Goal: Task Accomplishment & Management: Use online tool/utility

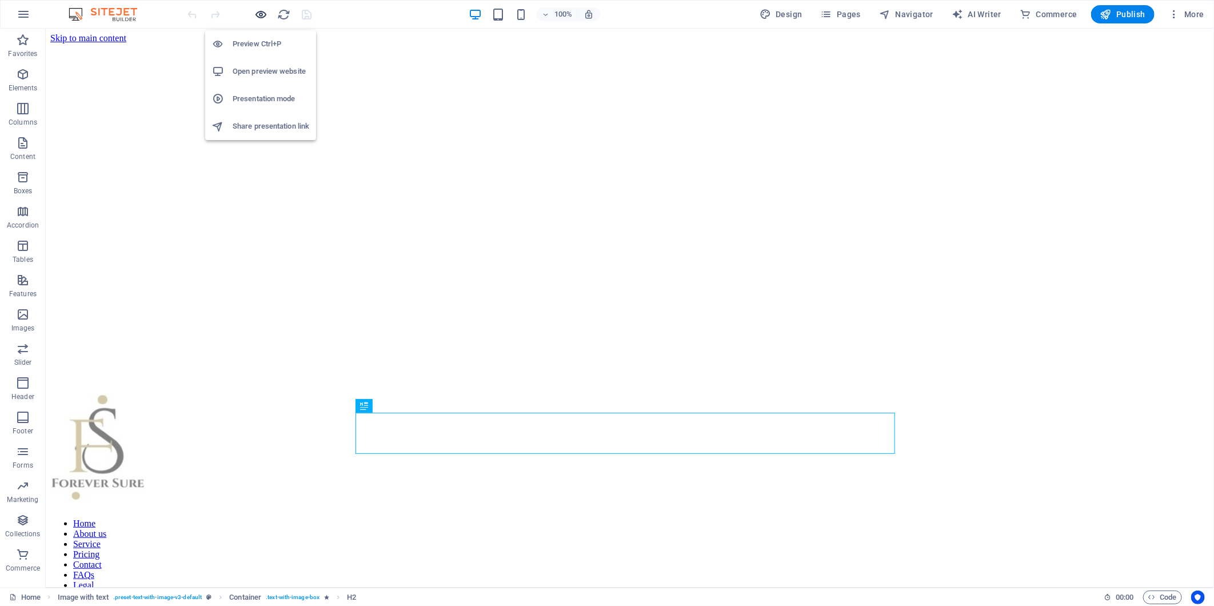
click at [261, 15] on icon "button" at bounding box center [261, 14] width 13 height 13
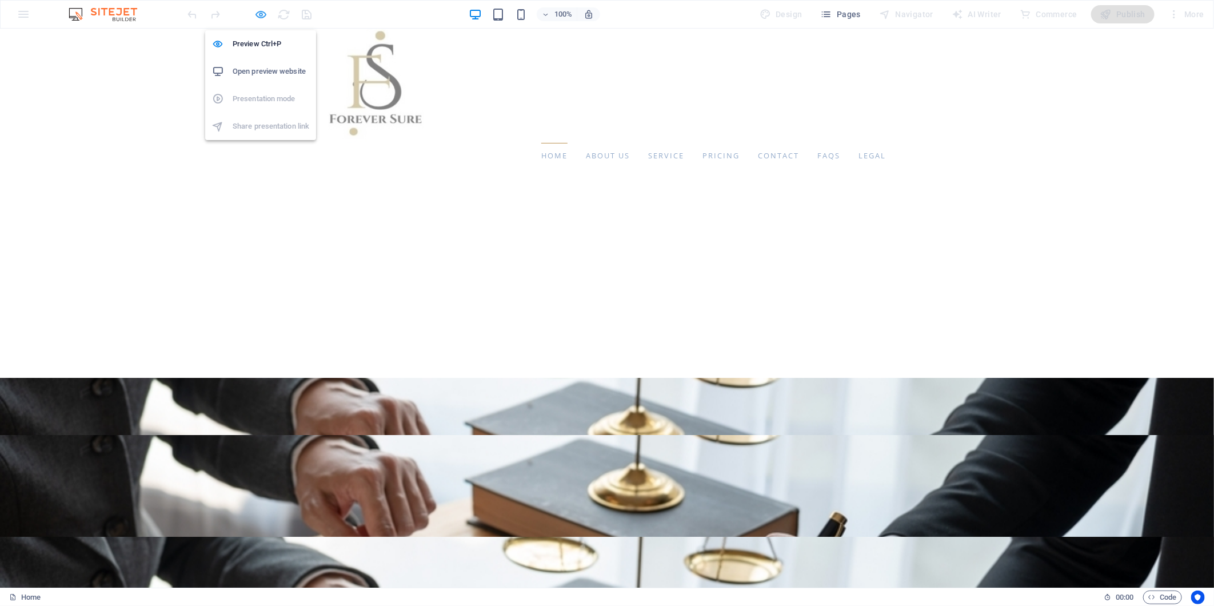
click at [258, 12] on icon "button" at bounding box center [261, 14] width 13 height 13
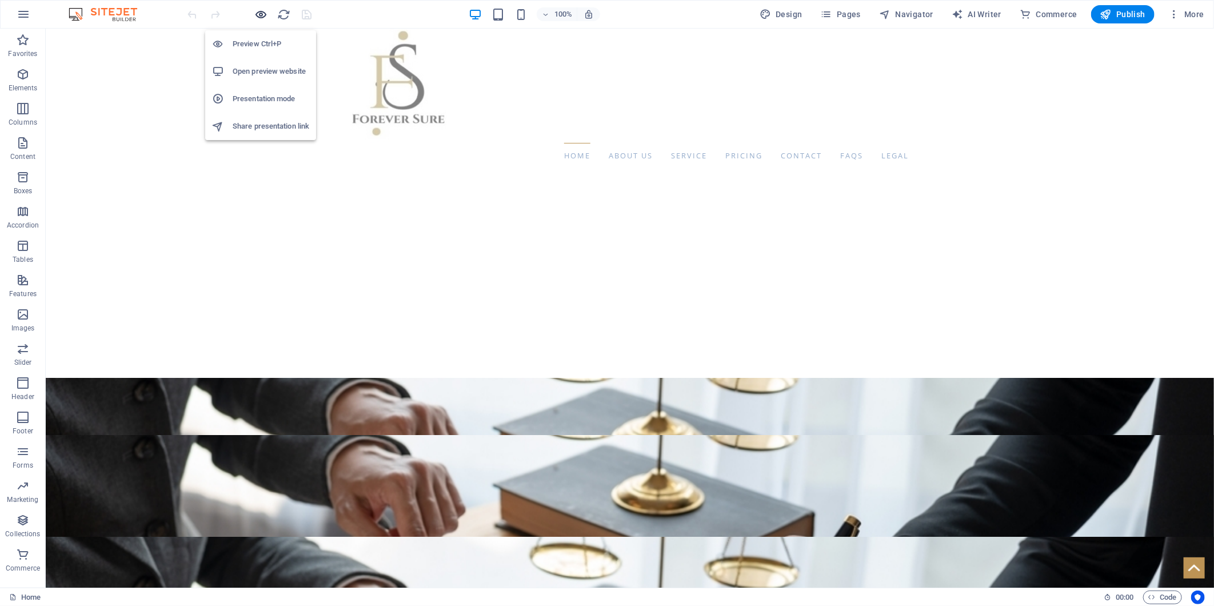
click at [267, 13] on span "button" at bounding box center [261, 14] width 14 height 13
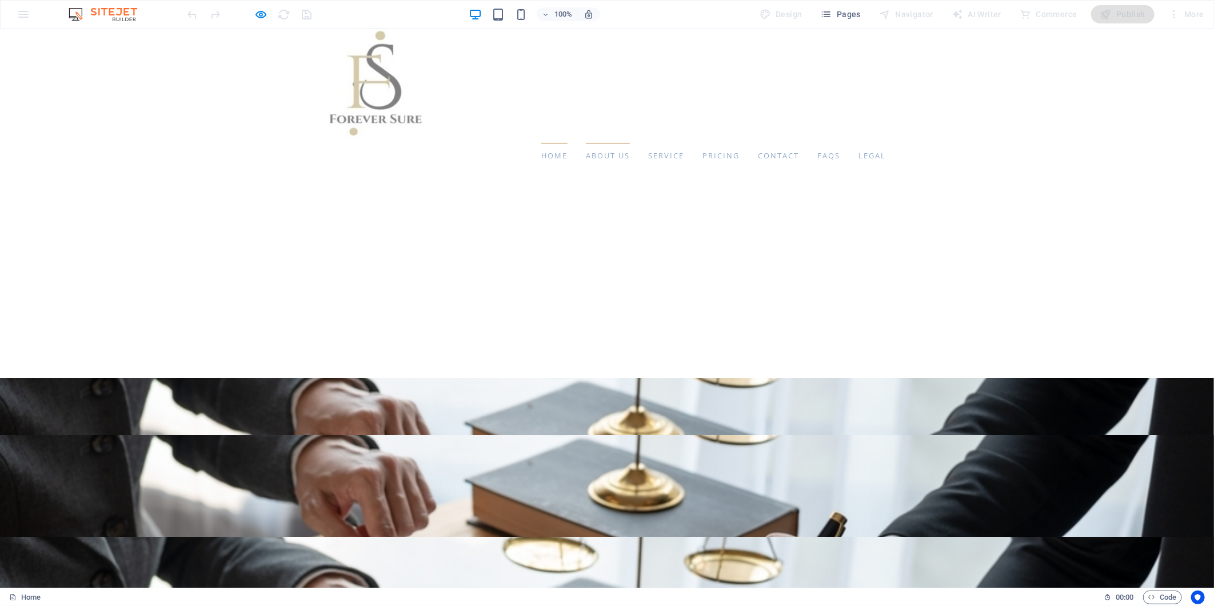
click at [586, 155] on link "About us" at bounding box center [608, 155] width 44 height 26
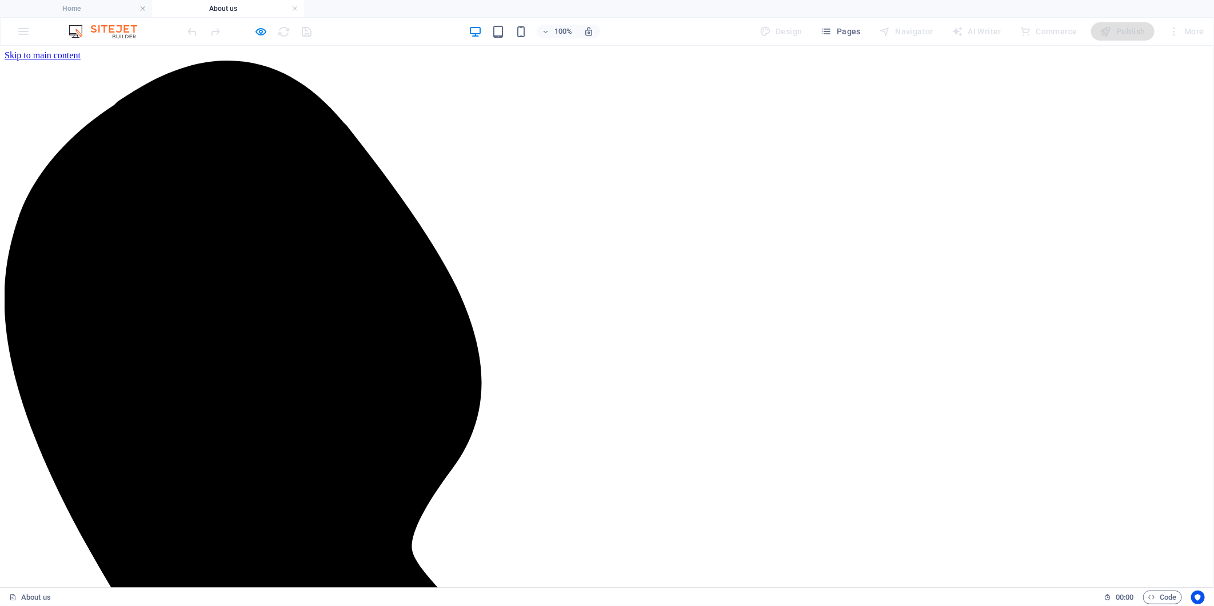
click at [87, 6] on h4 "Home" at bounding box center [76, 8] width 152 height 13
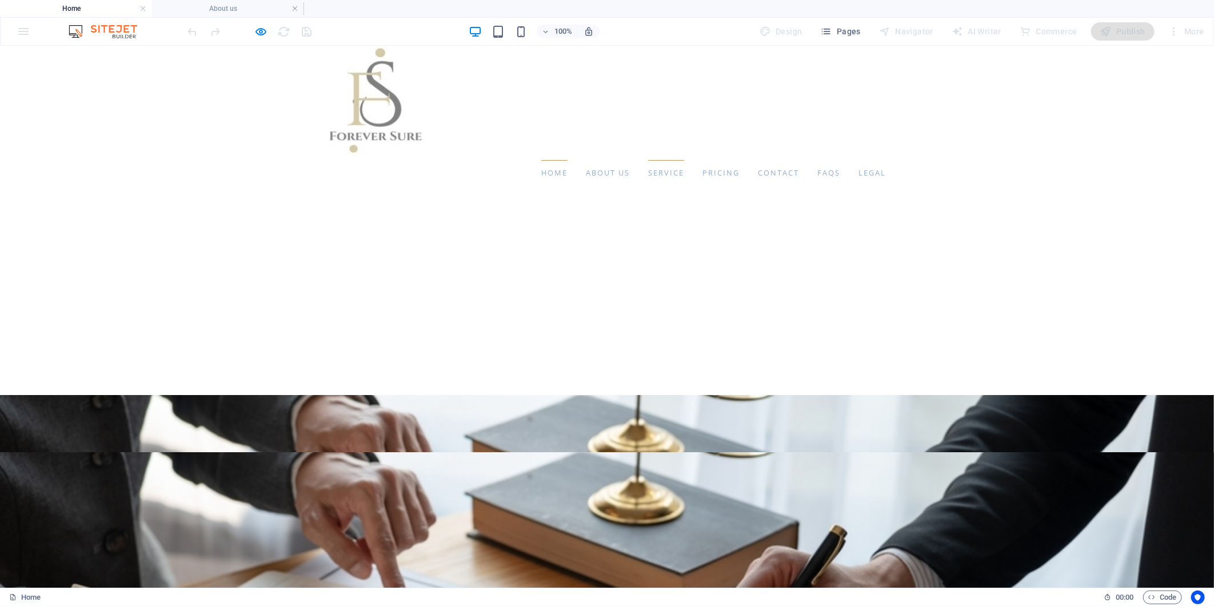
click at [648, 172] on link "Service" at bounding box center [666, 172] width 36 height 26
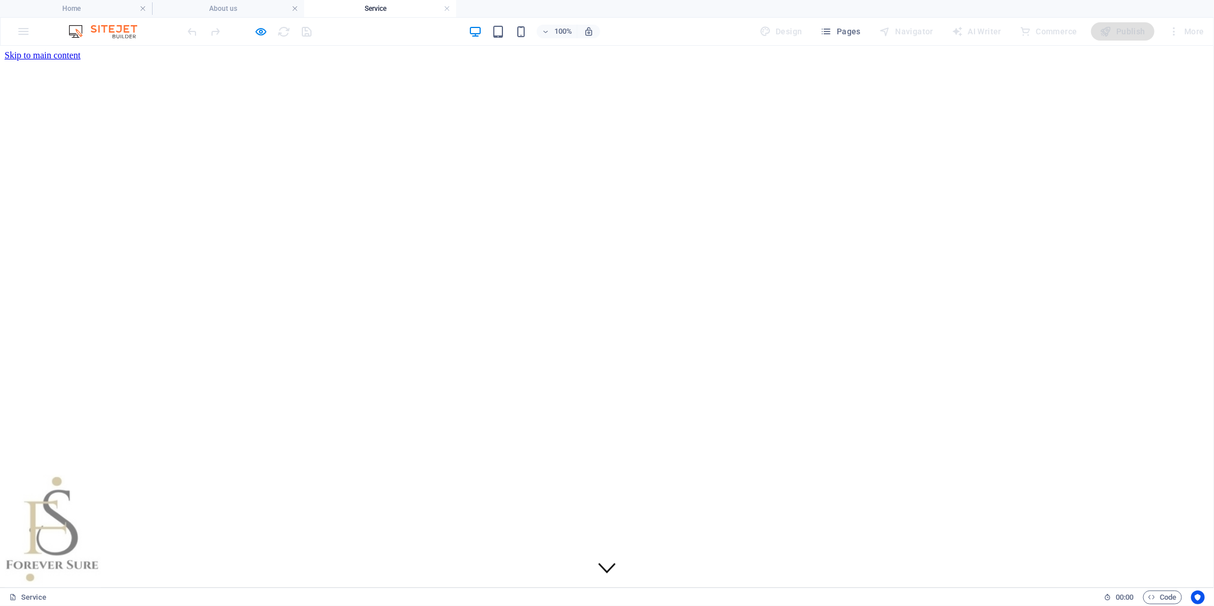
click at [50, 4] on h4 "Home" at bounding box center [76, 8] width 152 height 13
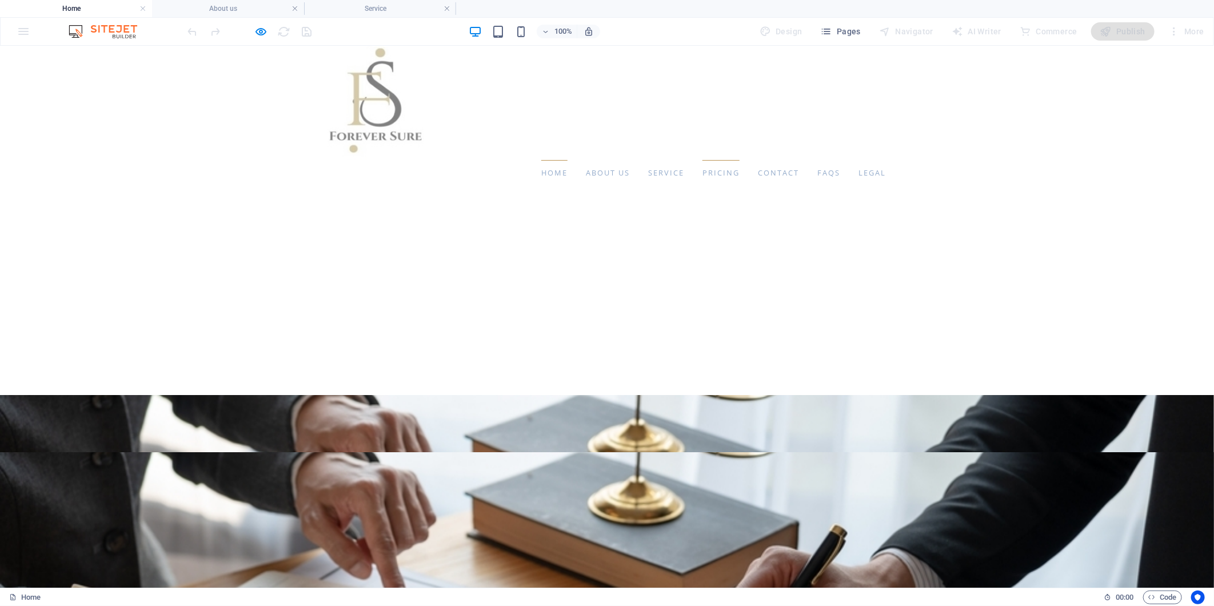
click at [702, 172] on link "Pricing" at bounding box center [720, 172] width 37 height 26
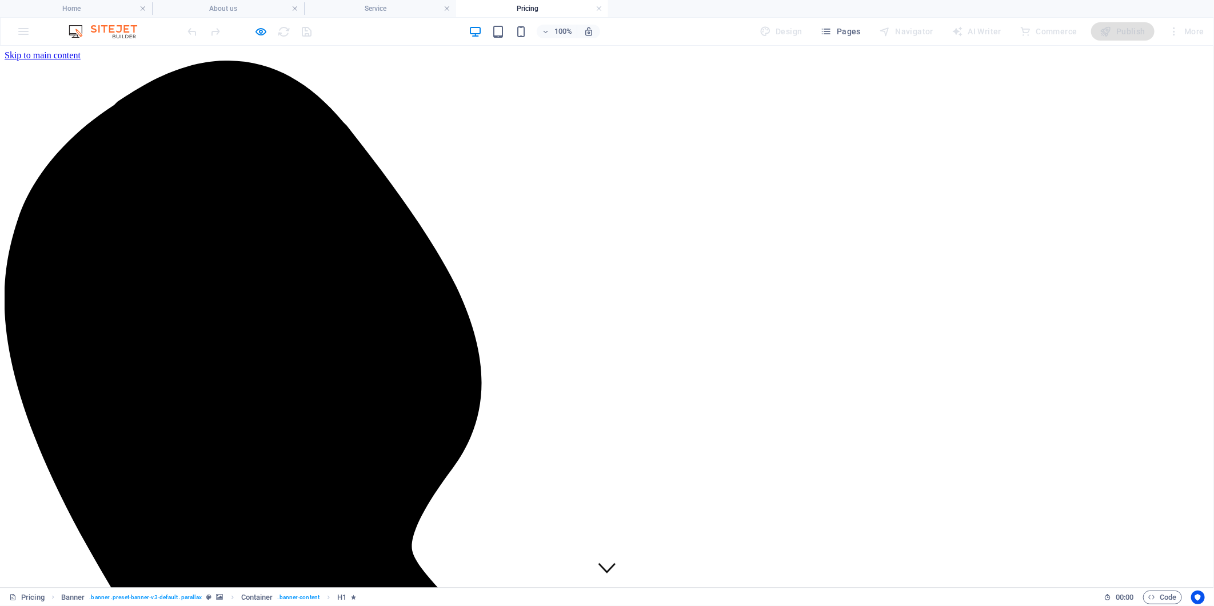
click at [253, 31] on div at bounding box center [250, 31] width 128 height 18
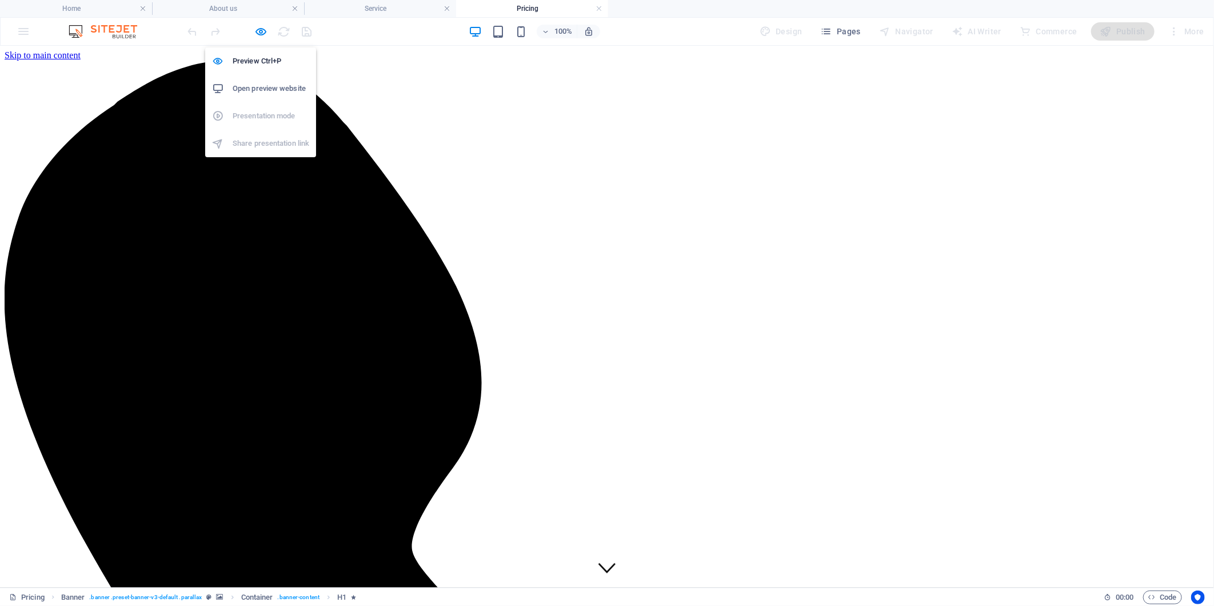
click at [270, 31] on div at bounding box center [250, 31] width 128 height 18
drag, startPoint x: 263, startPoint y: 30, endPoint x: 593, endPoint y: 284, distance: 415.9
click at [263, 30] on icon "button" at bounding box center [261, 31] width 13 height 13
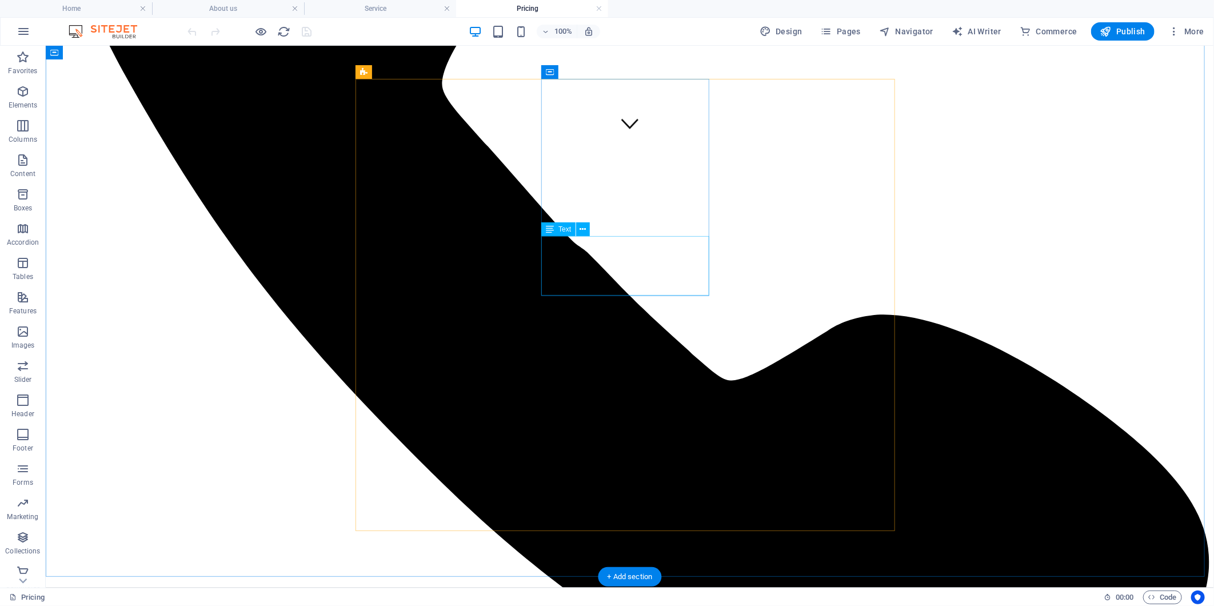
scroll to position [821, 0]
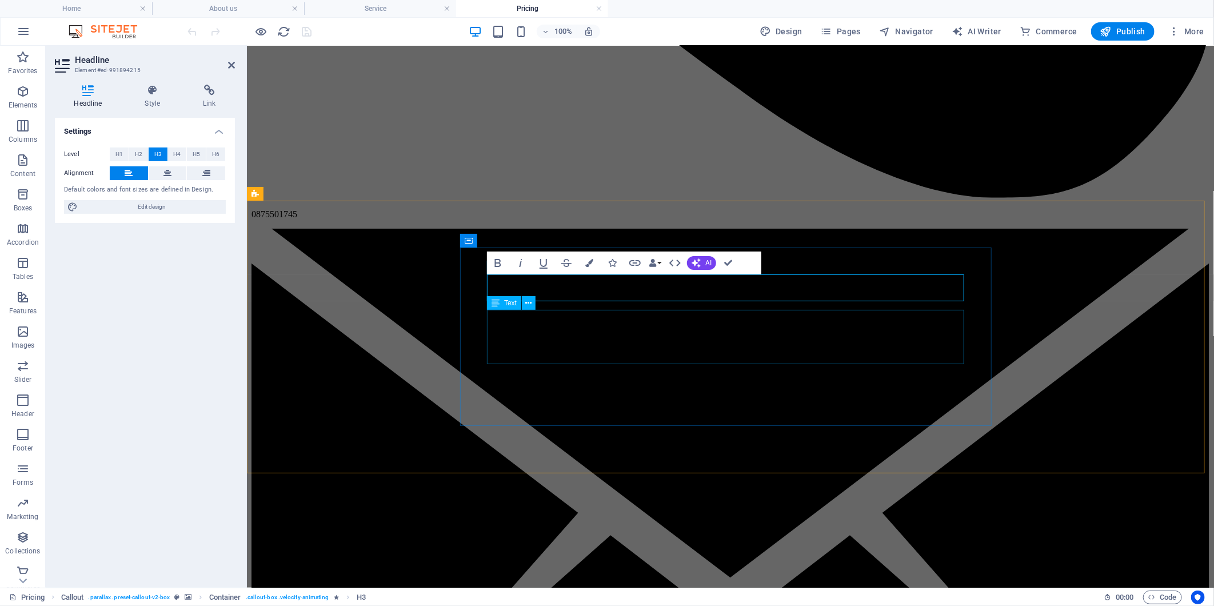
drag, startPoint x: 520, startPoint y: 331, endPoint x: 719, endPoint y: 329, distance: 199.5
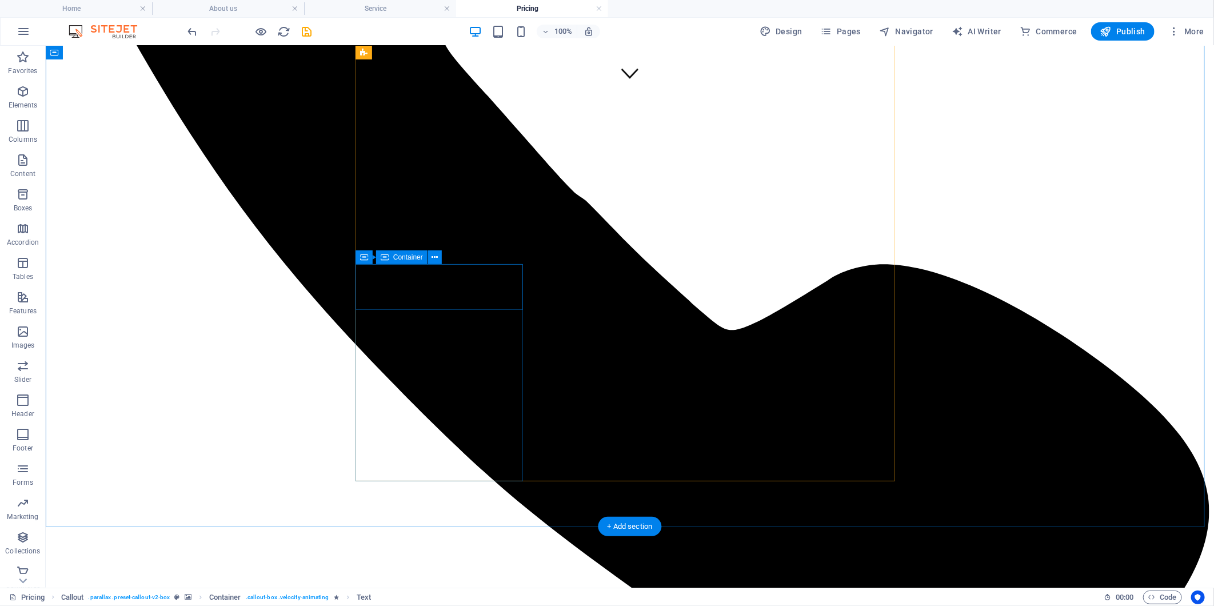
scroll to position [376, 0]
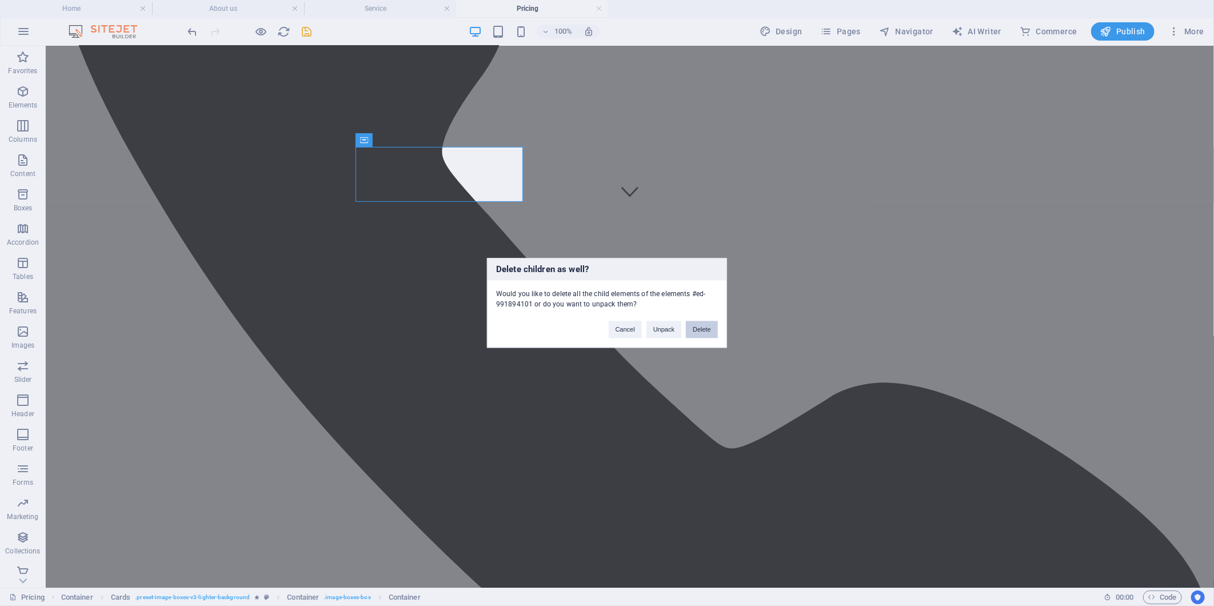
click at [704, 332] on button "Delete" at bounding box center [702, 329] width 32 height 17
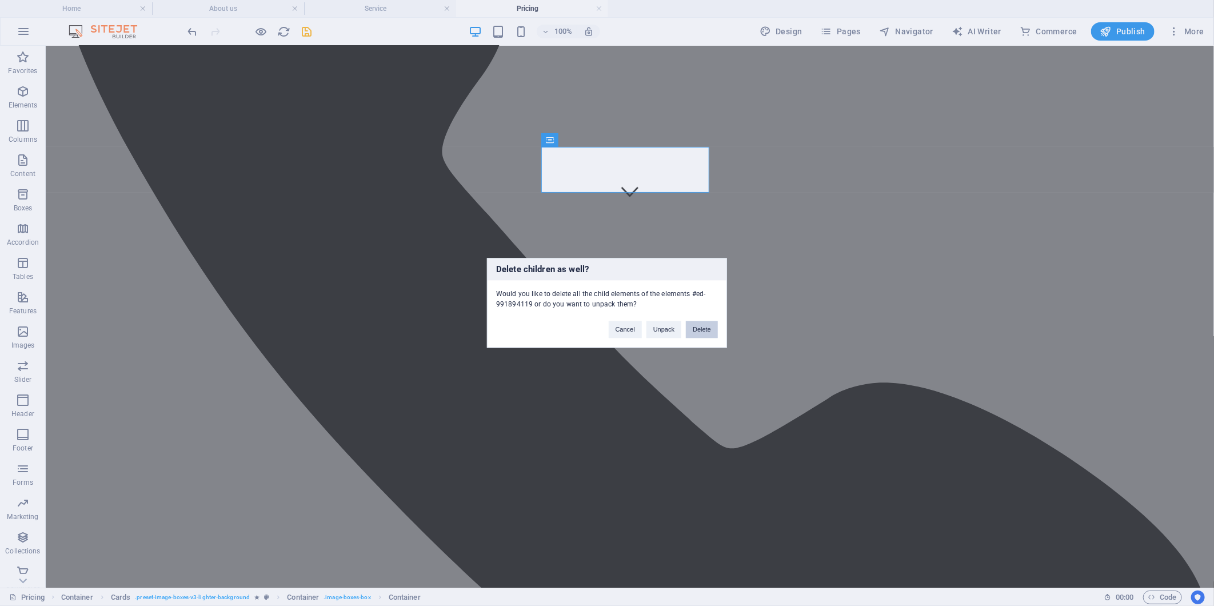
click at [703, 334] on button "Delete" at bounding box center [702, 329] width 32 height 17
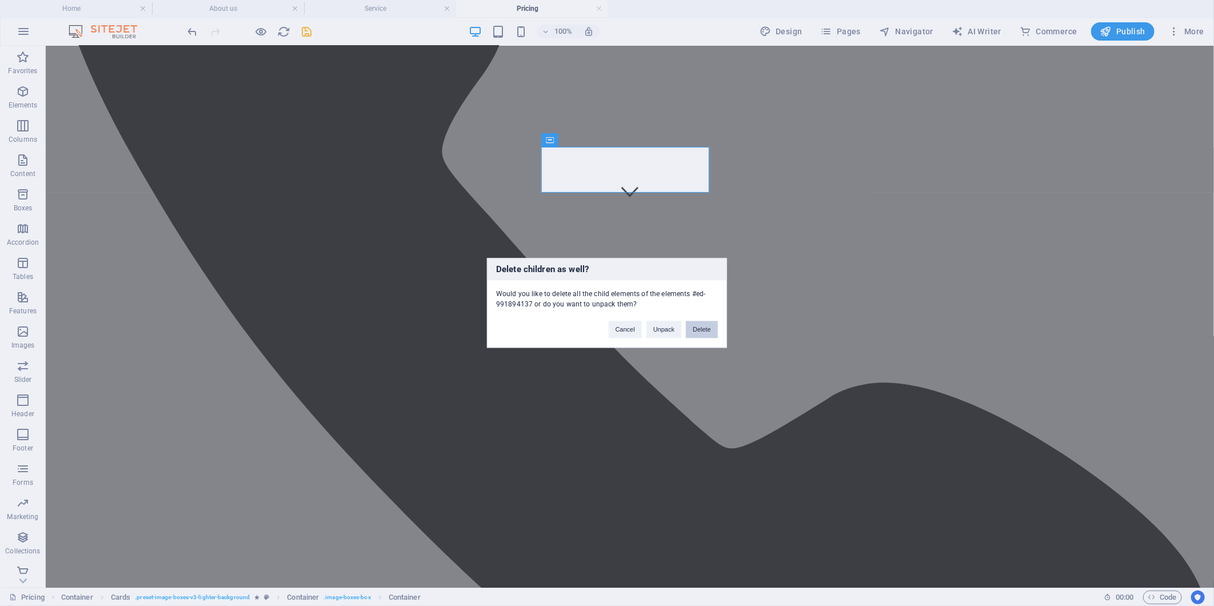
click at [707, 334] on button "Delete" at bounding box center [702, 329] width 32 height 17
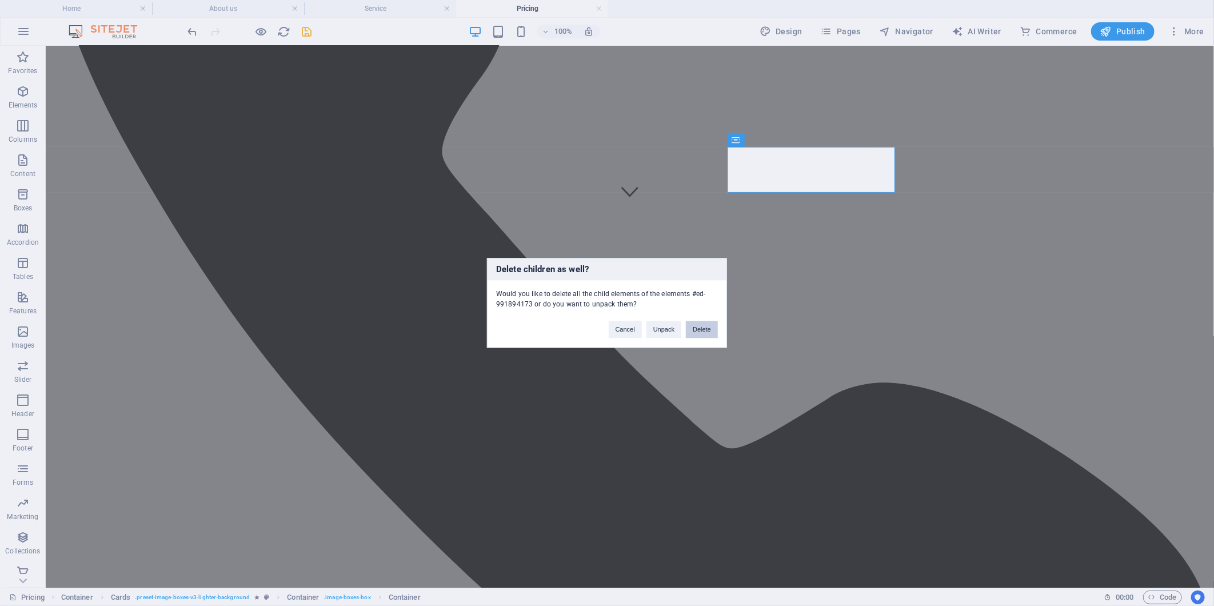
click at [703, 327] on button "Delete" at bounding box center [702, 329] width 32 height 17
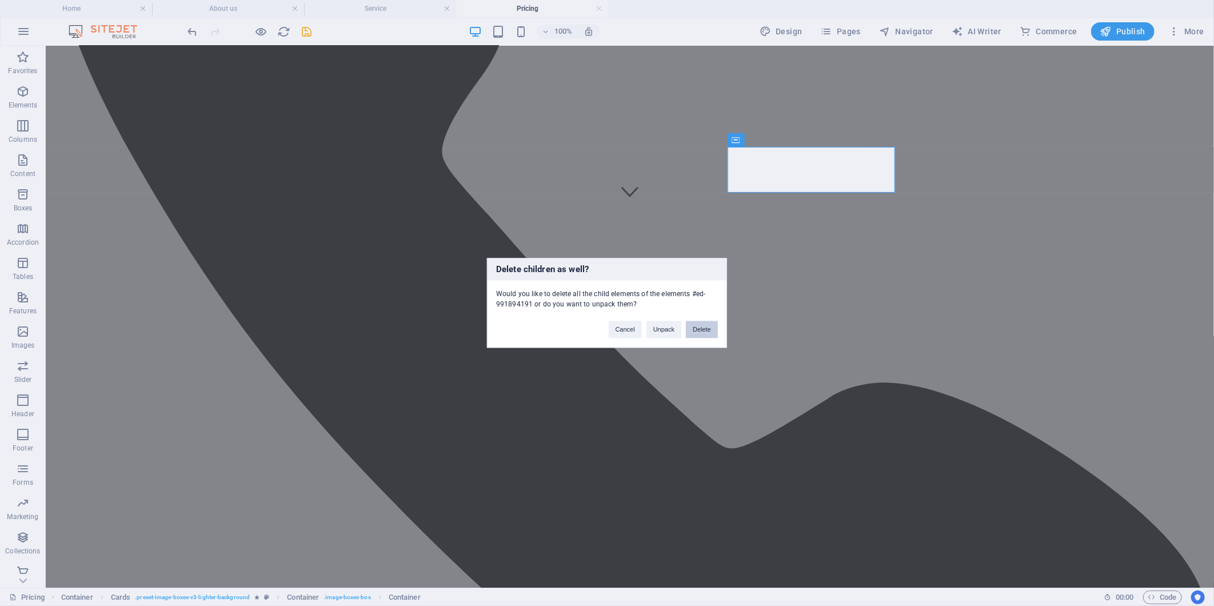
click at [701, 332] on button "Delete" at bounding box center [702, 329] width 32 height 17
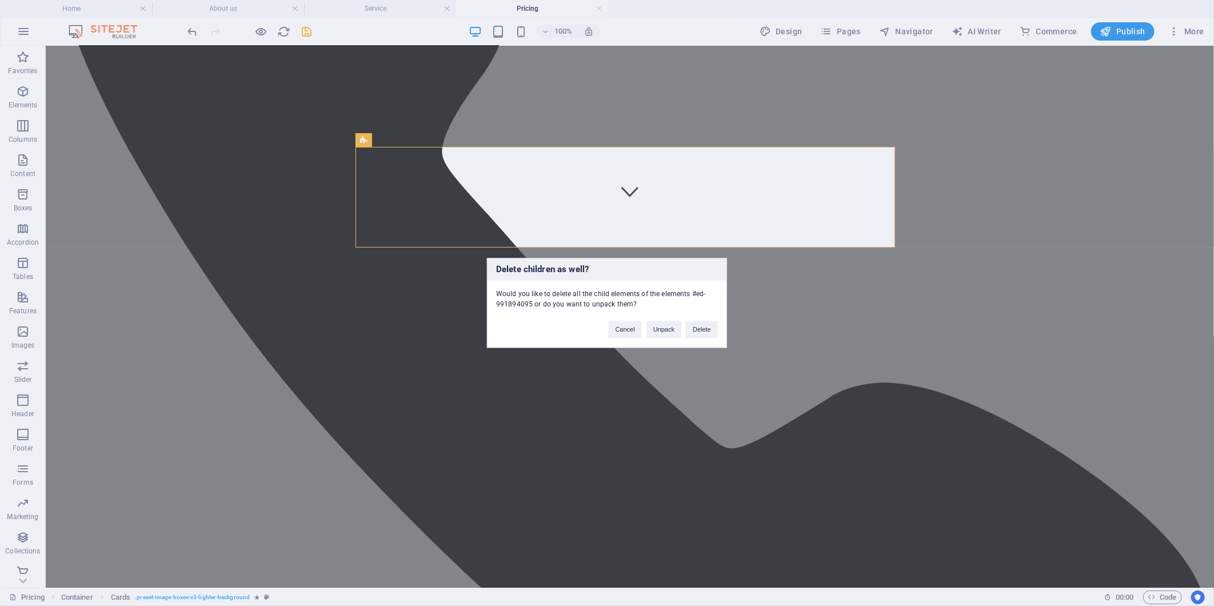
click at [652, 163] on div "Delete children as well? Would you like to delete all the child elements of the…" at bounding box center [607, 303] width 1214 height 606
click at [709, 338] on button "Delete" at bounding box center [702, 329] width 32 height 17
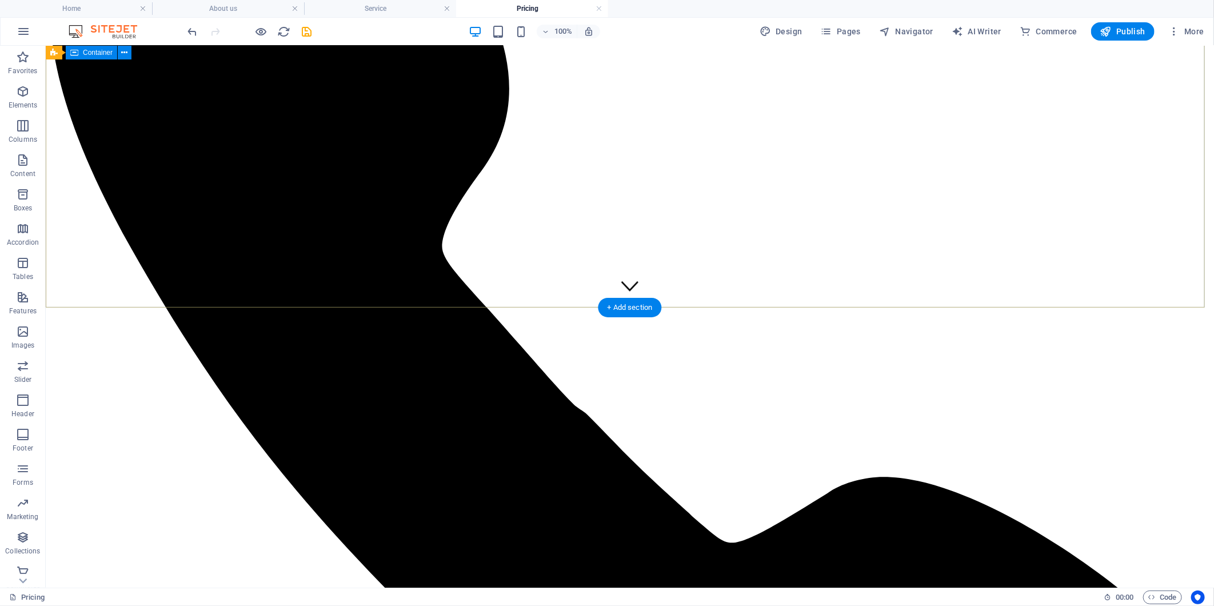
scroll to position [51, 0]
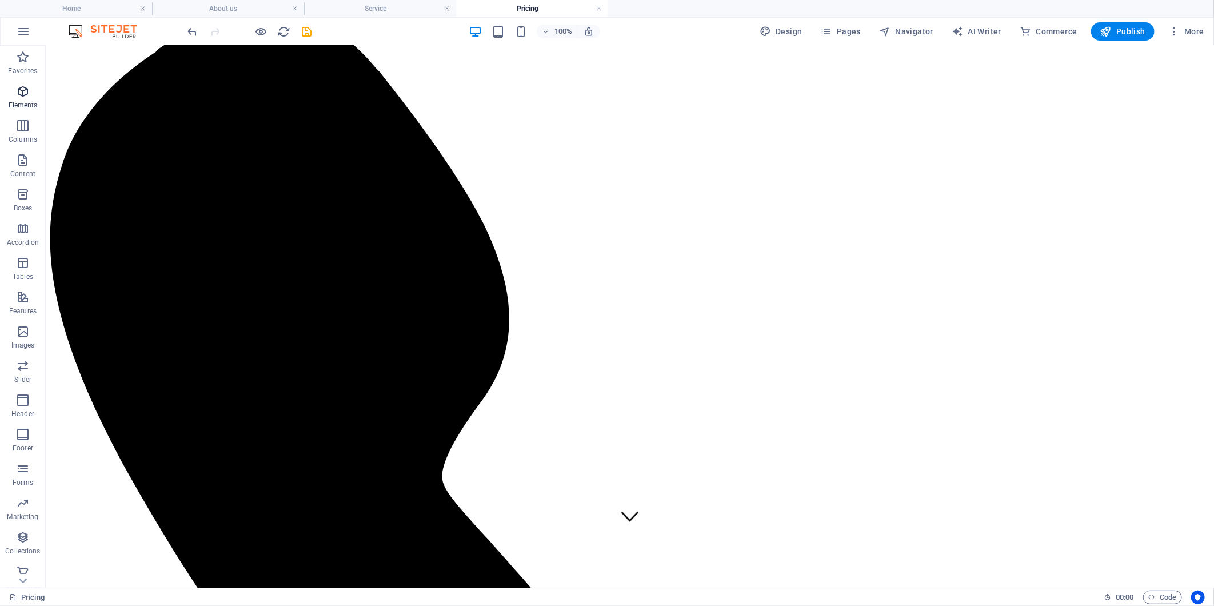
click at [33, 98] on span "Elements" at bounding box center [23, 98] width 46 height 27
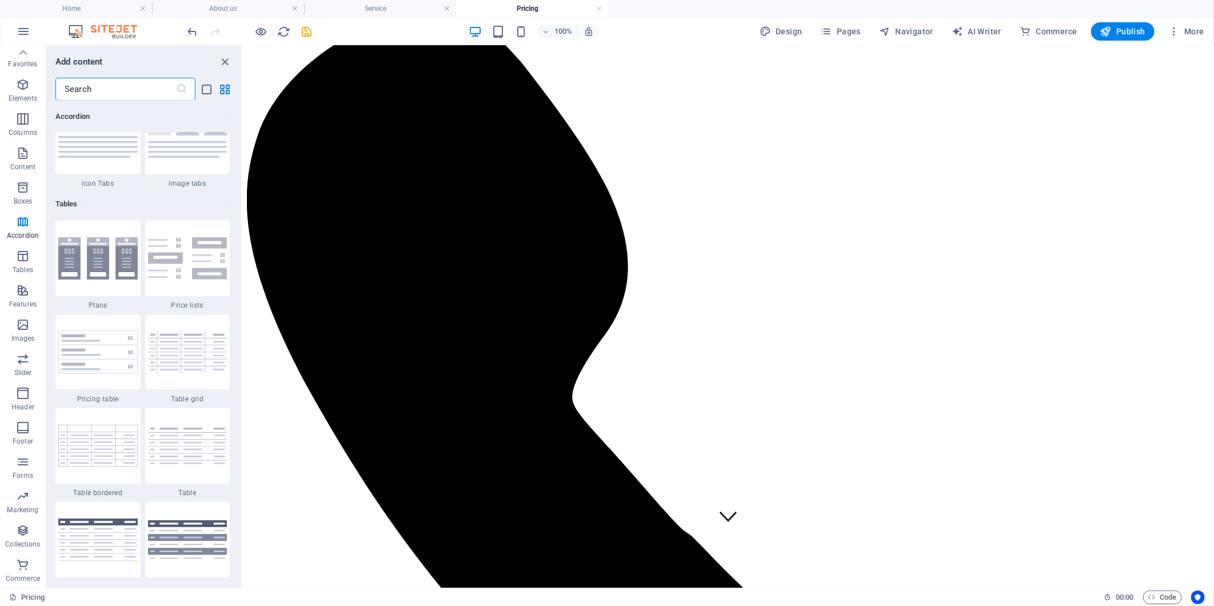
scroll to position [3741, 0]
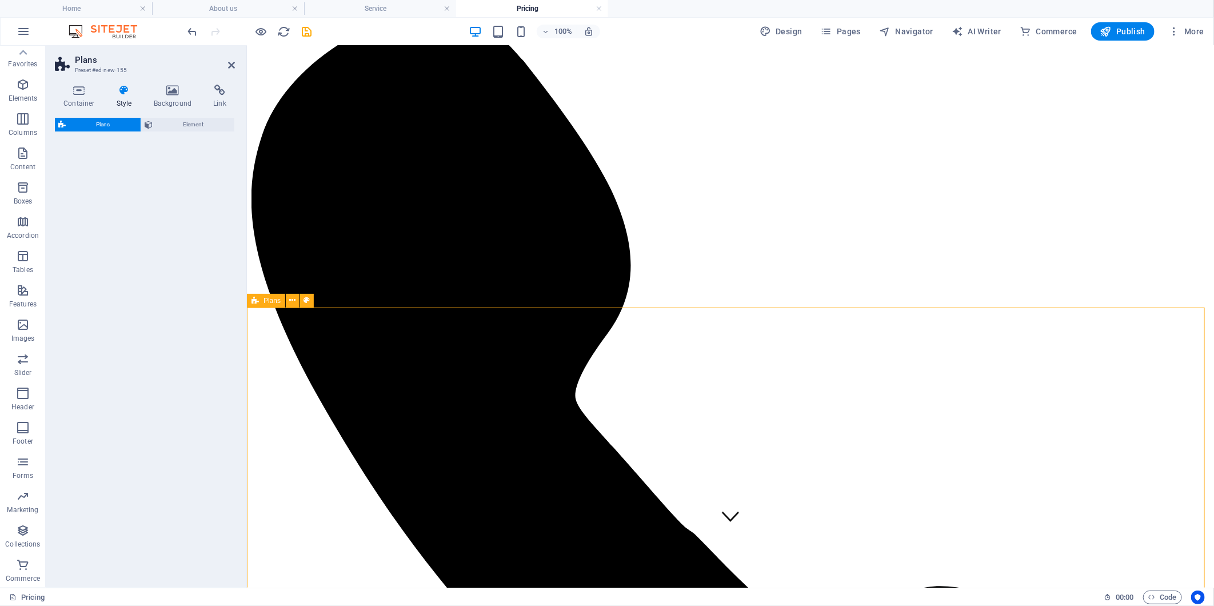
select select "rem"
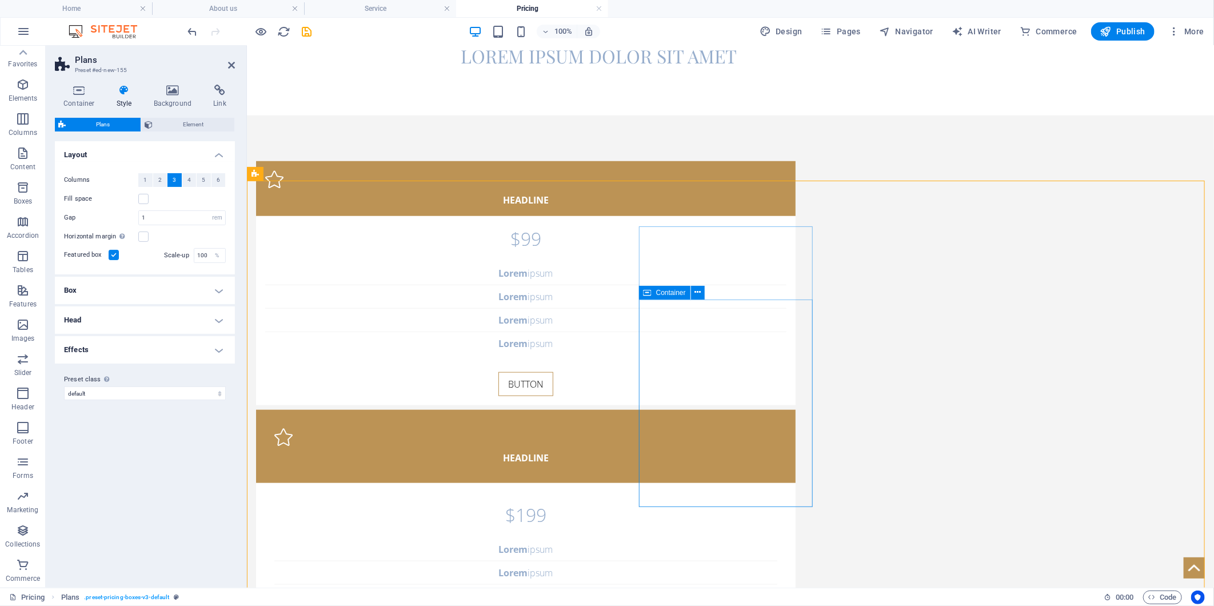
scroll to position [178, 0]
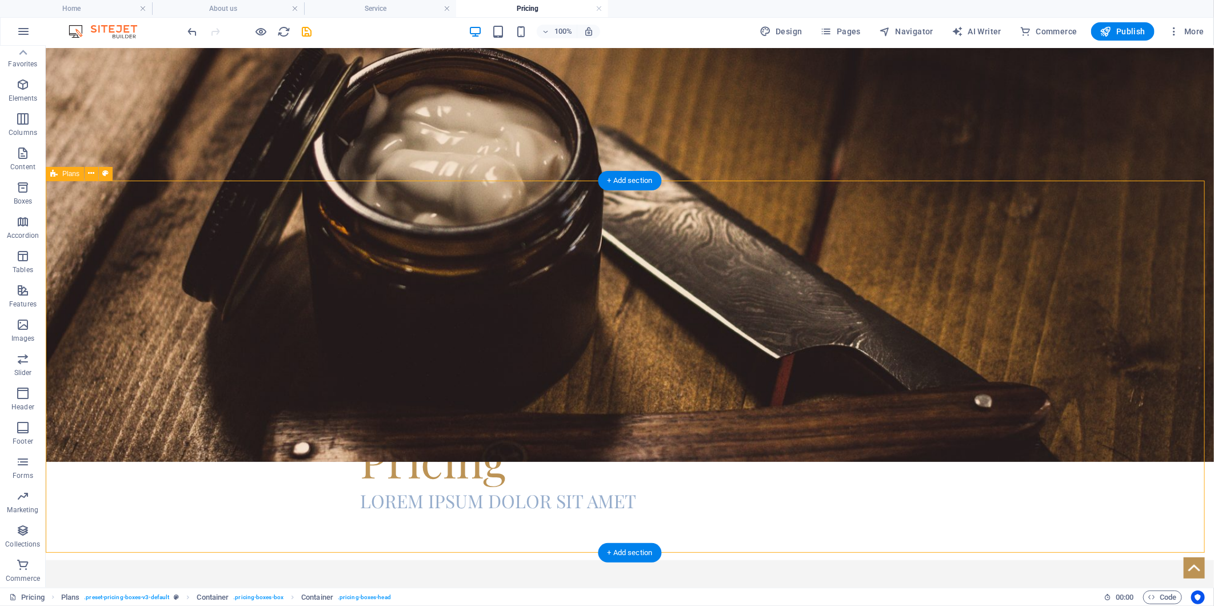
select select "rem"
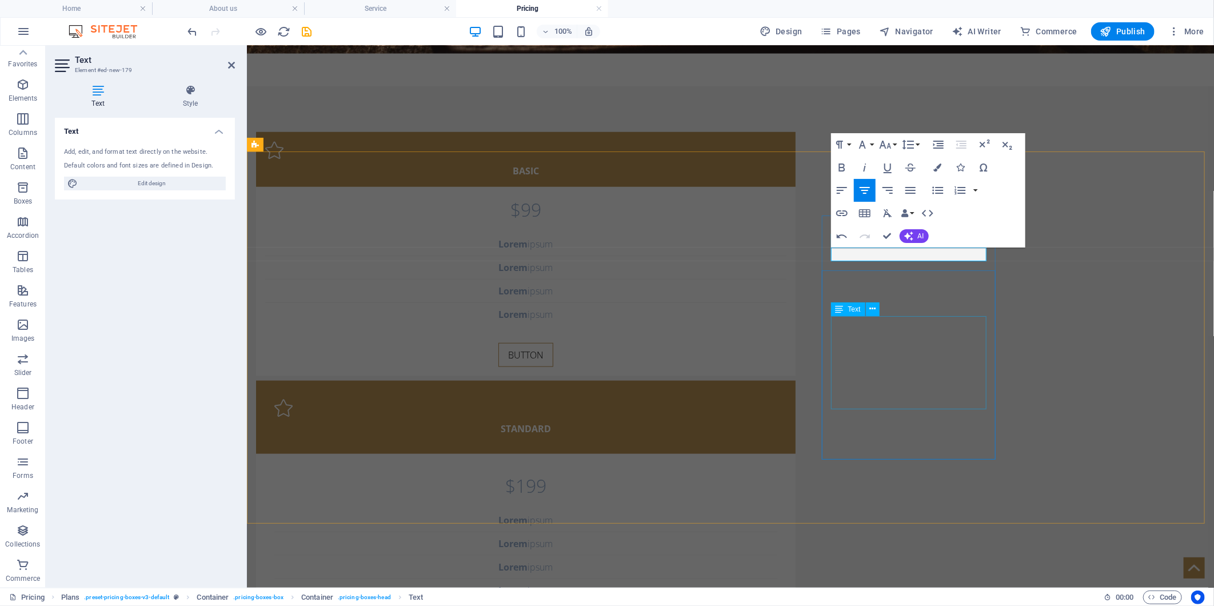
scroll to position [207, 0]
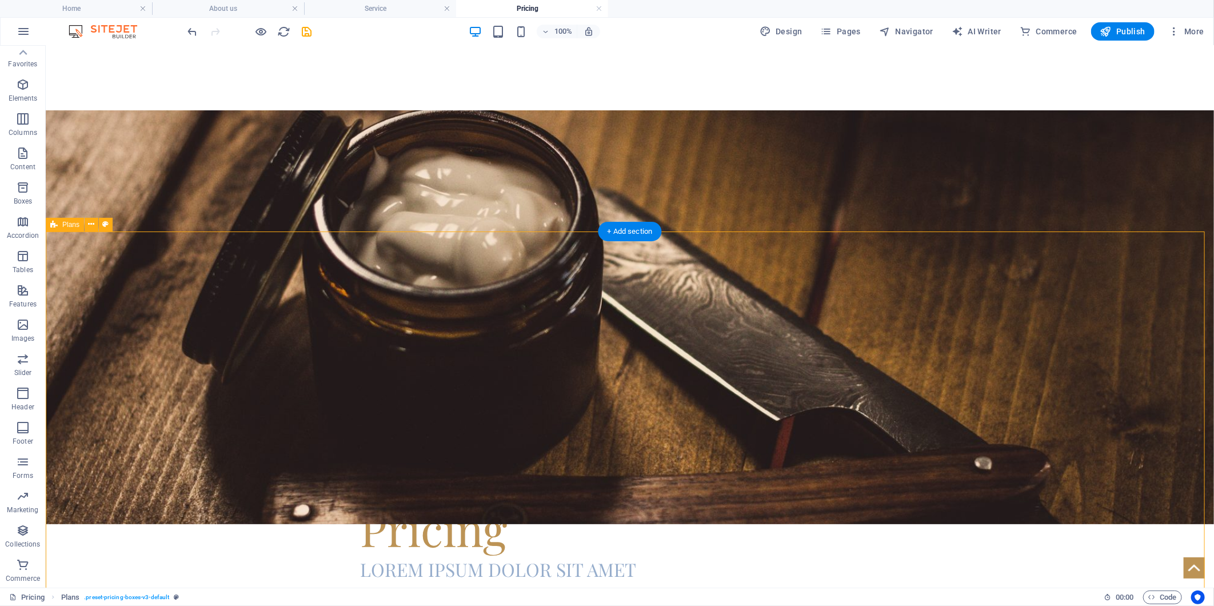
scroll to position [81, 0]
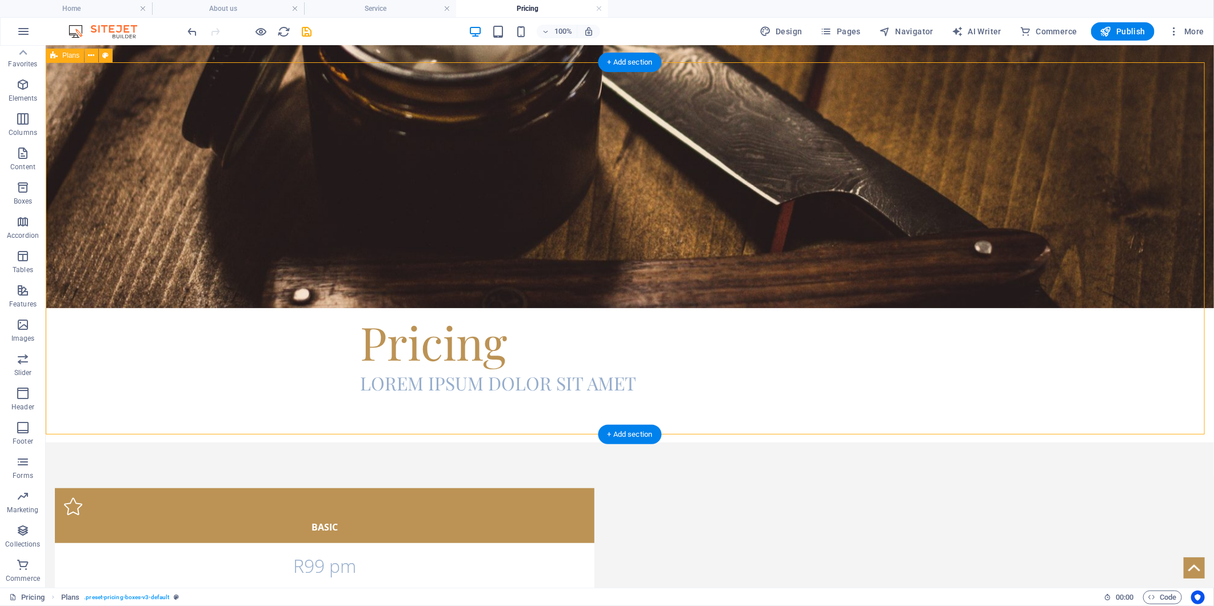
scroll to position [106, 0]
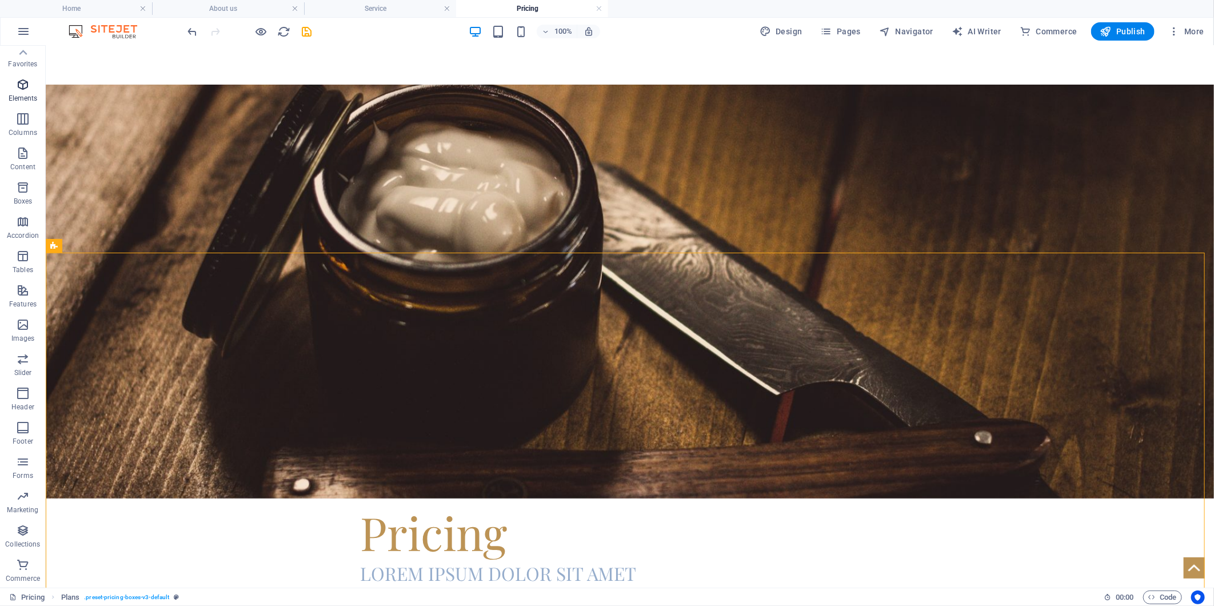
click at [23, 84] on icon "button" at bounding box center [23, 85] width 14 height 14
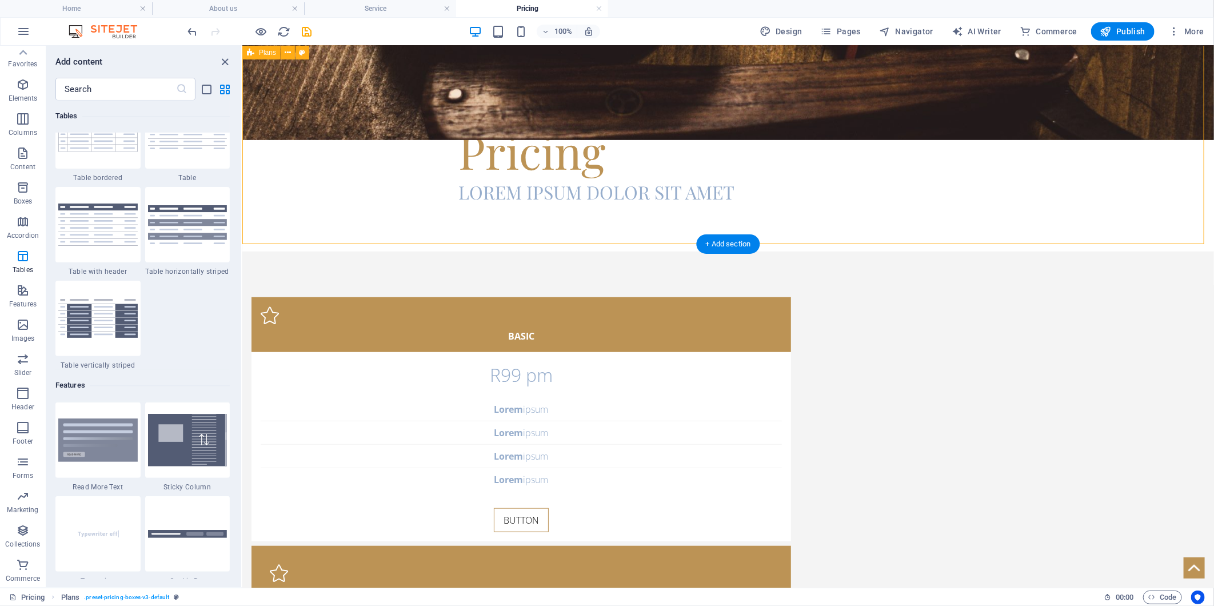
scroll to position [169, 0]
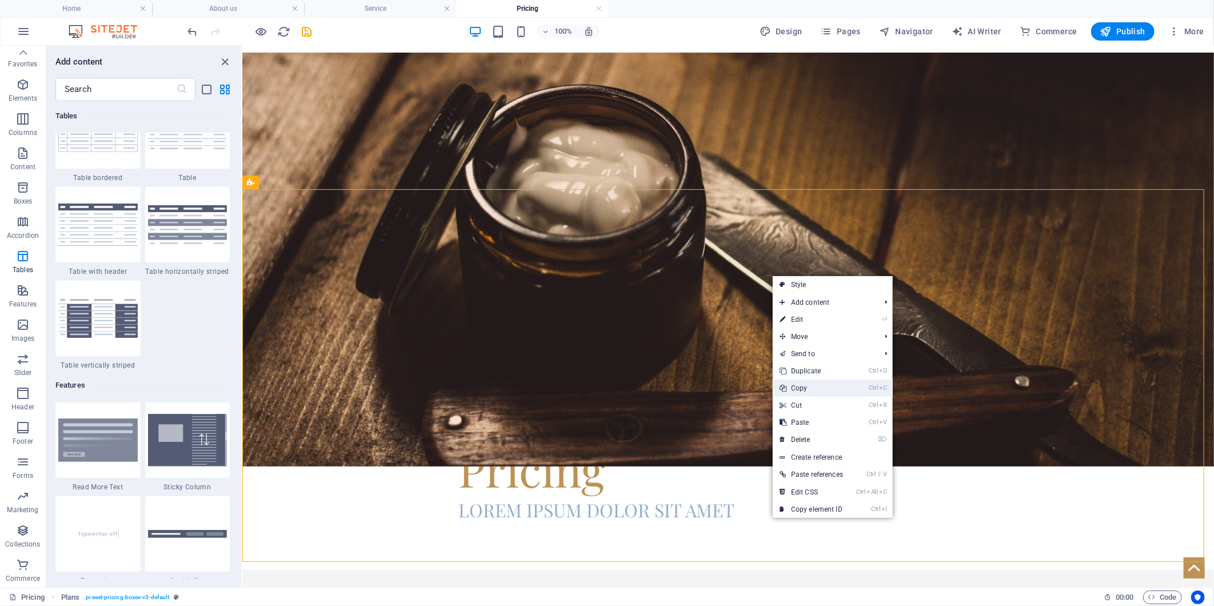
click at [839, 385] on link "Ctrl C Copy" at bounding box center [811, 387] width 77 height 17
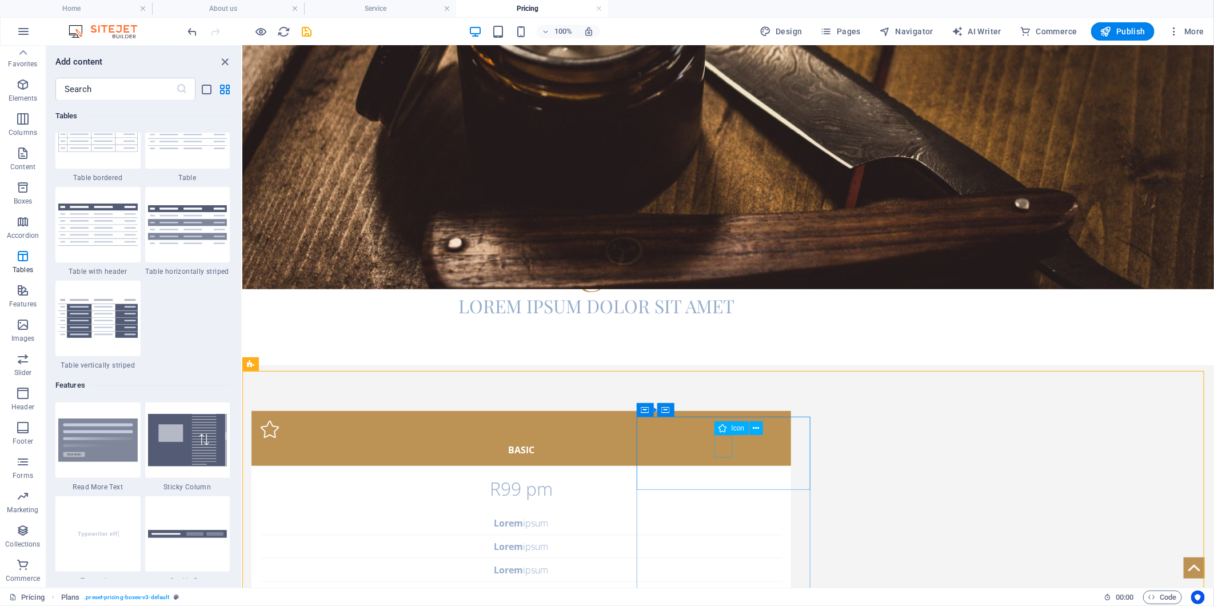
scroll to position [360, 0]
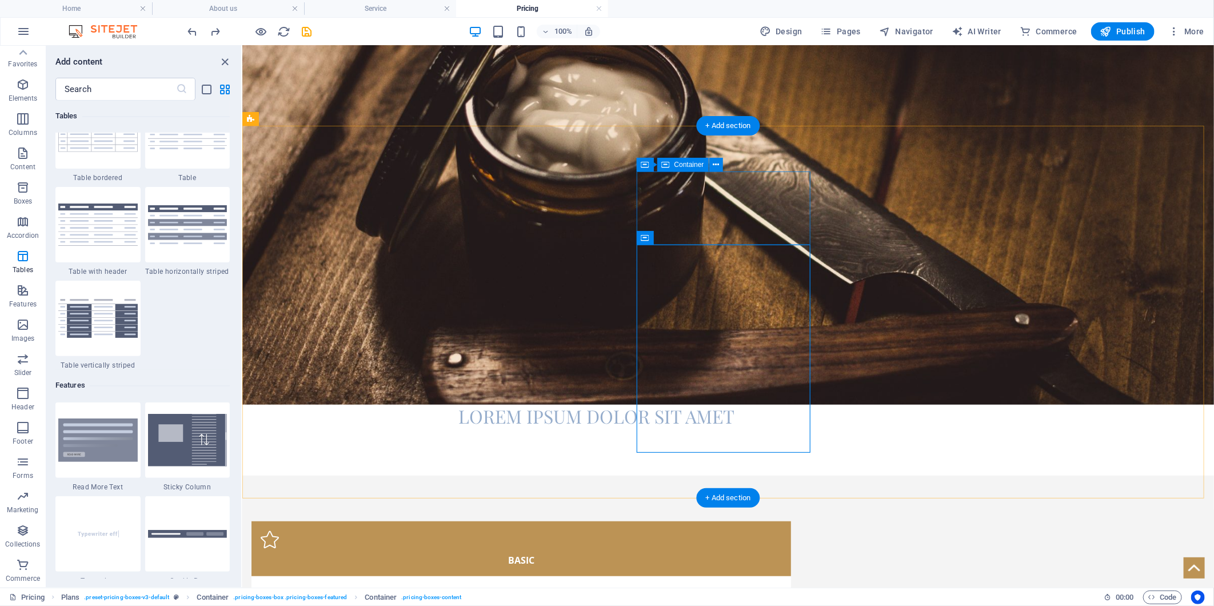
scroll to position [233, 0]
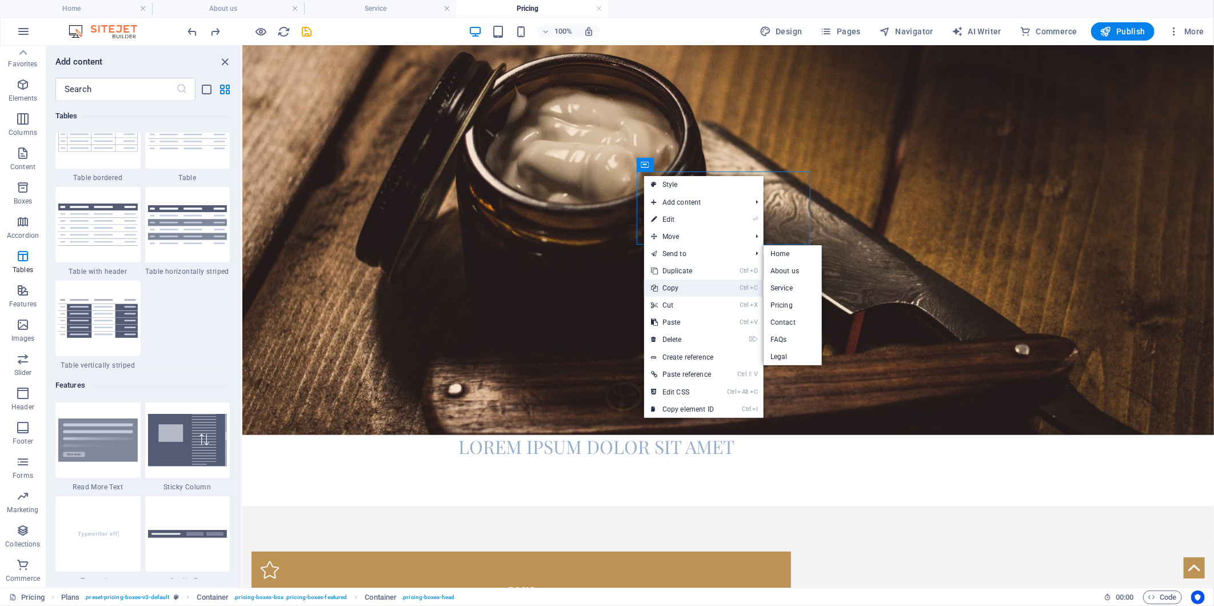
click at [683, 284] on link "Ctrl C Copy" at bounding box center [682, 287] width 77 height 17
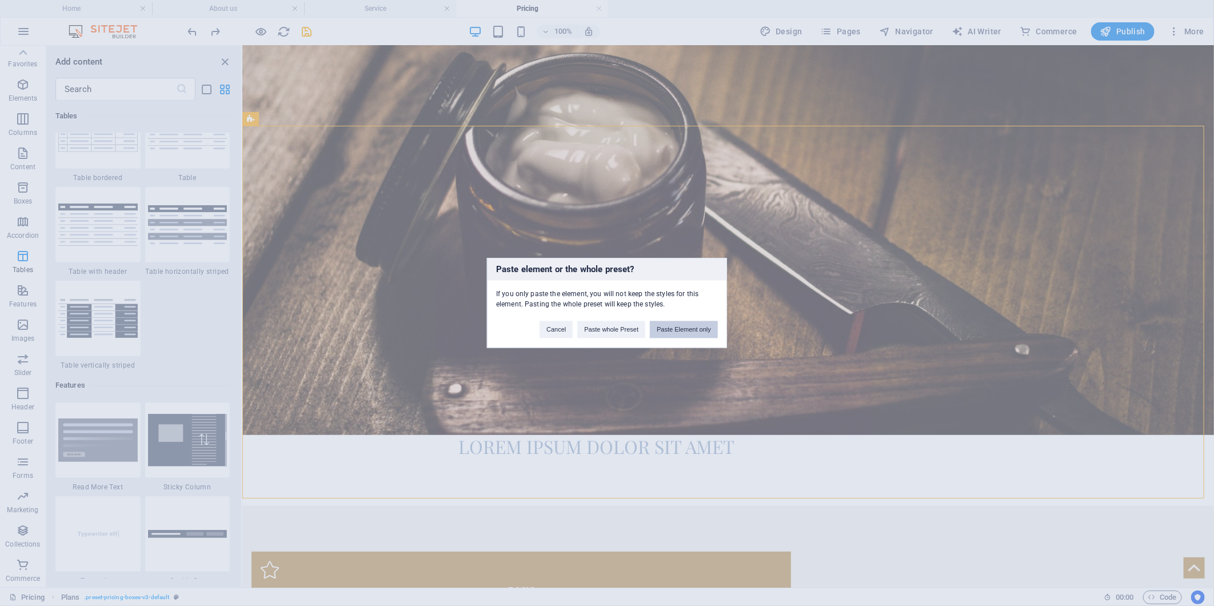
click at [663, 323] on button "Paste Element only" at bounding box center [684, 329] width 68 height 17
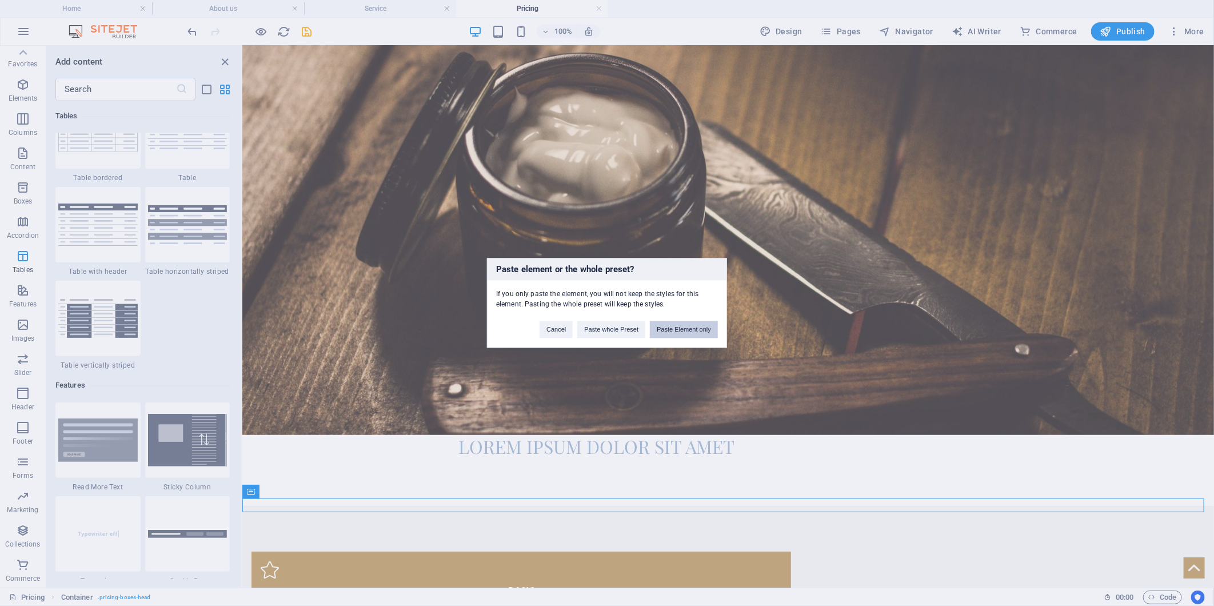
drag, startPoint x: 674, startPoint y: 329, endPoint x: 486, endPoint y: 303, distance: 189.8
click at [674, 329] on button "Paste Element only" at bounding box center [684, 329] width 68 height 17
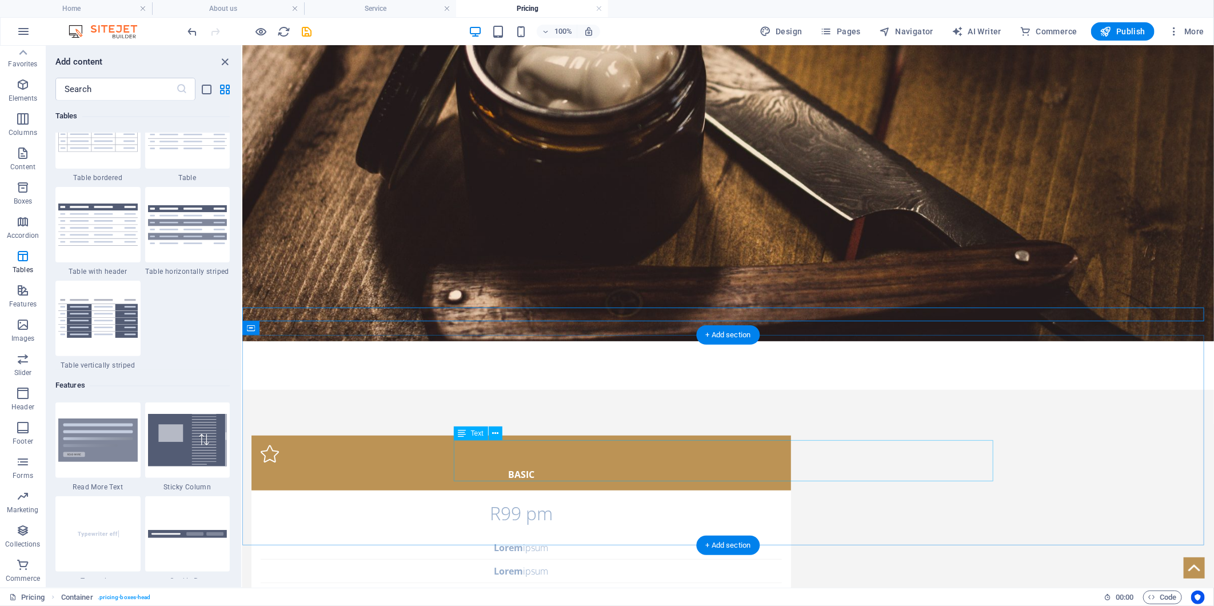
scroll to position [423, 0]
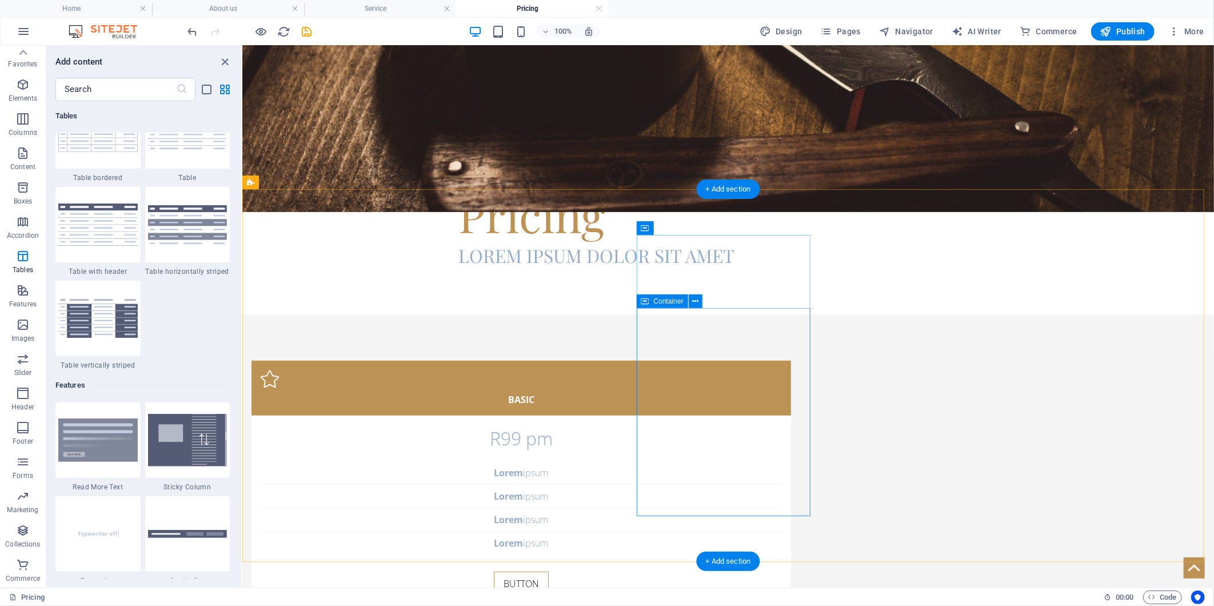
scroll to position [169, 0]
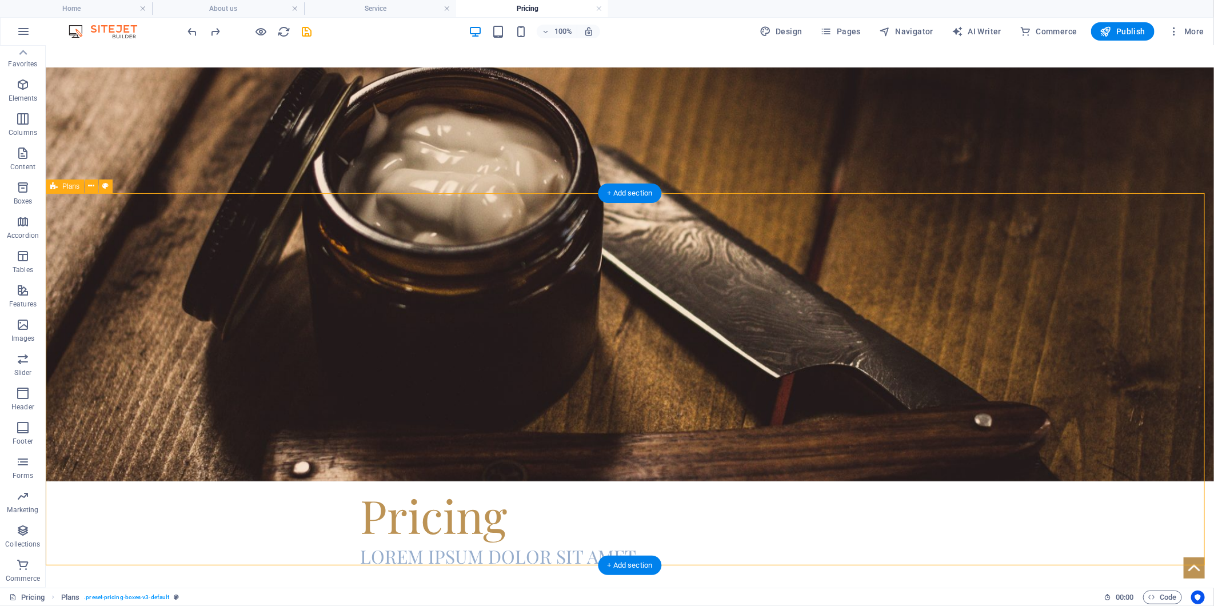
scroll to position [106, 0]
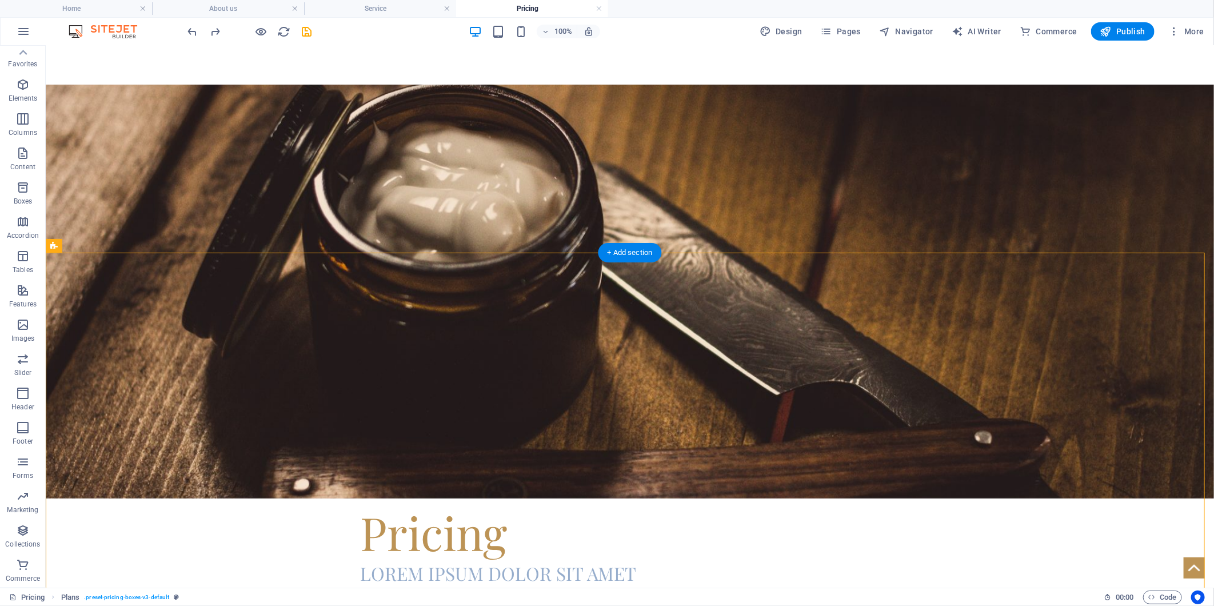
drag, startPoint x: 842, startPoint y: 343, endPoint x: 752, endPoint y: 355, distance: 91.1
click at [21, 86] on icon "button" at bounding box center [23, 85] width 14 height 14
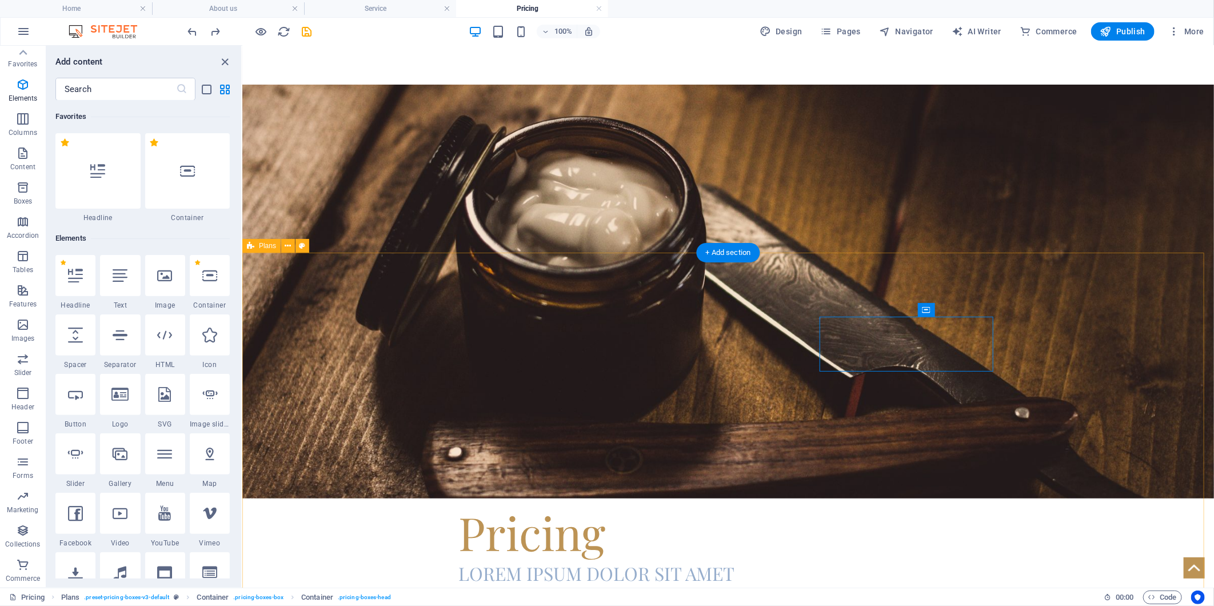
scroll to position [122, 0]
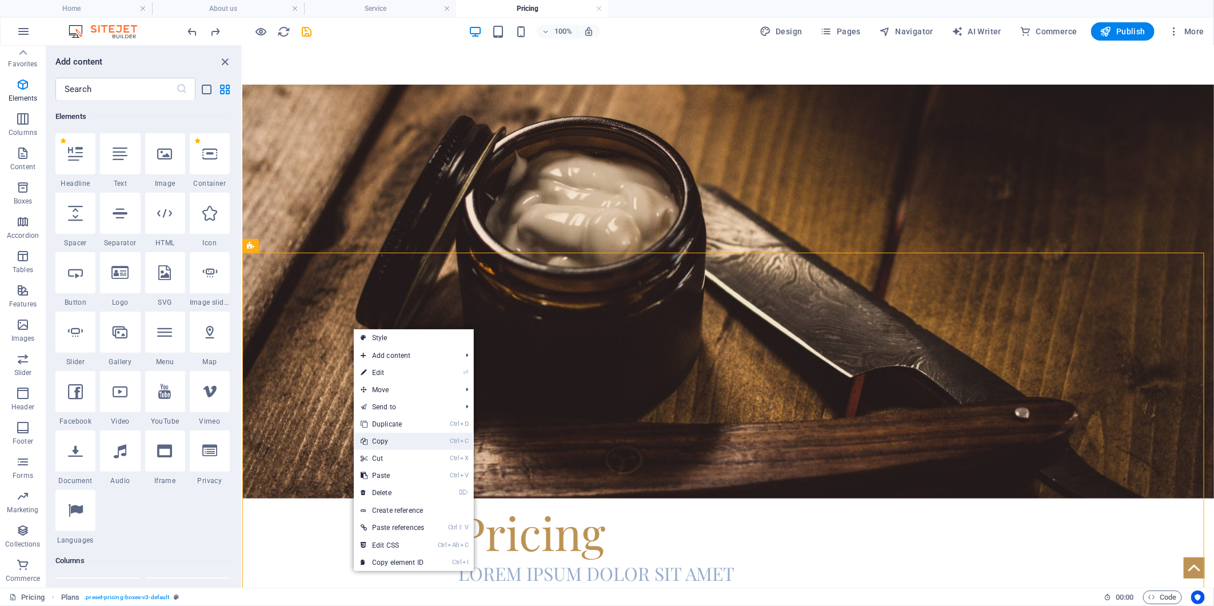
drag, startPoint x: 400, startPoint y: 443, endPoint x: 188, endPoint y: 383, distance: 220.3
click at [400, 443] on link "Ctrl C Copy" at bounding box center [392, 441] width 77 height 17
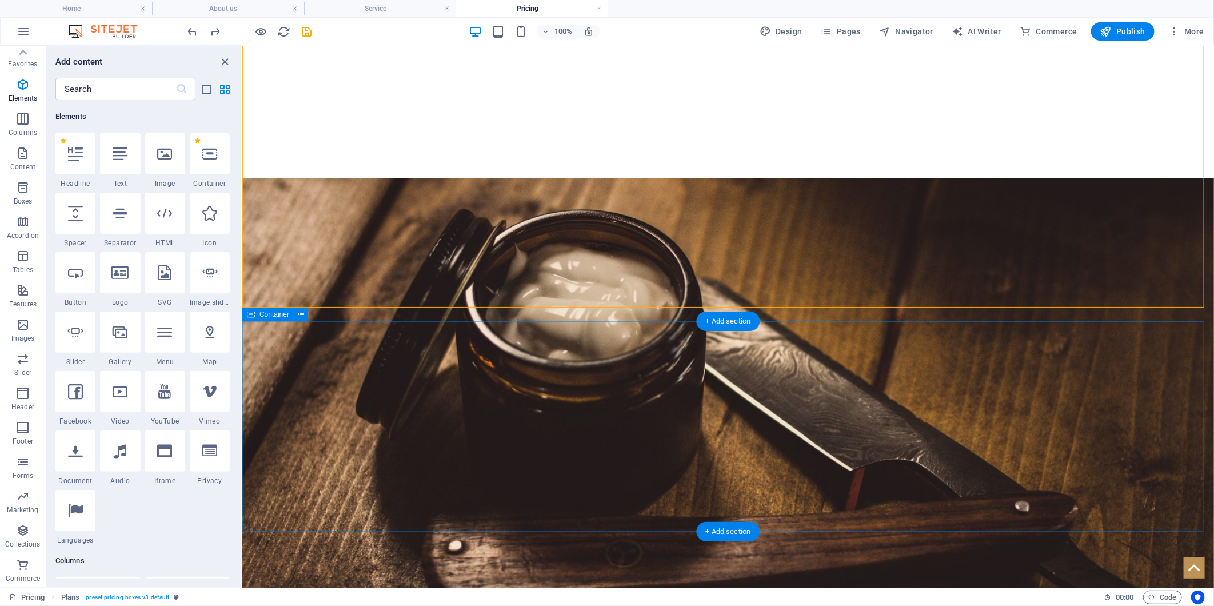
scroll to position [423, 0]
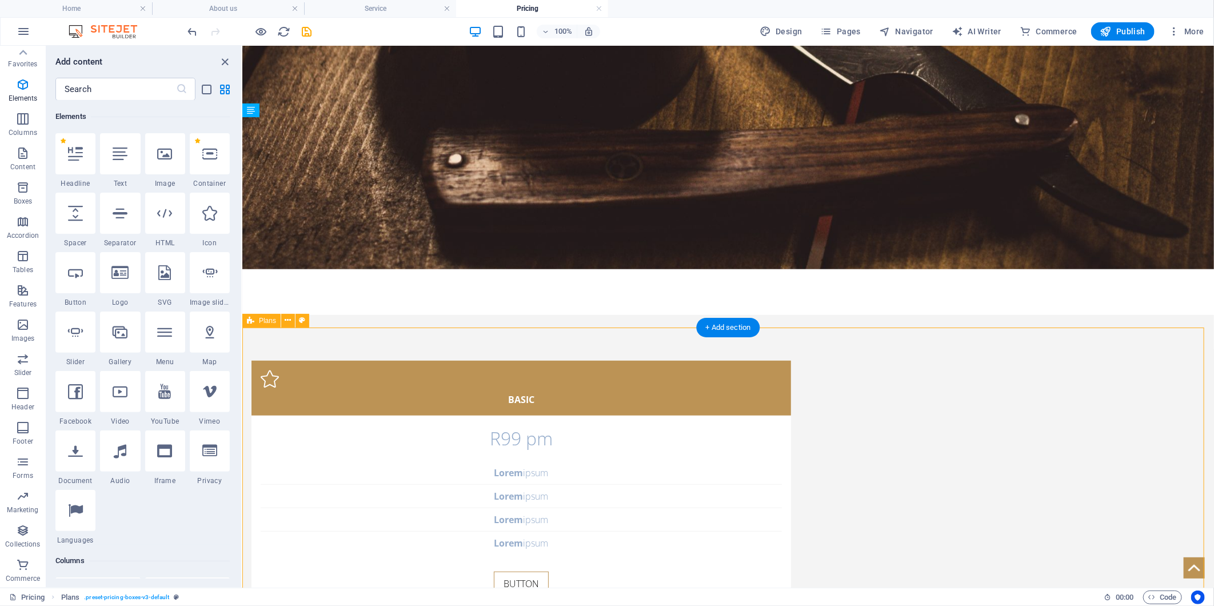
scroll to position [614, 0]
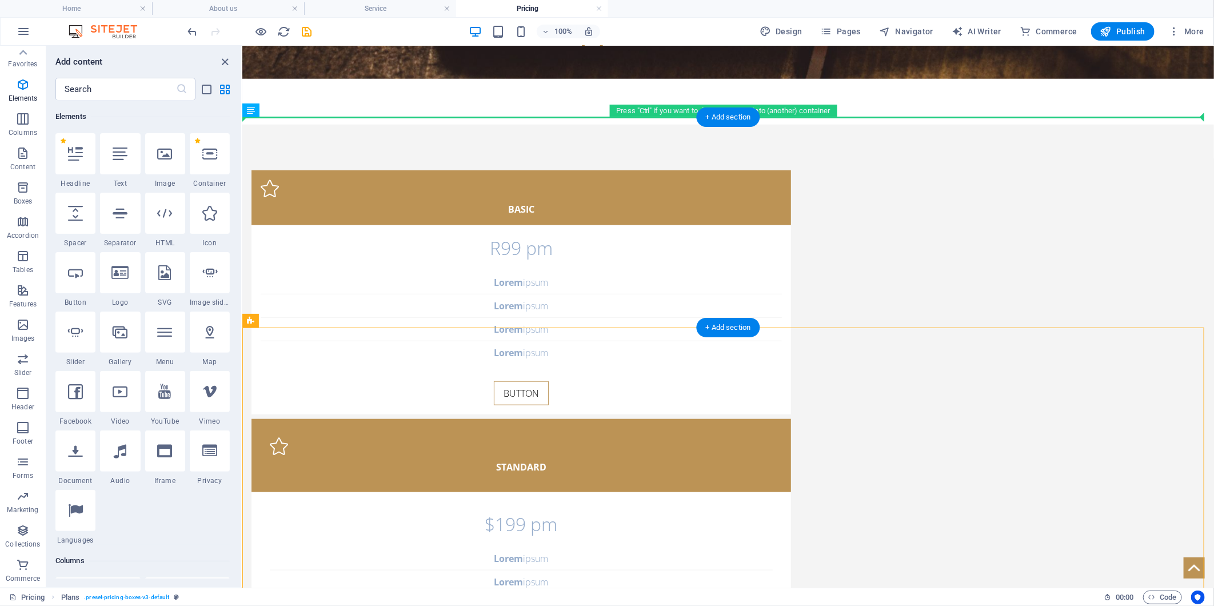
drag, startPoint x: 614, startPoint y: 358, endPoint x: 565, endPoint y: 134, distance: 229.3
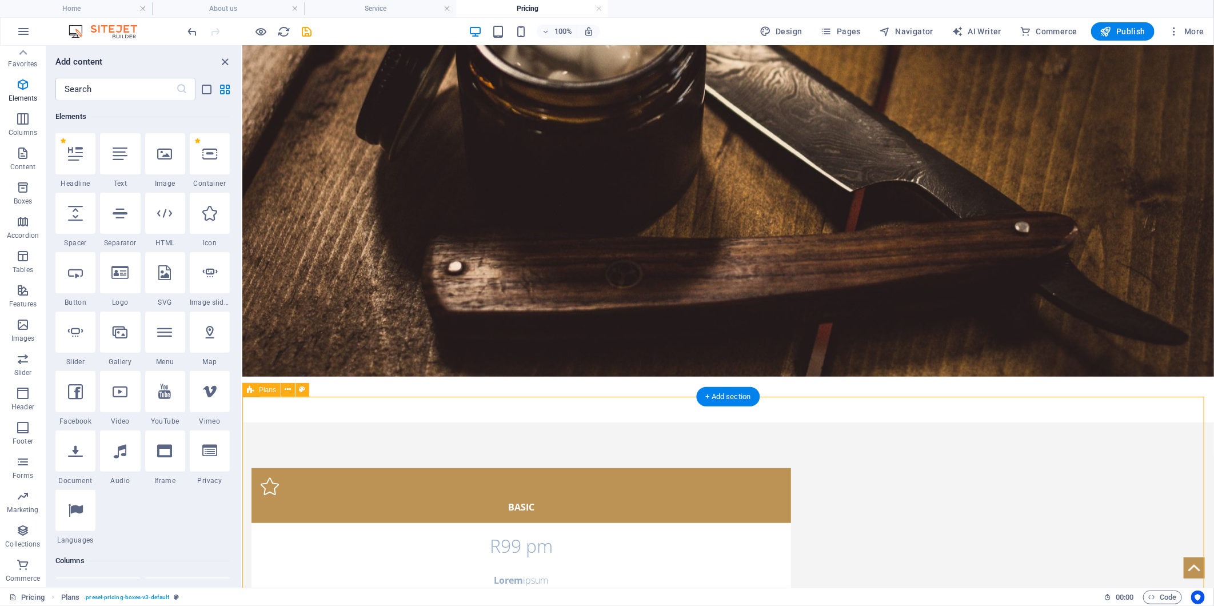
scroll to position [296, 0]
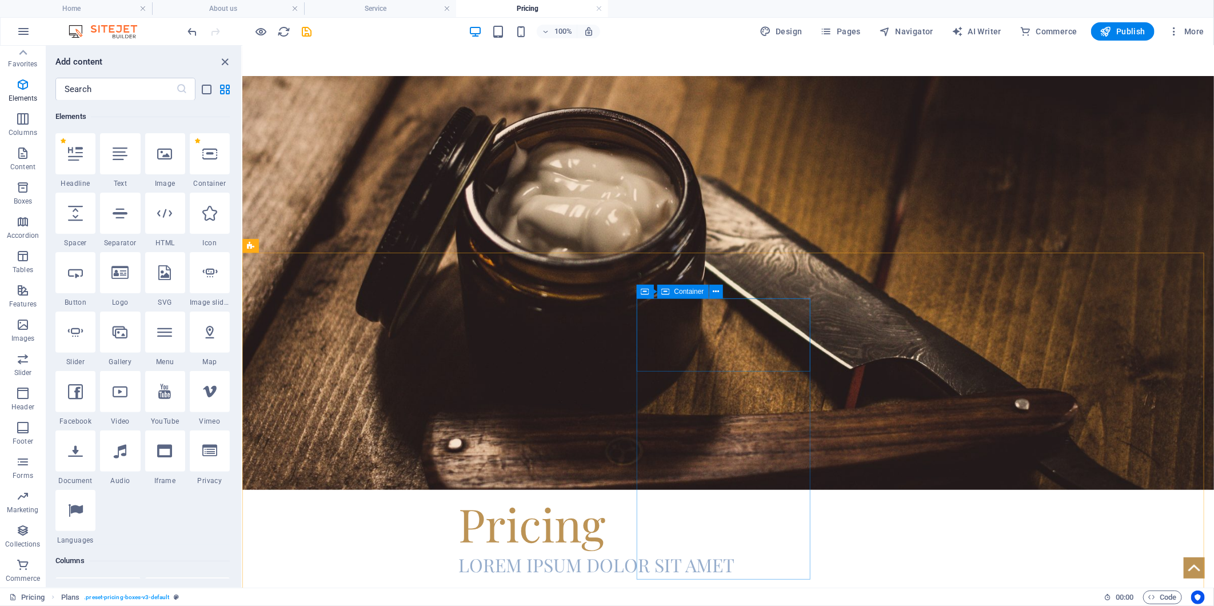
scroll to position [106, 0]
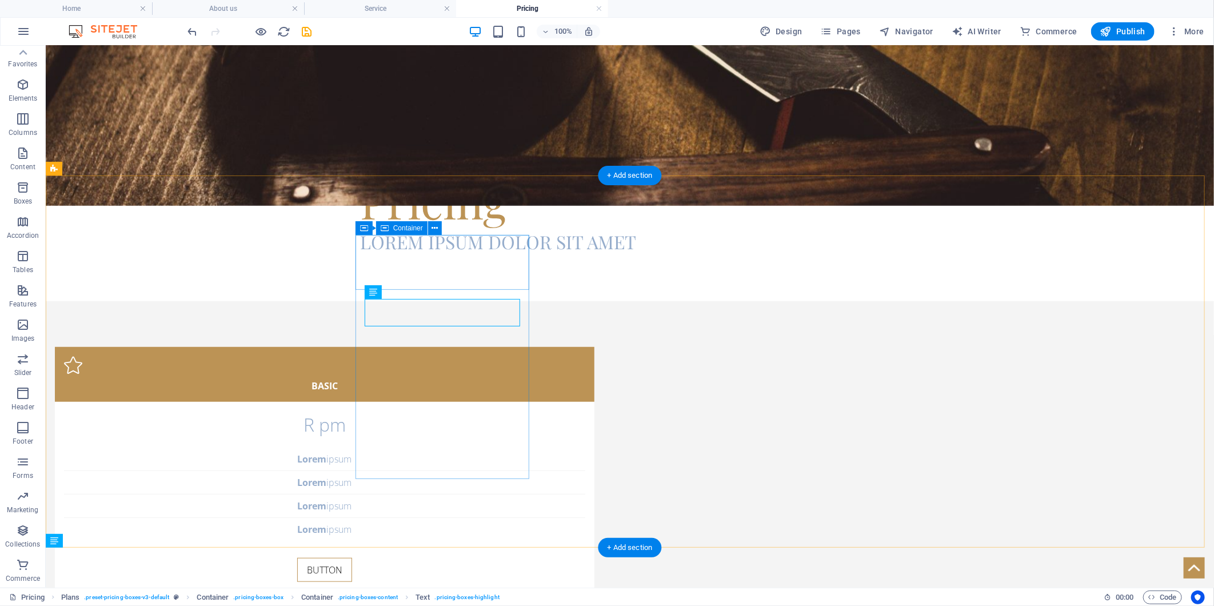
scroll to position [183, 0]
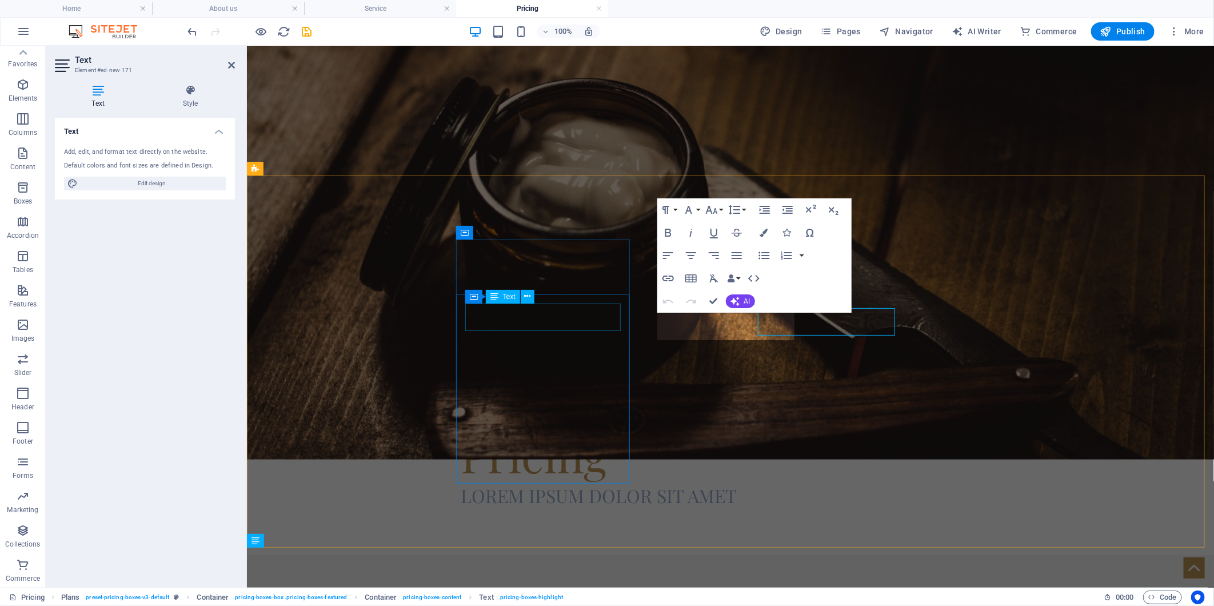
scroll to position [0, 0]
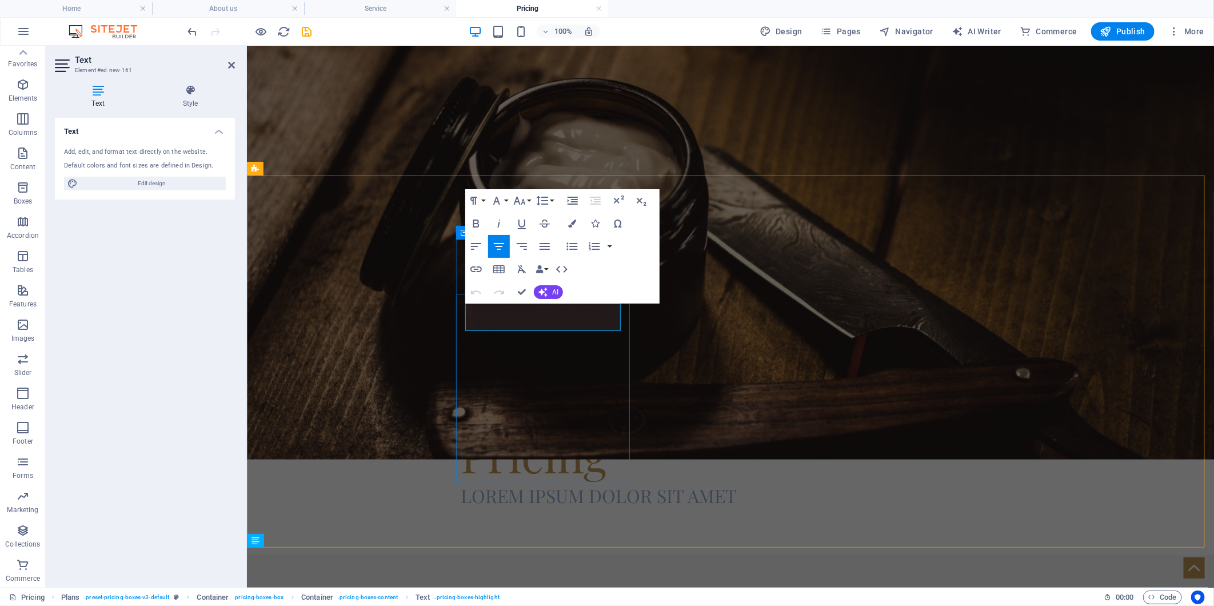
click at [890, 296] on icon at bounding box center [893, 296] width 6 height 12
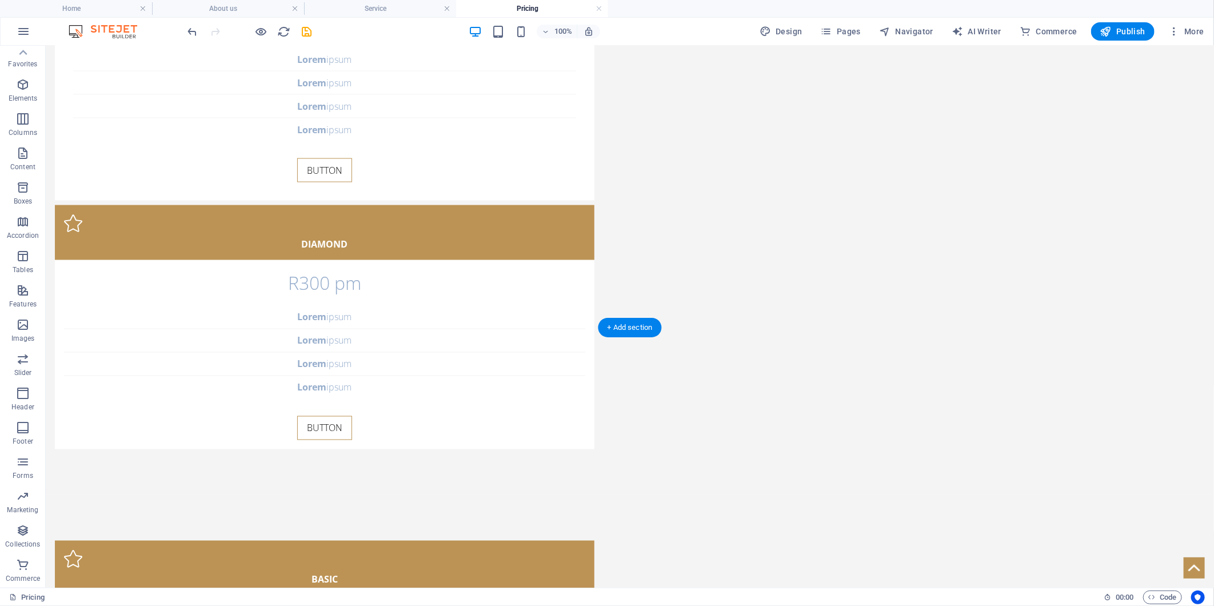
scroll to position [986, 0]
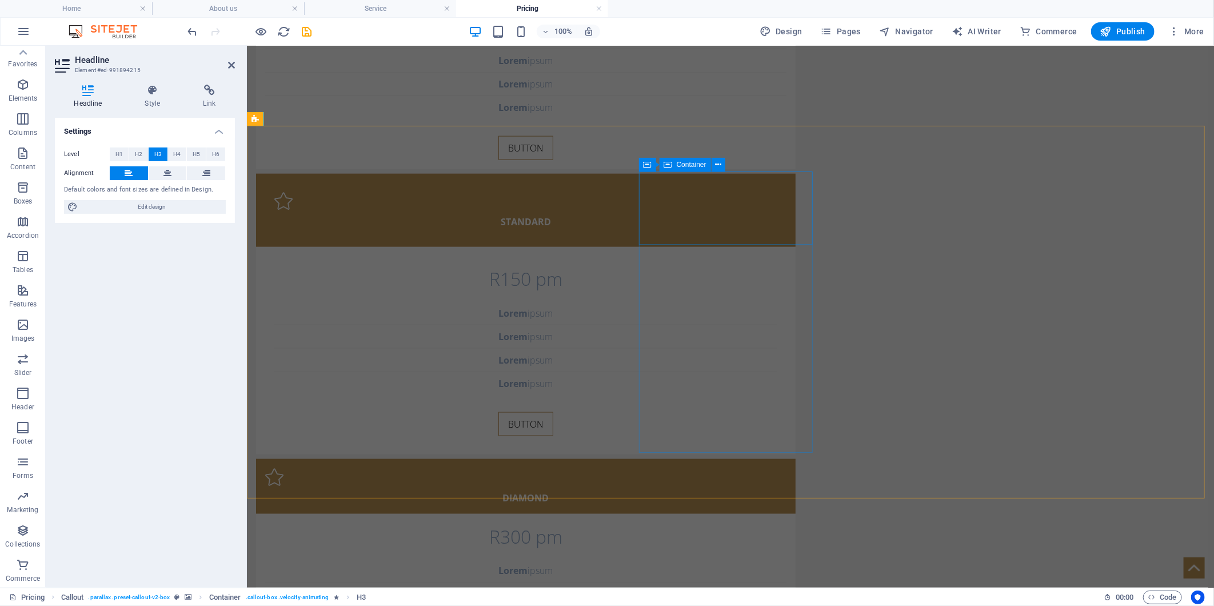
scroll to position [605, 0]
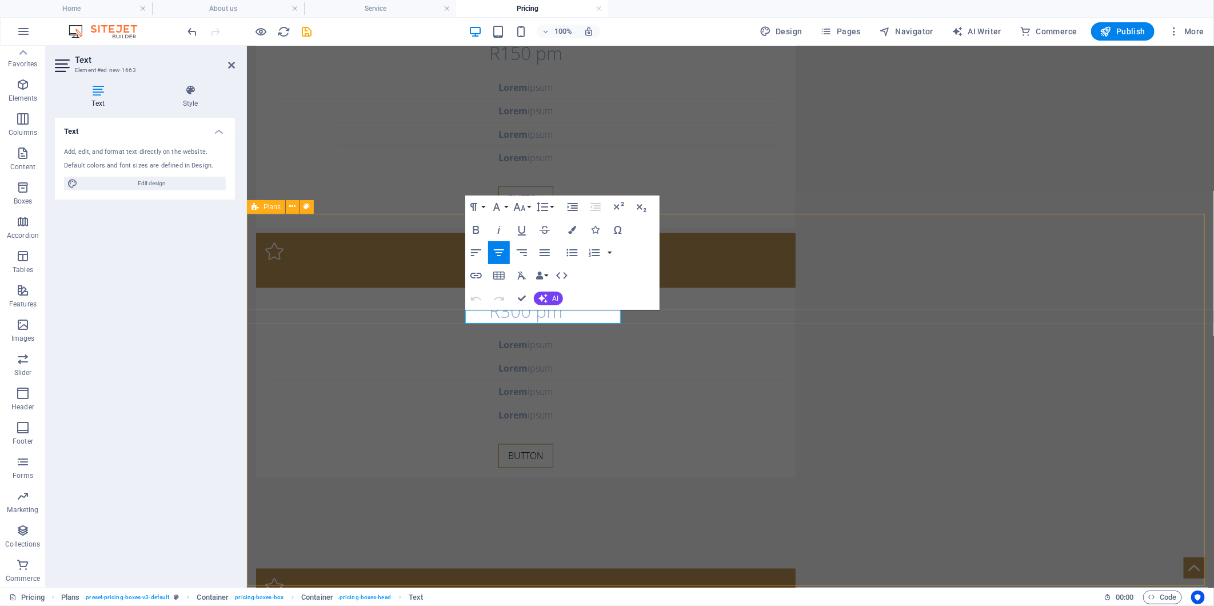
scroll to position [263, 0]
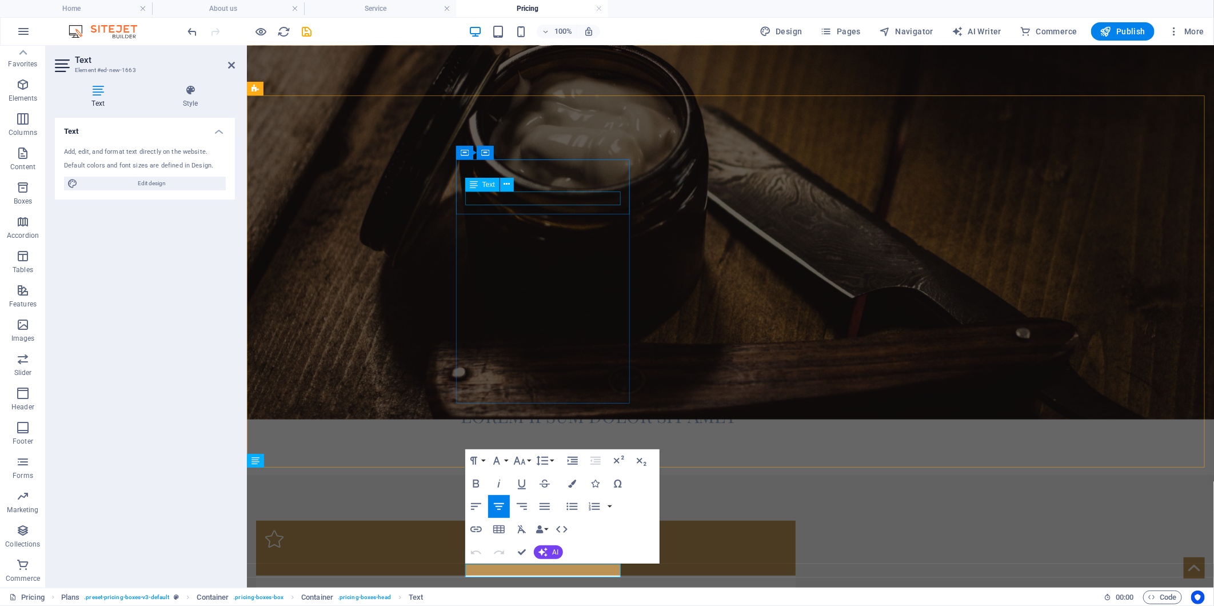
click at [563, 552] on div "bASIC" at bounding box center [525, 559] width 521 height 14
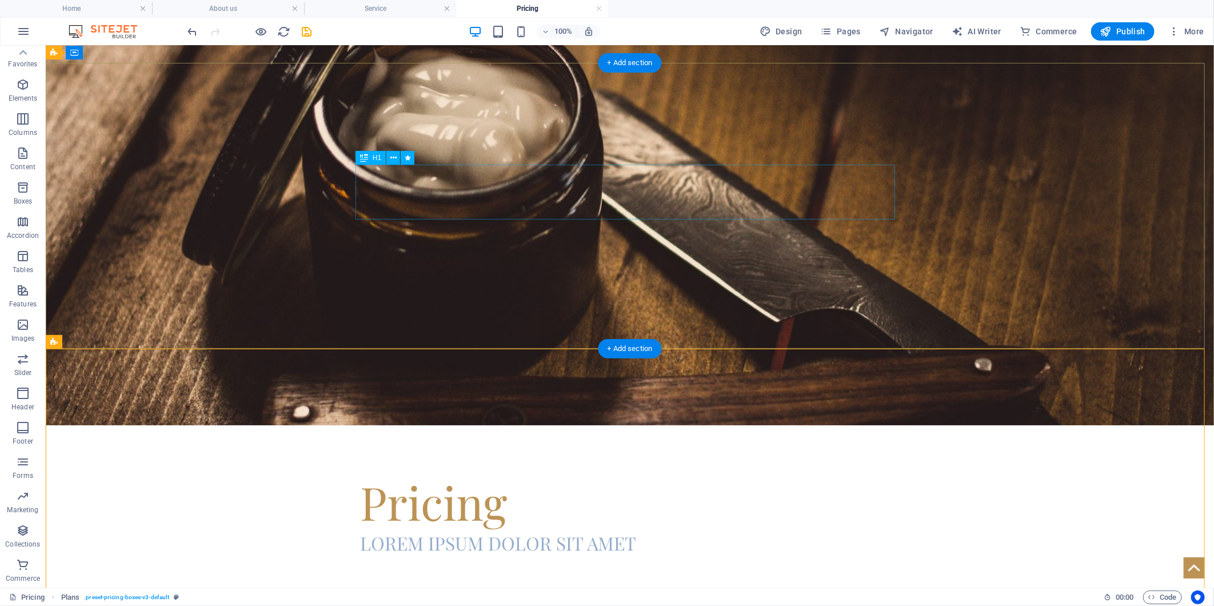
scroll to position [0, 0]
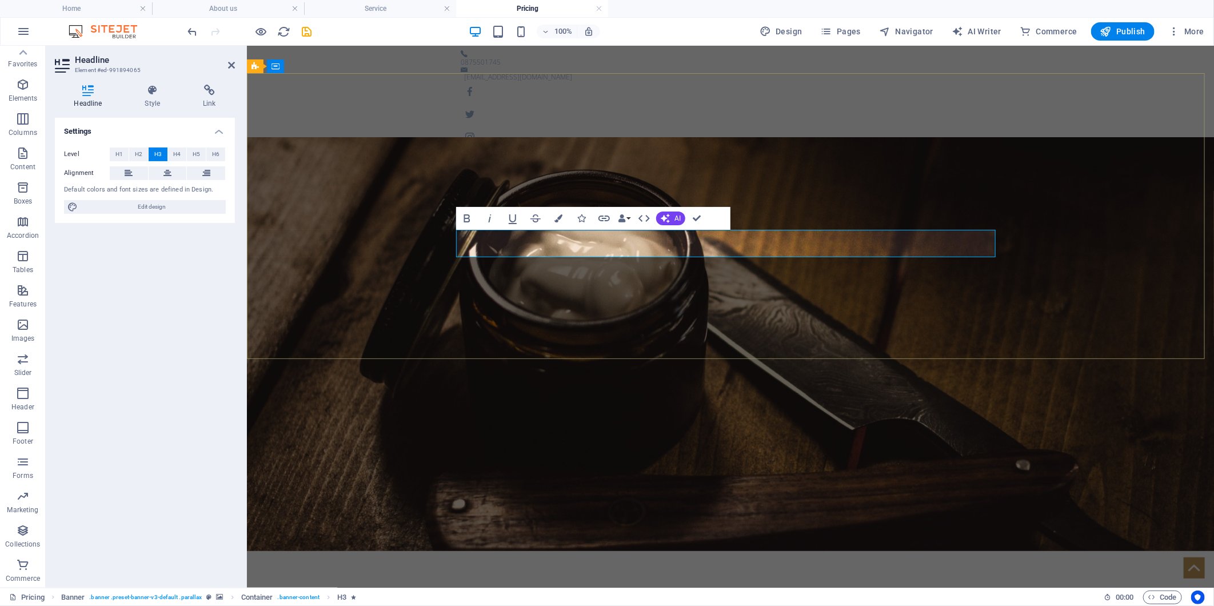
drag, startPoint x: 751, startPoint y: 249, endPoint x: 462, endPoint y: 242, distance: 289.2
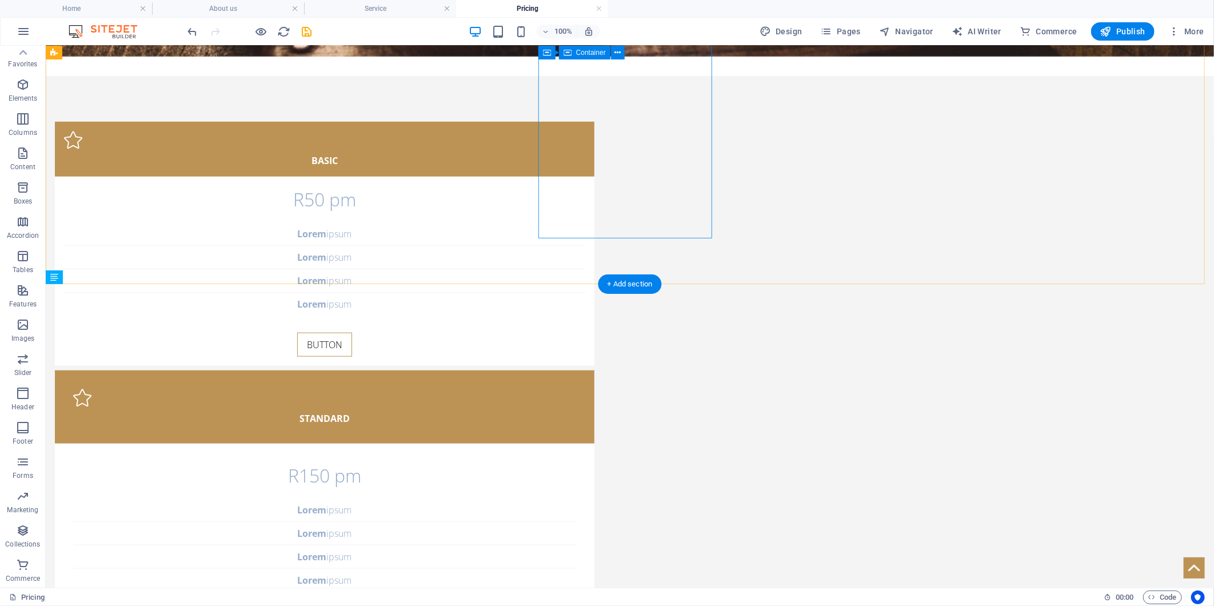
scroll to position [444, 0]
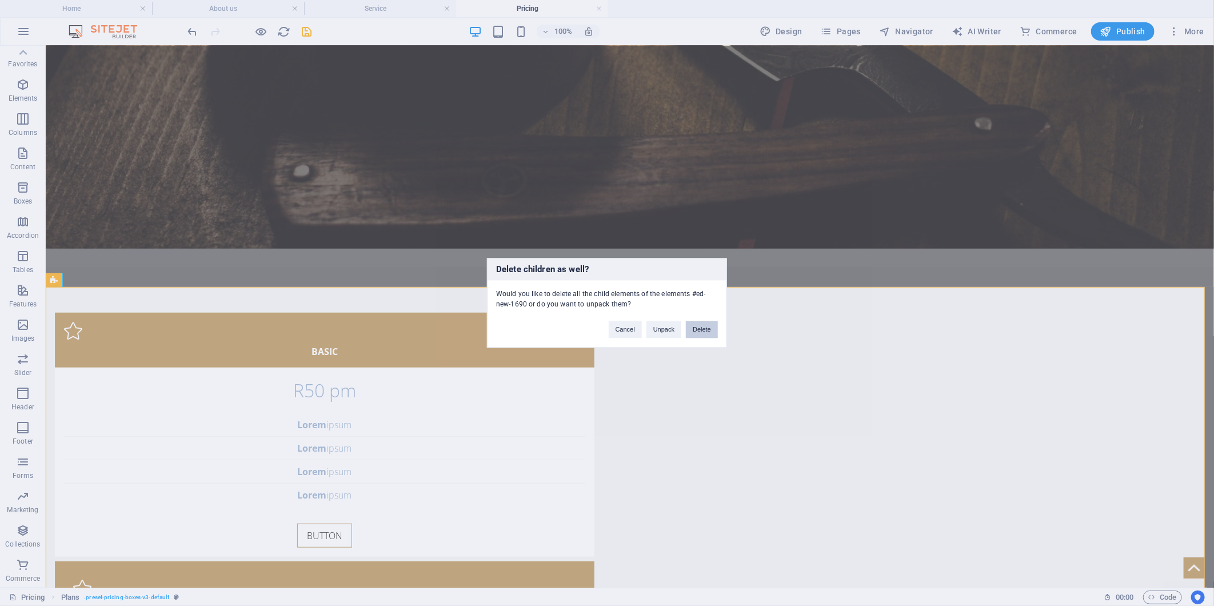
drag, startPoint x: 705, startPoint y: 324, endPoint x: 707, endPoint y: 304, distance: 20.1
click at [705, 324] on button "Delete" at bounding box center [702, 329] width 32 height 17
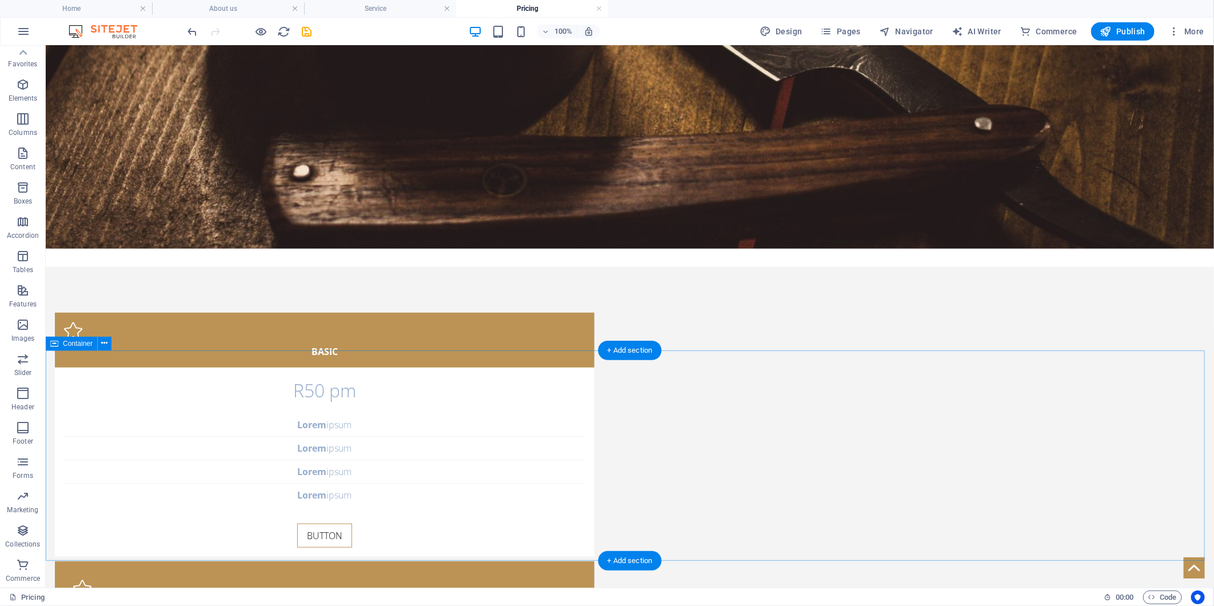
scroll to position [381, 0]
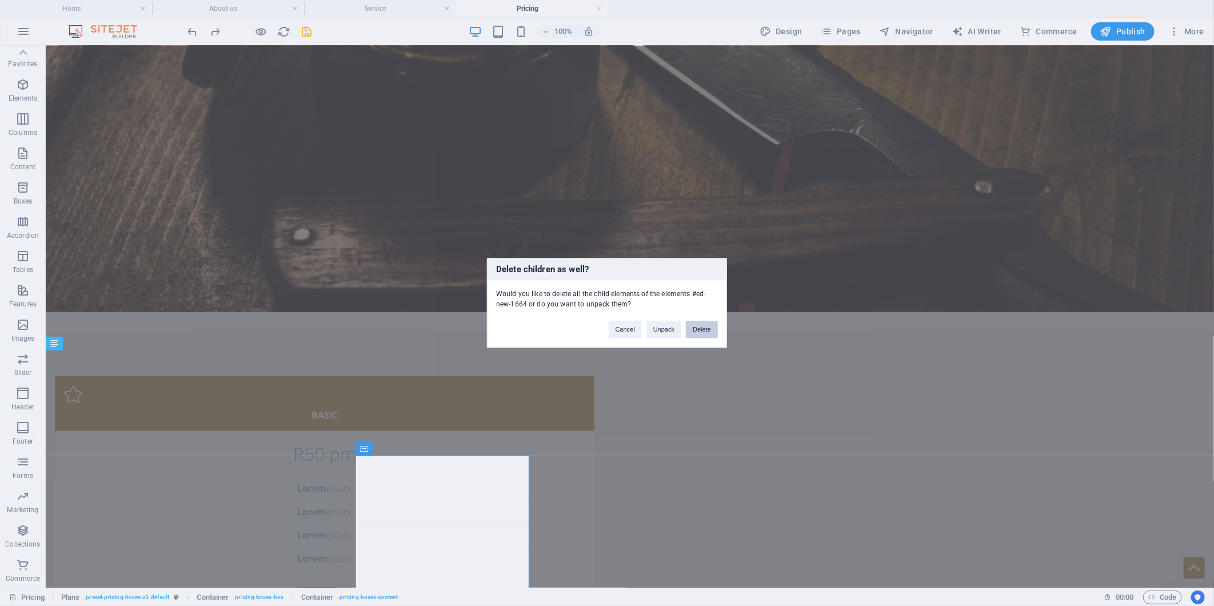
click at [701, 336] on button "Delete" at bounding box center [702, 329] width 32 height 17
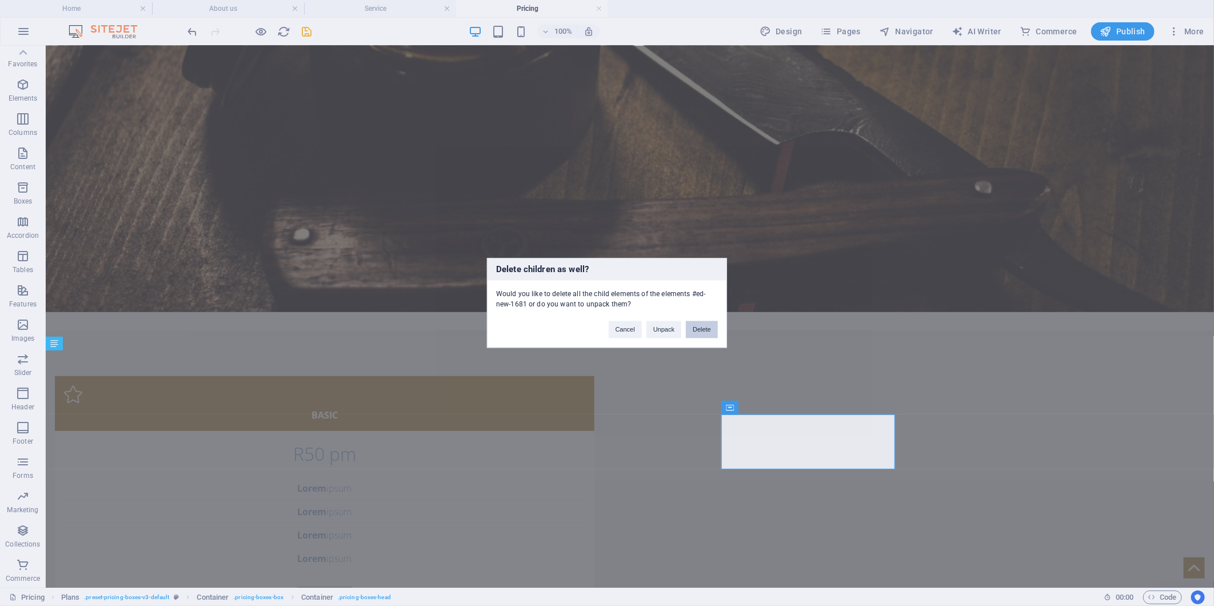
click at [698, 328] on button "Delete" at bounding box center [702, 329] width 32 height 17
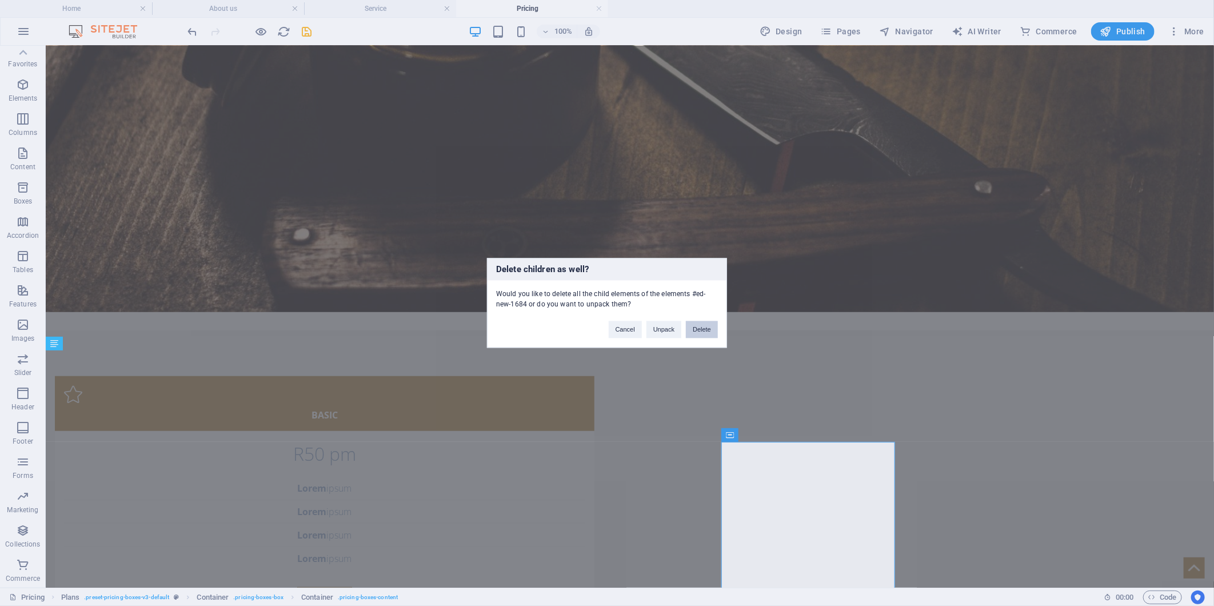
click at [711, 334] on button "Delete" at bounding box center [702, 329] width 32 height 17
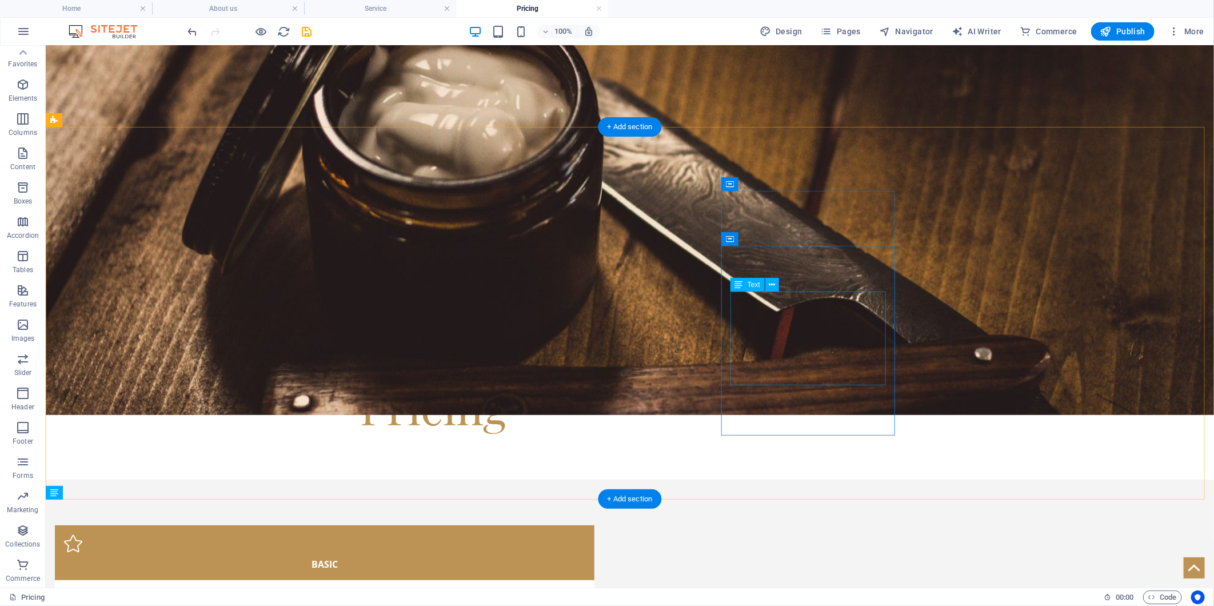
scroll to position [190, 0]
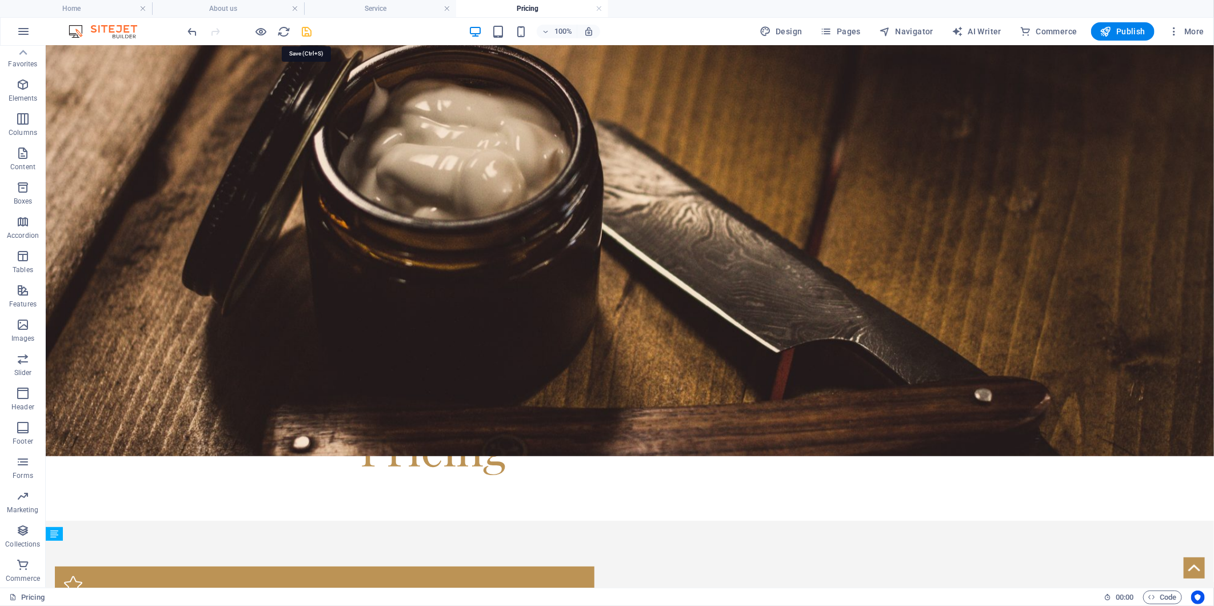
drag, startPoint x: 306, startPoint y: 32, endPoint x: 327, endPoint y: 47, distance: 25.8
click at [306, 32] on icon "save" at bounding box center [307, 31] width 13 height 13
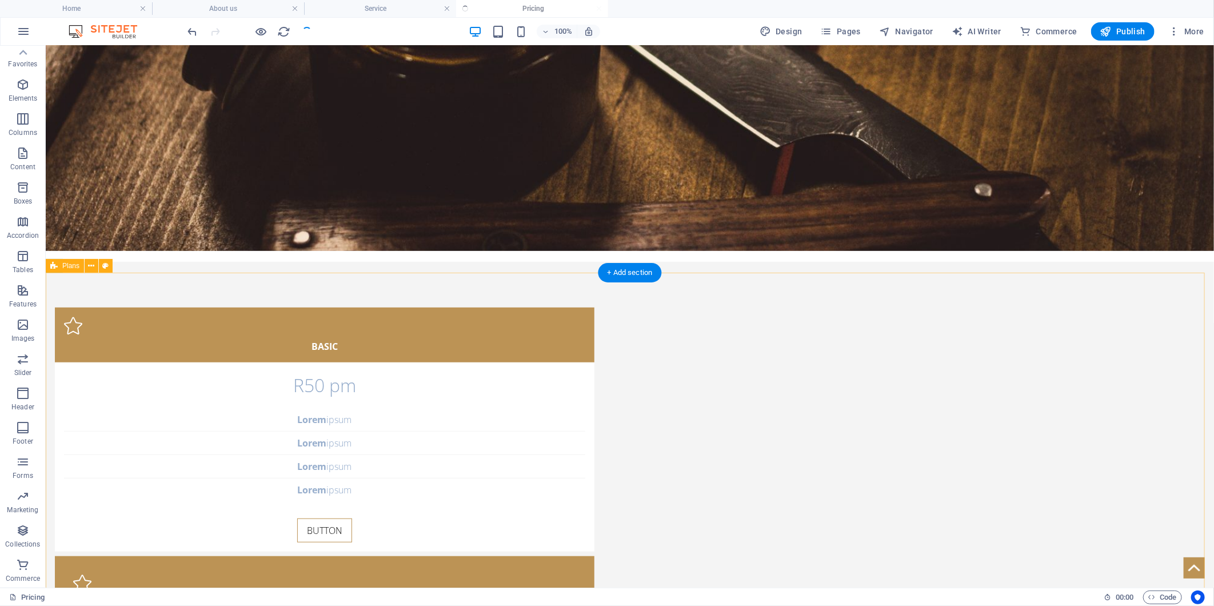
scroll to position [444, 0]
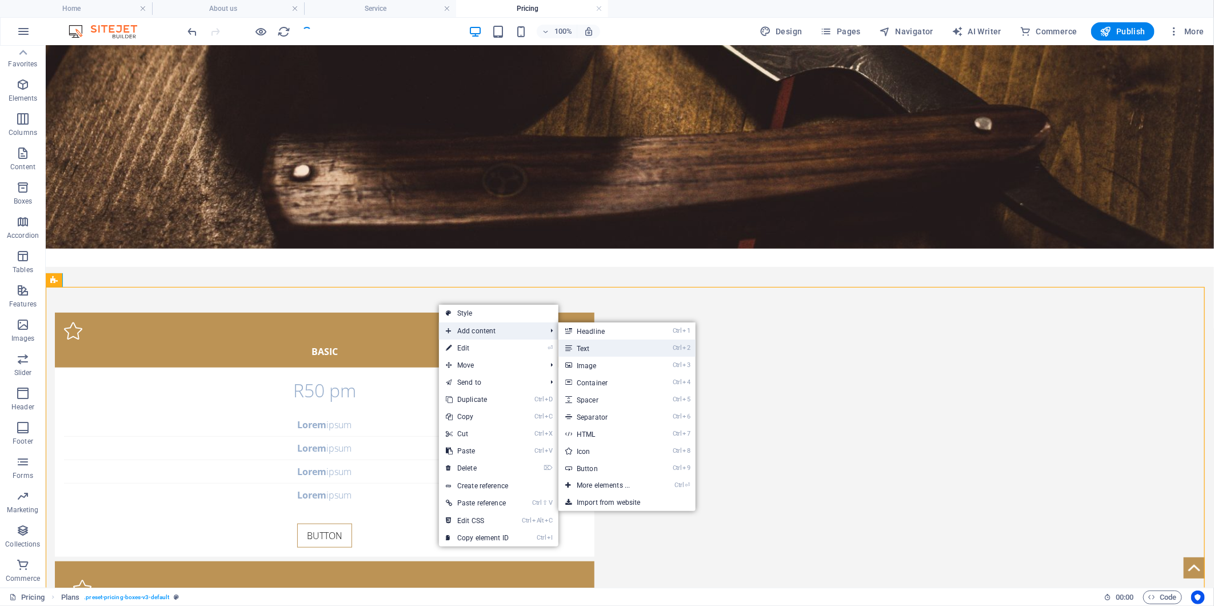
drag, startPoint x: 409, startPoint y: 307, endPoint x: 608, endPoint y: 345, distance: 202.4
click at [608, 345] on link "Ctrl 2 Text" at bounding box center [605, 347] width 94 height 17
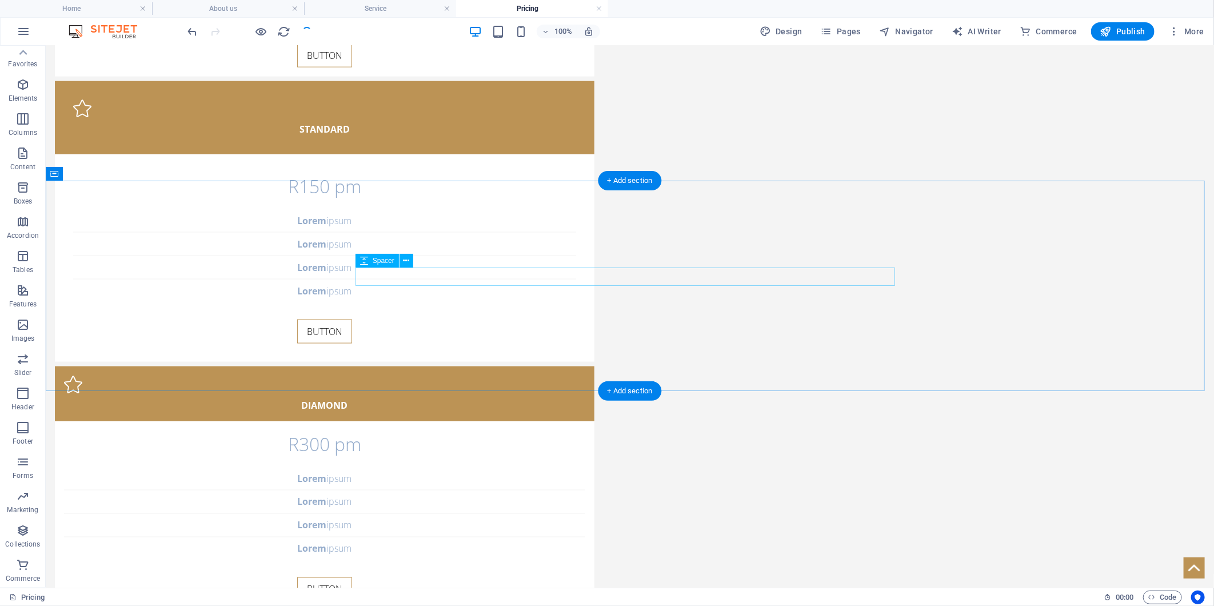
scroll to position [922, 0]
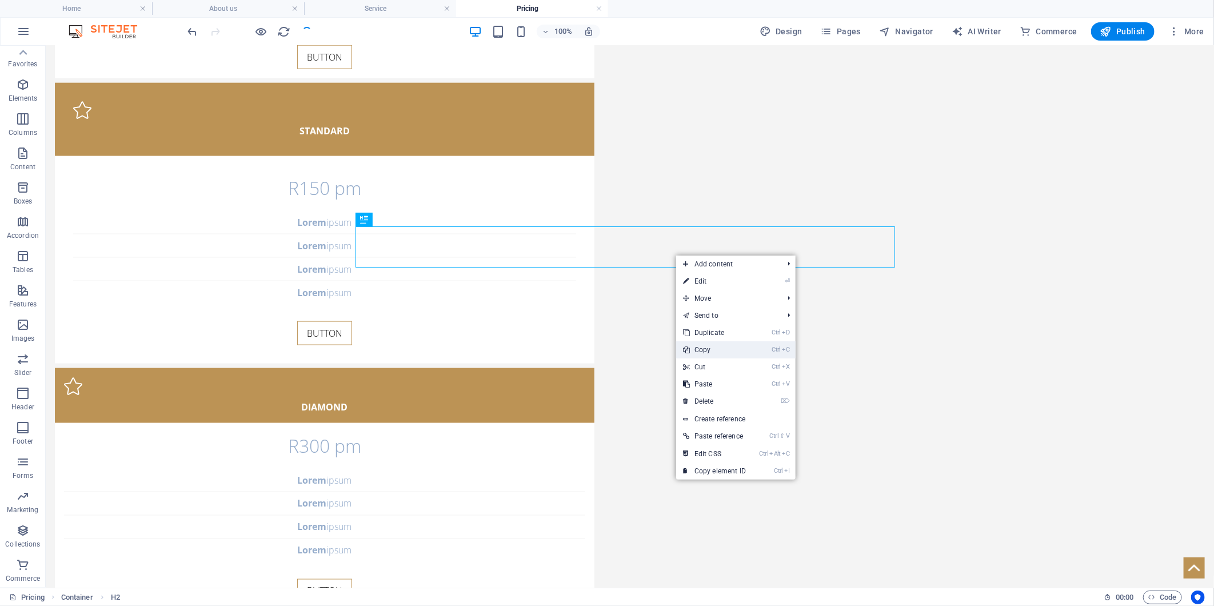
click at [713, 353] on link "Ctrl C Copy" at bounding box center [714, 349] width 77 height 17
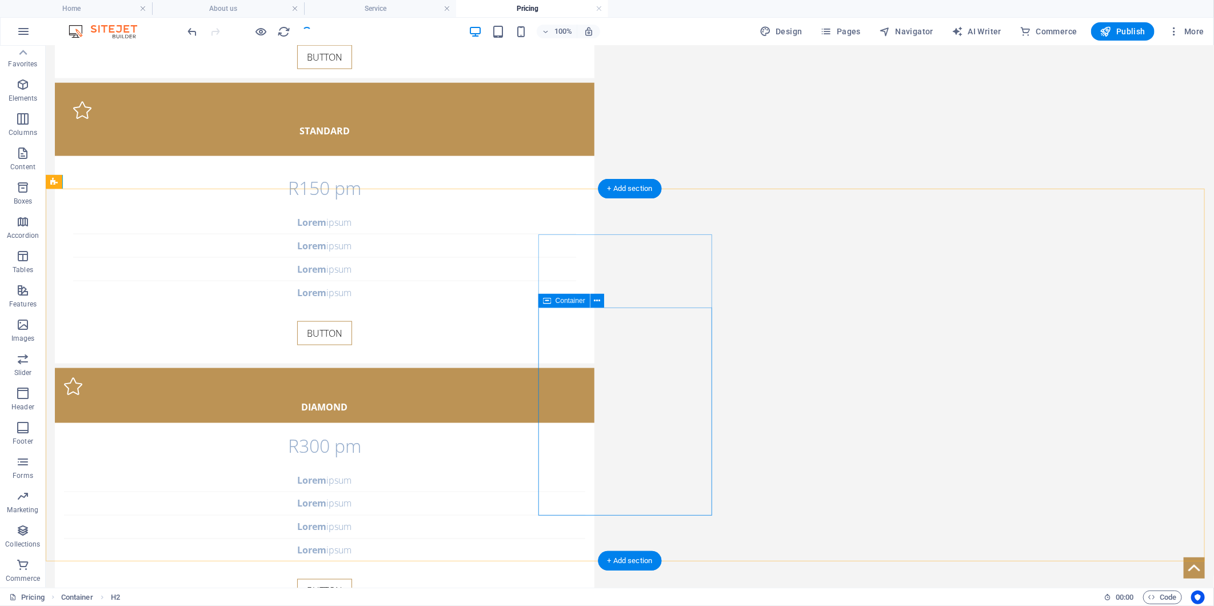
scroll to position [541, 0]
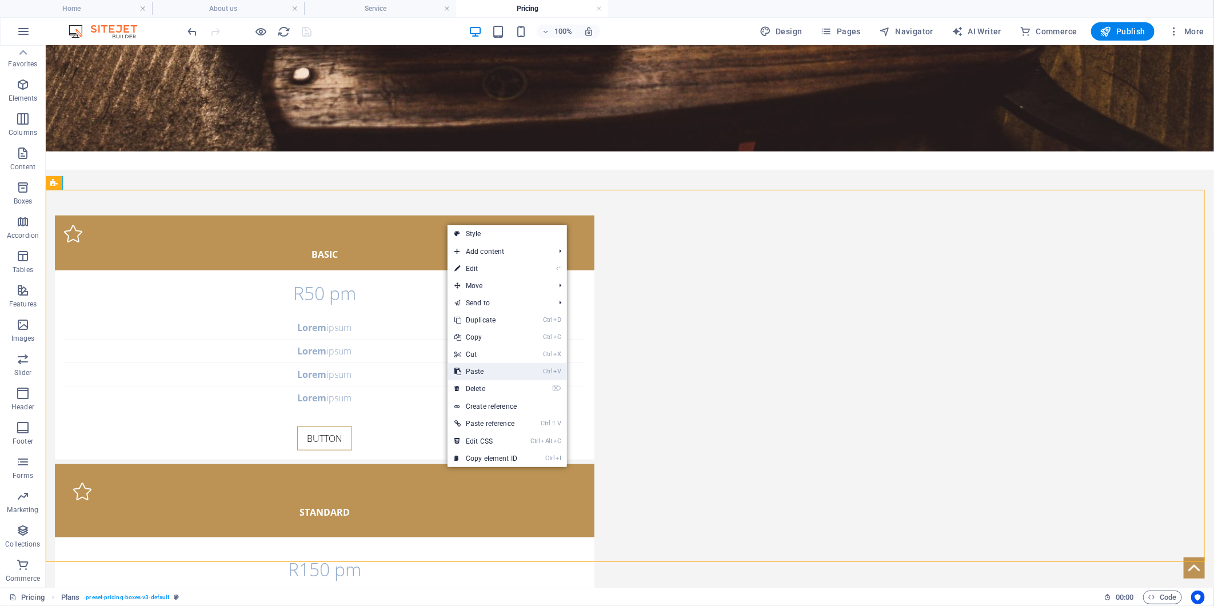
drag, startPoint x: 475, startPoint y: 374, endPoint x: 429, endPoint y: 327, distance: 65.9
click at [475, 375] on link "Ctrl V Paste" at bounding box center [485, 371] width 77 height 17
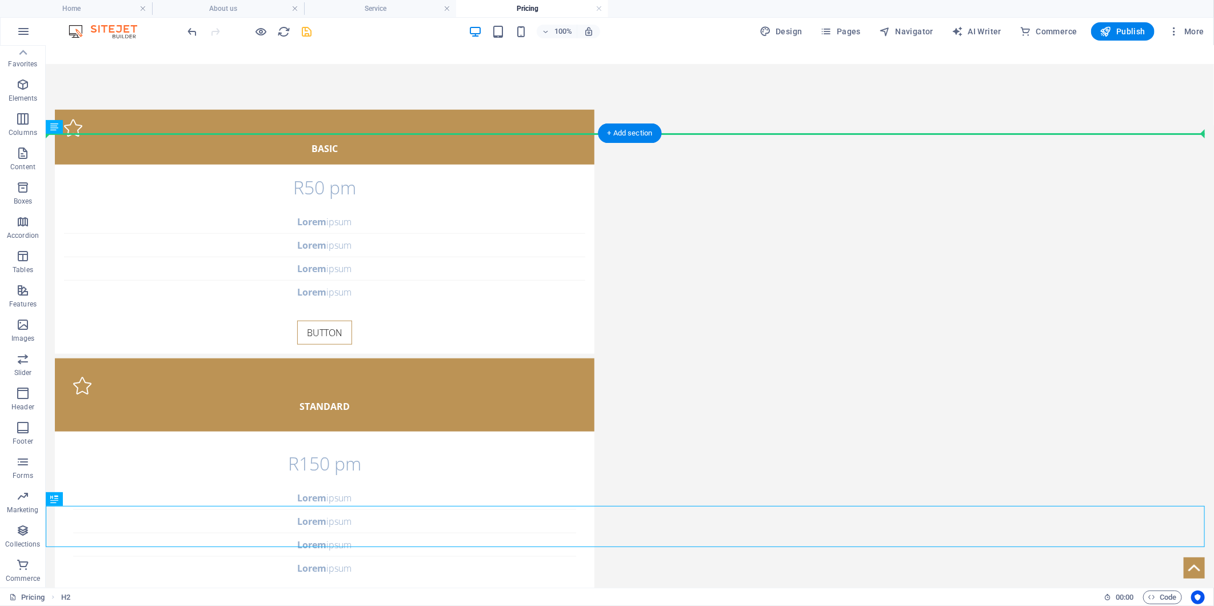
scroll to position [597, 0]
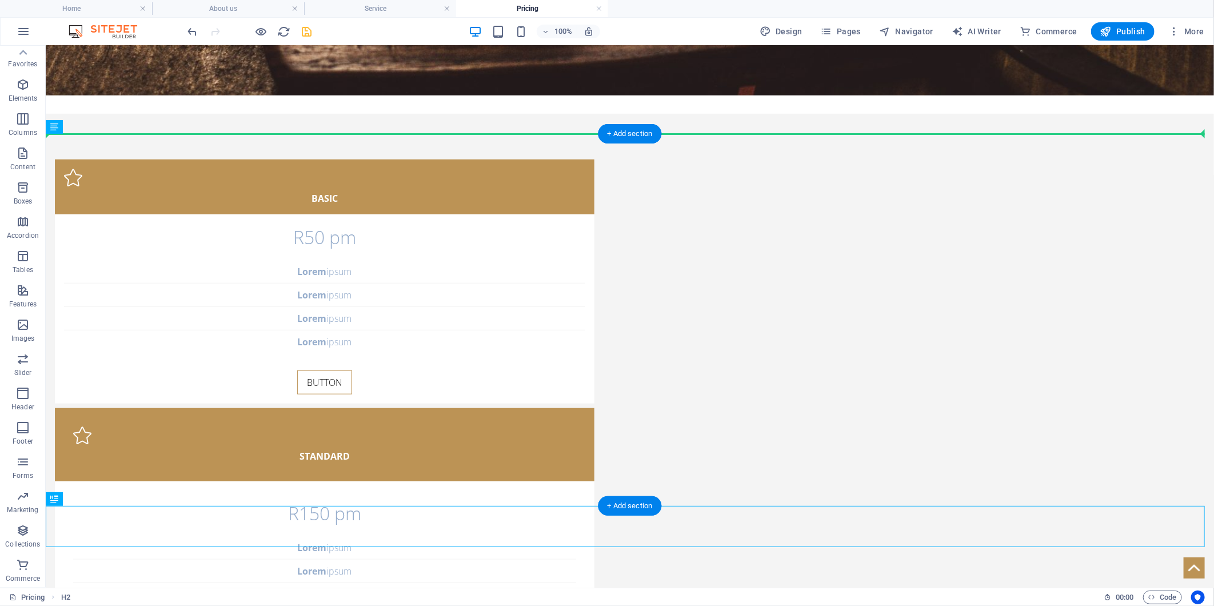
drag, startPoint x: 594, startPoint y: 107, endPoint x: 603, endPoint y: 133, distance: 27.8
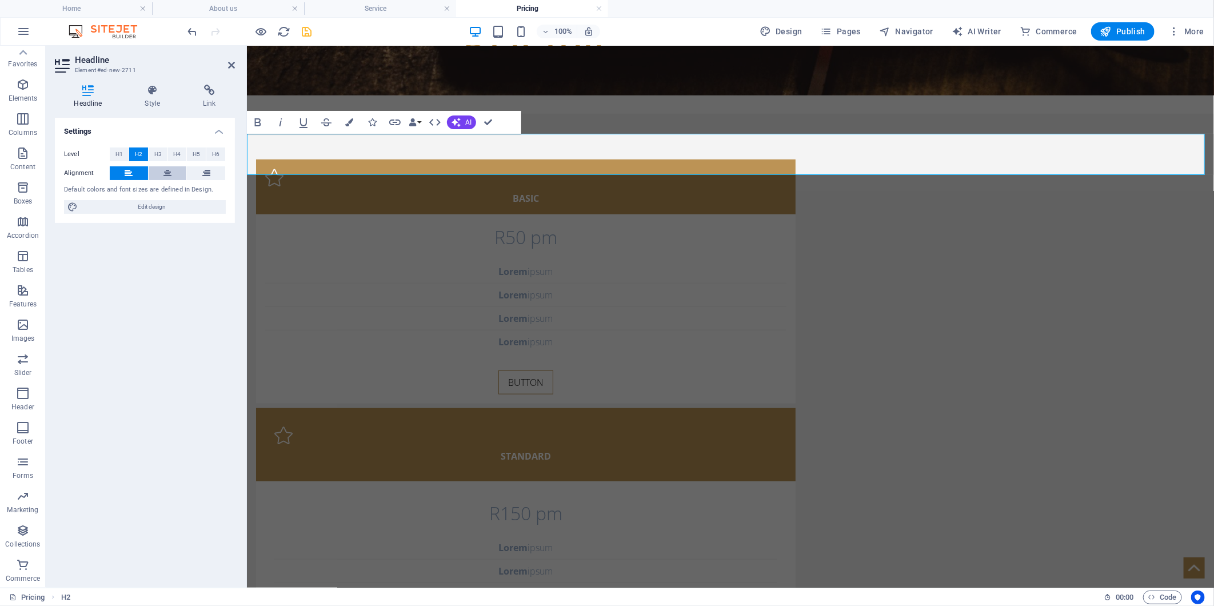
click at [166, 170] on icon at bounding box center [167, 173] width 8 height 14
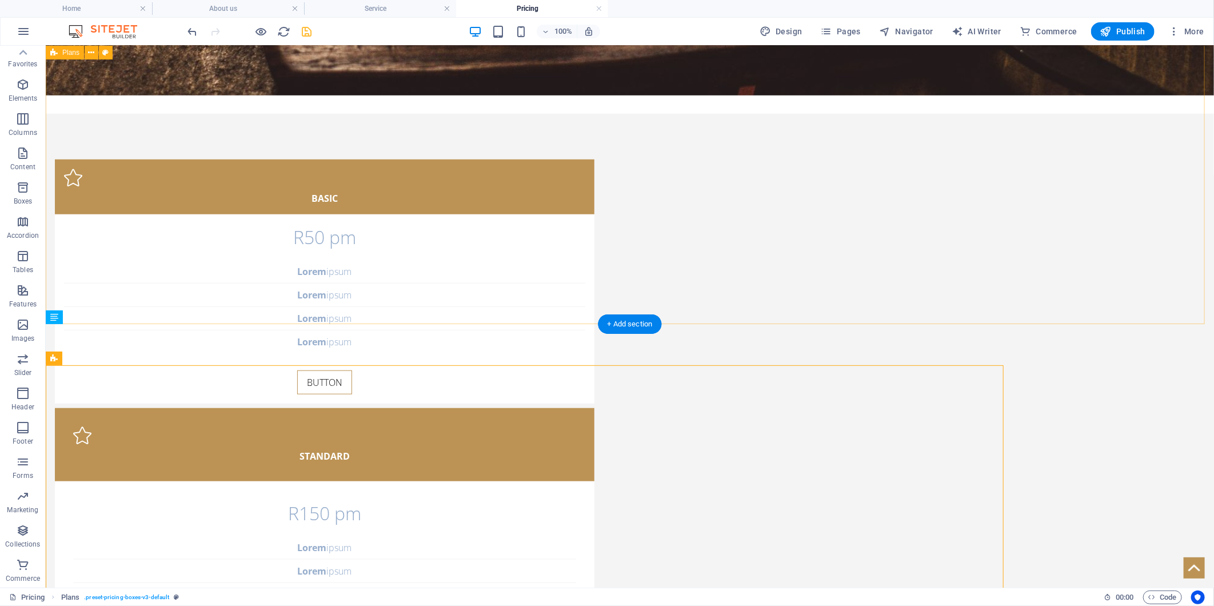
scroll to position [407, 0]
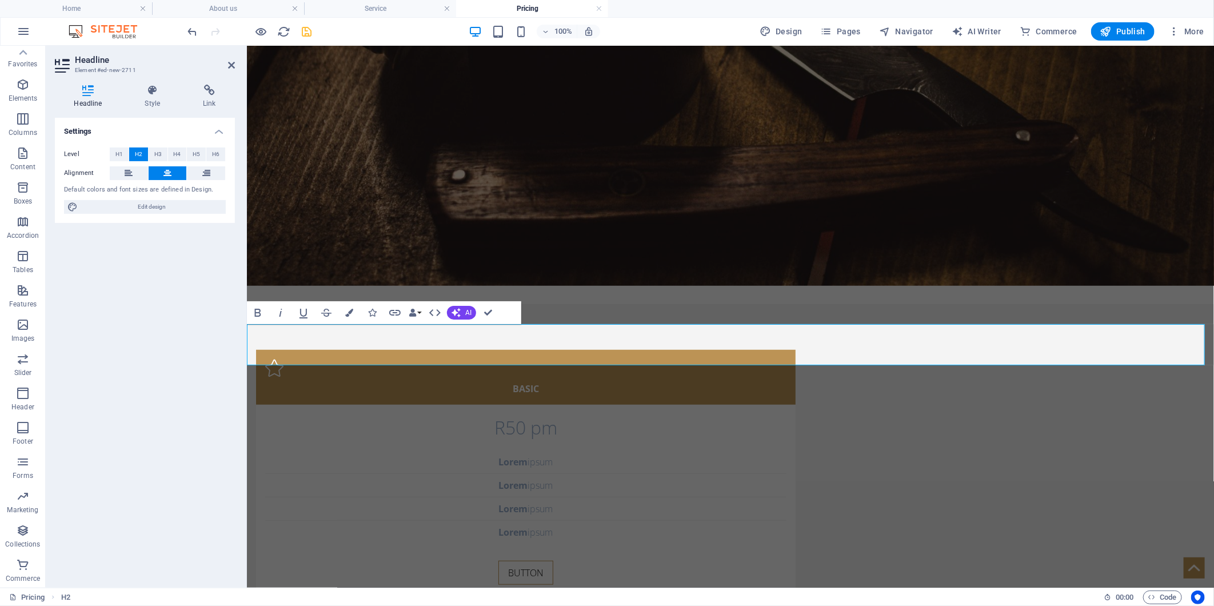
drag, startPoint x: 922, startPoint y: 346, endPoint x: 602, endPoint y: 350, distance: 320.0
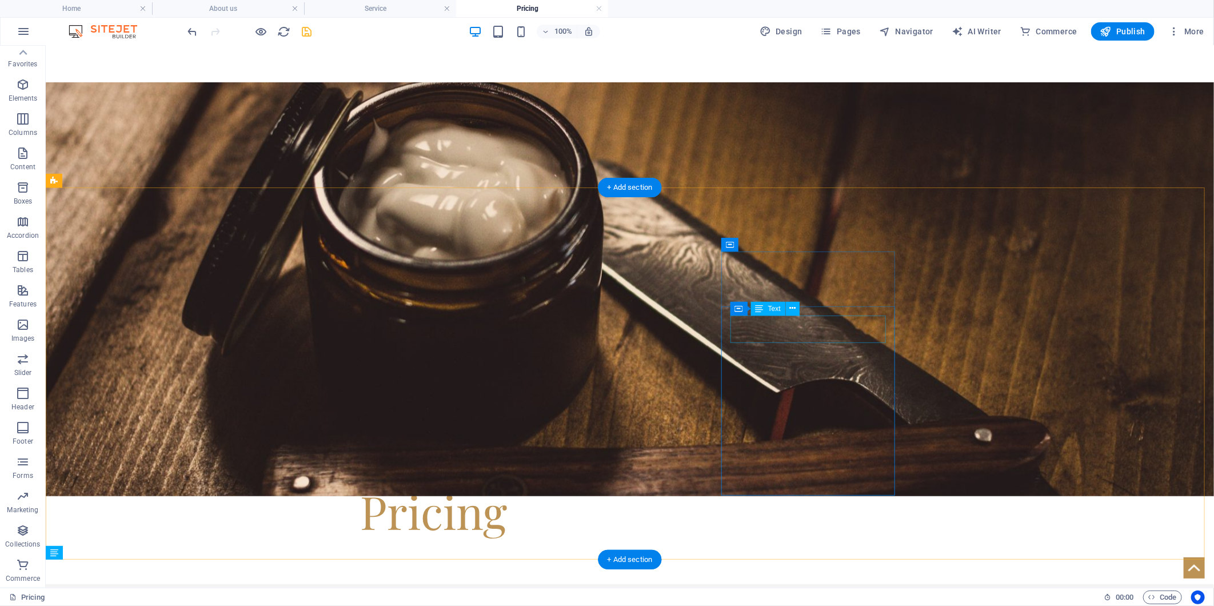
scroll to position [190, 0]
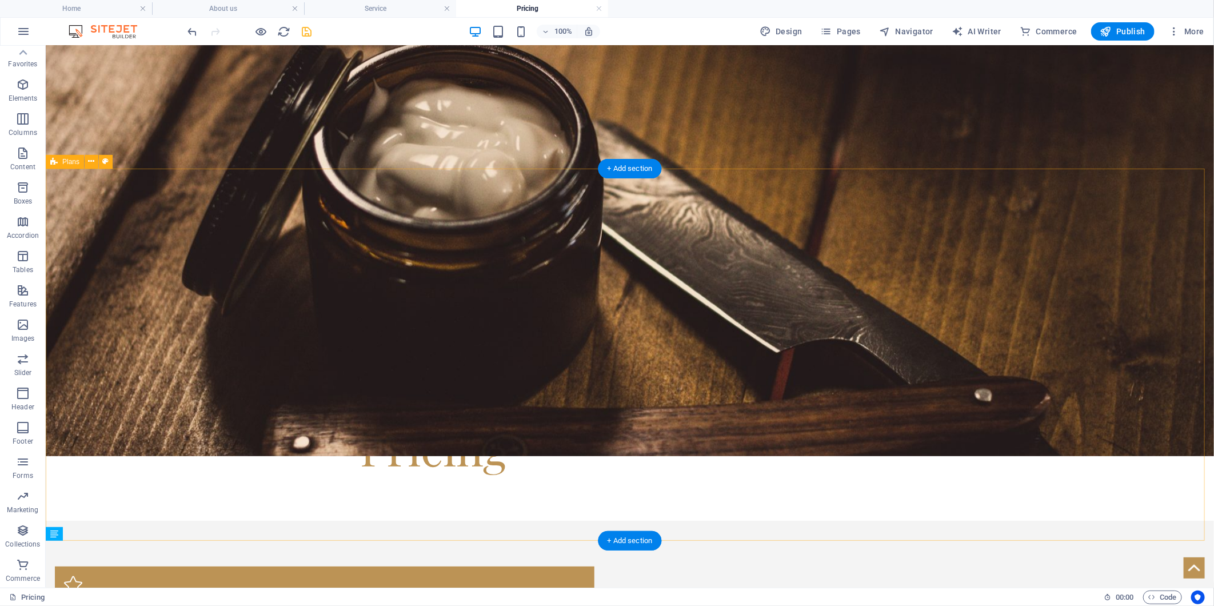
drag, startPoint x: 553, startPoint y: 560, endPoint x: 670, endPoint y: 169, distance: 408.8
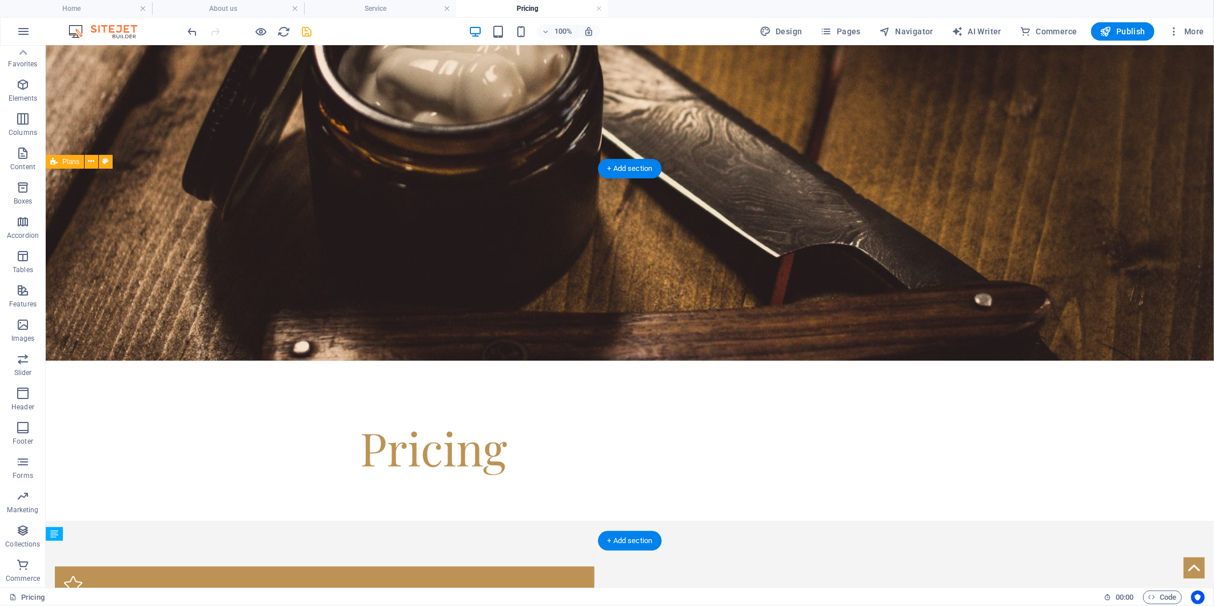
scroll to position [0, 0]
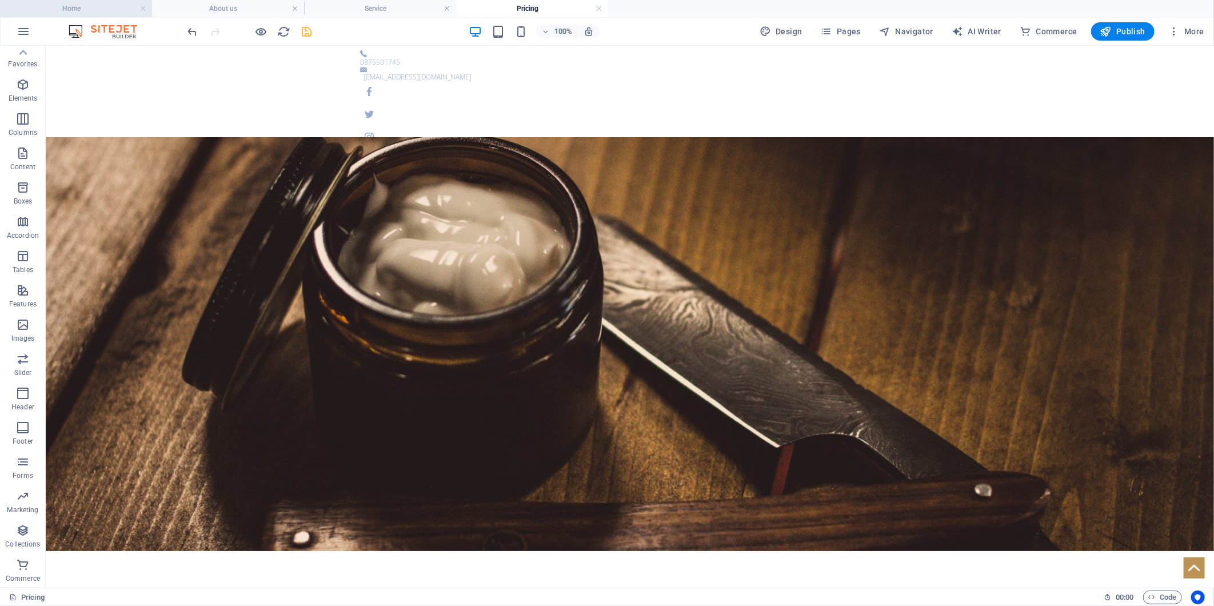
click at [86, 9] on h4 "Home" at bounding box center [76, 8] width 152 height 13
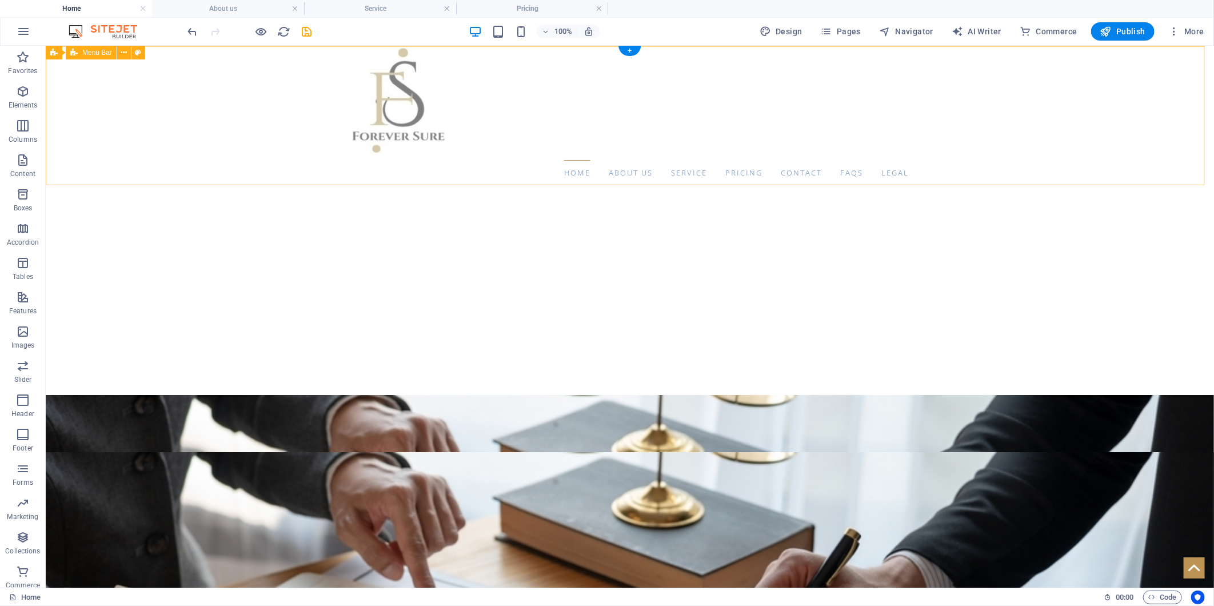
click at [323, 109] on div "Home About us Service Pricing Contact FAQs Legal Menu" at bounding box center [629, 114] width 1168 height 139
click at [193, 6] on h4 "About us" at bounding box center [228, 8] width 152 height 13
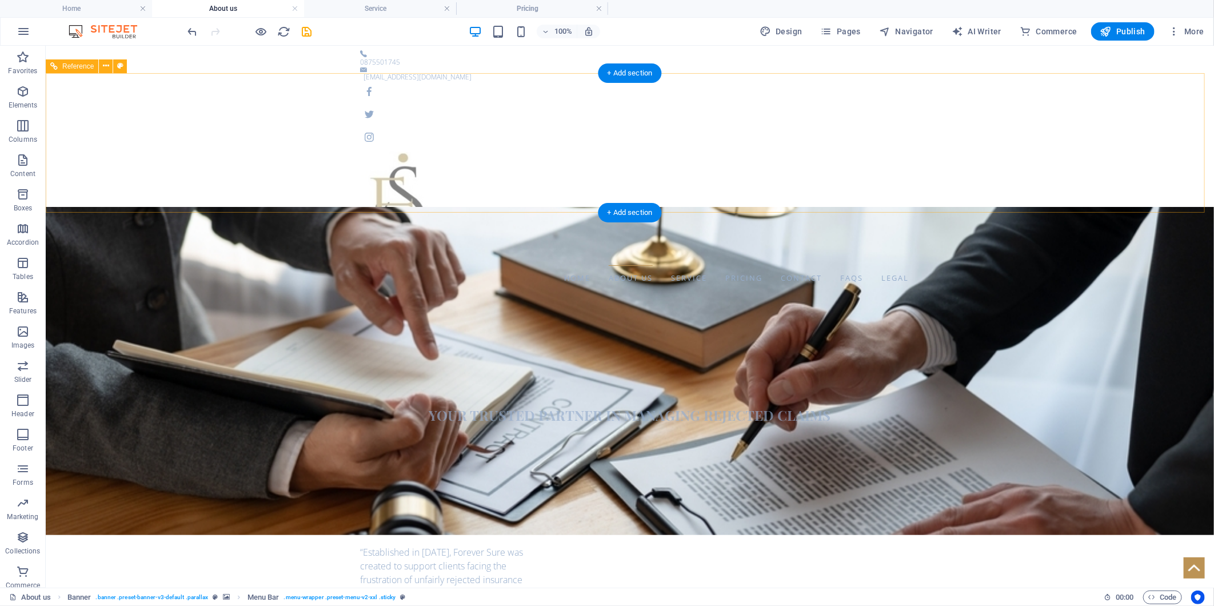
click at [282, 150] on div "Home About us Service Pricing Contact FAQs Legal Menu" at bounding box center [629, 219] width 1168 height 139
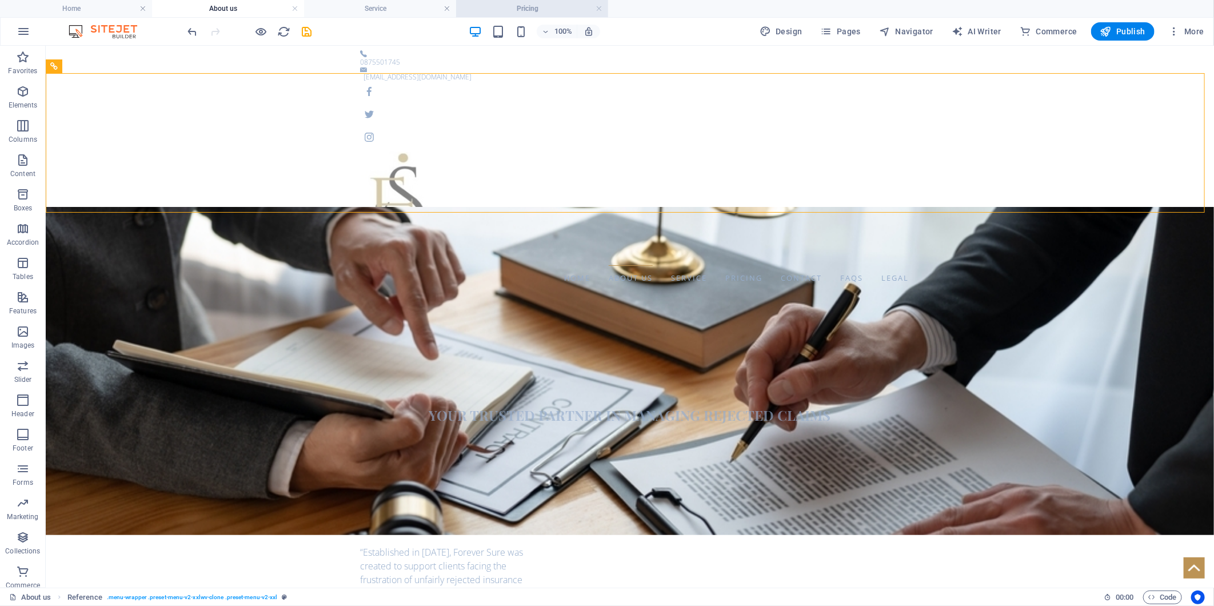
click at [505, 4] on h4 "Pricing" at bounding box center [532, 8] width 152 height 13
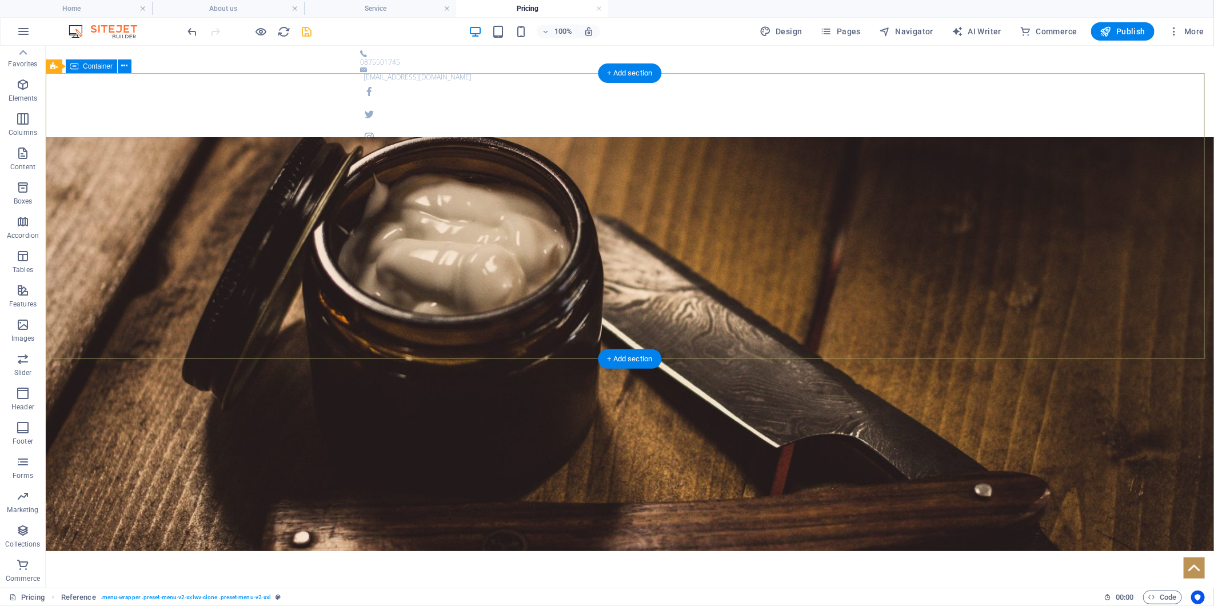
drag, startPoint x: 474, startPoint y: 247, endPoint x: 479, endPoint y: 205, distance: 42.6
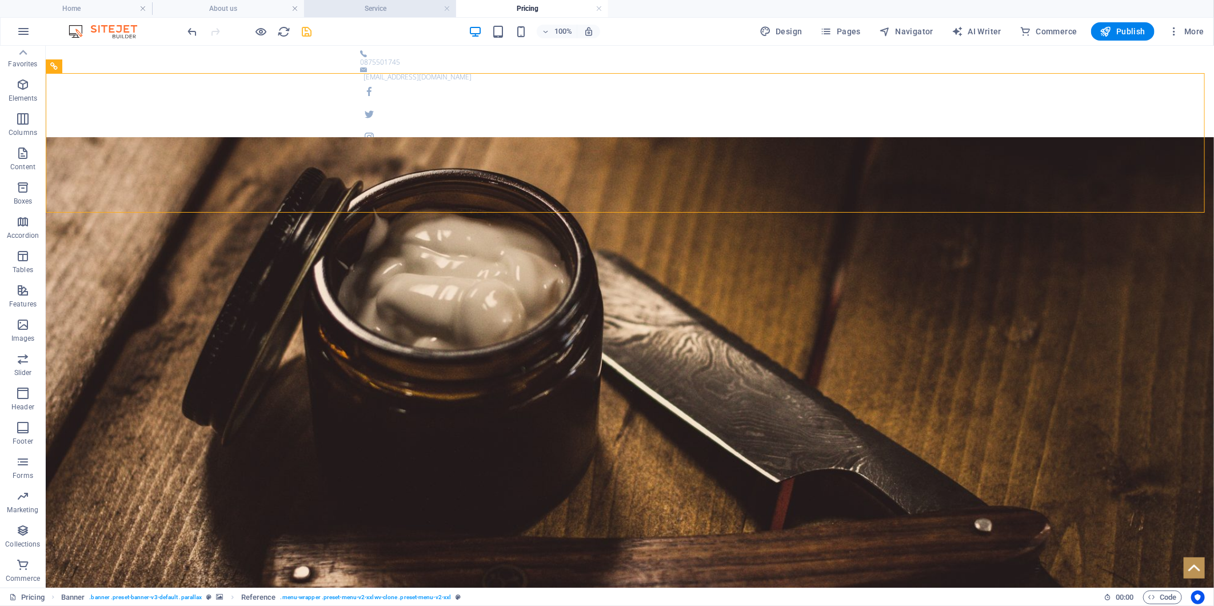
click at [378, 11] on h4 "Service" at bounding box center [380, 8] width 152 height 13
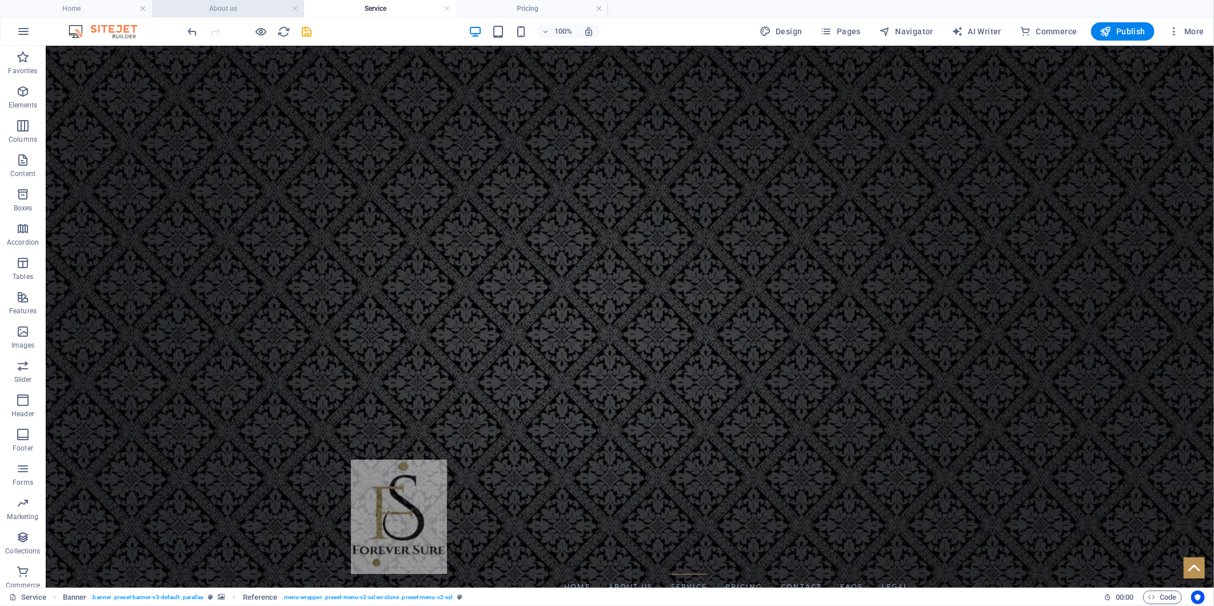
click at [235, 7] on h4 "About us" at bounding box center [228, 8] width 152 height 13
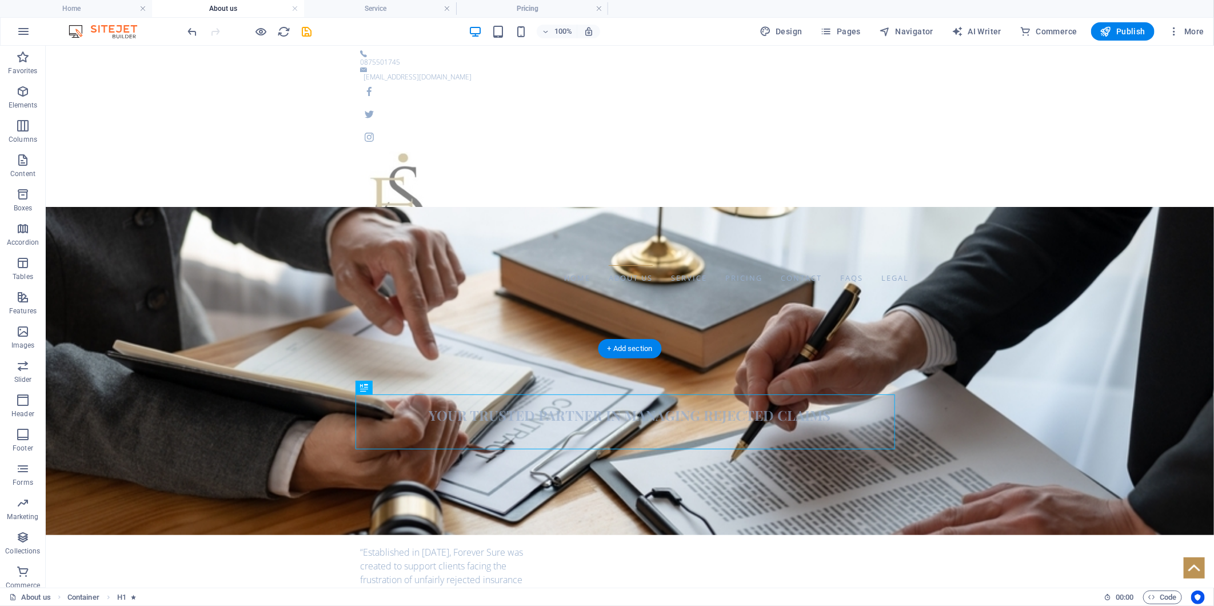
drag, startPoint x: 477, startPoint y: 429, endPoint x: 458, endPoint y: 418, distance: 22.5
click at [458, 471] on div "About us" at bounding box center [628, 498] width 539 height 55
click at [76, 8] on h4 "Home" at bounding box center [76, 8] width 152 height 13
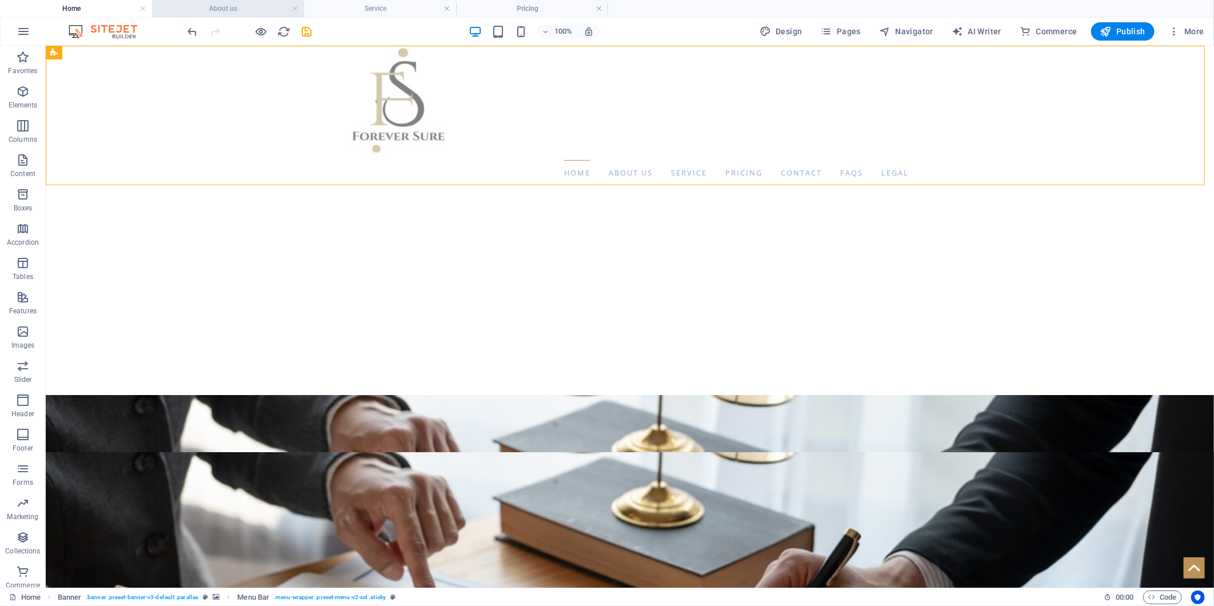
click at [229, 9] on h4 "About us" at bounding box center [228, 8] width 152 height 13
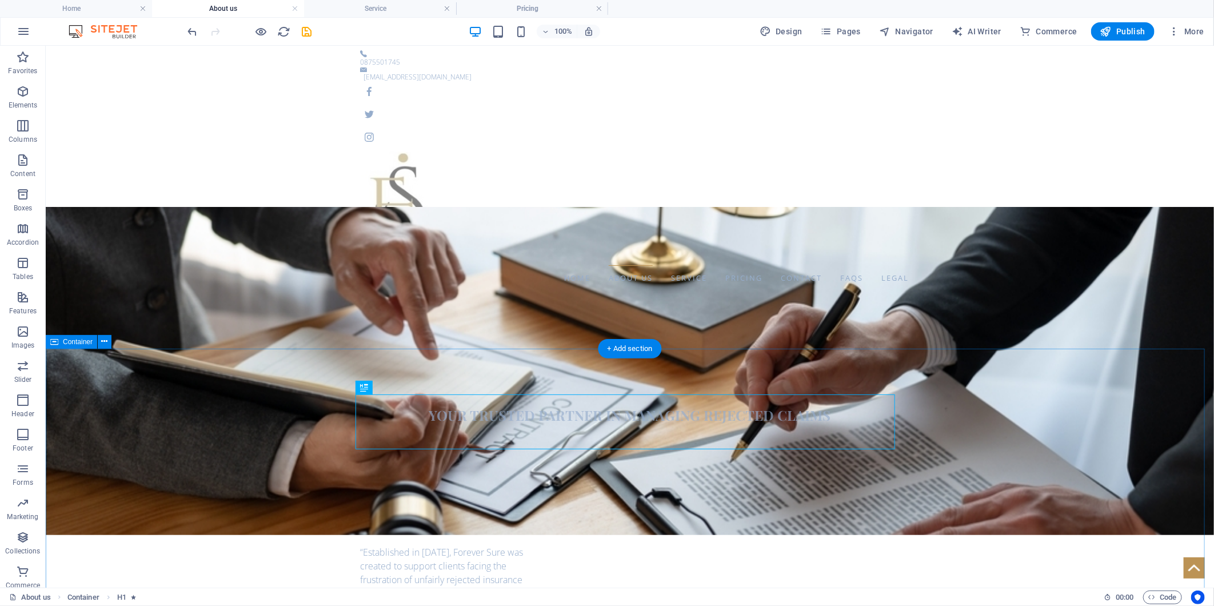
click at [387, 9] on h4 "Service" at bounding box center [380, 8] width 152 height 13
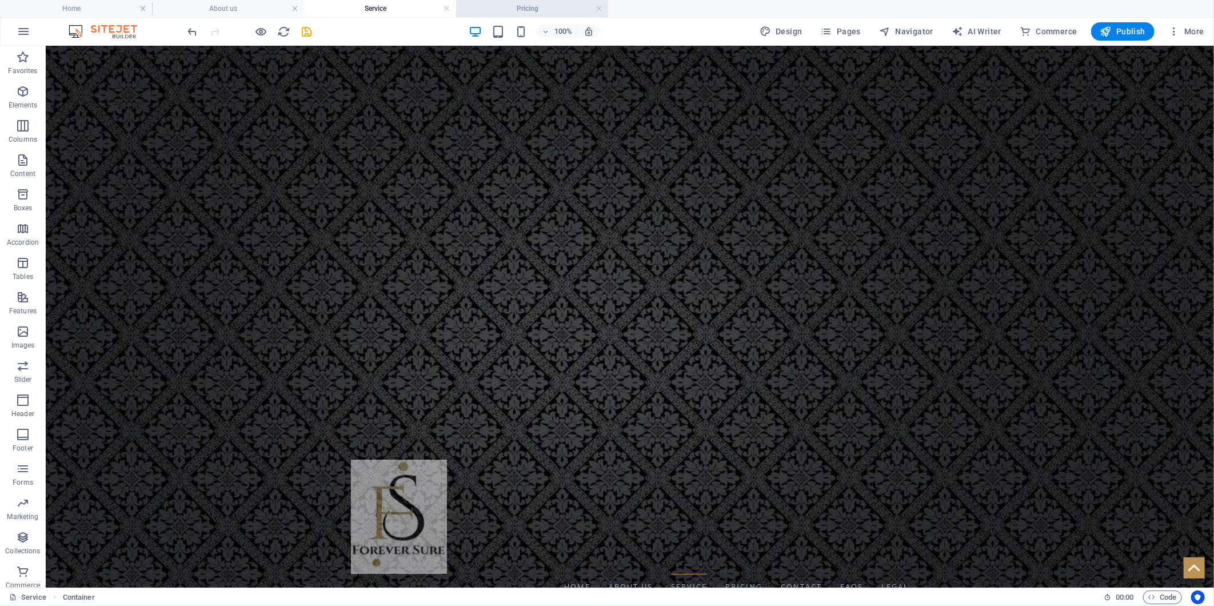
click at [515, 1] on li "Pricing" at bounding box center [532, 8] width 152 height 17
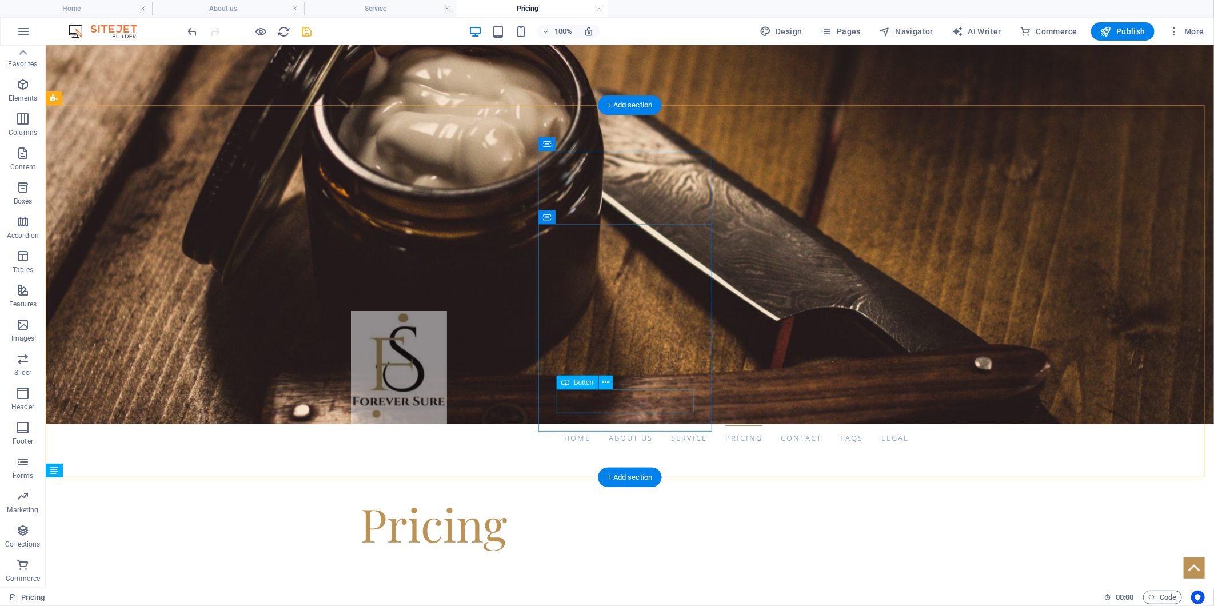
scroll to position [507, 0]
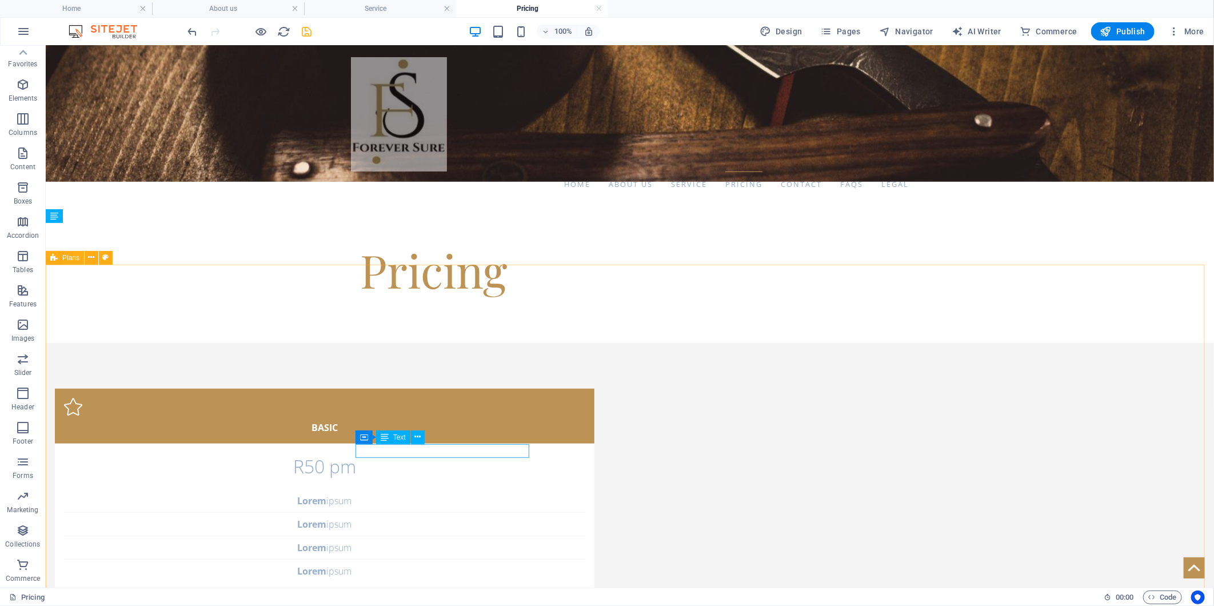
click at [406, 443] on div "Container Text" at bounding box center [393, 437] width 77 height 14
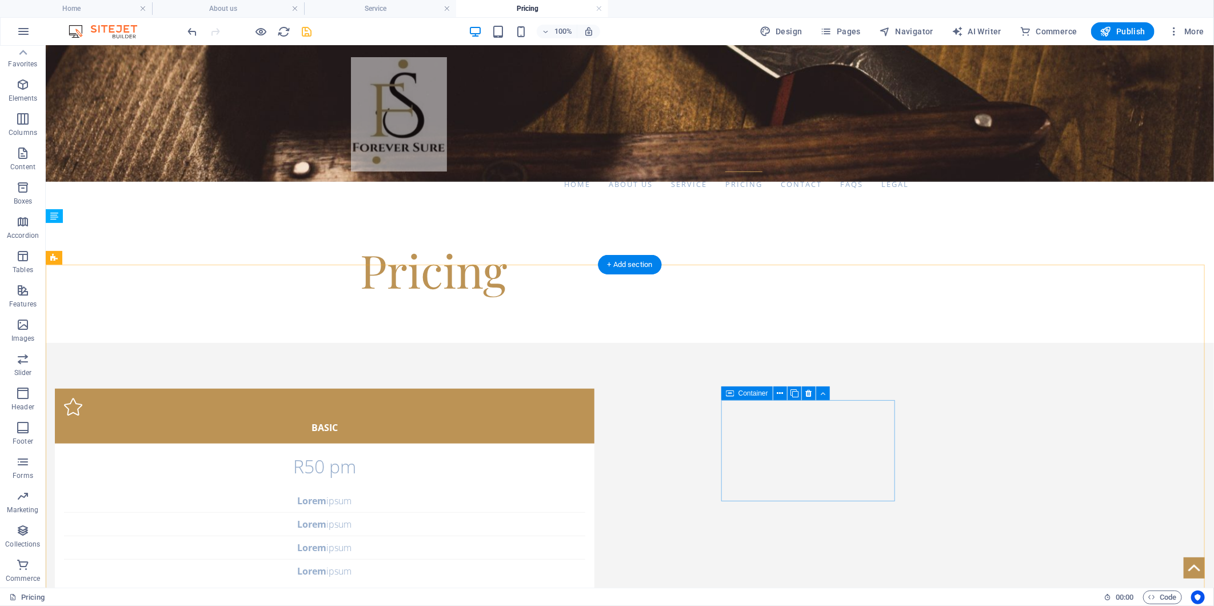
click at [807, 391] on icon at bounding box center [808, 393] width 6 height 12
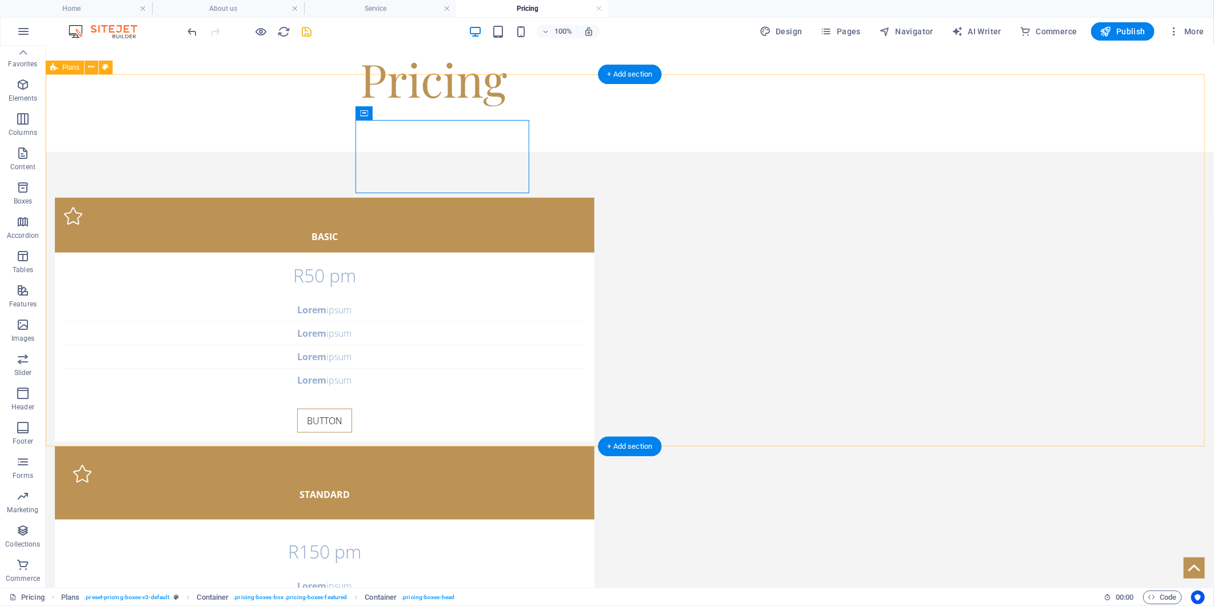
scroll to position [571, 0]
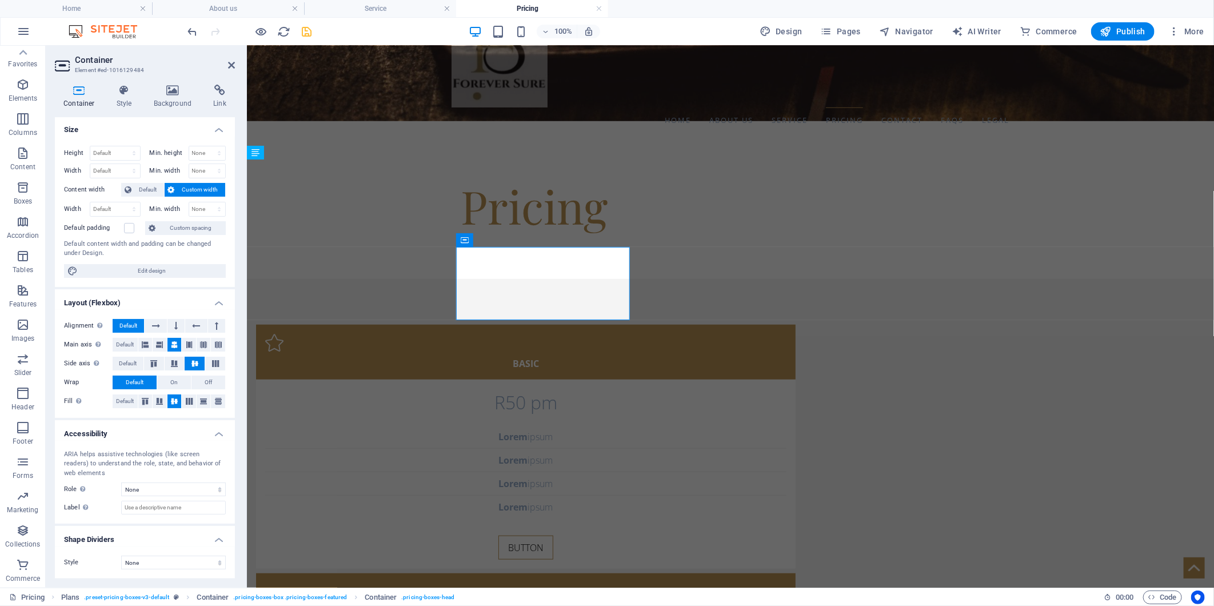
scroll to position [0, 0]
click at [126, 92] on icon at bounding box center [124, 90] width 33 height 11
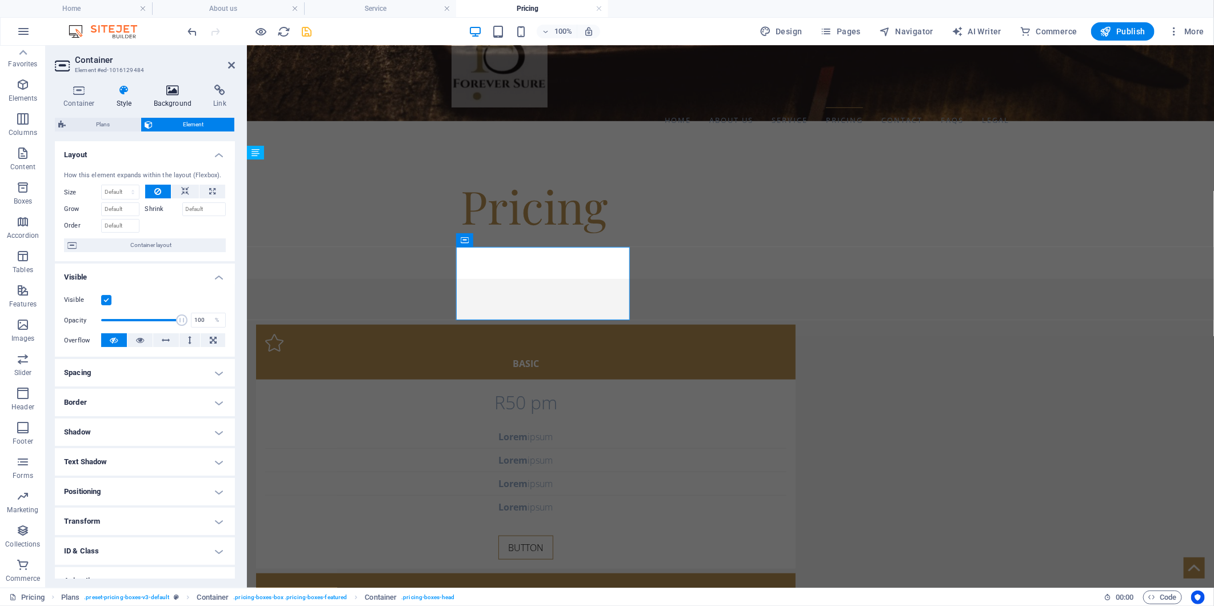
click at [175, 94] on icon at bounding box center [172, 90] width 55 height 11
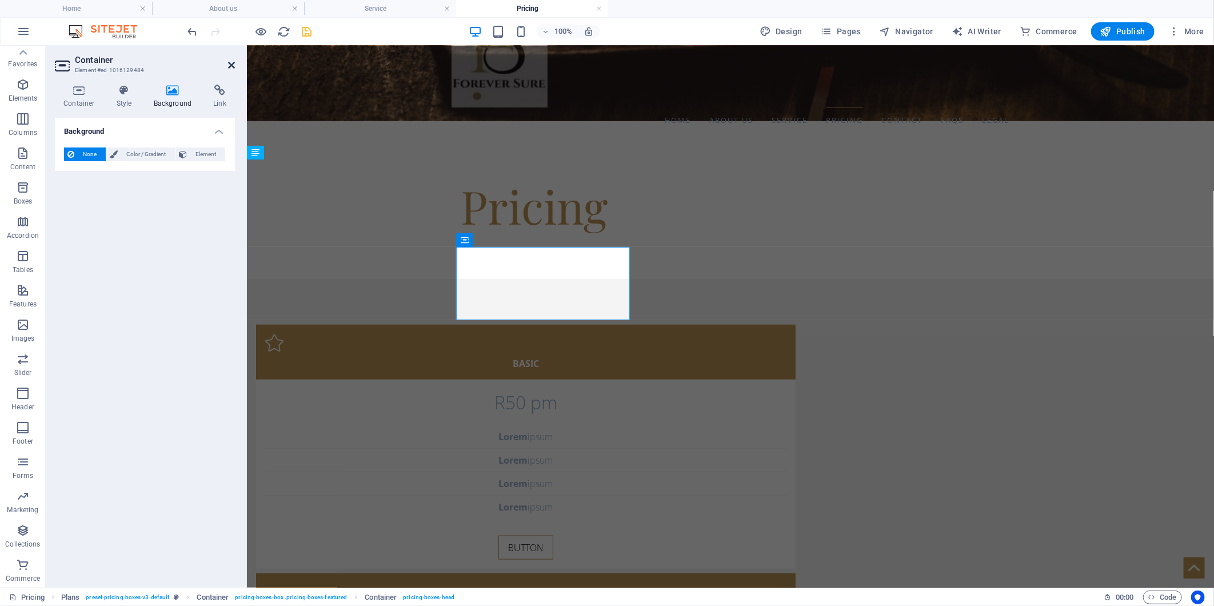
click at [234, 65] on icon at bounding box center [231, 65] width 7 height 9
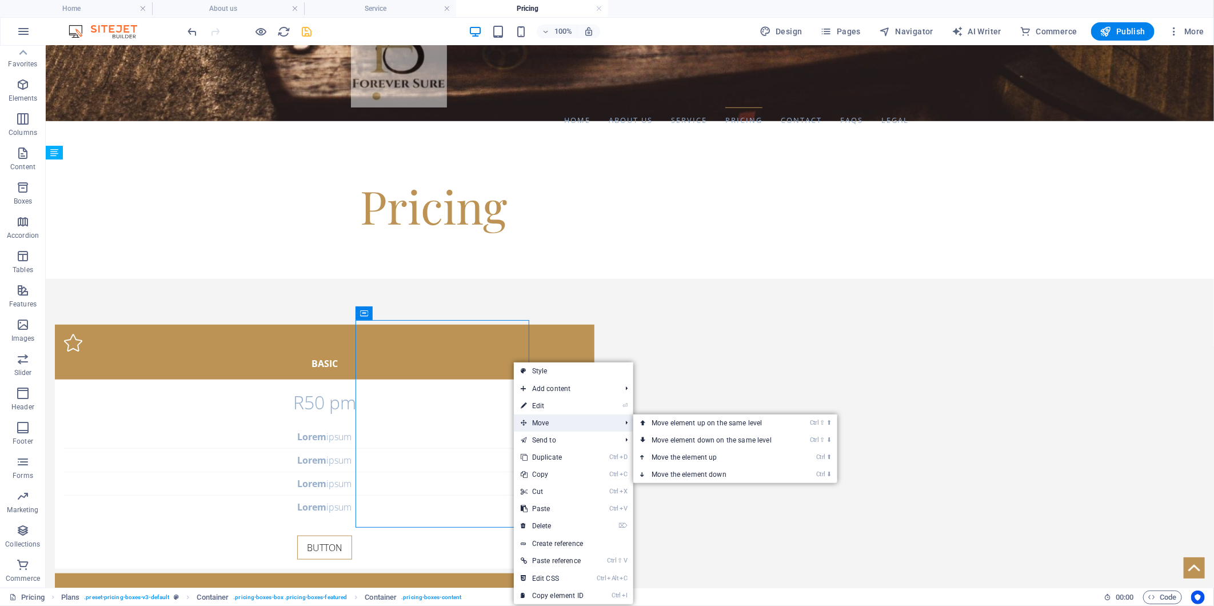
click at [541, 429] on span "Move" at bounding box center [565, 422] width 102 height 17
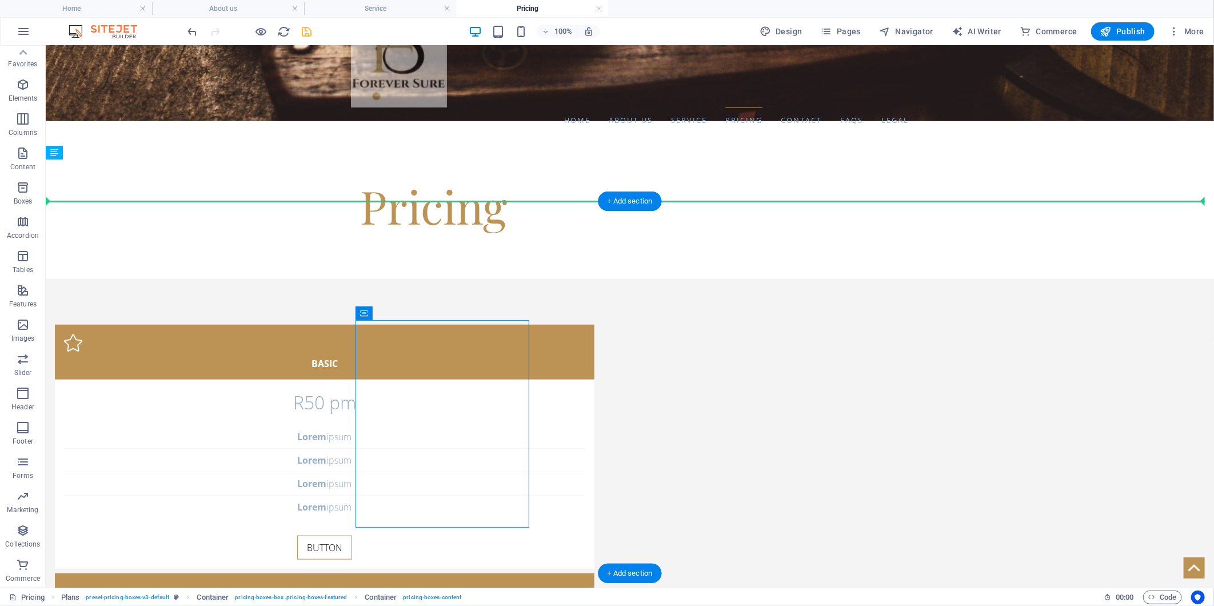
drag, startPoint x: 515, startPoint y: 330, endPoint x: 653, endPoint y: 339, distance: 137.5
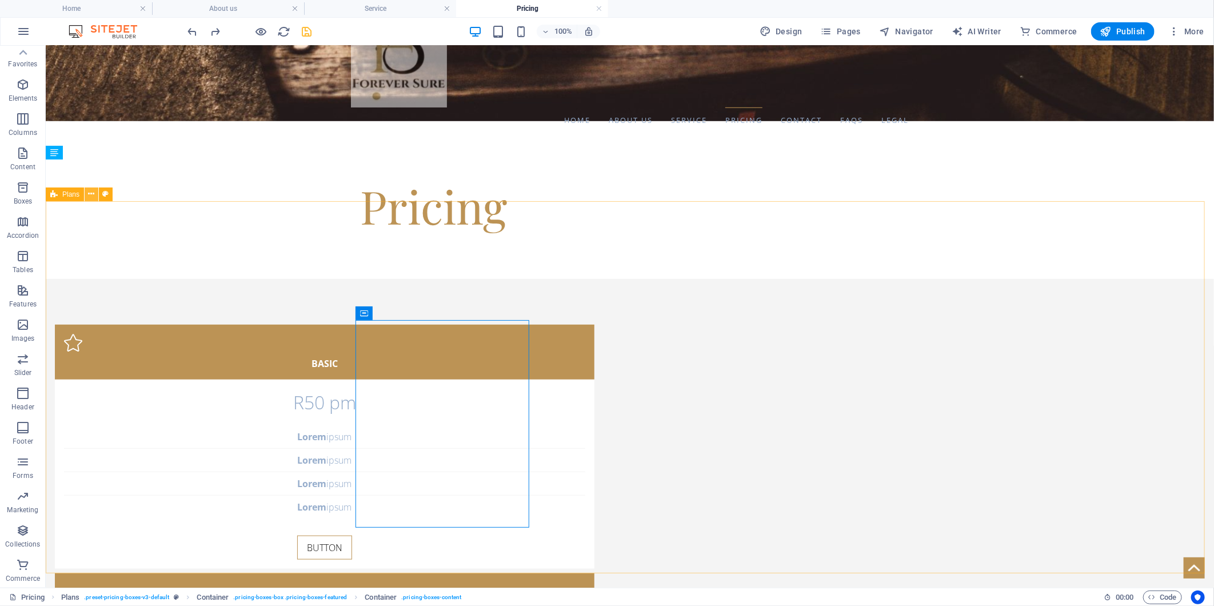
click at [92, 195] on icon at bounding box center [92, 194] width 6 height 12
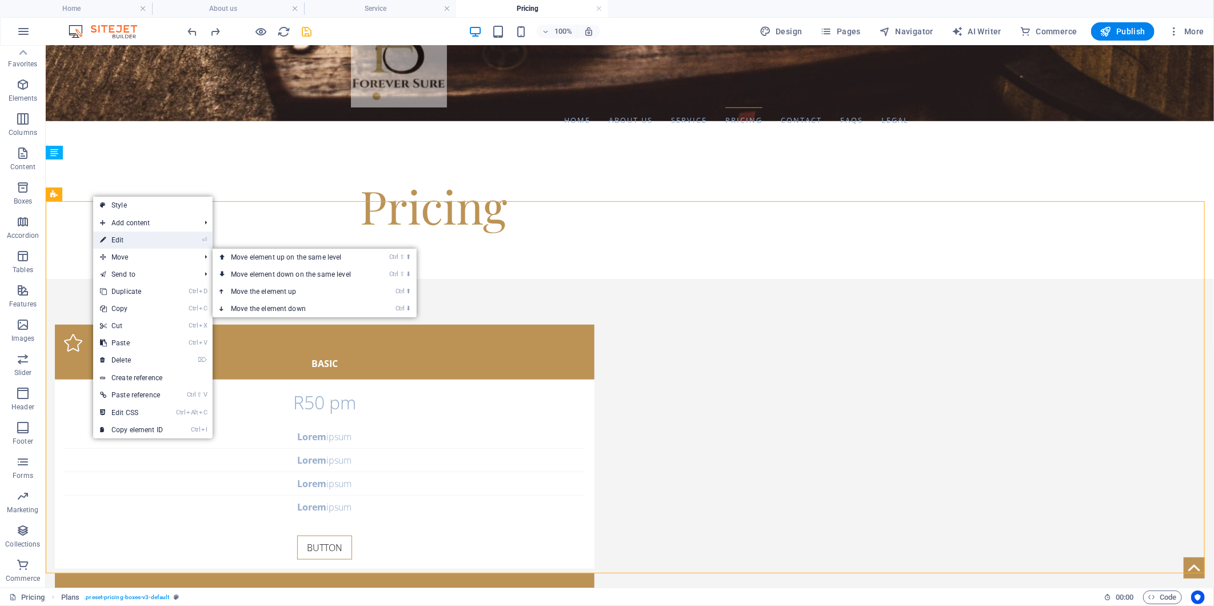
click at [113, 238] on link "⏎ Edit" at bounding box center [131, 239] width 77 height 17
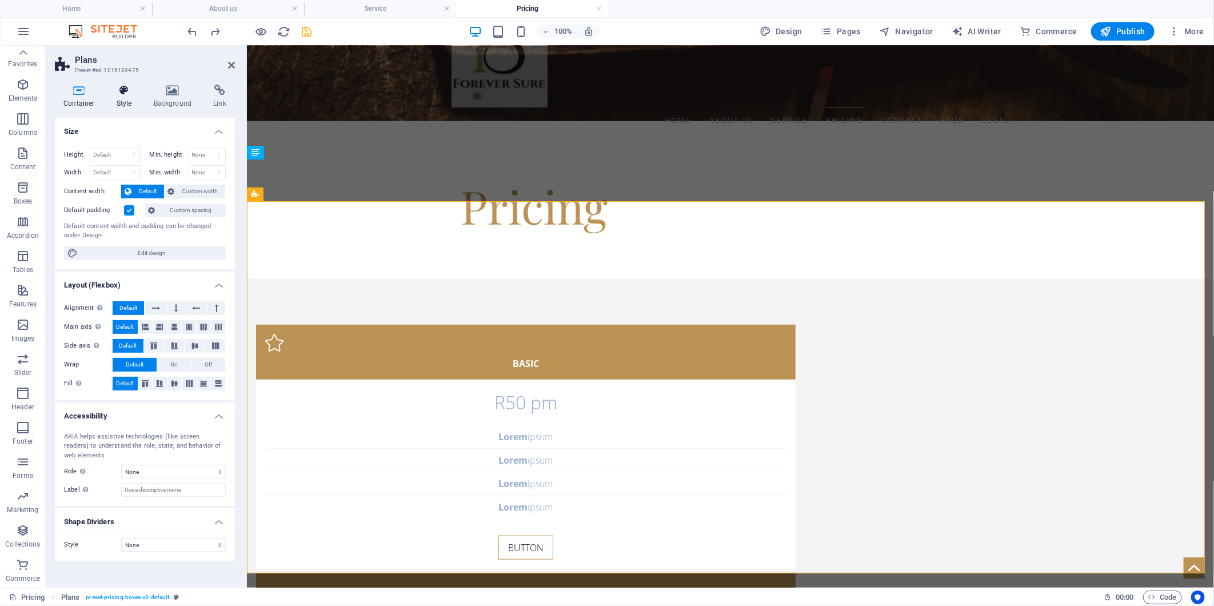
click at [126, 101] on h4 "Style" at bounding box center [126, 97] width 37 height 24
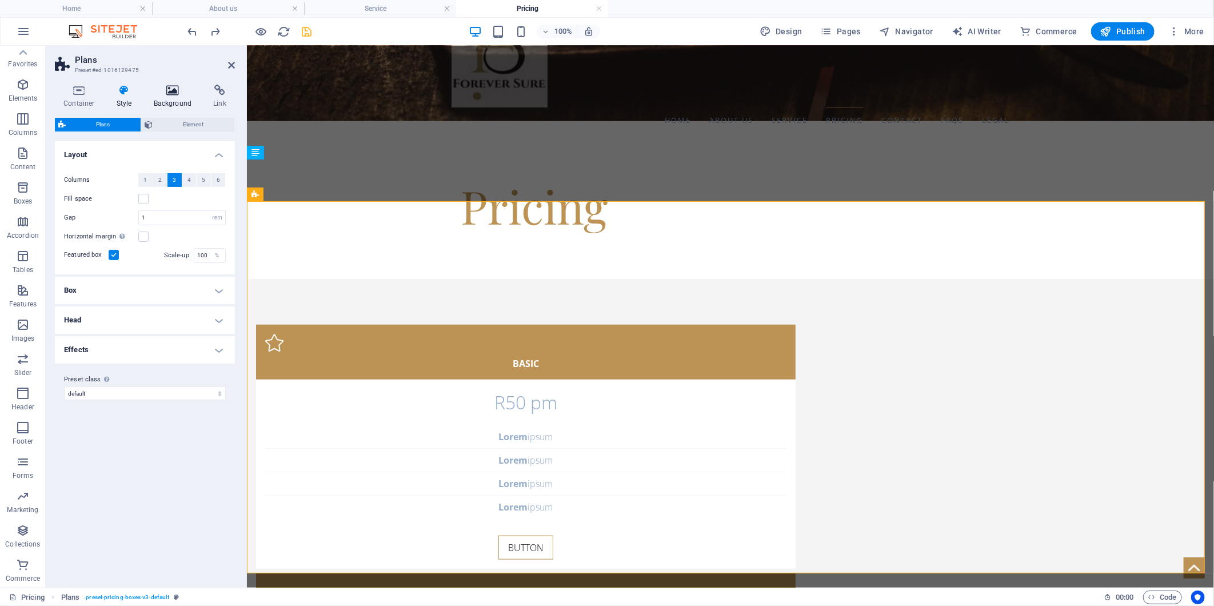
click at [153, 99] on h4 "Background" at bounding box center [175, 97] width 60 height 24
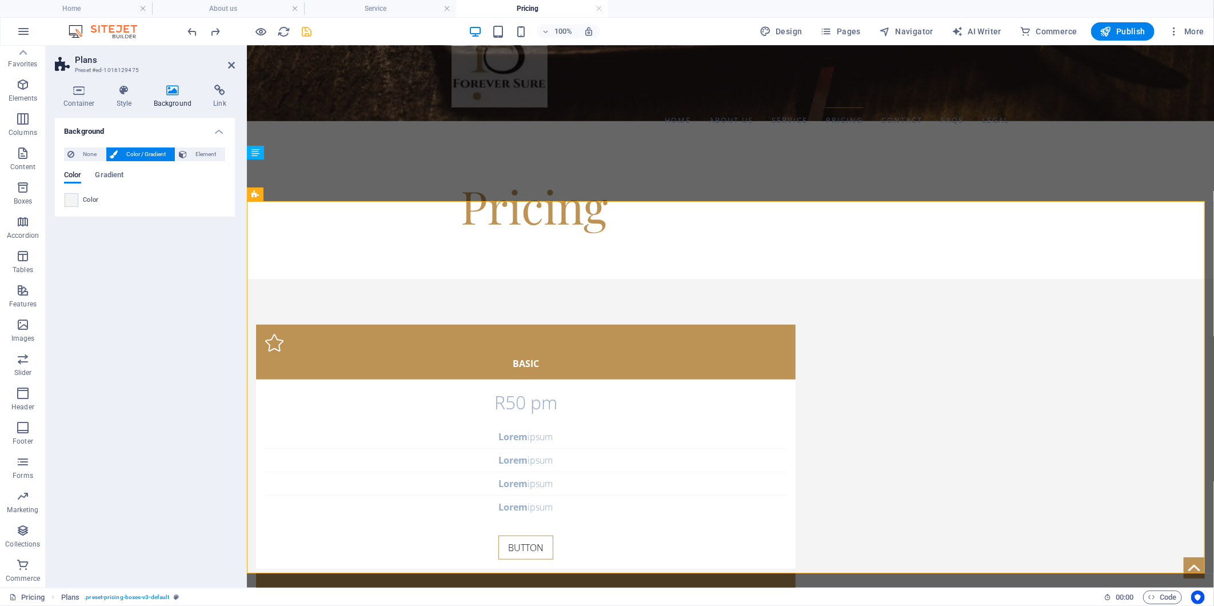
click at [189, 90] on icon at bounding box center [172, 90] width 55 height 11
click at [217, 90] on icon at bounding box center [220, 90] width 30 height 11
click at [54, 87] on div "Container Style Background Link Size Height Default px rem % vh vw Min. height …" at bounding box center [145, 331] width 198 height 512
click at [71, 87] on icon at bounding box center [79, 90] width 49 height 11
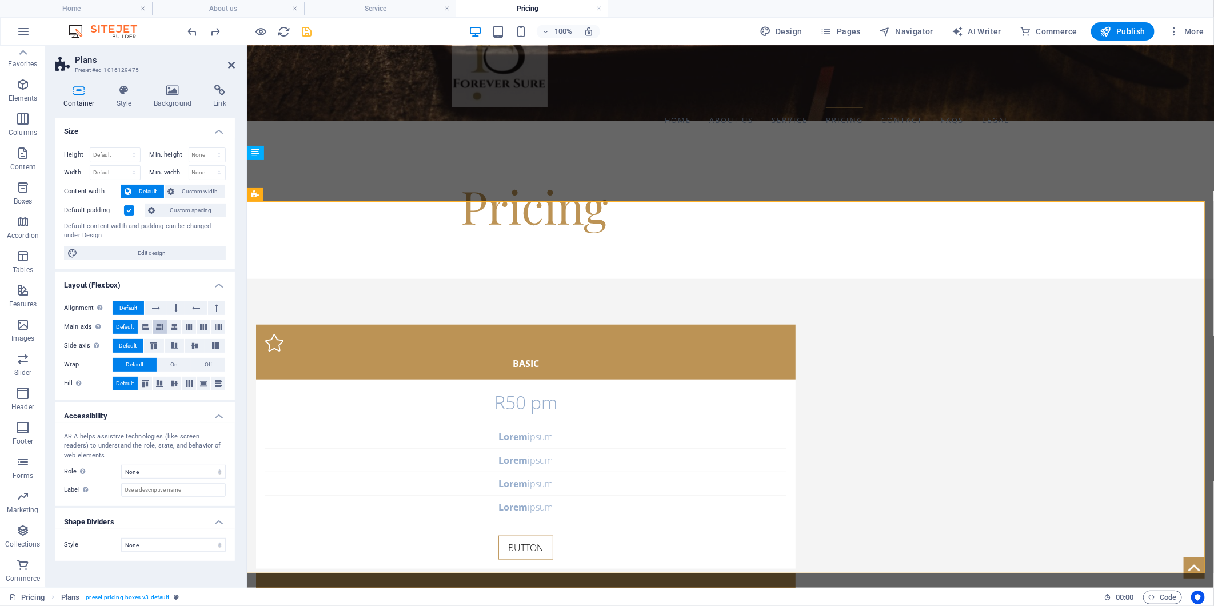
click at [162, 326] on icon at bounding box center [159, 327] width 7 height 14
click at [142, 329] on icon at bounding box center [145, 327] width 7 height 14
click at [173, 329] on icon at bounding box center [174, 327] width 7 height 14
click at [189, 322] on icon at bounding box center [189, 327] width 7 height 14
click at [206, 325] on icon at bounding box center [203, 327] width 7 height 14
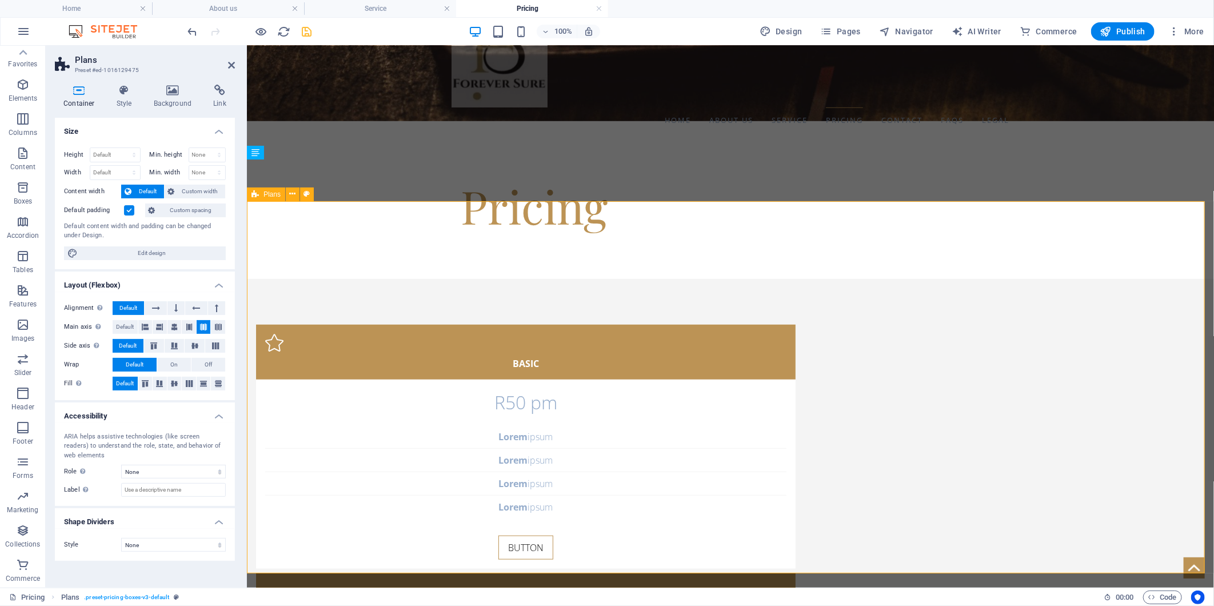
click at [230, 62] on icon at bounding box center [231, 65] width 7 height 9
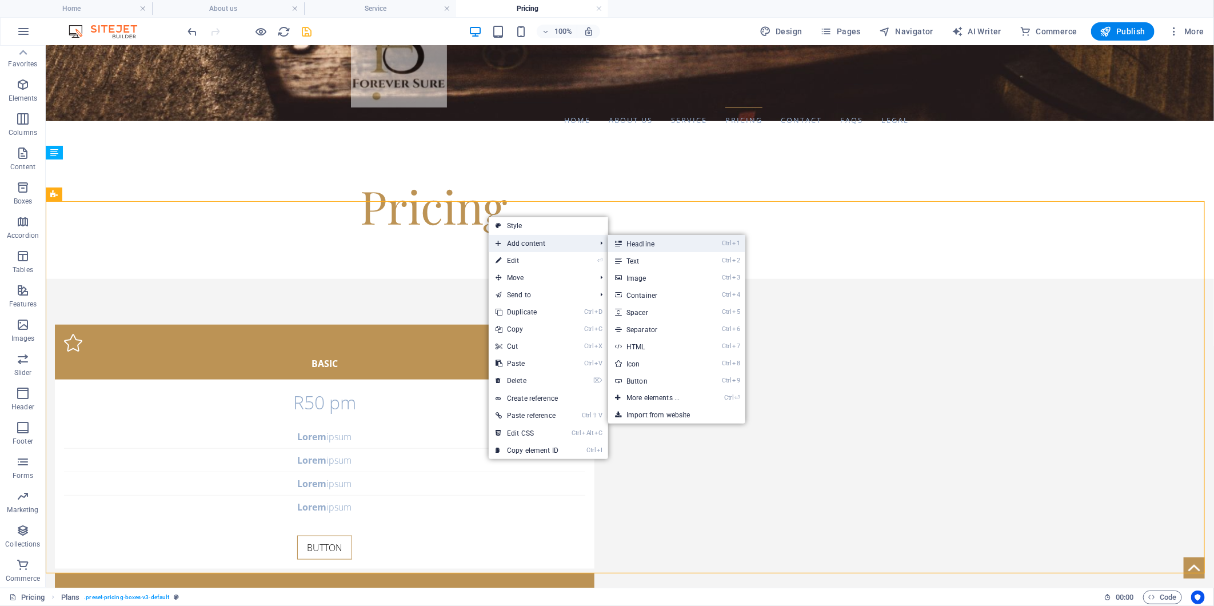
drag, startPoint x: 655, startPoint y: 235, endPoint x: 350, endPoint y: 231, distance: 305.2
click at [655, 235] on link "Ctrl 1 Headline" at bounding box center [655, 243] width 94 height 17
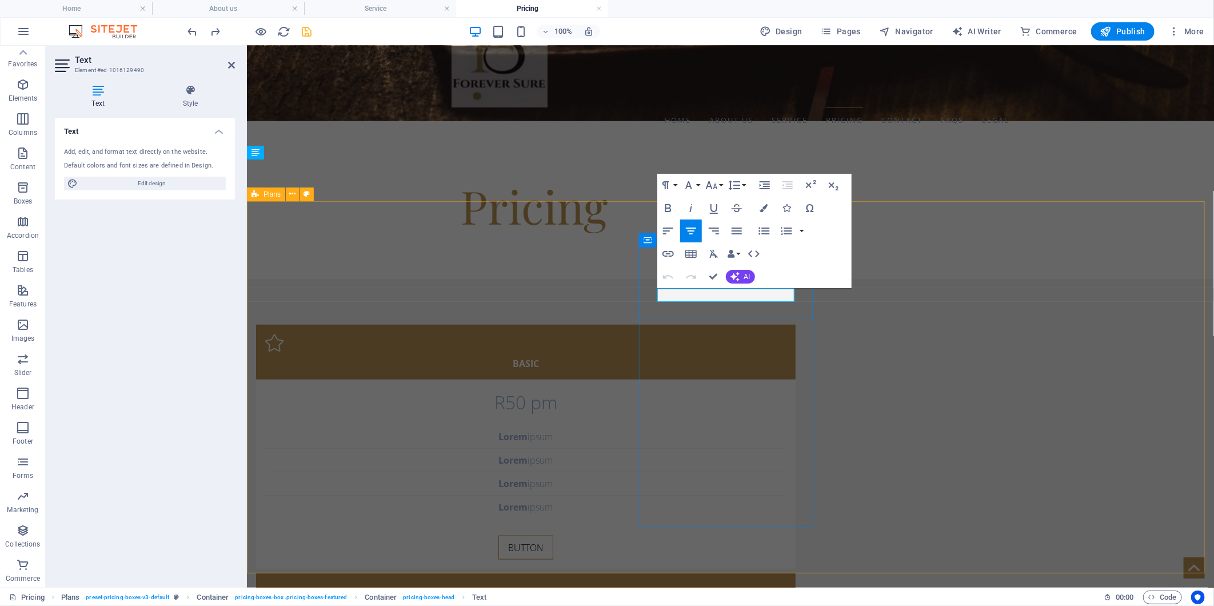
drag, startPoint x: 781, startPoint y: 291, endPoint x: 718, endPoint y: 294, distance: 62.9
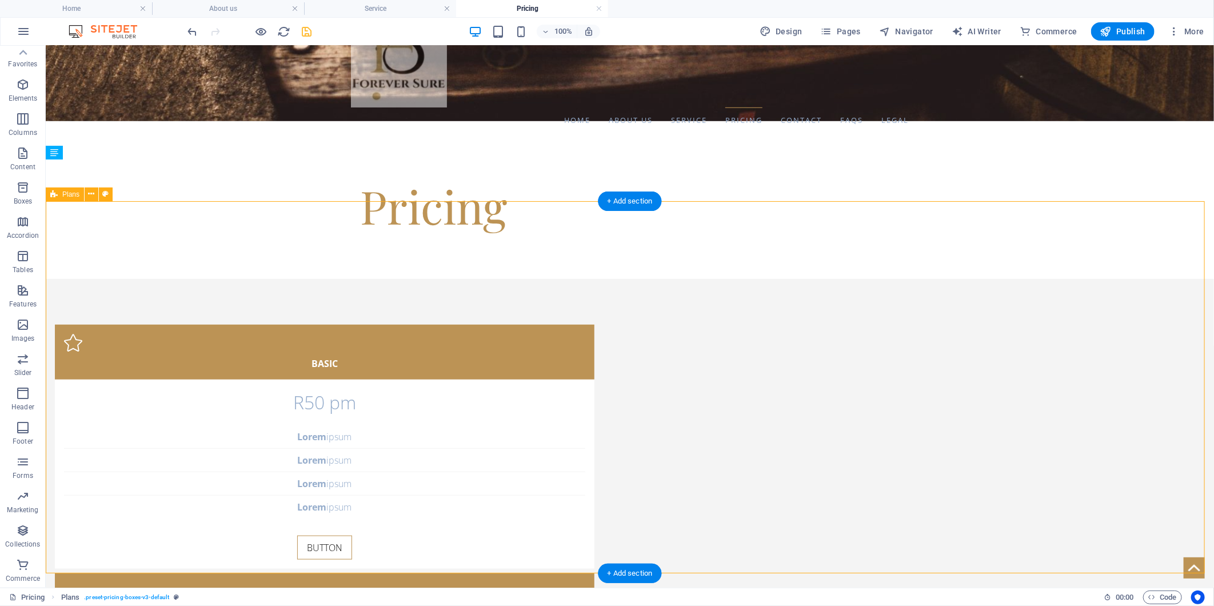
scroll to position [444, 0]
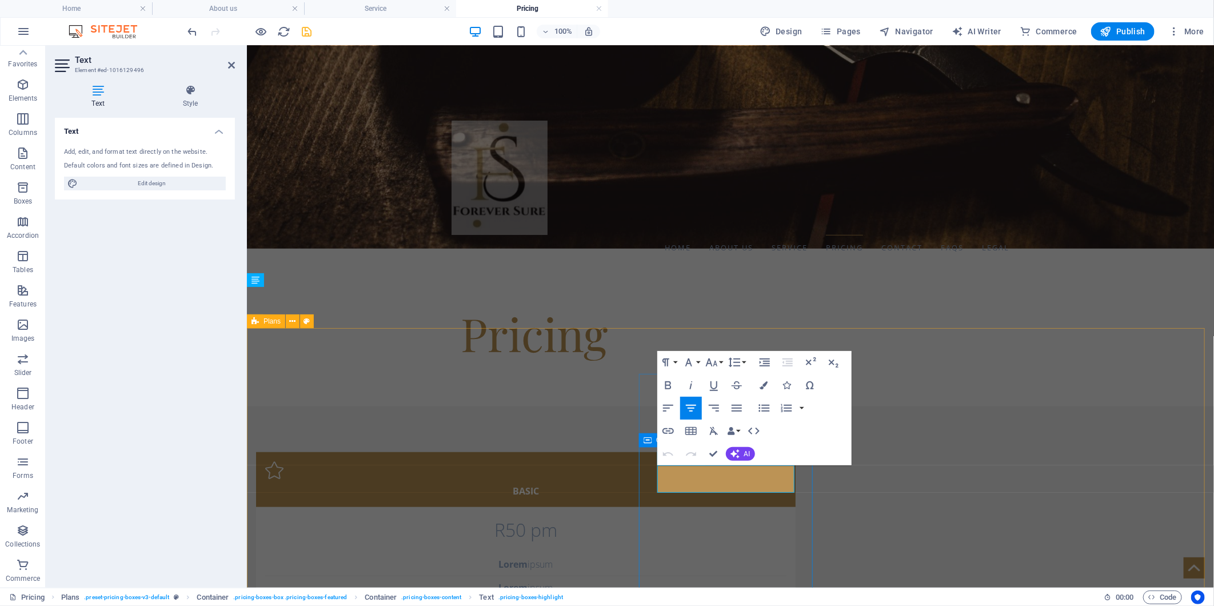
drag, startPoint x: 727, startPoint y: 471, endPoint x: 660, endPoint y: 471, distance: 67.4
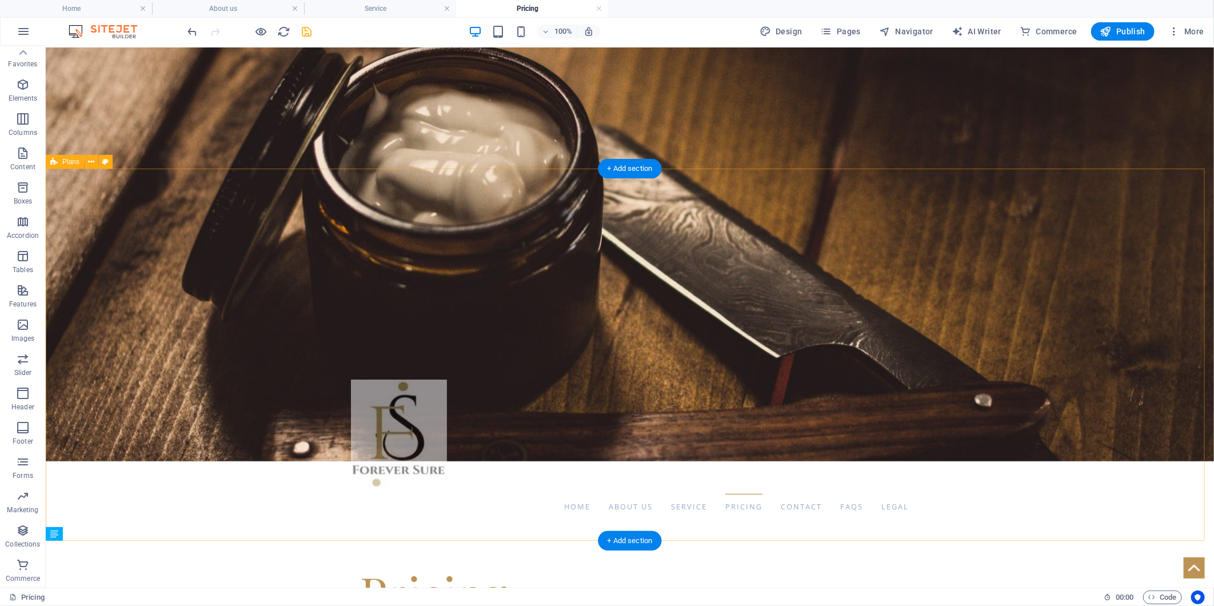
scroll to position [0, 0]
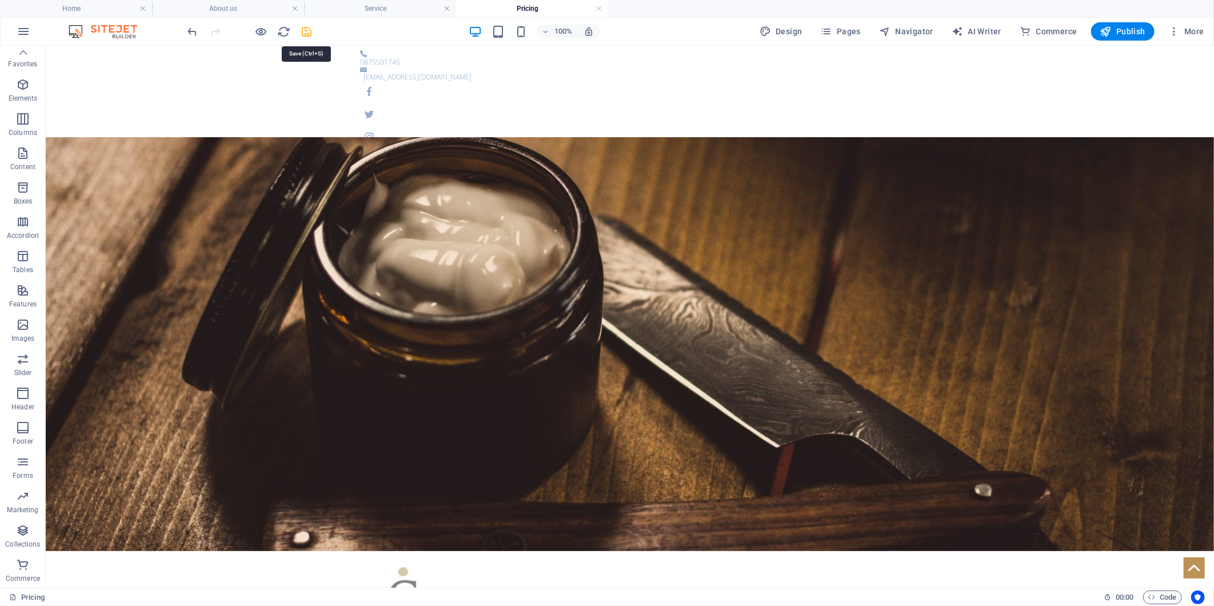
click at [301, 33] on icon "save" at bounding box center [307, 31] width 13 height 13
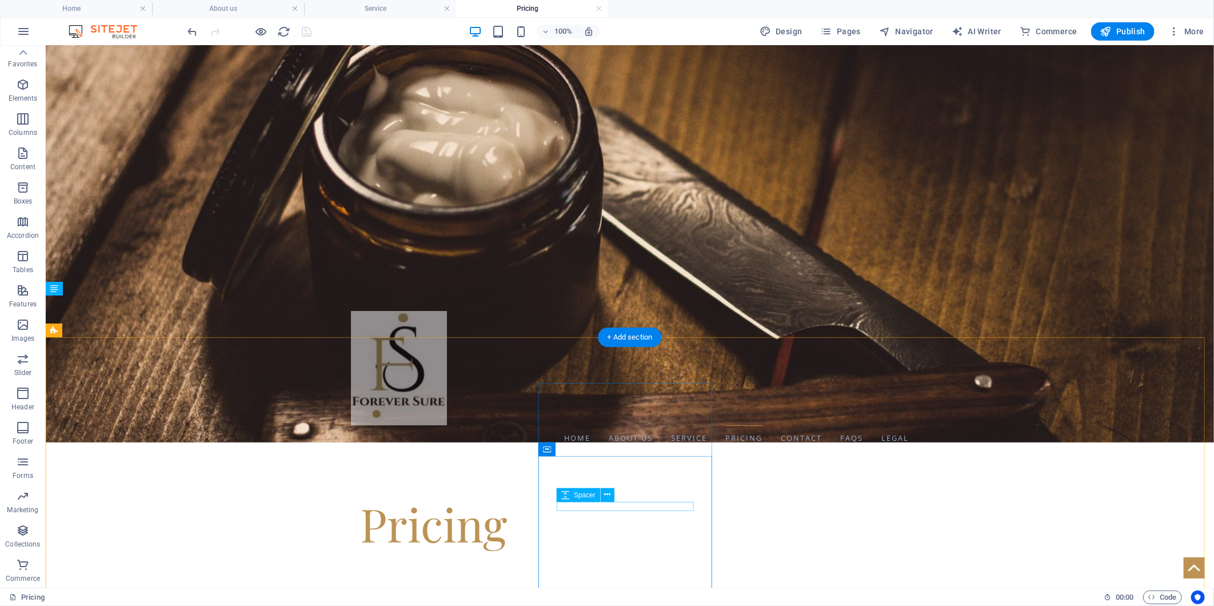
scroll to position [444, 0]
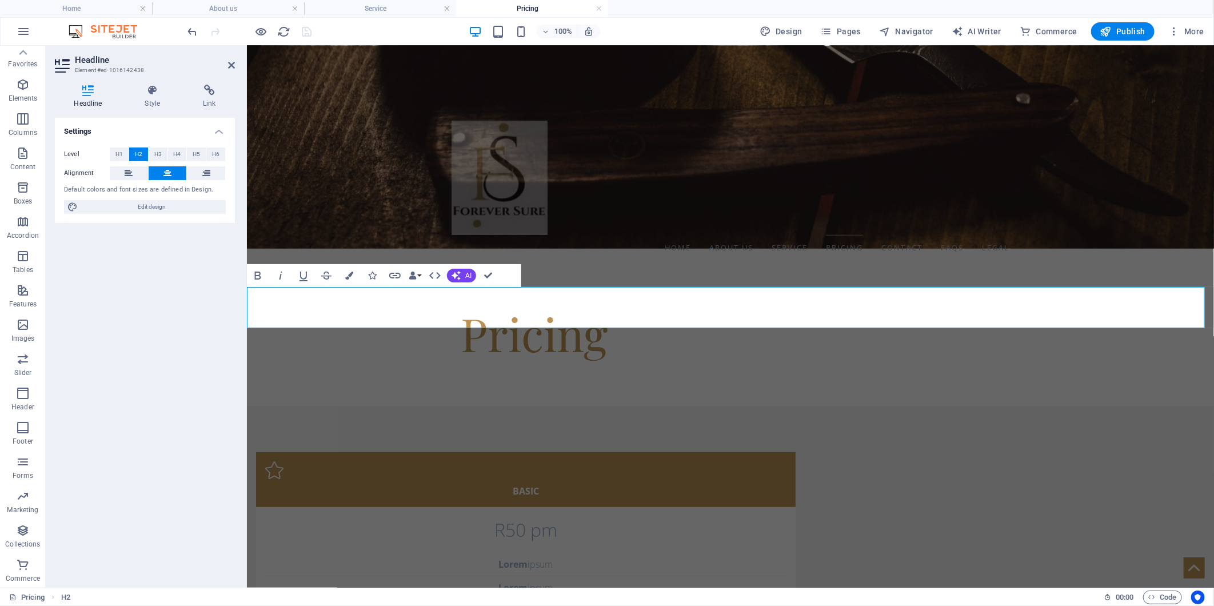
drag, startPoint x: 915, startPoint y: 302, endPoint x: 541, endPoint y: 291, distance: 375.0
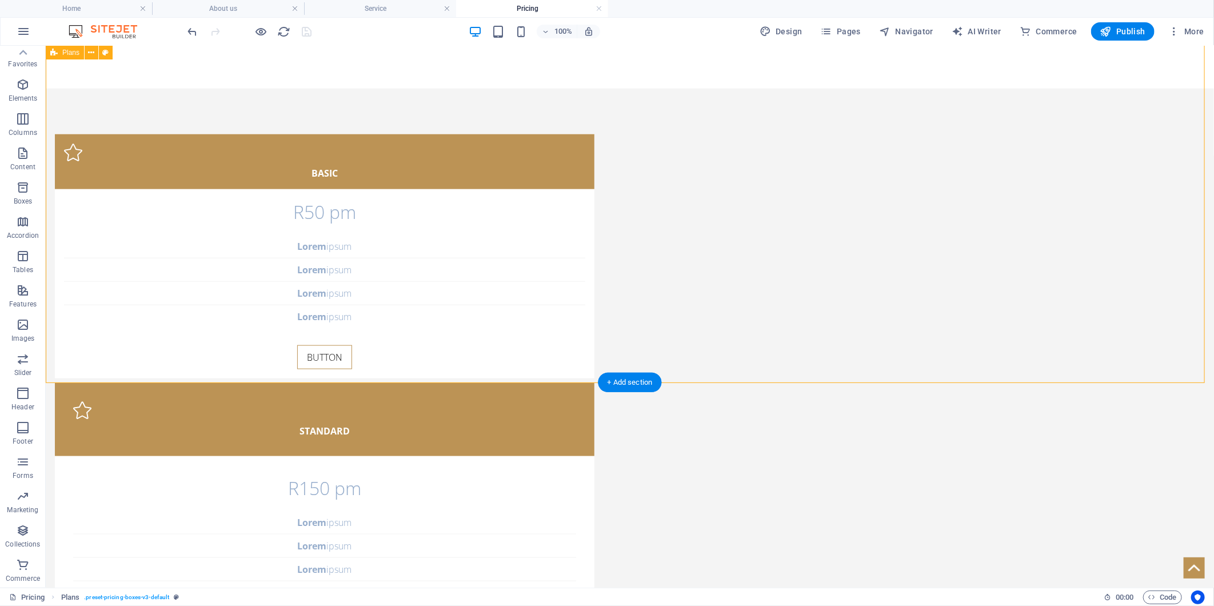
scroll to position [571, 0]
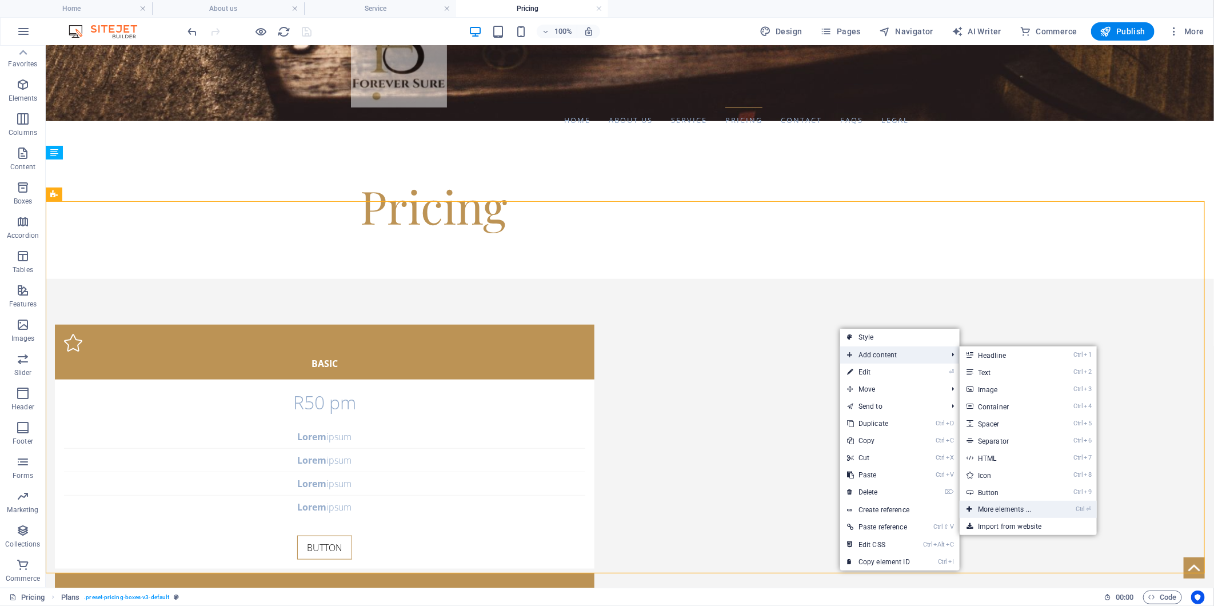
click at [987, 505] on link "Ctrl ⏎ More elements ..." at bounding box center [1006, 509] width 94 height 17
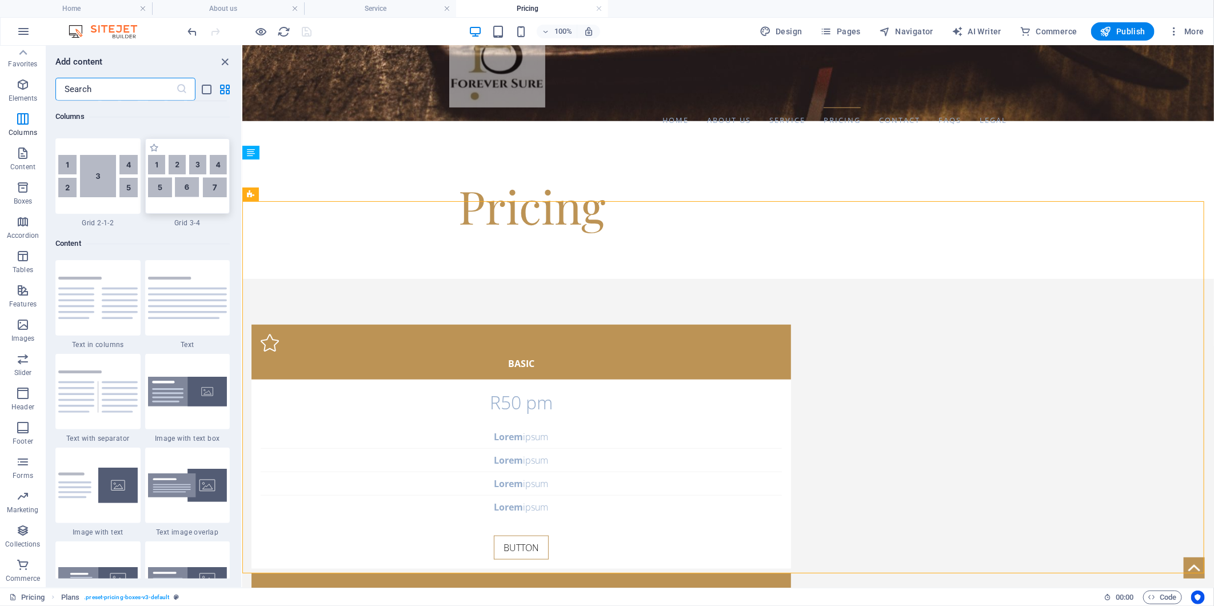
scroll to position [1899, 0]
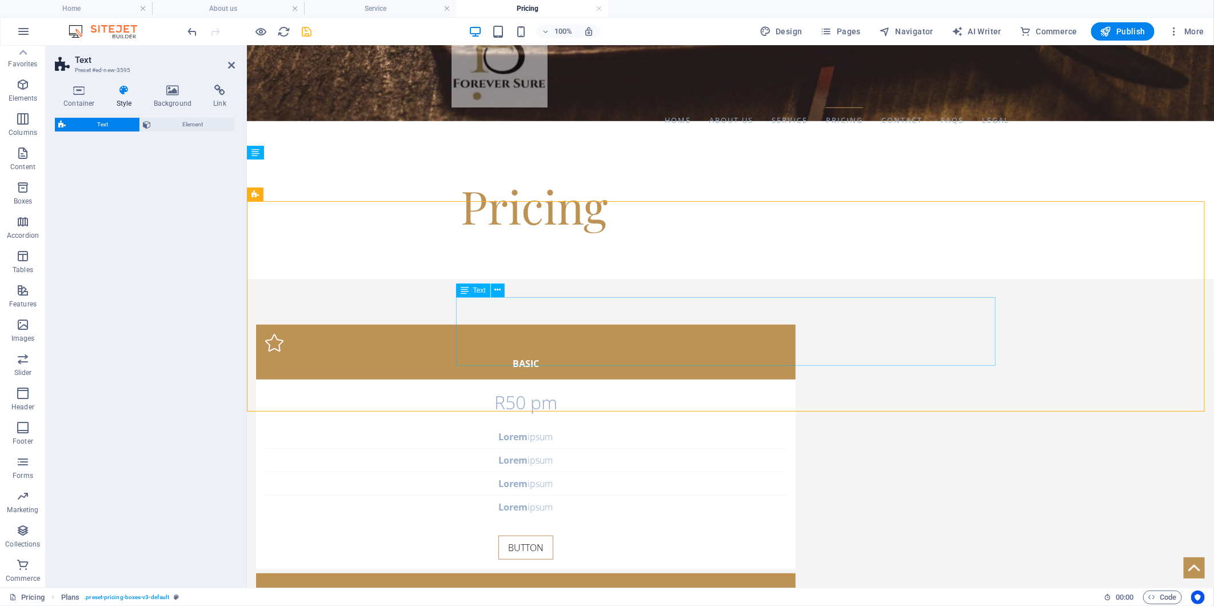
select select "preset-text-v2-default"
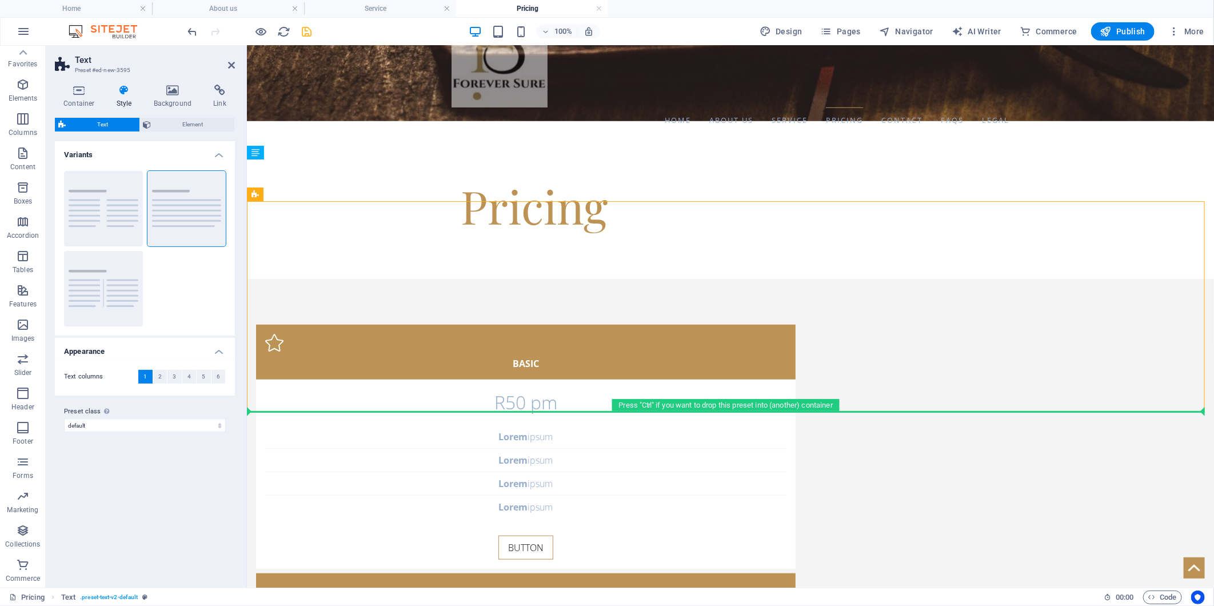
drag, startPoint x: 619, startPoint y: 226, endPoint x: 453, endPoint y: 507, distance: 326.2
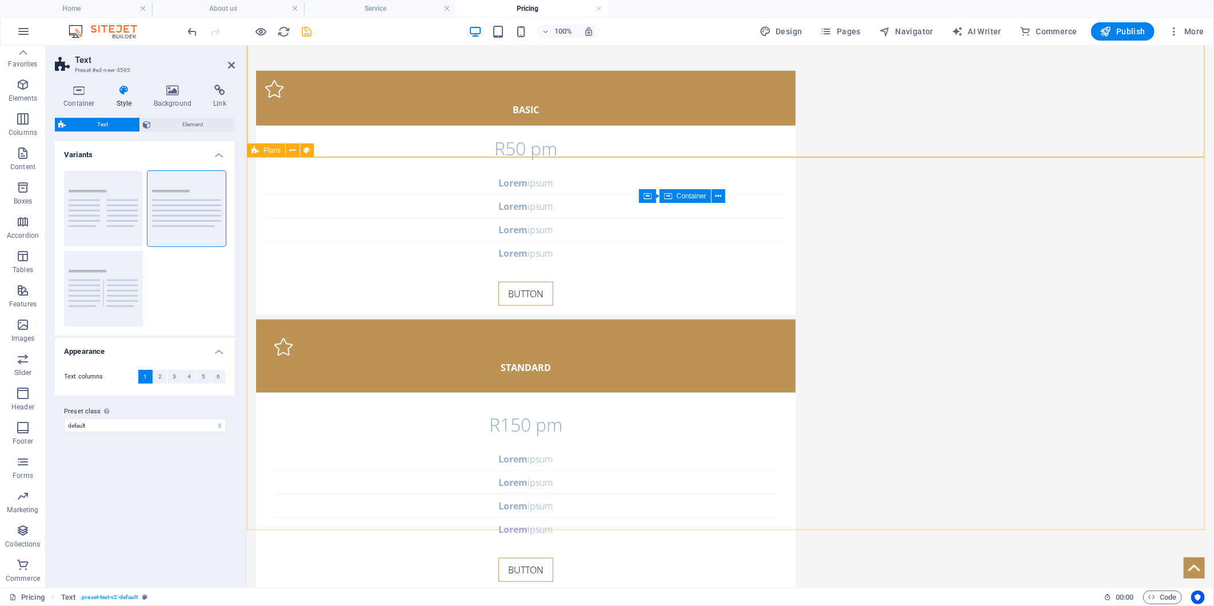
scroll to position [507, 0]
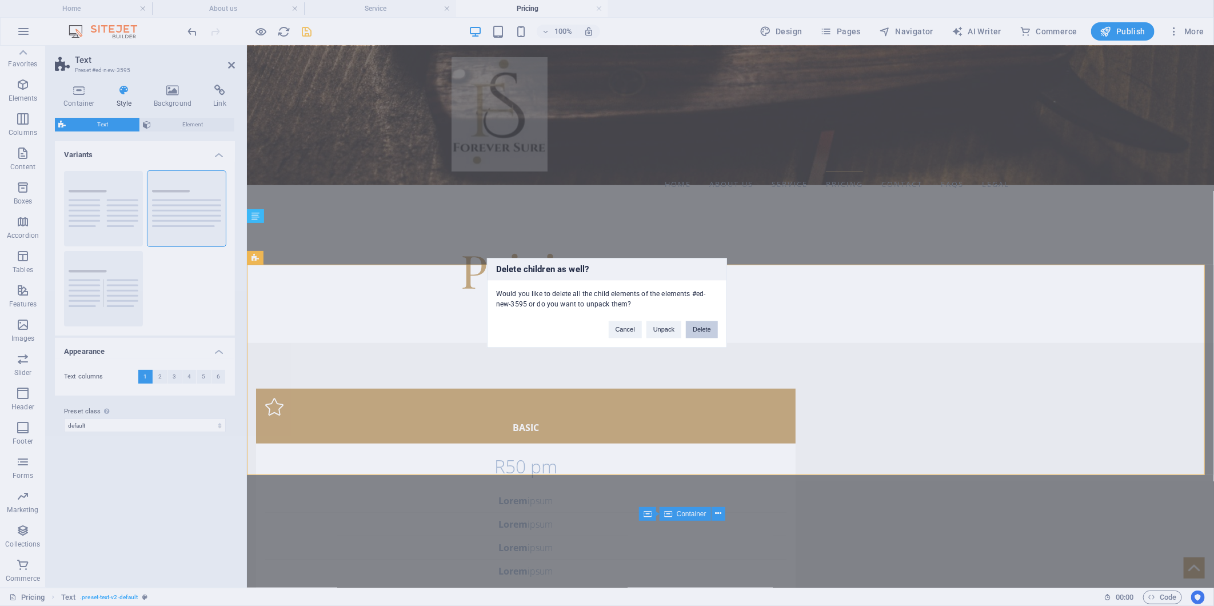
click at [694, 334] on button "Delete" at bounding box center [702, 329] width 32 height 17
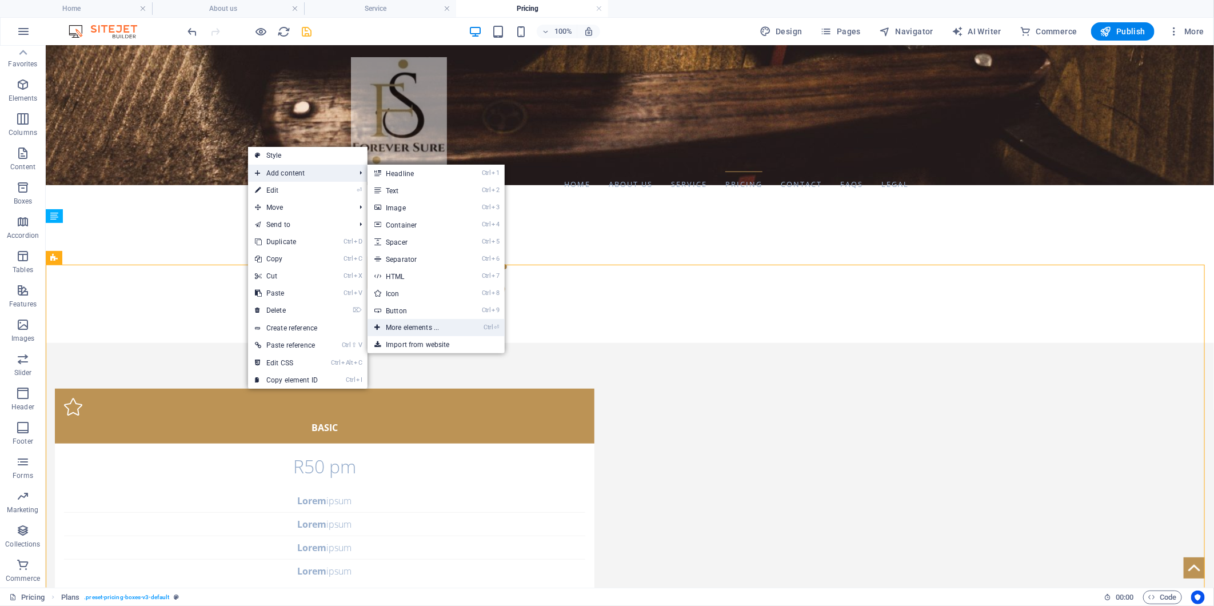
click at [394, 324] on link "Ctrl ⏎ More elements ..." at bounding box center [414, 327] width 94 height 17
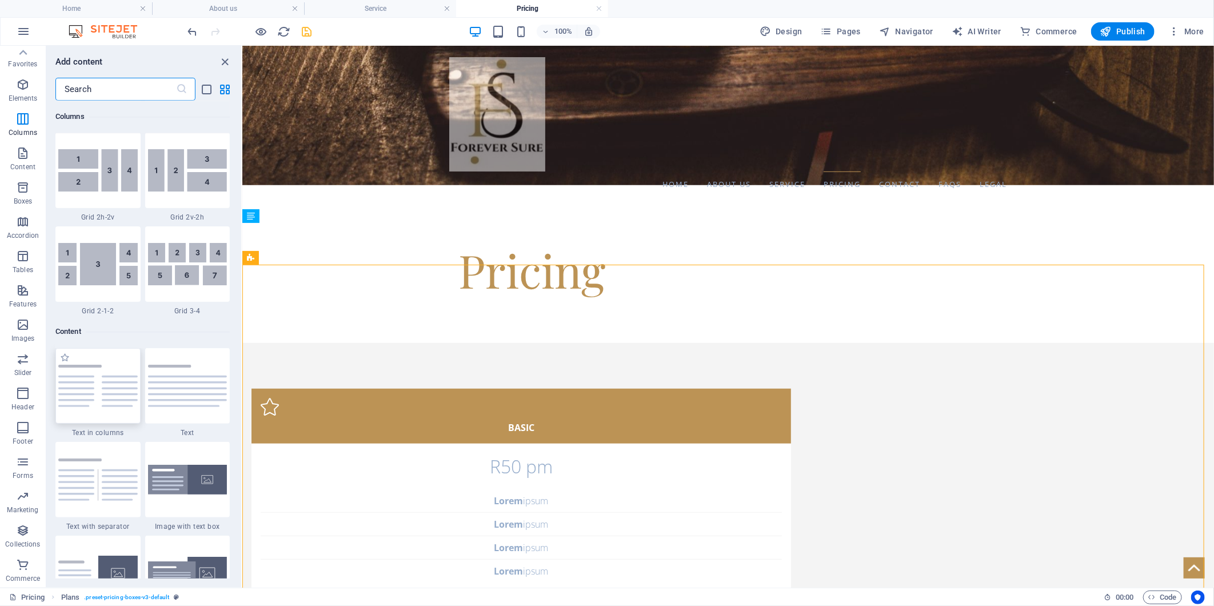
scroll to position [1836, 0]
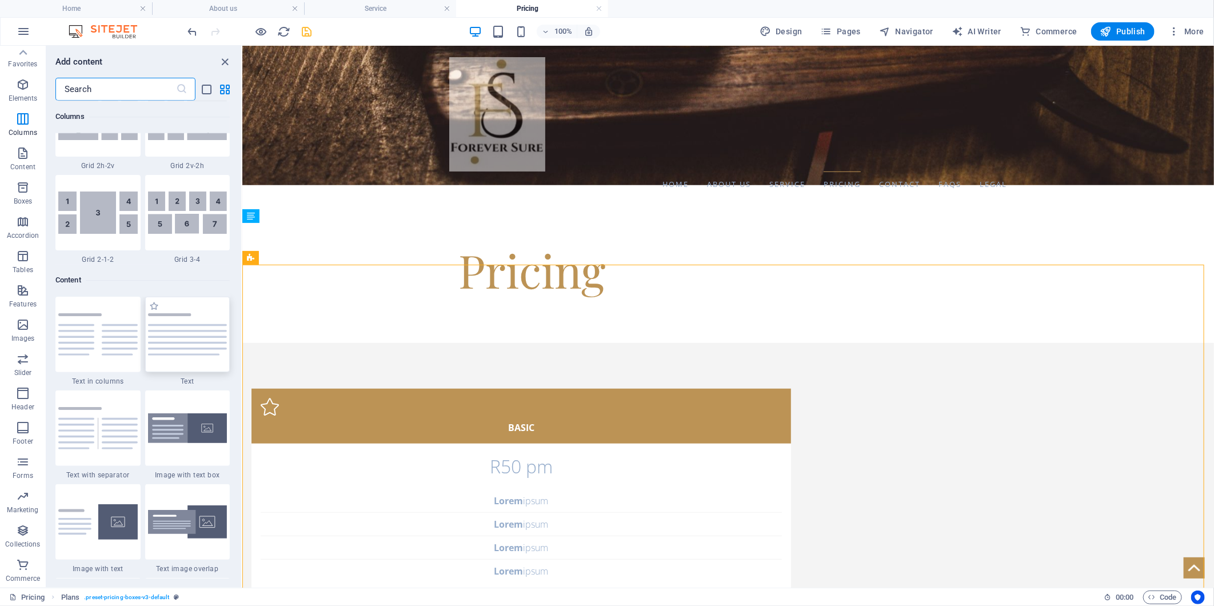
click at [179, 333] on img at bounding box center [187, 334] width 79 height 42
click at [242, 333] on div "Drag here to replace the existing content. Press “Ctrl” if you want to create a…" at bounding box center [727, 317] width 971 height 542
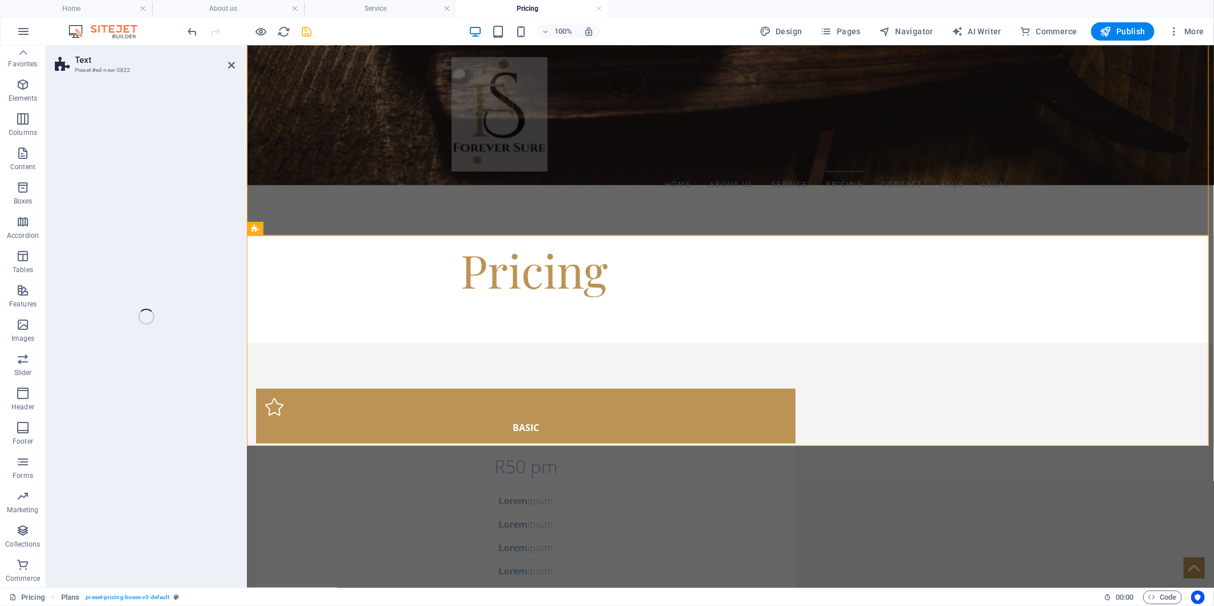
select select "preset-text-v2-default"
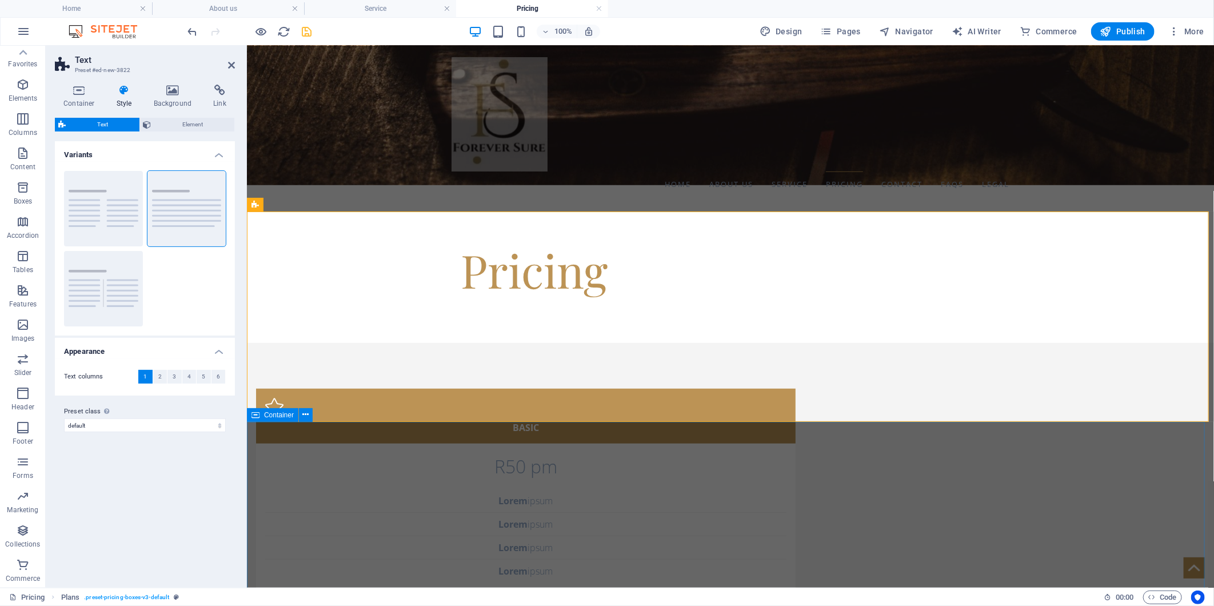
scroll to position [933, 0]
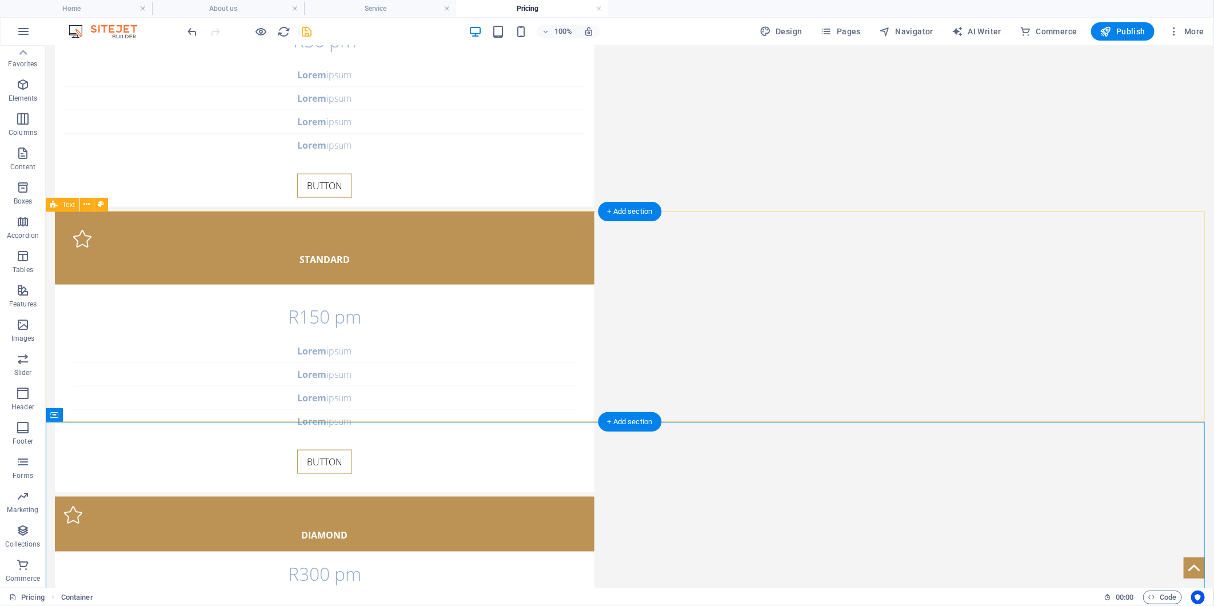
scroll to position [679, 0]
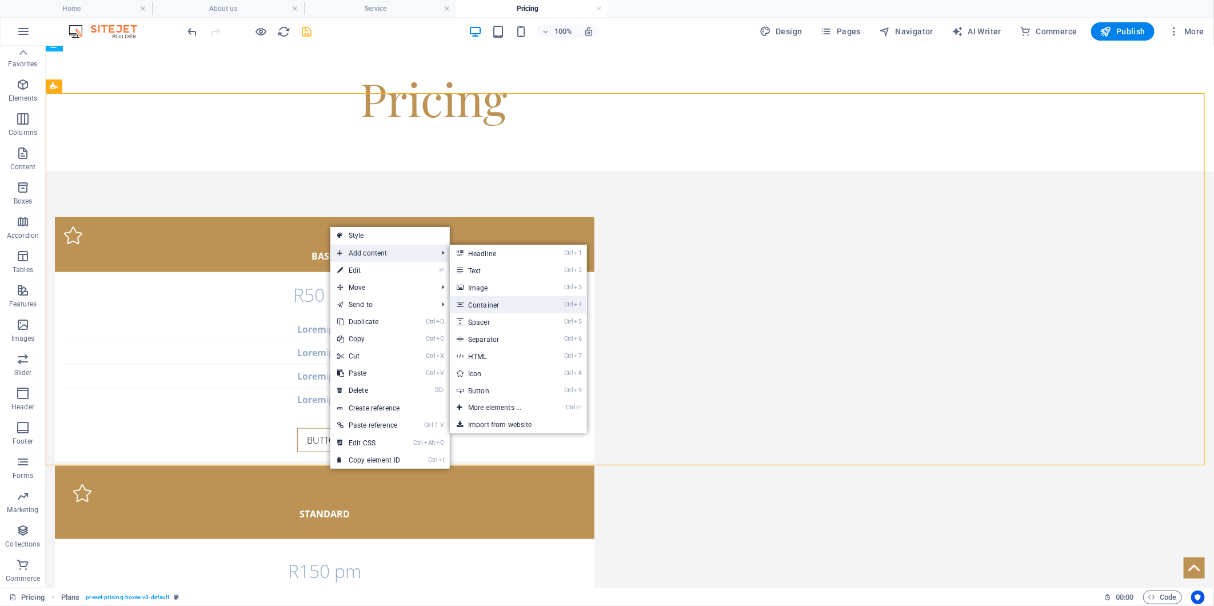
drag, startPoint x: 490, startPoint y: 300, endPoint x: 268, endPoint y: 250, distance: 227.9
click at [490, 300] on link "Ctrl 4 Container" at bounding box center [497, 304] width 94 height 17
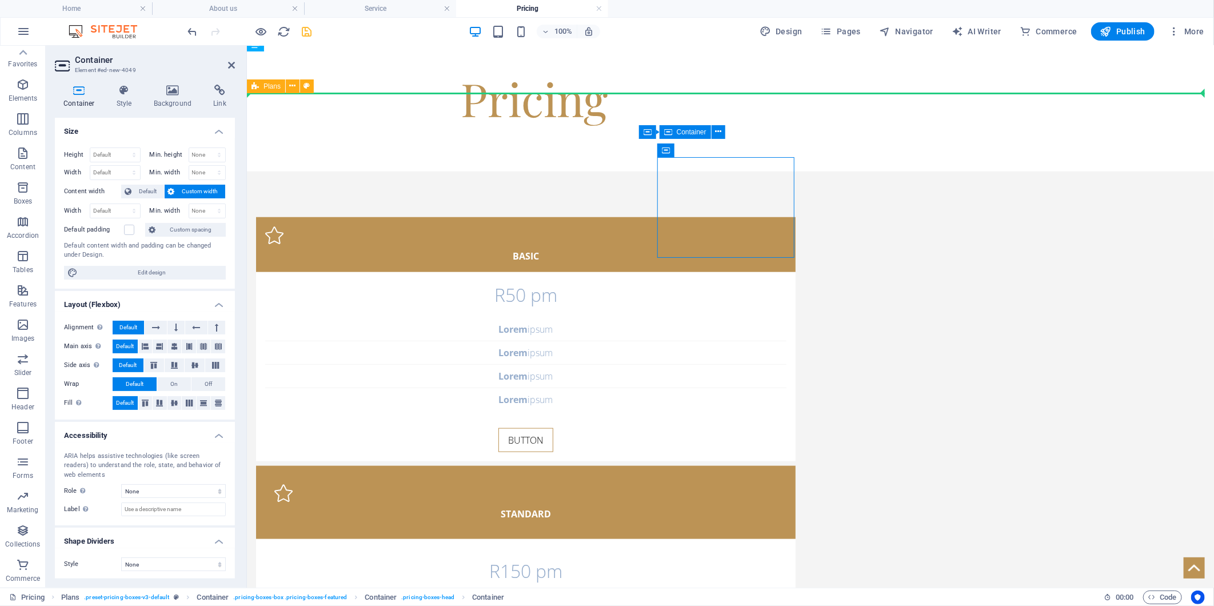
drag, startPoint x: 493, startPoint y: 155, endPoint x: 494, endPoint y: 163, distance: 8.2
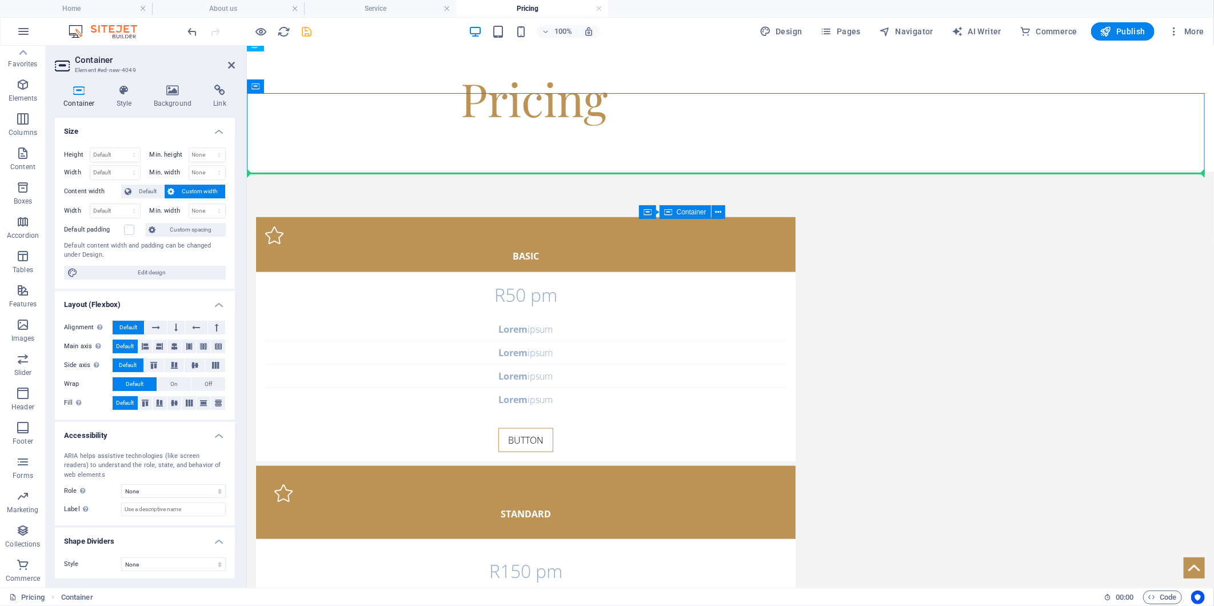
drag, startPoint x: 426, startPoint y: 132, endPoint x: 369, endPoint y: 303, distance: 180.7
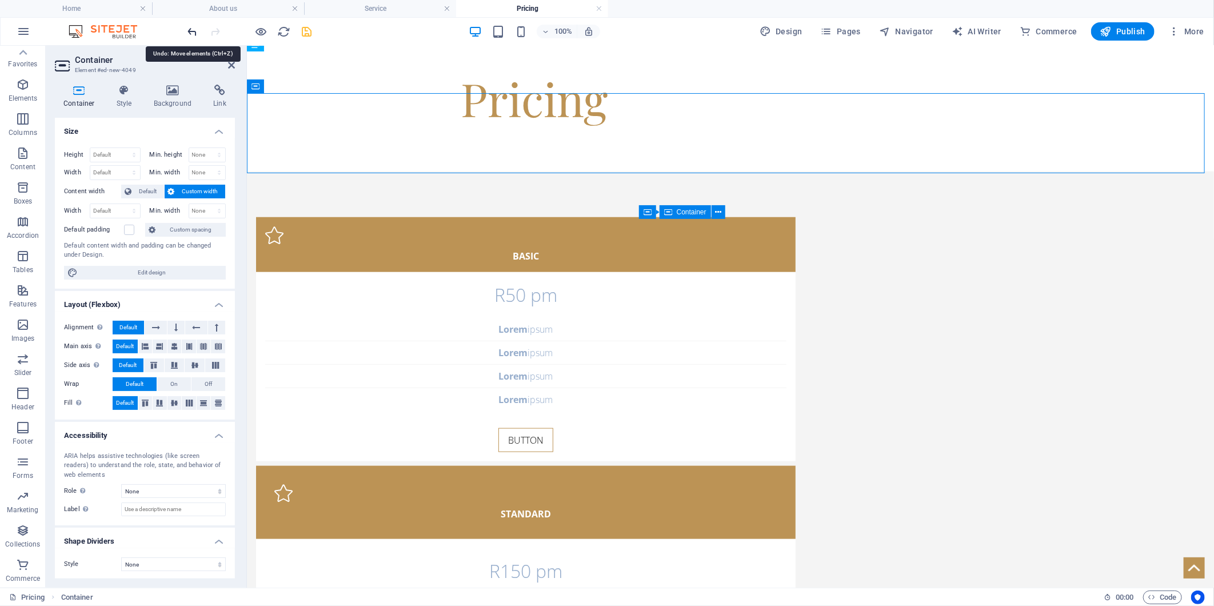
click at [189, 32] on icon "undo" at bounding box center [192, 31] width 13 height 13
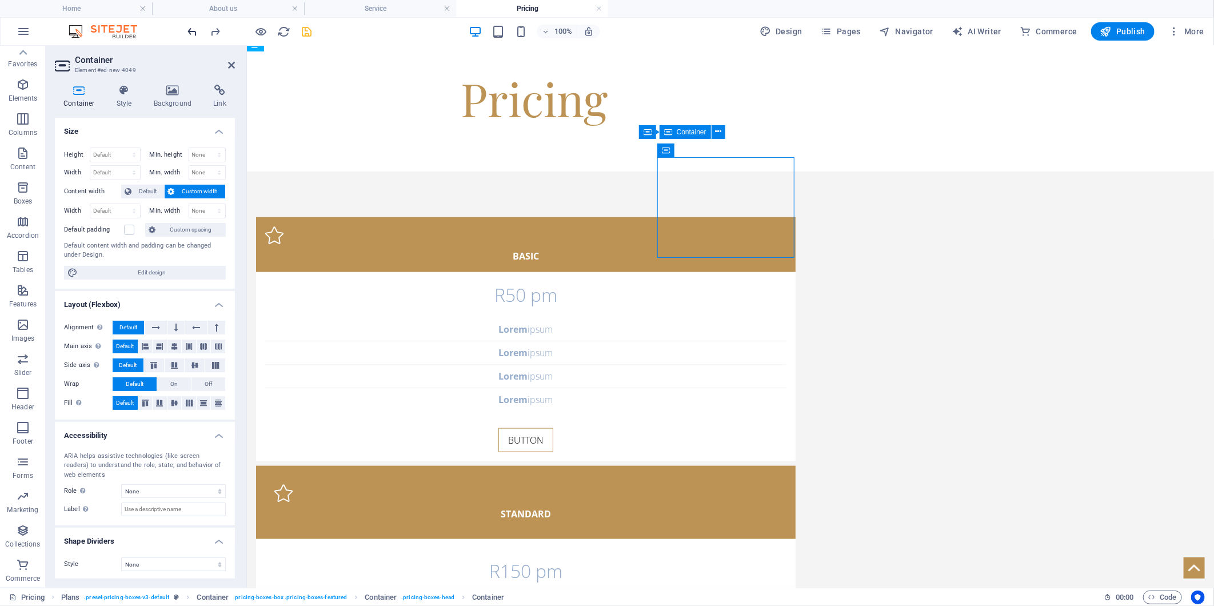
click at [191, 27] on icon "undo" at bounding box center [192, 31] width 13 height 13
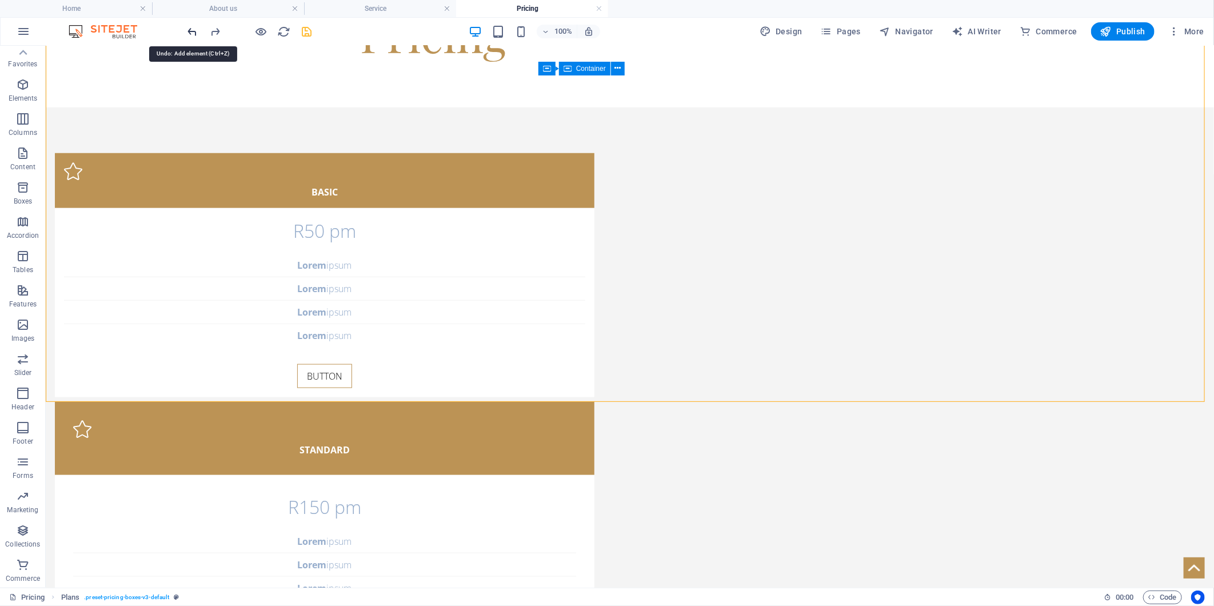
click at [187, 30] on icon "undo" at bounding box center [192, 31] width 13 height 13
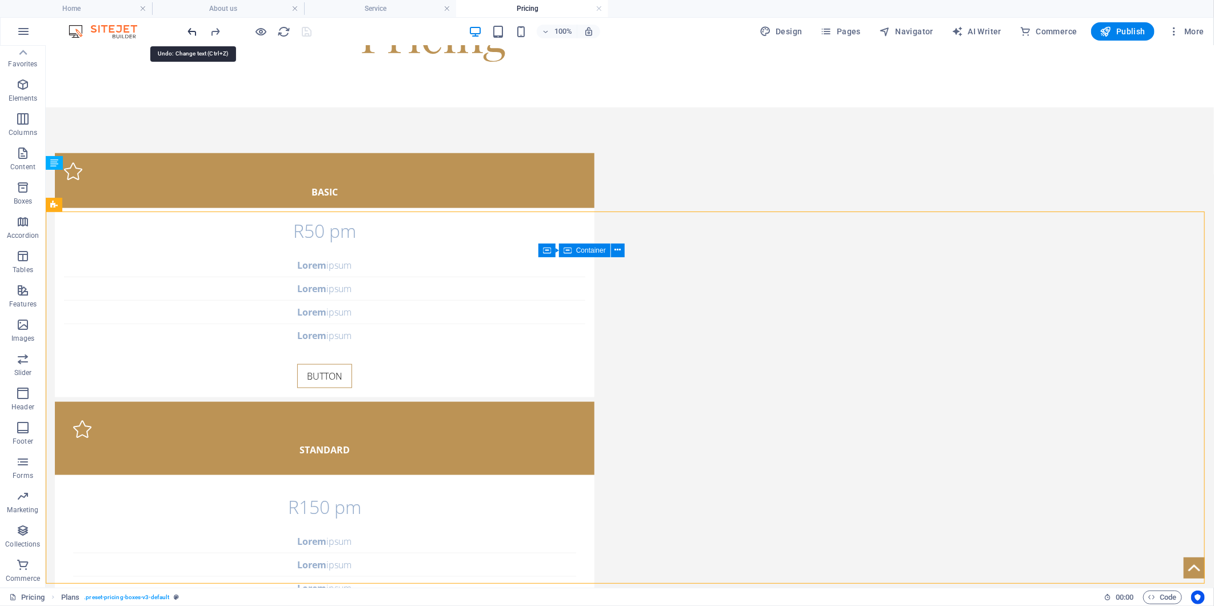
scroll to position [561, 0]
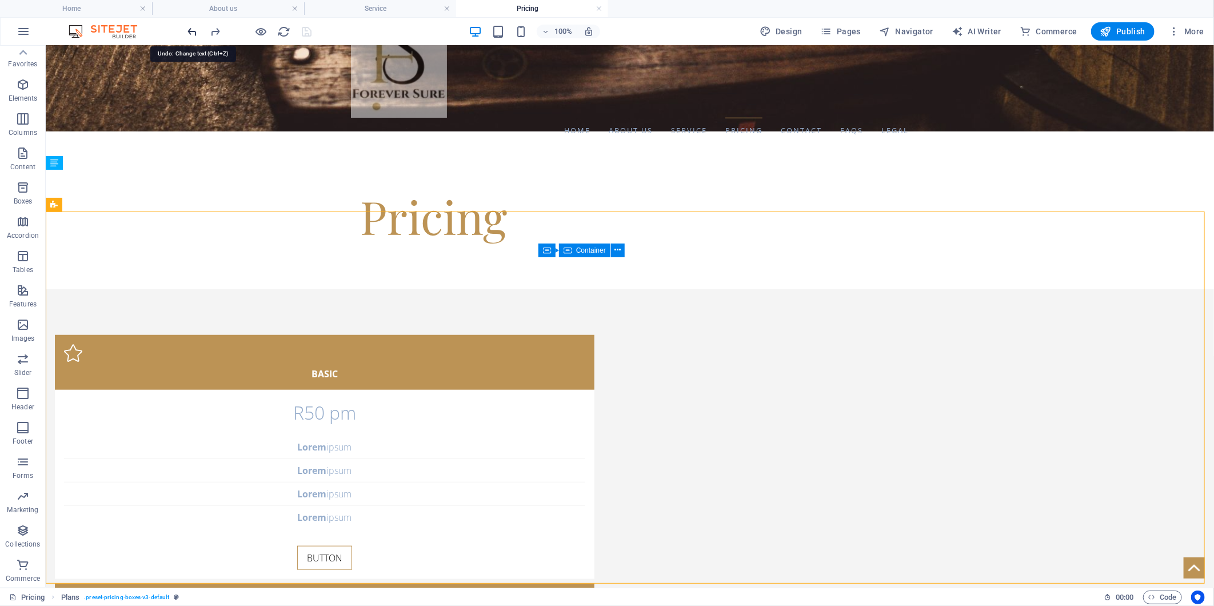
click at [187, 30] on icon "undo" at bounding box center [192, 31] width 13 height 13
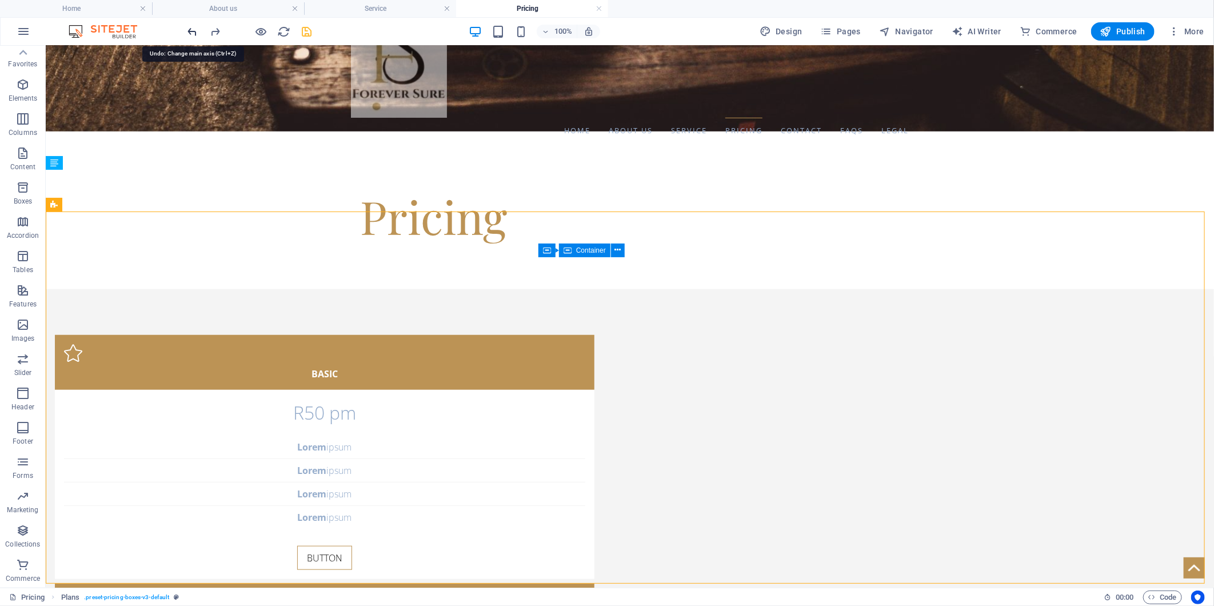
click at [187, 30] on icon "undo" at bounding box center [192, 31] width 13 height 13
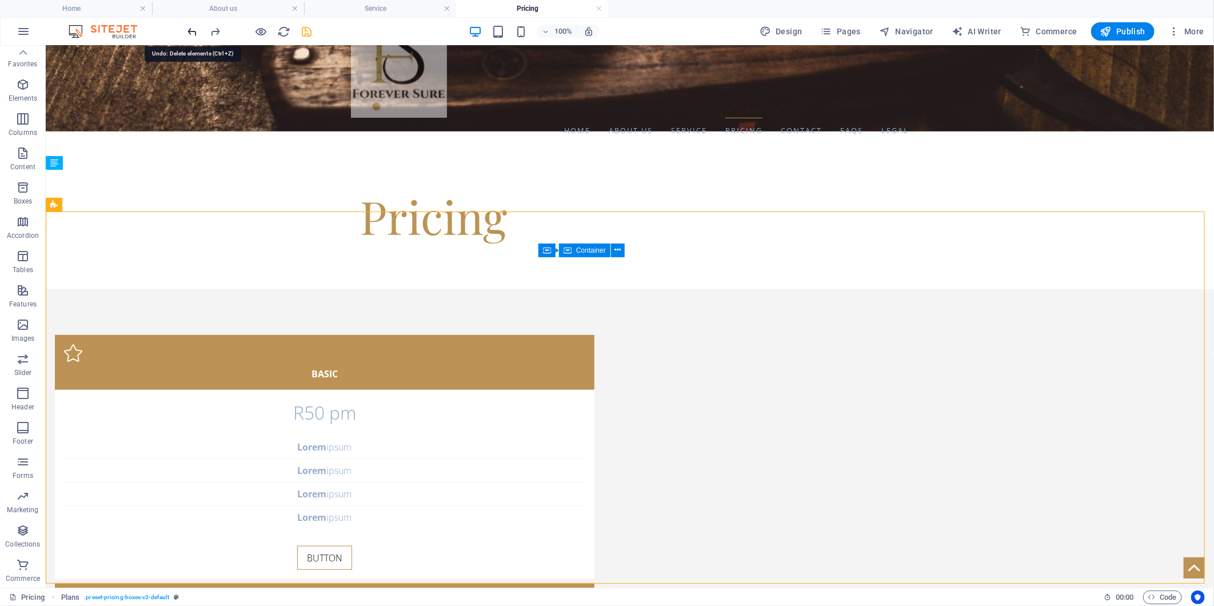
click at [187, 30] on icon "undo" at bounding box center [192, 31] width 13 height 13
click at [209, 26] on icon "redo" at bounding box center [215, 31] width 13 height 13
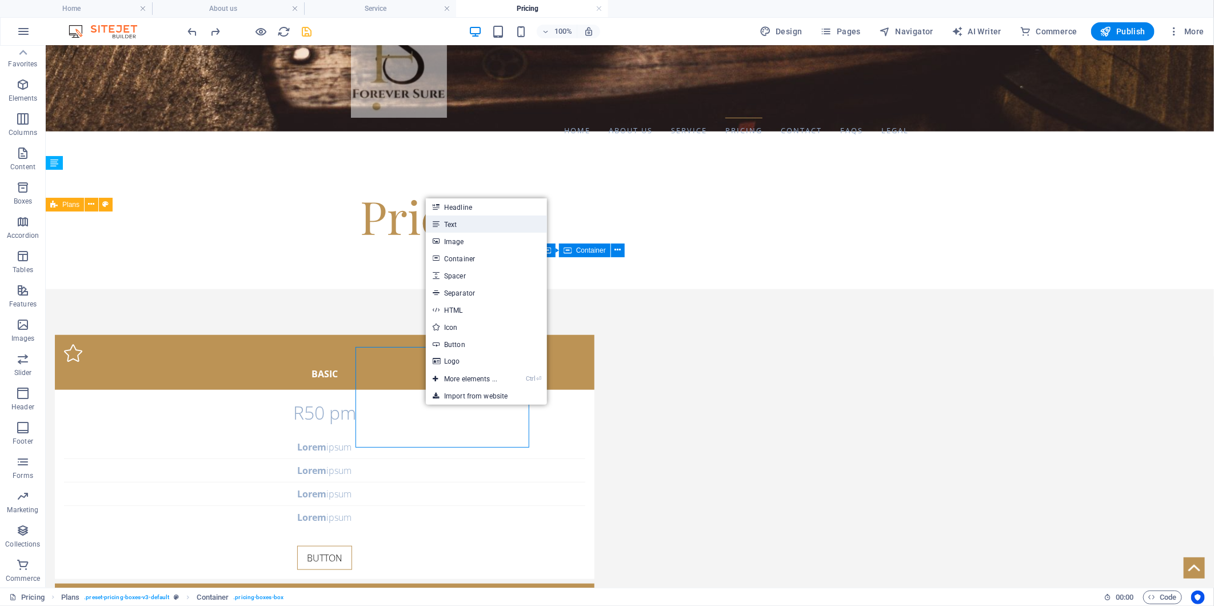
drag, startPoint x: 471, startPoint y: 224, endPoint x: 343, endPoint y: 215, distance: 127.7
click at [471, 224] on link "Text" at bounding box center [486, 223] width 121 height 17
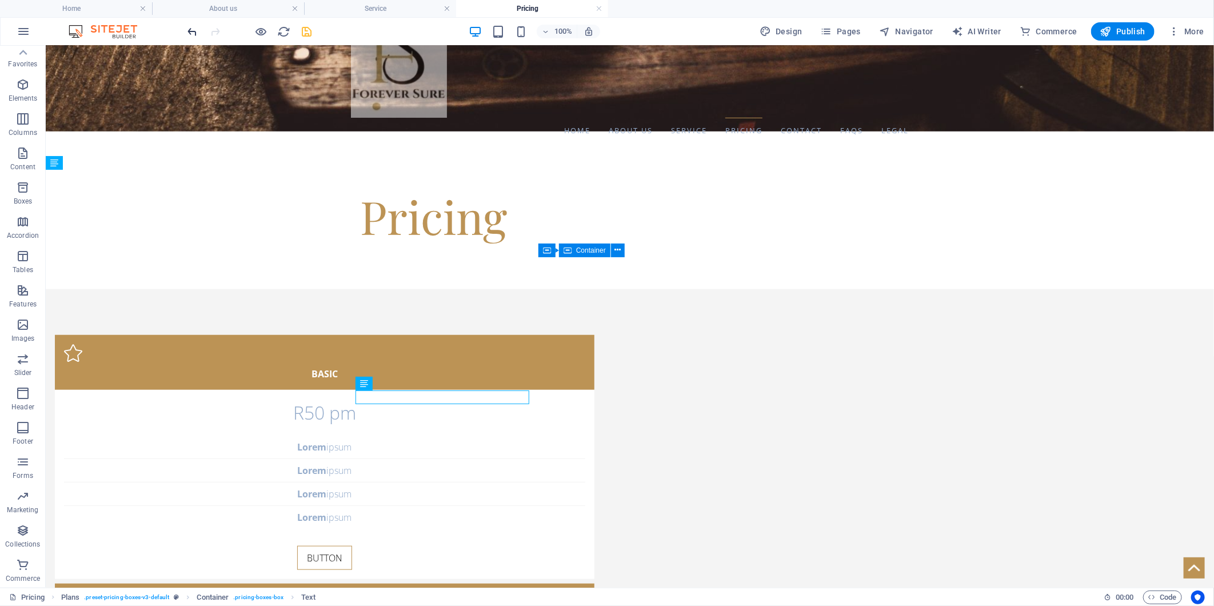
click at [191, 27] on icon "undo" at bounding box center [192, 31] width 13 height 13
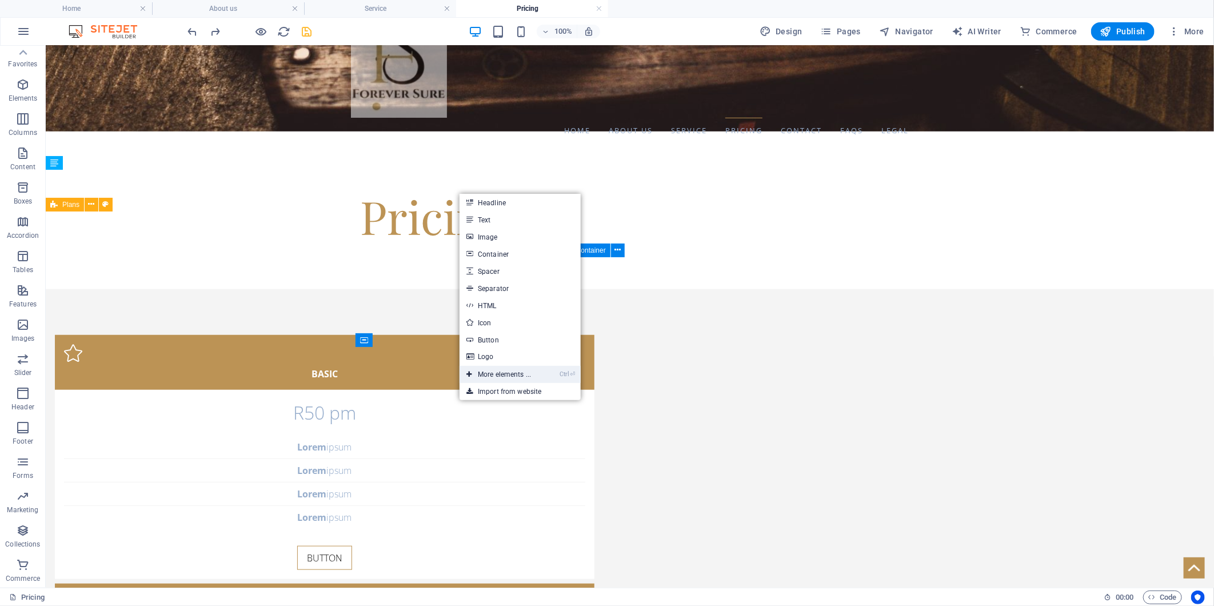
click at [501, 369] on link "Ctrl ⏎ More elements ..." at bounding box center [498, 374] width 78 height 17
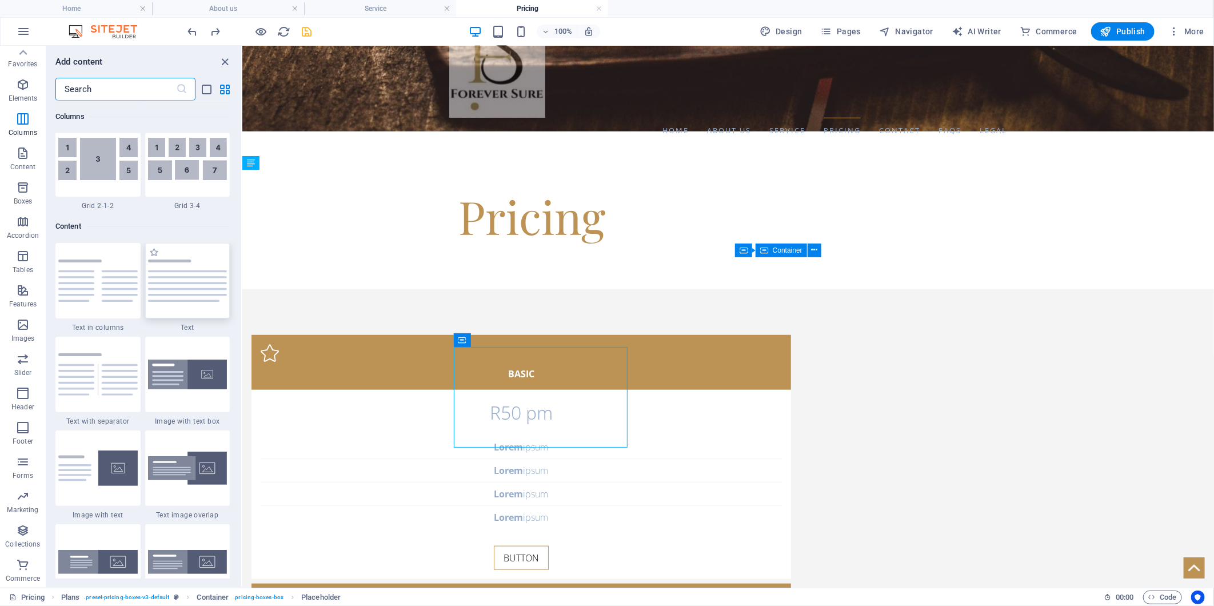
scroll to position [1773, 0]
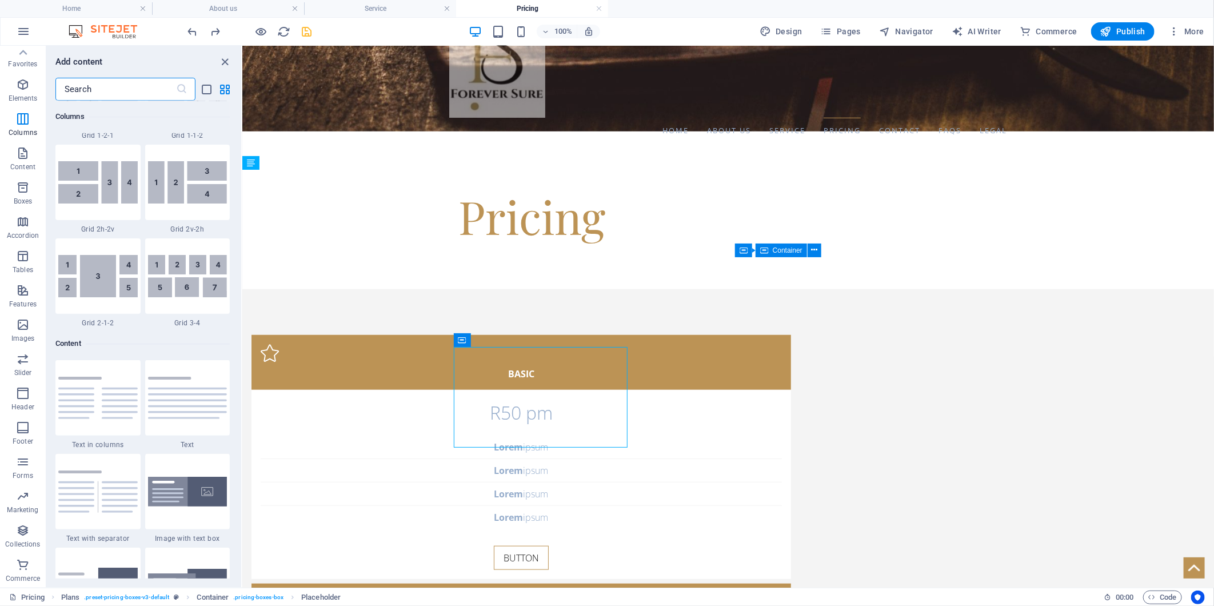
click at [178, 371] on div at bounding box center [187, 397] width 85 height 75
click at [242, 393] on div "H1 Banner Container Reference H3 Container H2 Spacer Cards Image Cards Containe…" at bounding box center [727, 317] width 971 height 542
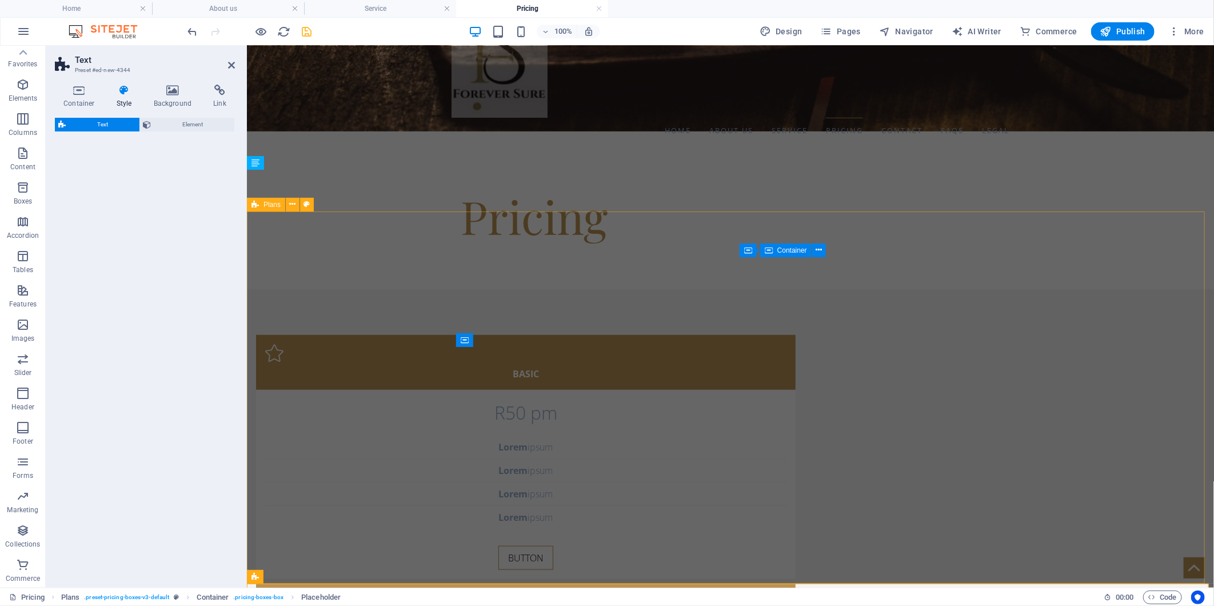
select select "preset-text-v2-default"
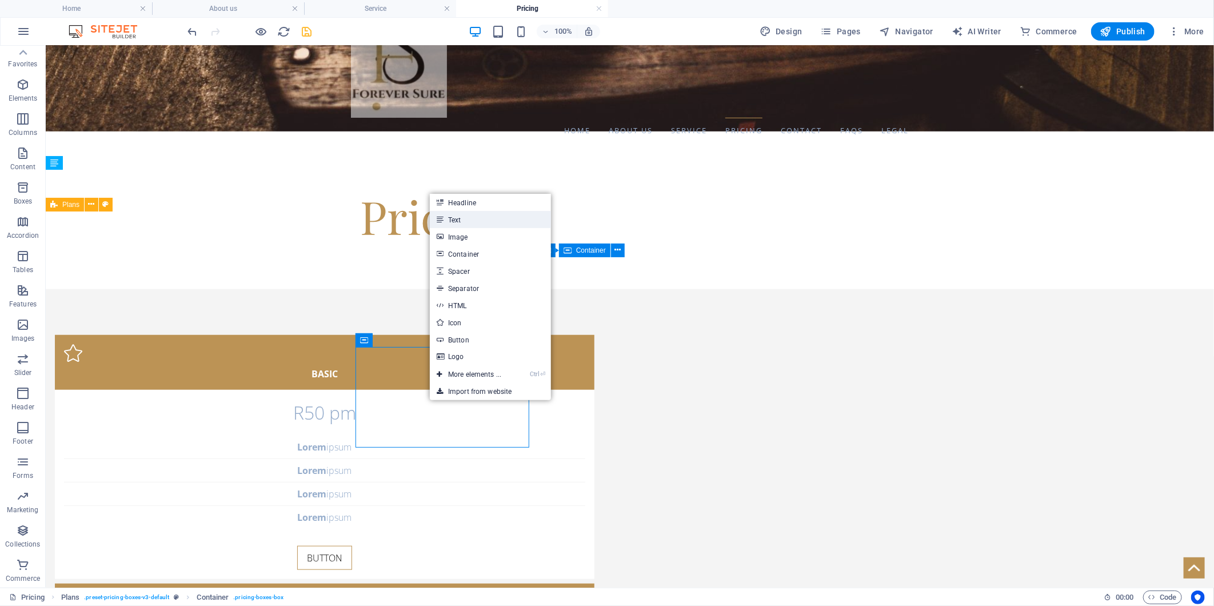
drag, startPoint x: 257, startPoint y: 175, endPoint x: 490, endPoint y: 214, distance: 236.4
click at [490, 214] on link "Text" at bounding box center [490, 219] width 121 height 17
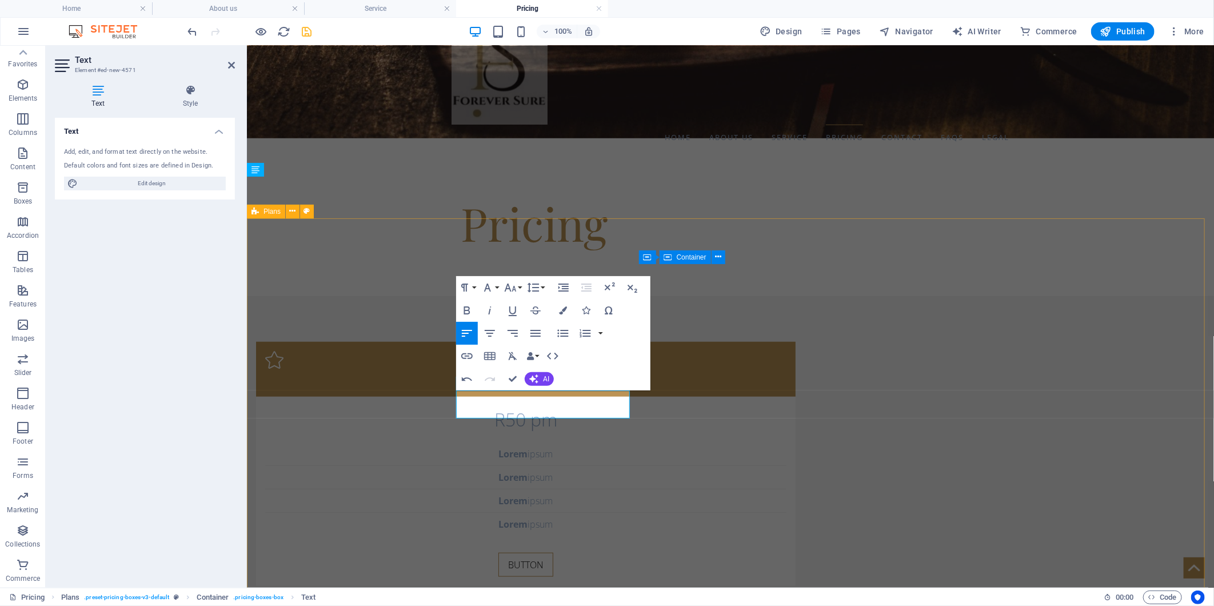
scroll to position [547, 0]
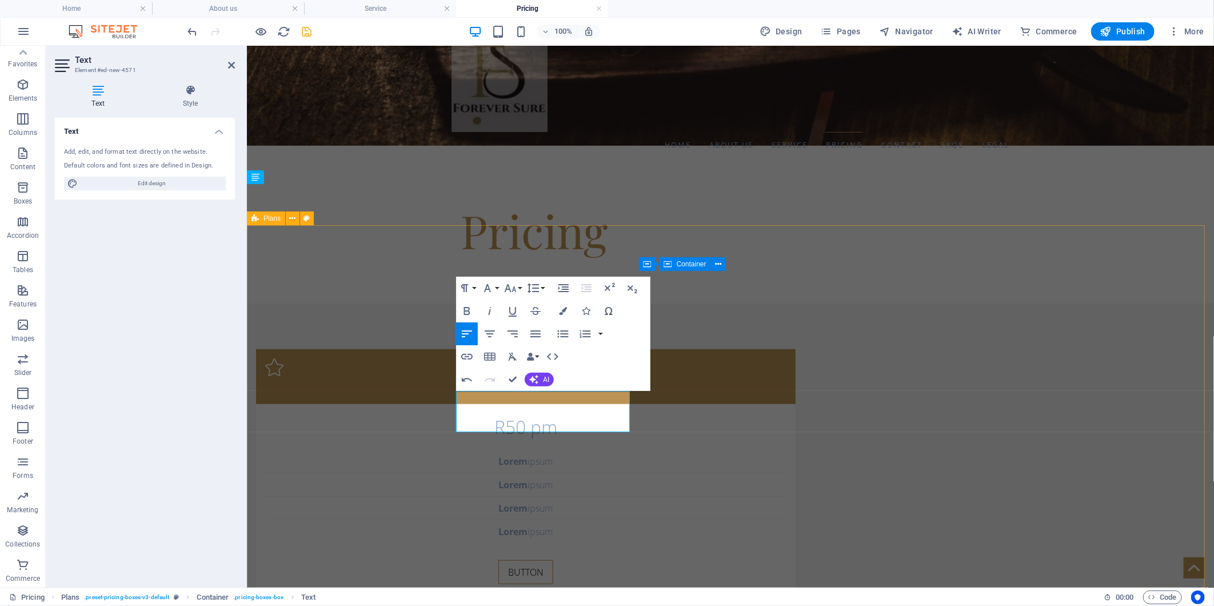
drag, startPoint x: 613, startPoint y: 398, endPoint x: 452, endPoint y: 399, distance: 160.6
click at [143, 180] on span "Edit design" at bounding box center [151, 184] width 141 height 14
select select "700"
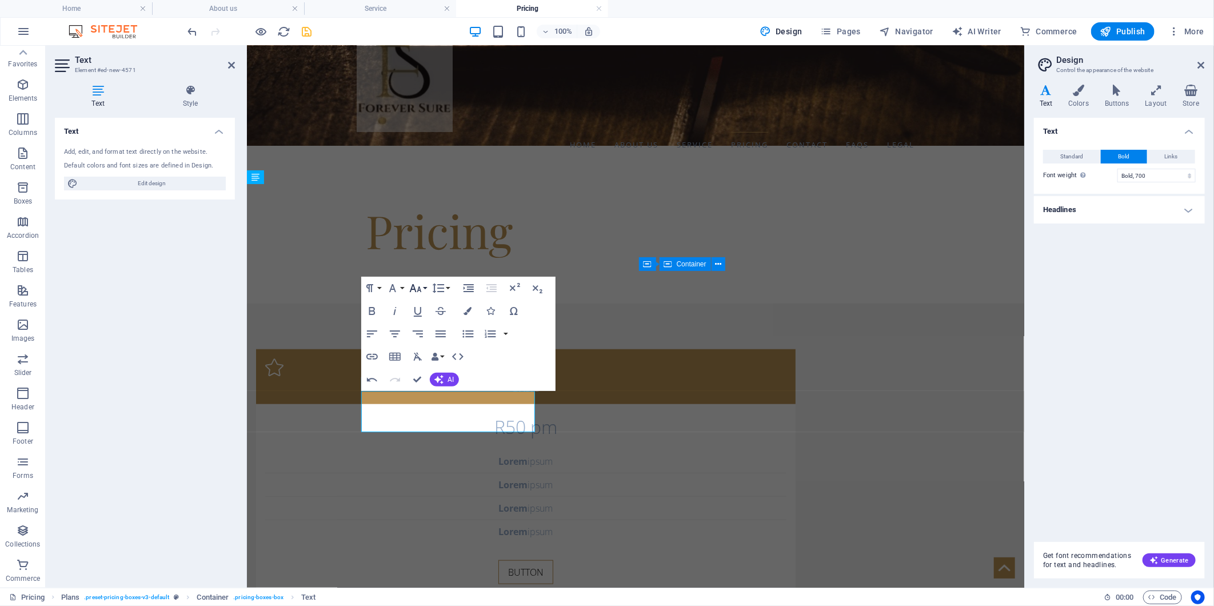
click at [424, 290] on button "Font Size" at bounding box center [418, 288] width 22 height 23
click at [423, 381] on link "12" at bounding box center [427, 378] width 41 height 17
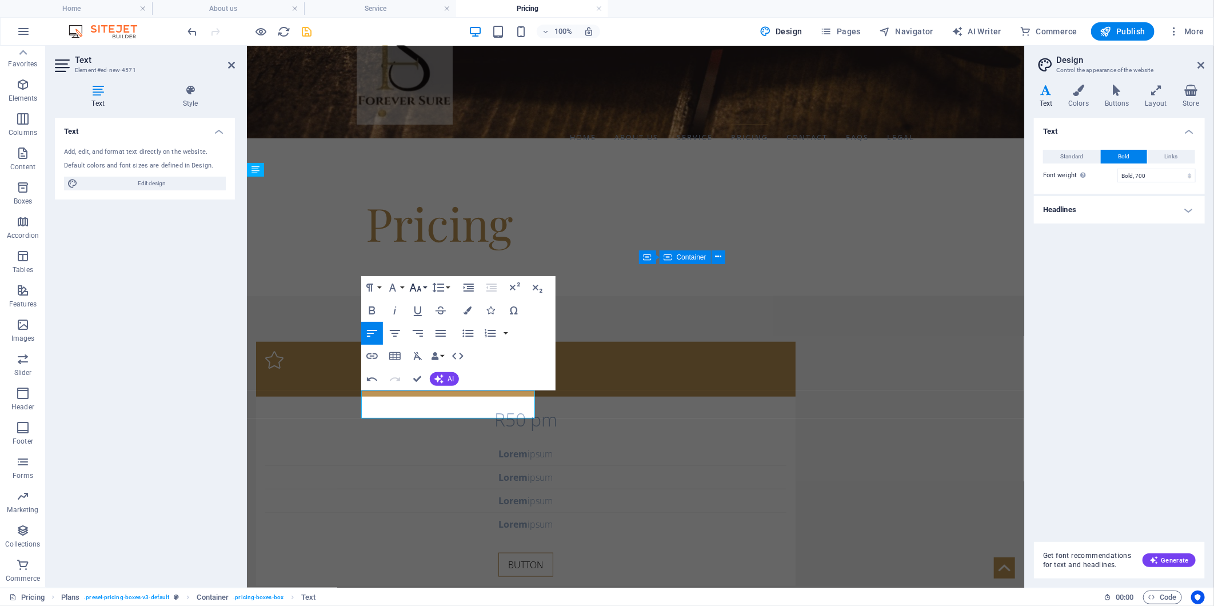
click at [427, 289] on button "Font Size" at bounding box center [418, 287] width 22 height 23
click at [414, 406] on link "48" at bounding box center [427, 399] width 41 height 17
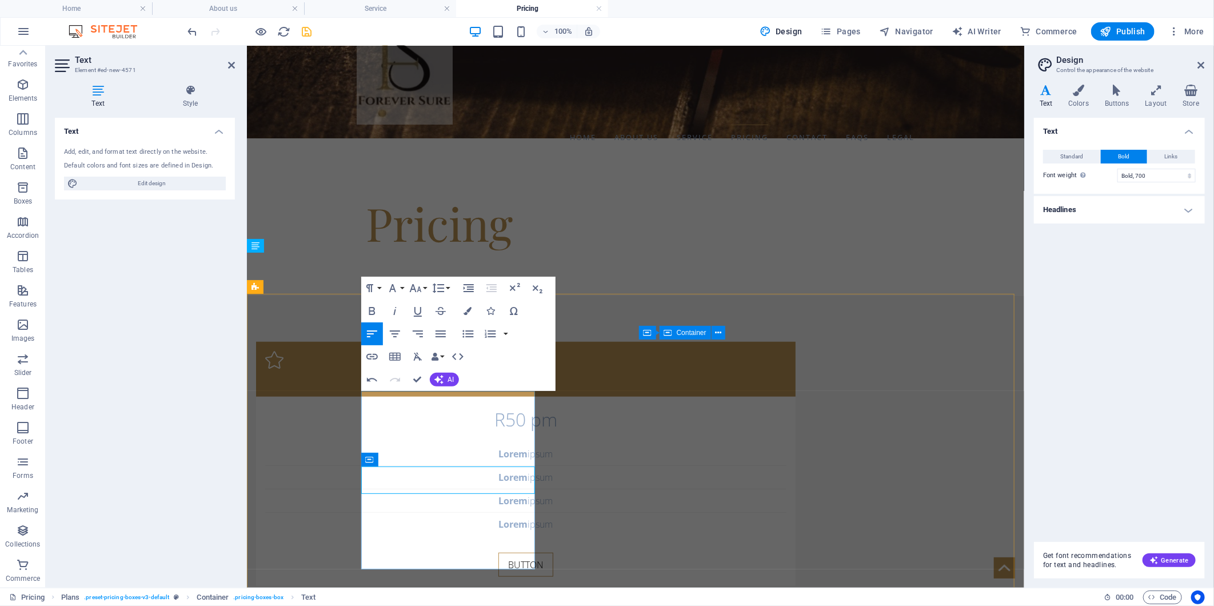
scroll to position [478, 0]
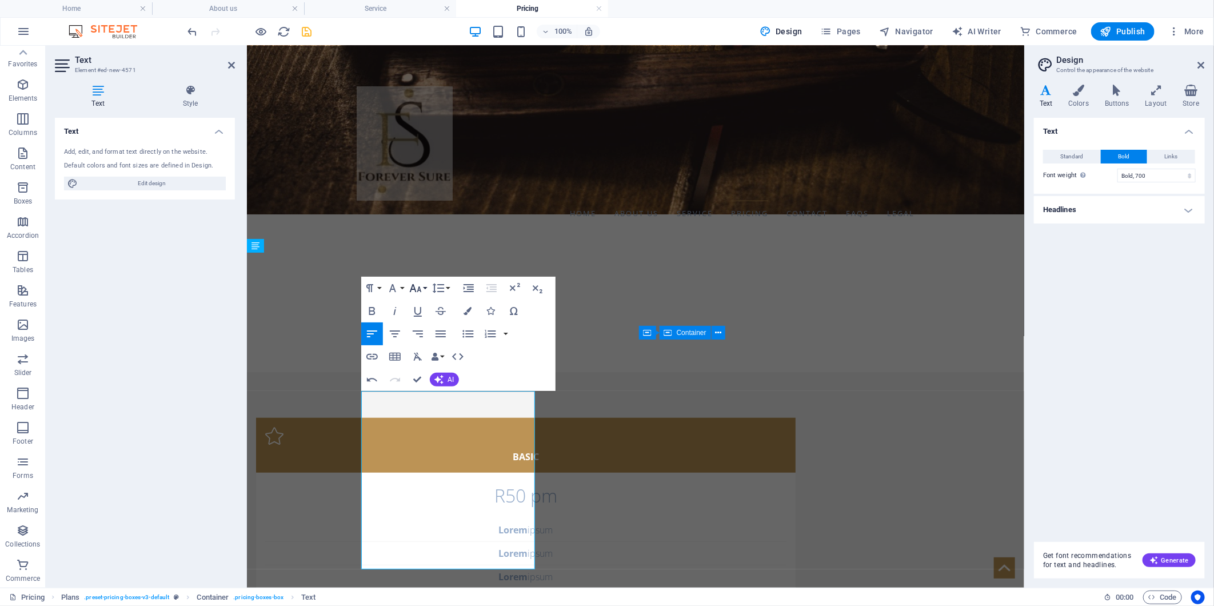
click at [423, 287] on button "Font Size" at bounding box center [418, 288] width 22 height 23
click at [422, 359] on link "30" at bounding box center [427, 355] width 41 height 17
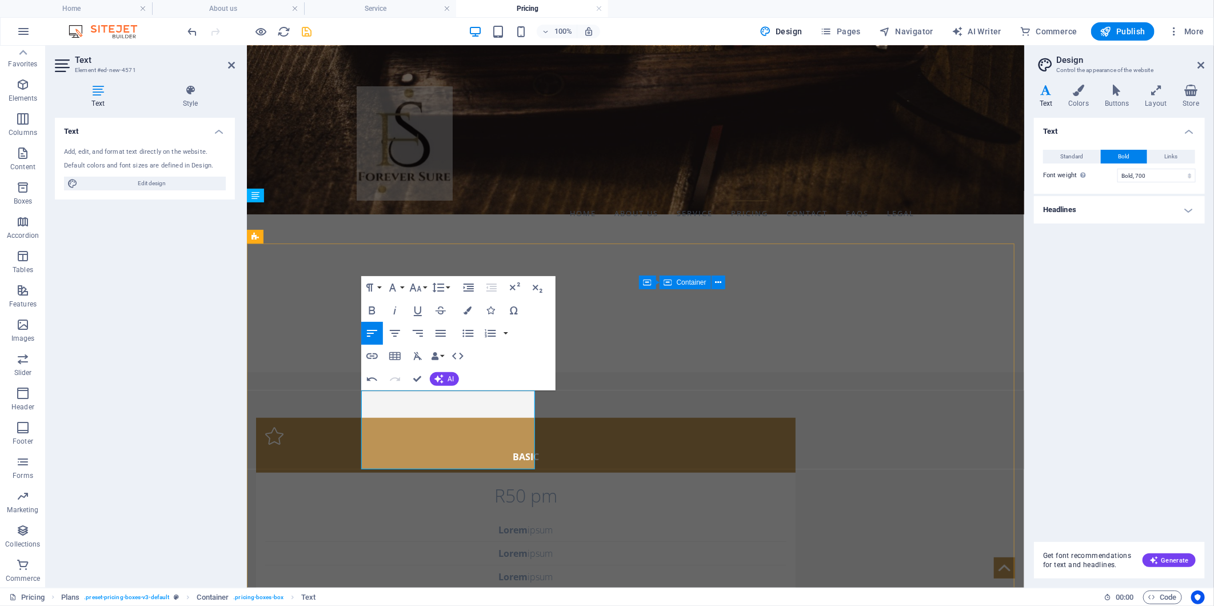
scroll to position [529, 0]
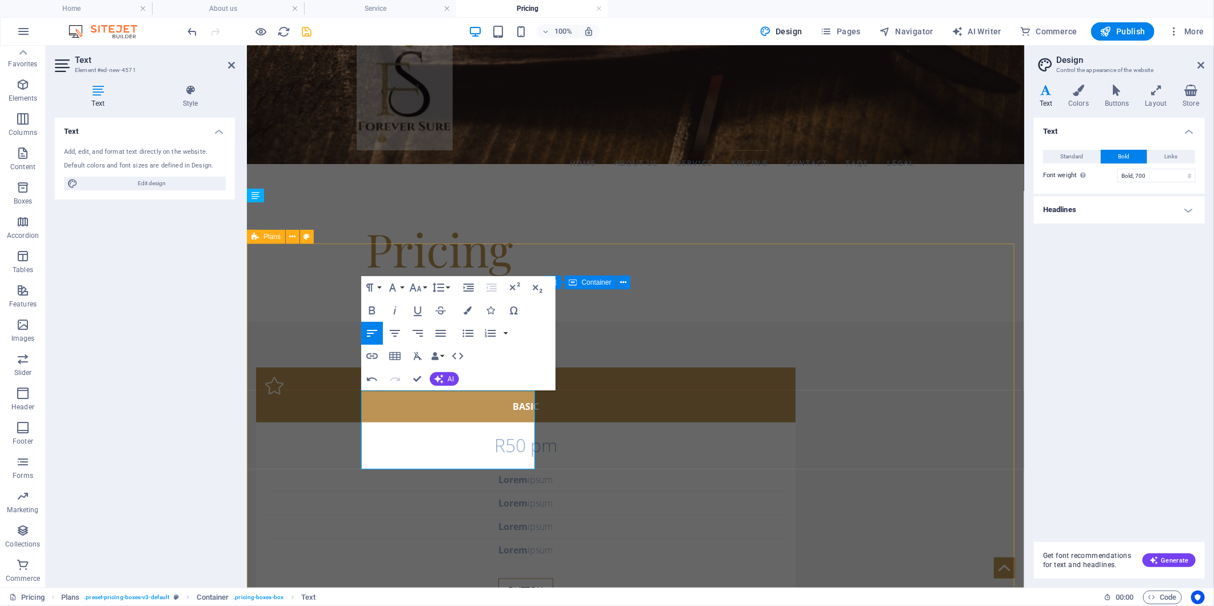
drag, startPoint x: 491, startPoint y: 433, endPoint x: 529, endPoint y: 461, distance: 47.8
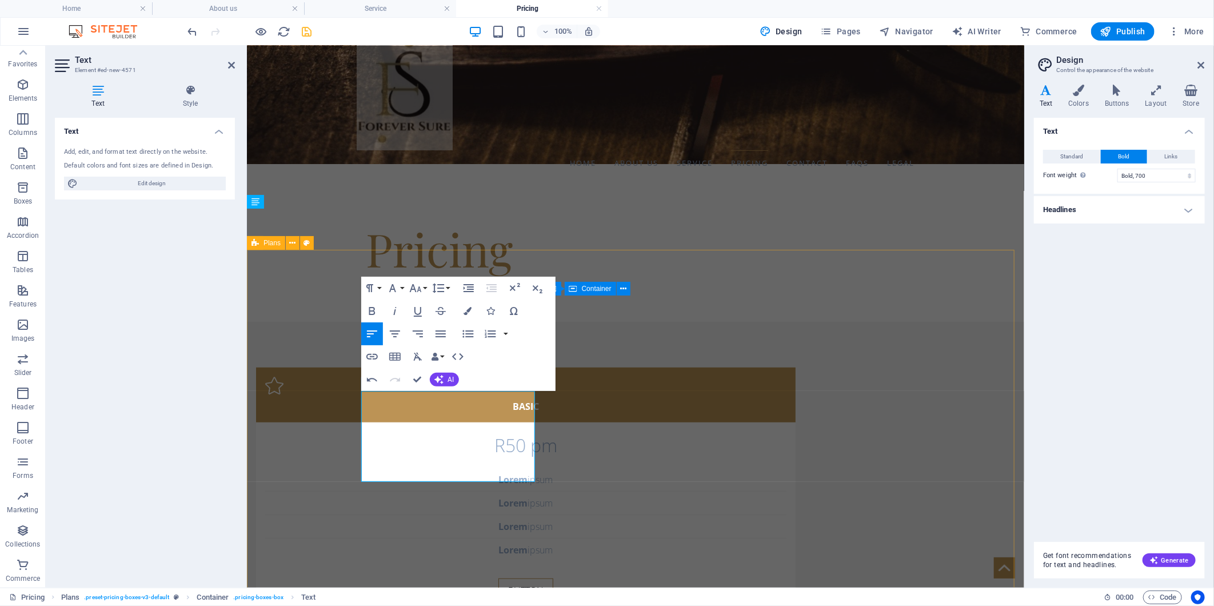
scroll to position [522, 0]
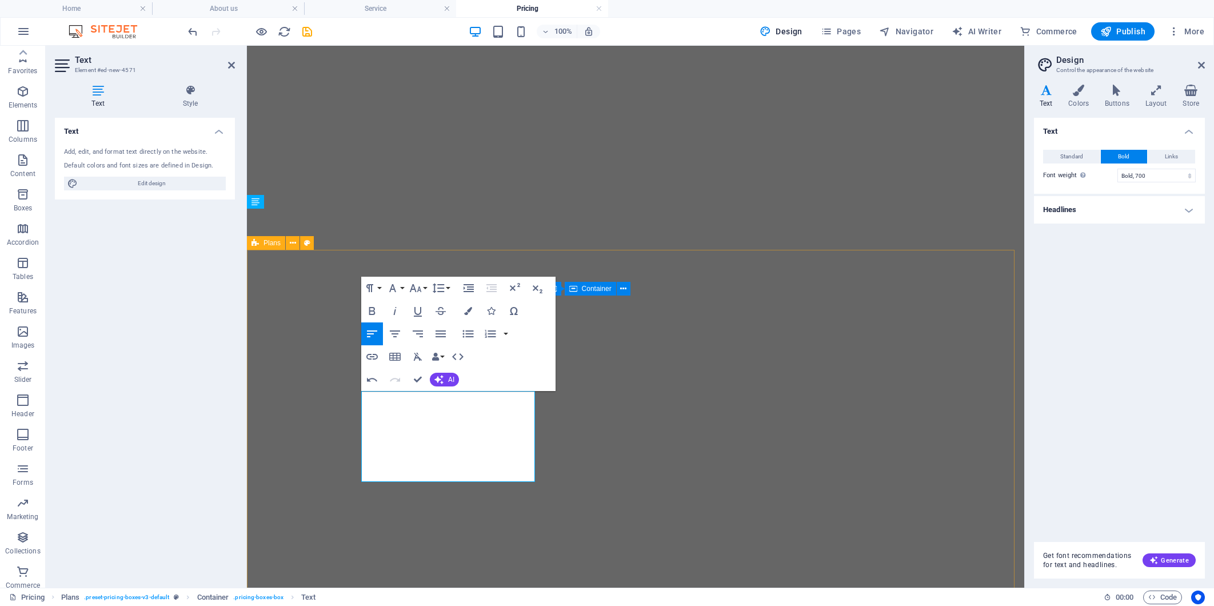
select select "700"
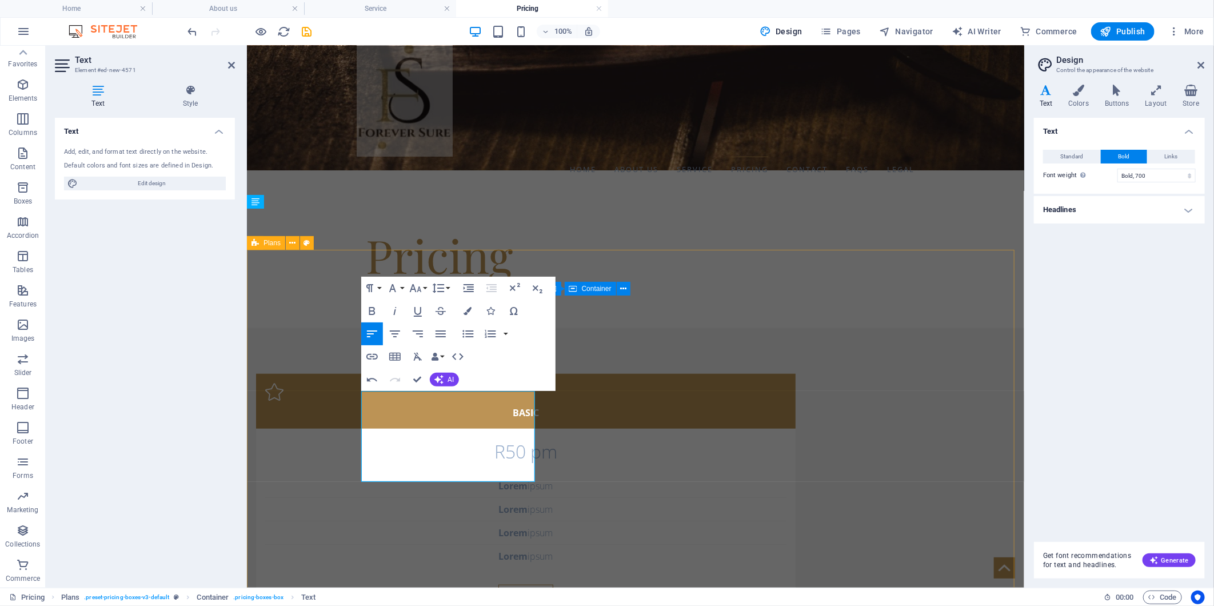
scroll to position [91, 0]
drag, startPoint x: 246, startPoint y: 45, endPoint x: 358, endPoint y: 458, distance: 427.9
click at [424, 288] on button "Font Size" at bounding box center [418, 288] width 22 height 23
click at [432, 380] on link "36" at bounding box center [427, 373] width 41 height 17
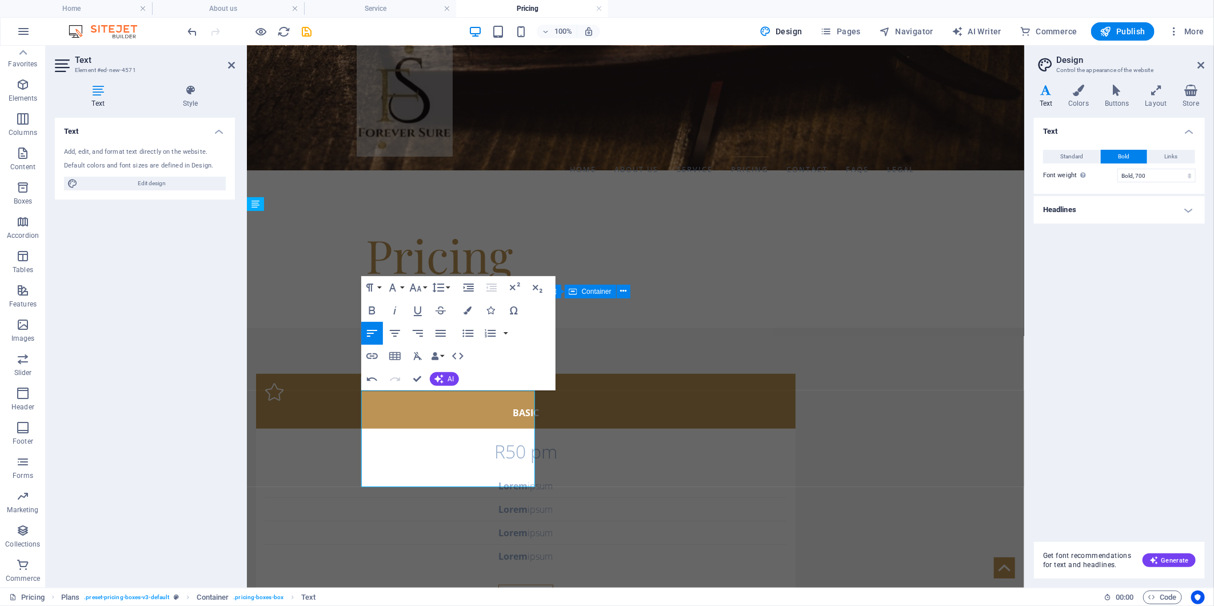
scroll to position [520, 0]
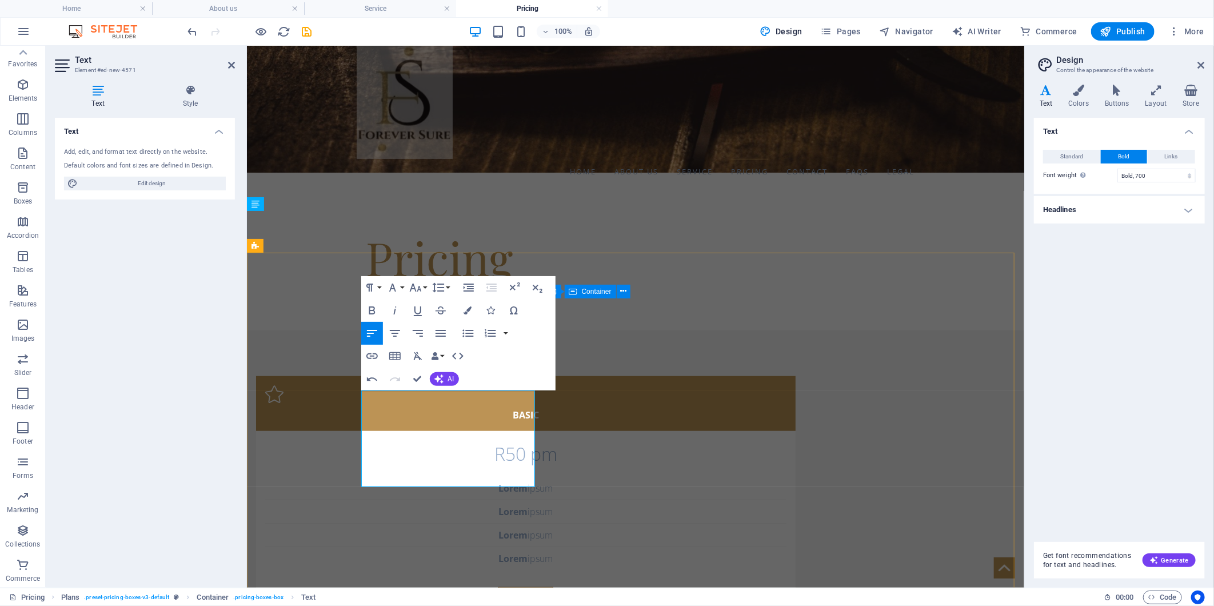
drag, startPoint x: 474, startPoint y: 459, endPoint x: 535, endPoint y: 463, distance: 61.3
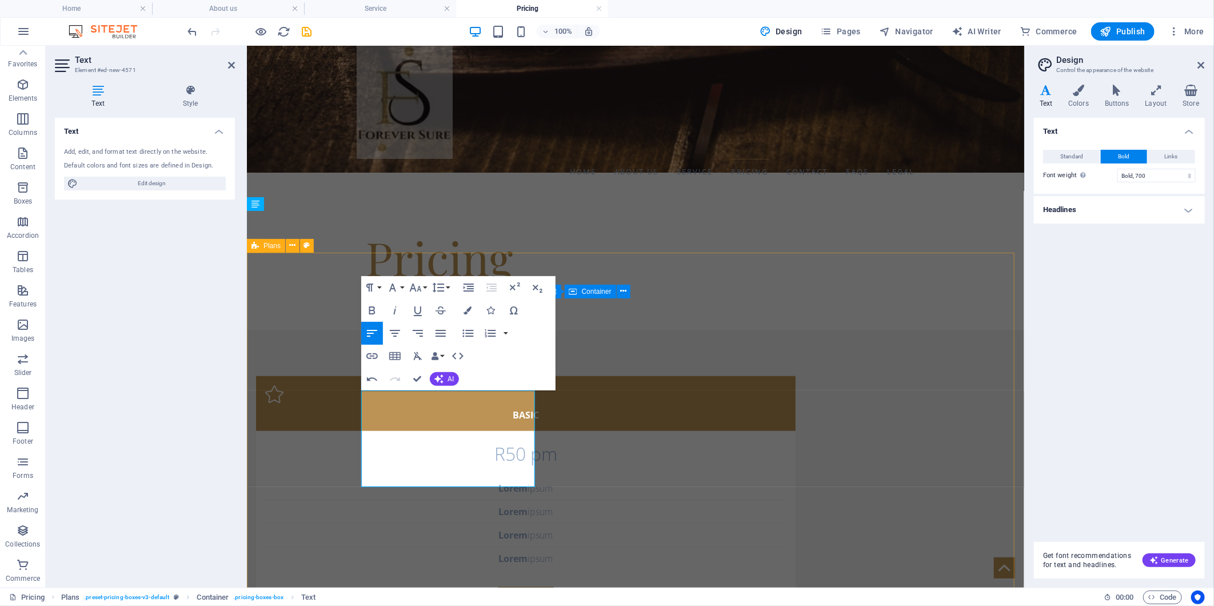
drag, startPoint x: 475, startPoint y: 458, endPoint x: 563, endPoint y: 489, distance: 93.8
click at [425, 284] on button "Font Size" at bounding box center [418, 287] width 22 height 23
click at [416, 390] on link "48" at bounding box center [427, 389] width 41 height 17
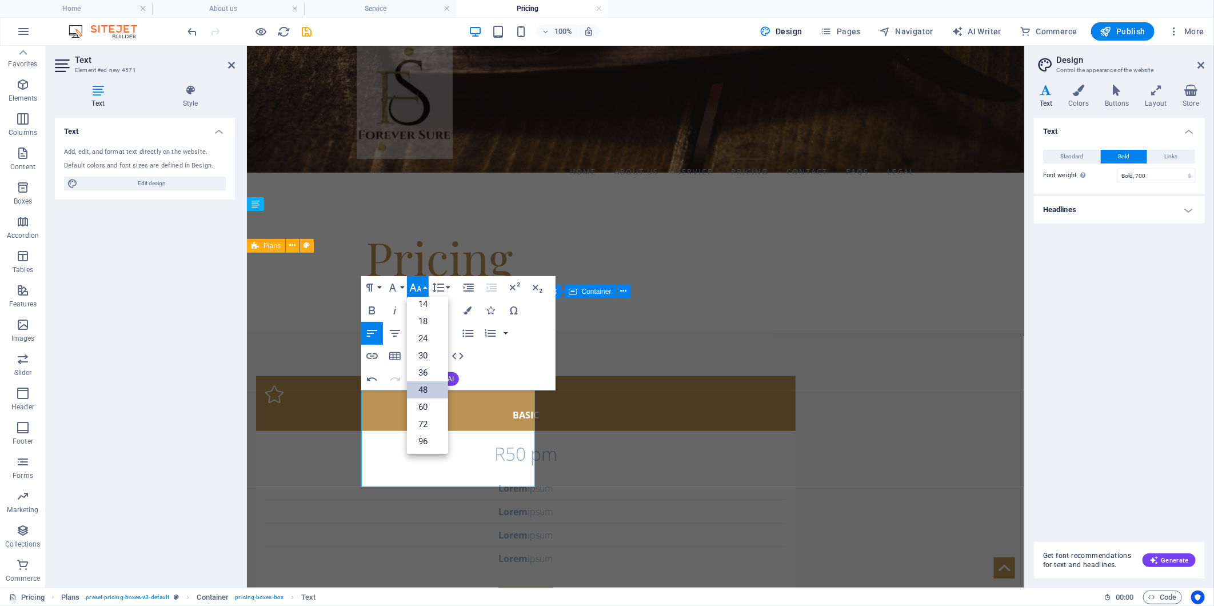
scroll to position [460, 0]
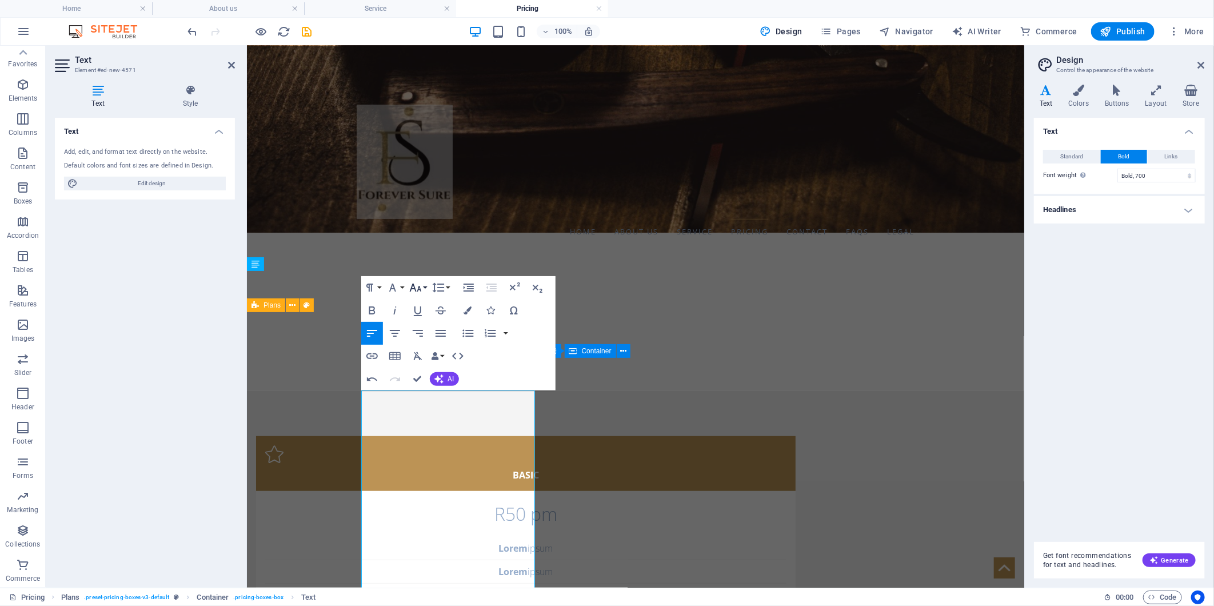
click at [426, 287] on button "Font Size" at bounding box center [418, 287] width 22 height 23
click at [431, 367] on link "36" at bounding box center [427, 372] width 41 height 17
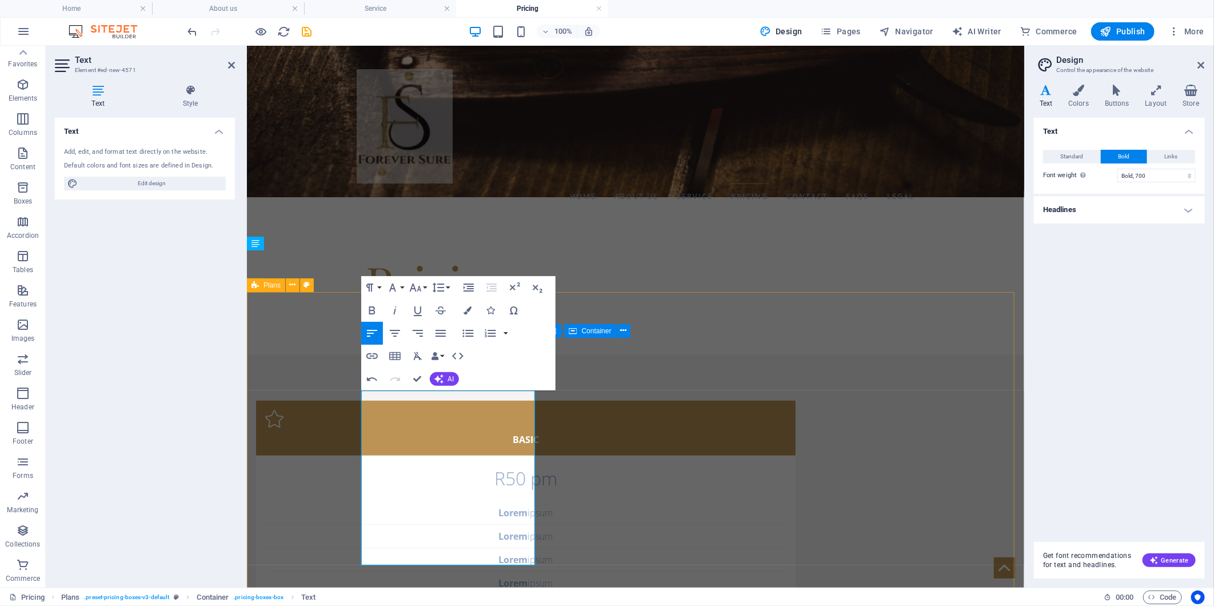
scroll to position [481, 0]
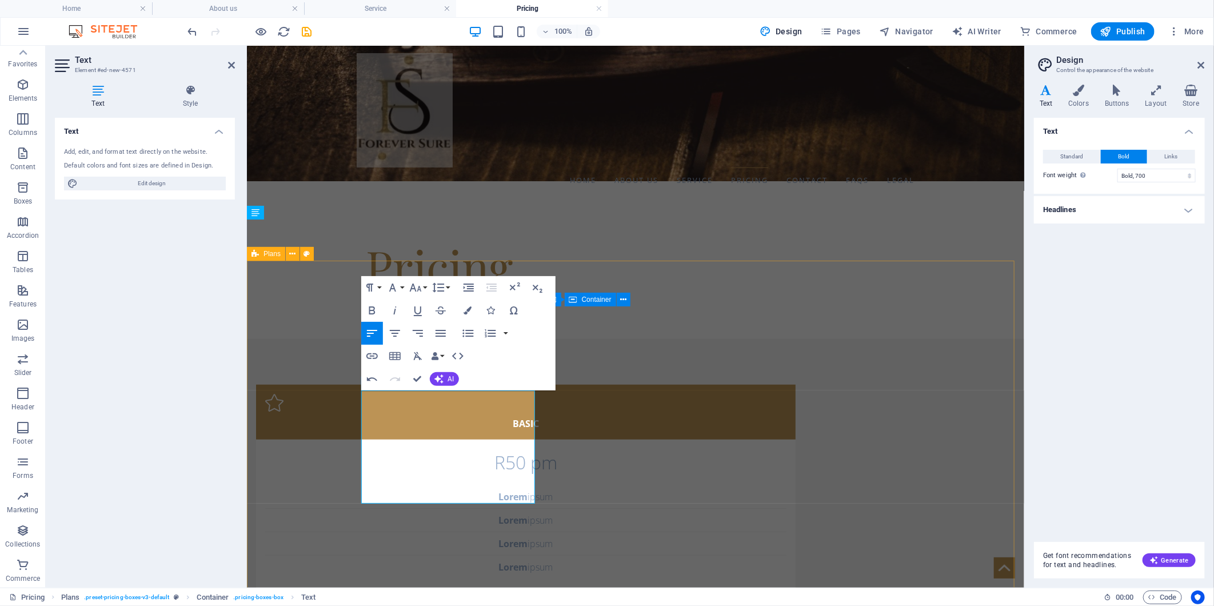
scroll to position [495, 0]
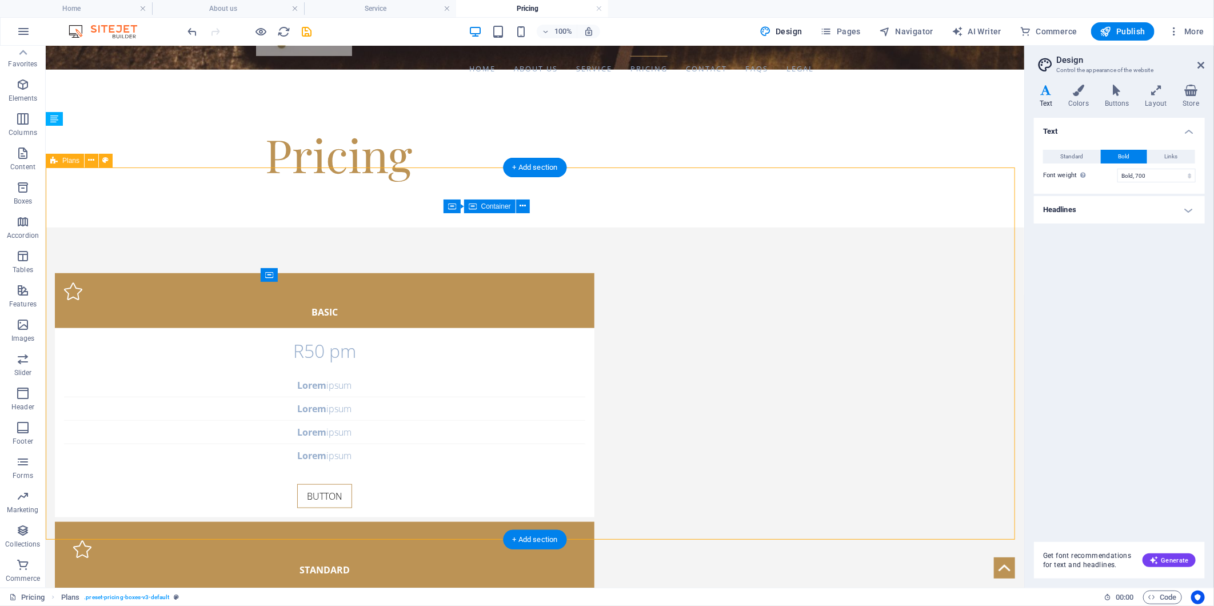
scroll to position [559, 0]
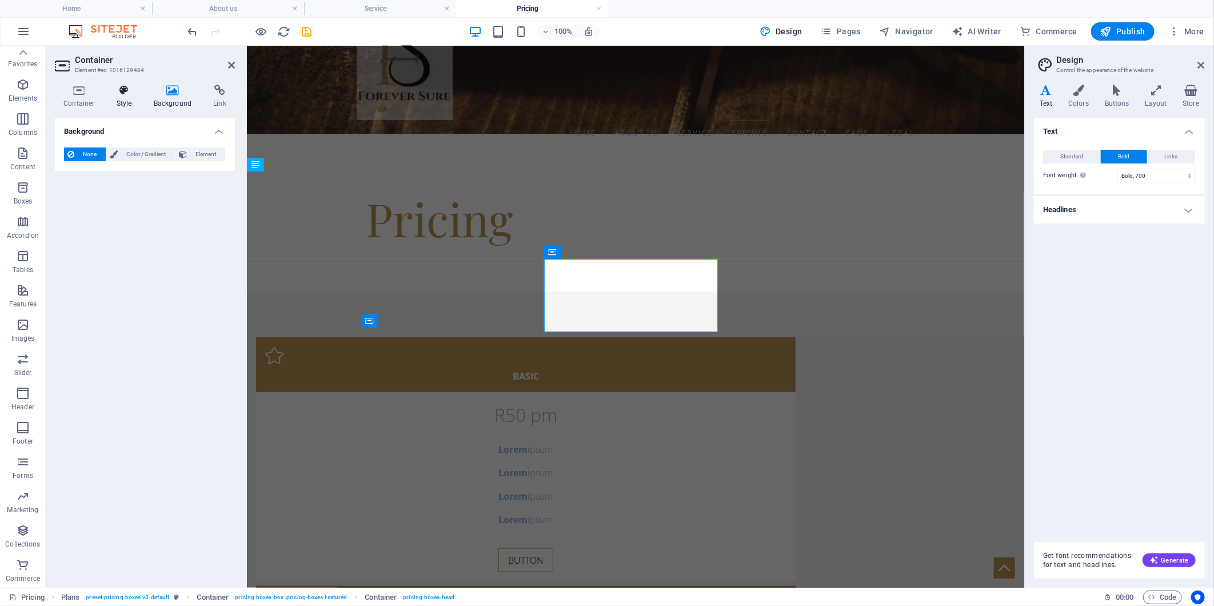
click at [112, 99] on h4 "Style" at bounding box center [126, 97] width 37 height 24
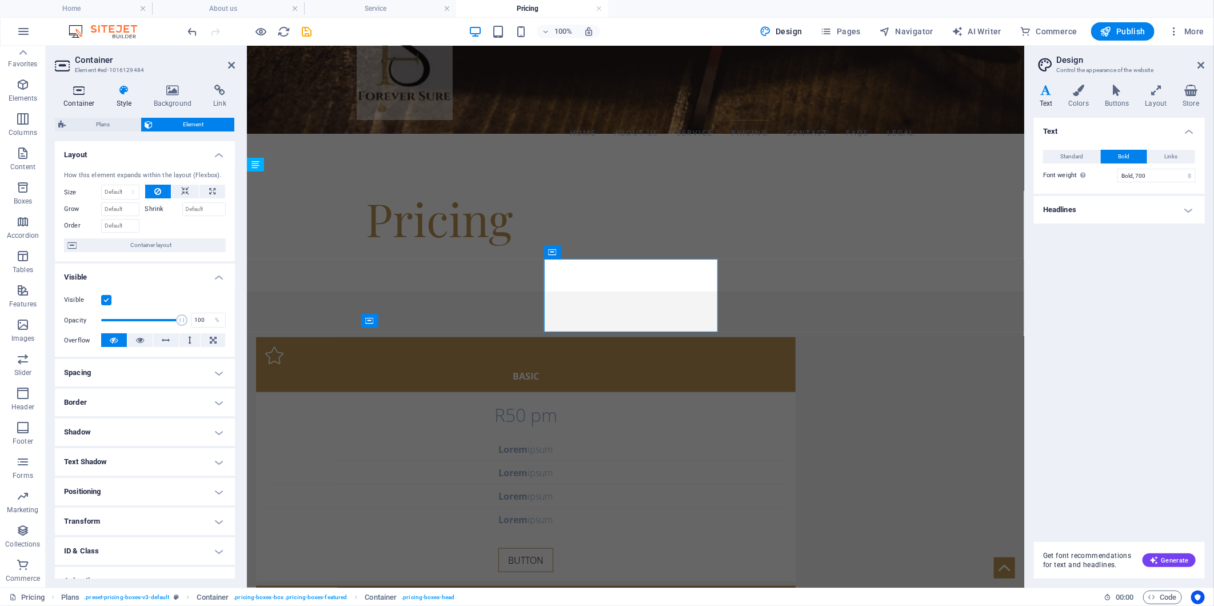
click at [69, 106] on h4 "Container" at bounding box center [81, 97] width 53 height 24
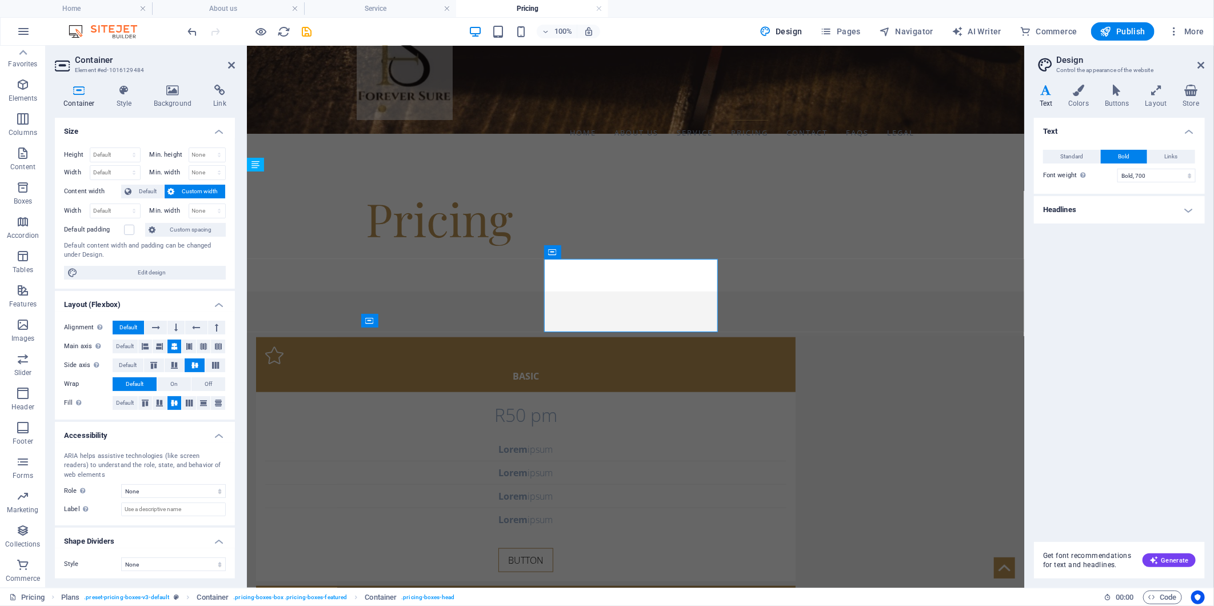
scroll to position [2, 0]
click at [195, 97] on h4 "Background" at bounding box center [175, 97] width 60 height 24
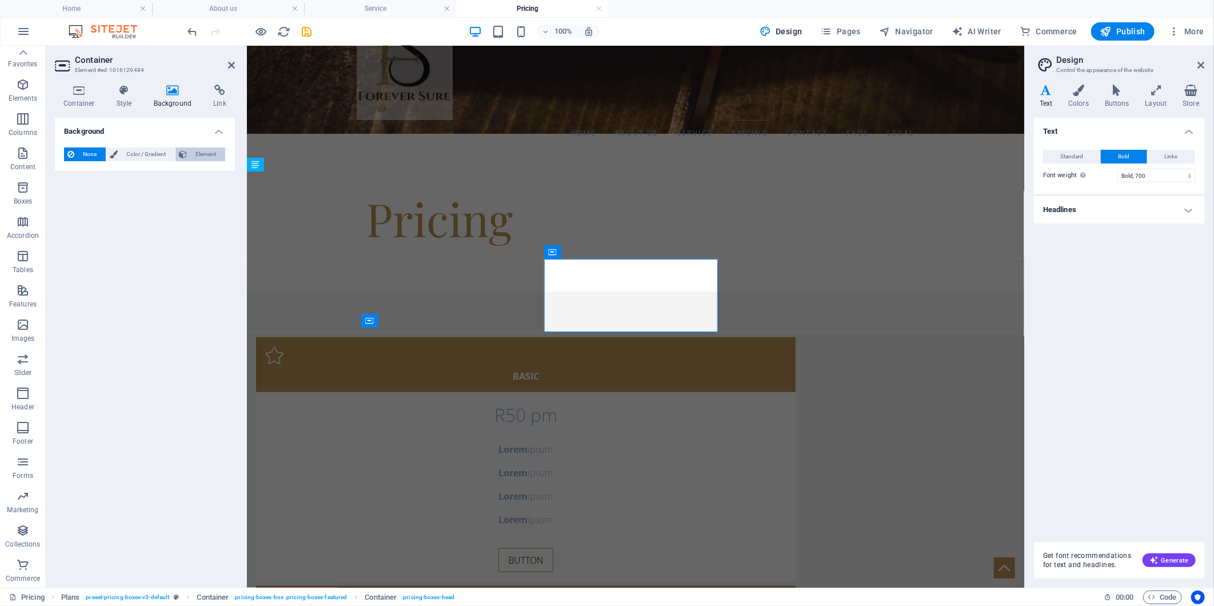
click at [185, 159] on icon at bounding box center [183, 154] width 8 height 14
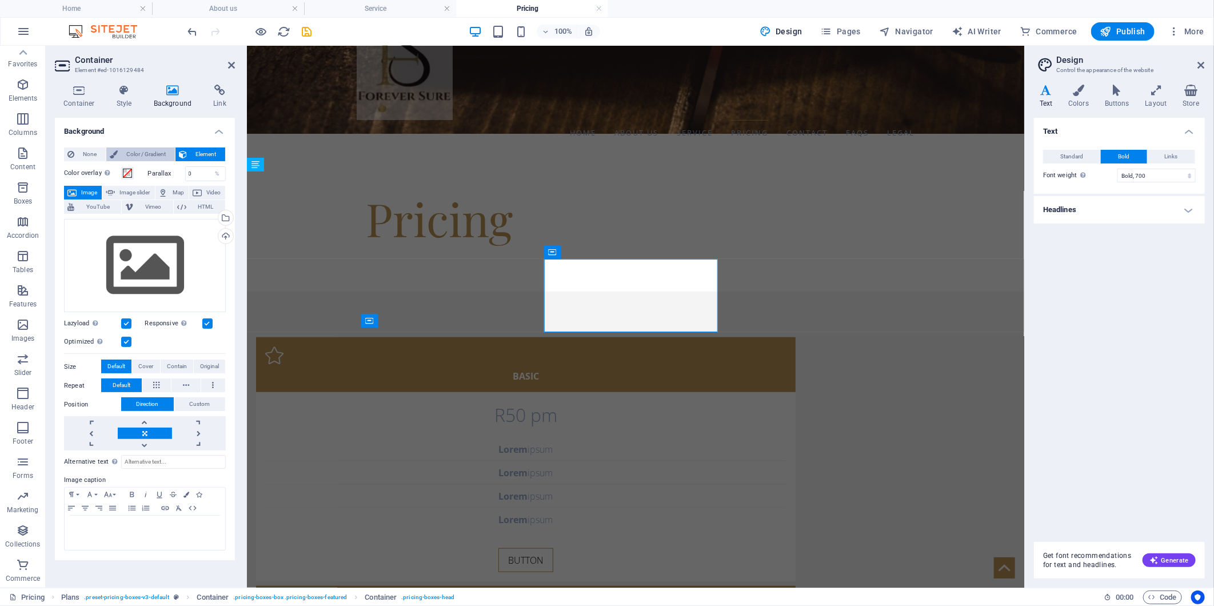
click at [144, 153] on span "Color / Gradient" at bounding box center [146, 154] width 50 height 14
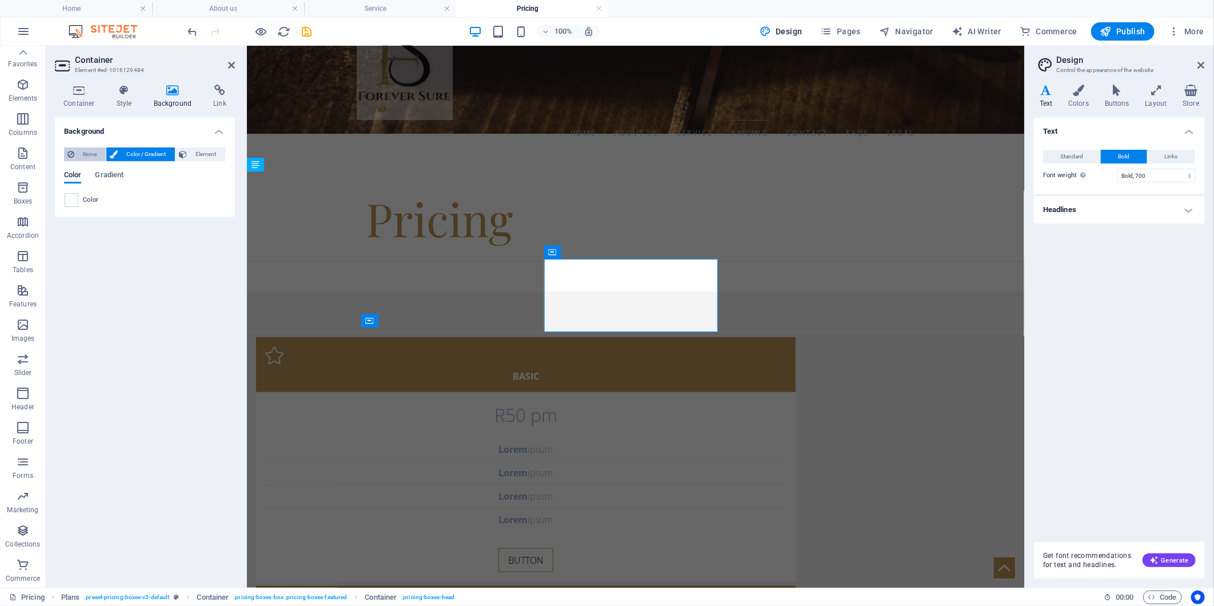
click at [87, 150] on span "None" at bounding box center [90, 154] width 25 height 14
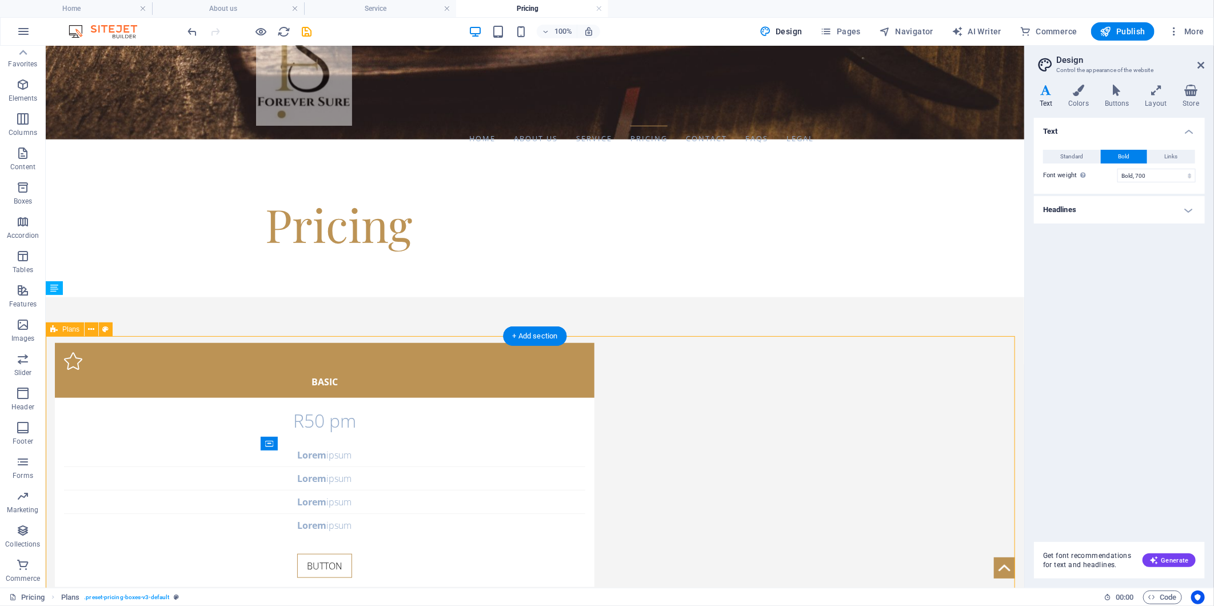
scroll to position [559, 0]
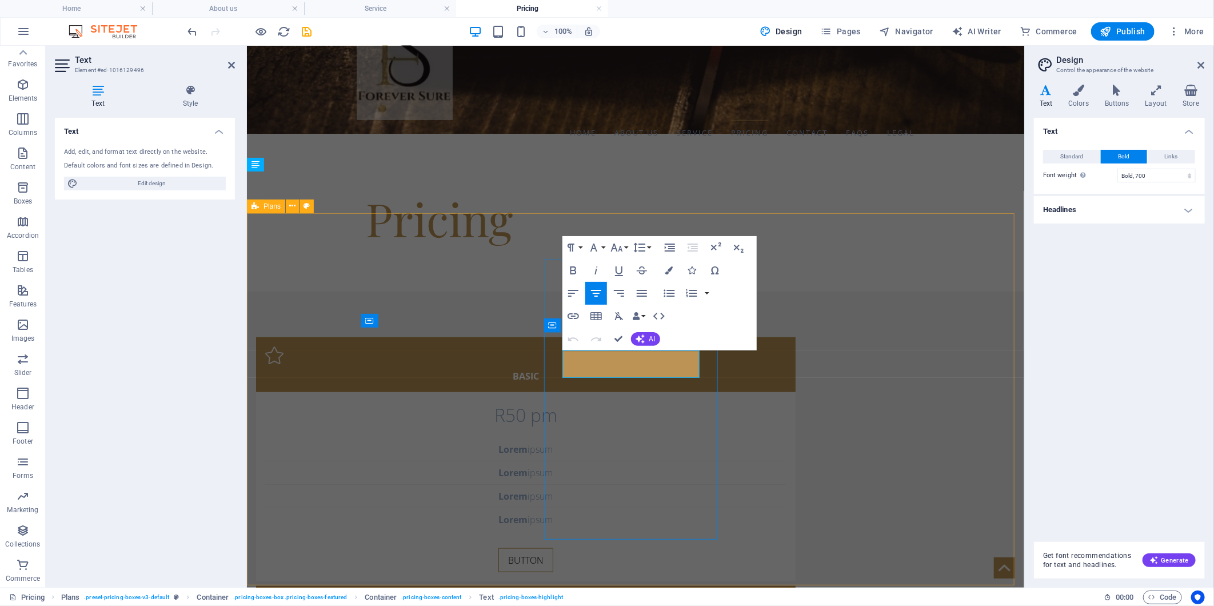
drag, startPoint x: 631, startPoint y: 354, endPoint x: 586, endPoint y: 358, distance: 45.9
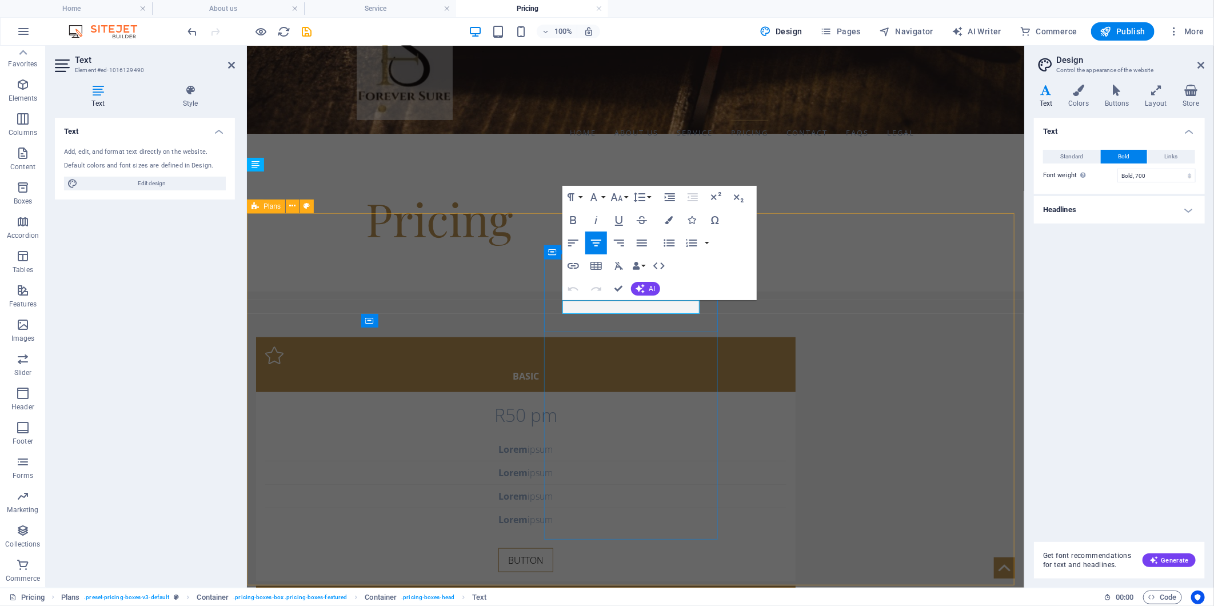
drag, startPoint x: 669, startPoint y: 306, endPoint x: 561, endPoint y: 303, distance: 107.5
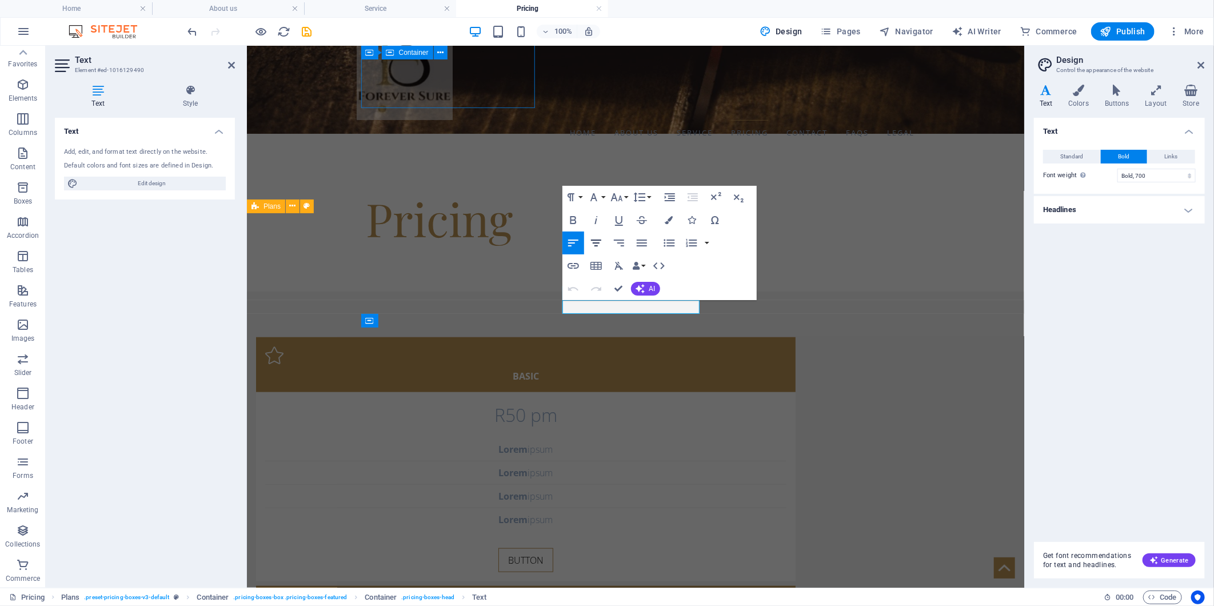
click at [599, 246] on icon "button" at bounding box center [596, 243] width 14 height 14
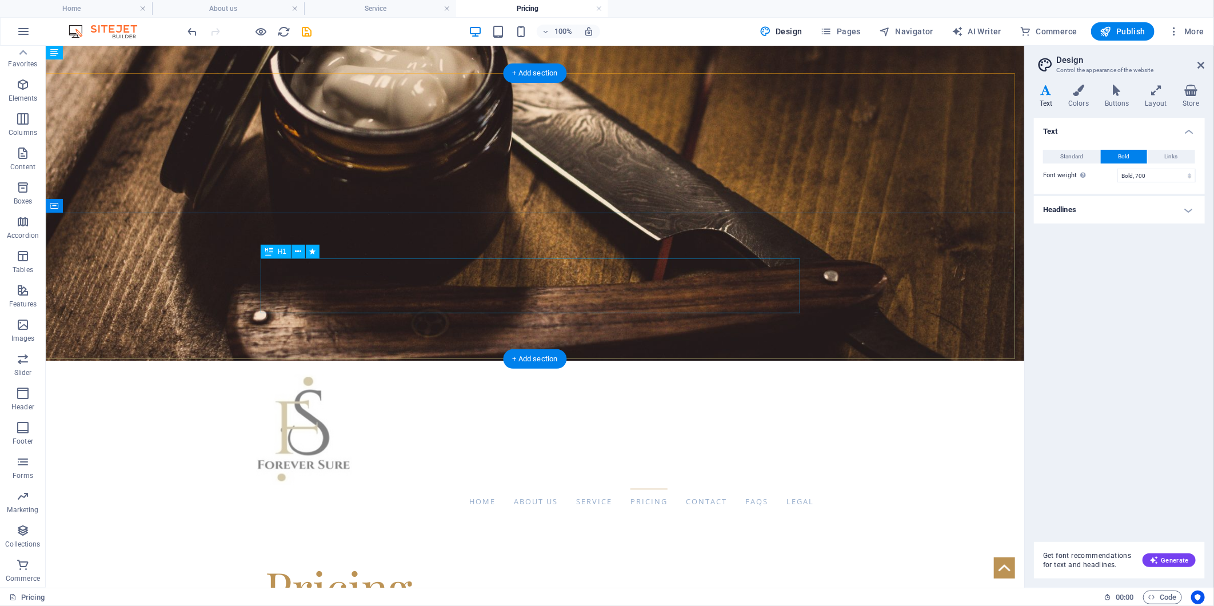
scroll to position [0, 0]
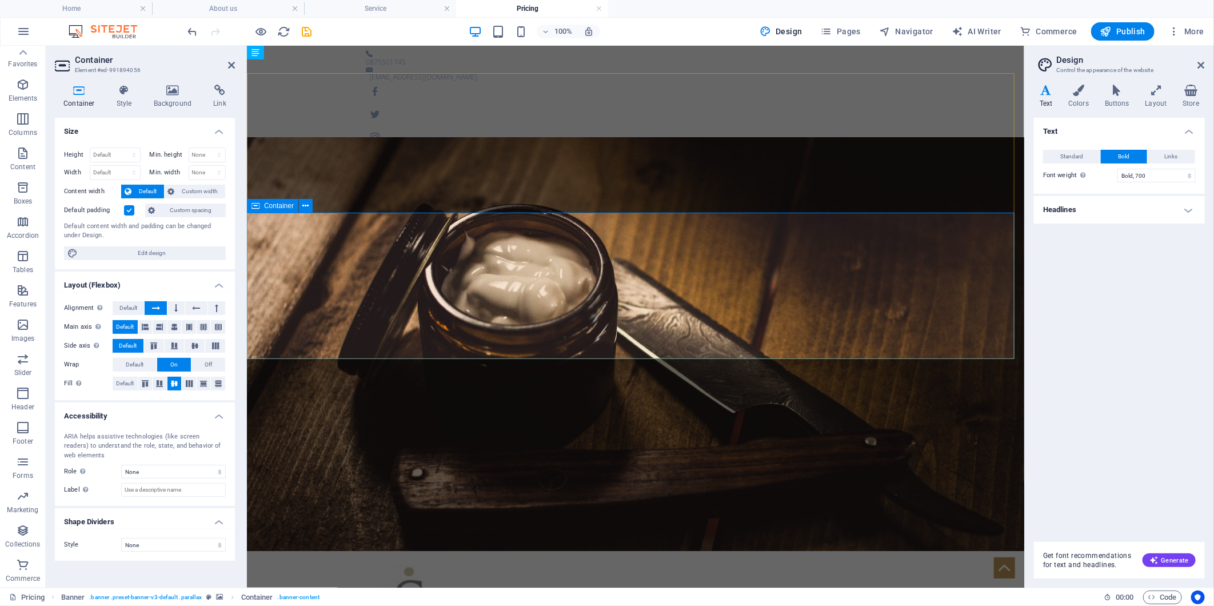
click at [162, 98] on h4 "Background" at bounding box center [175, 97] width 60 height 24
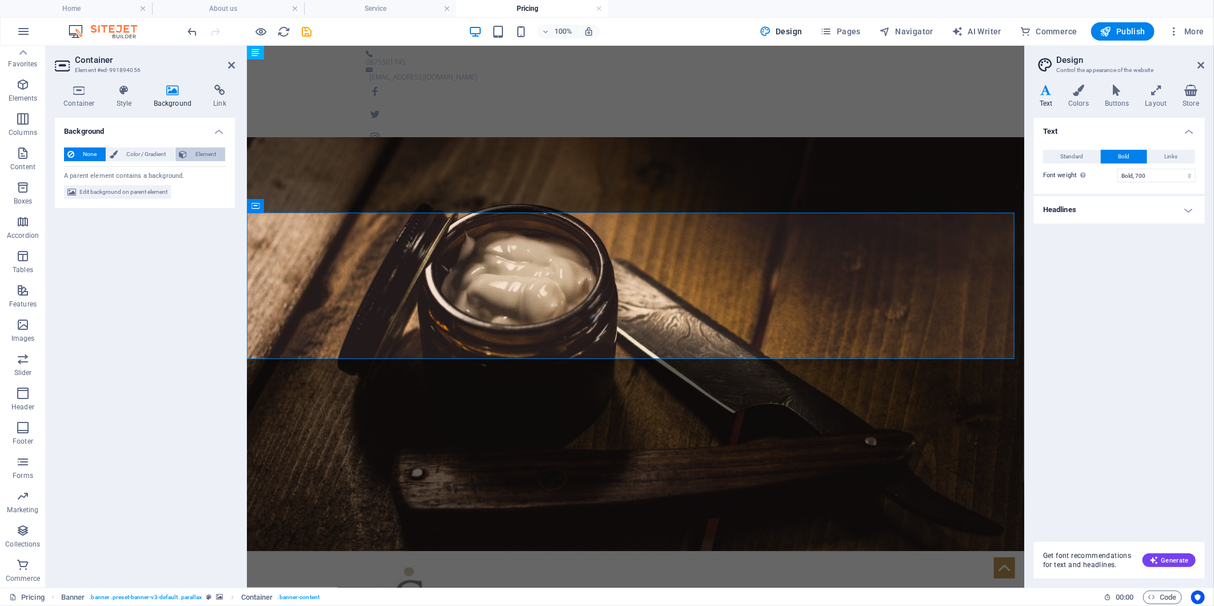
click at [191, 153] on span "Element" at bounding box center [205, 154] width 31 height 14
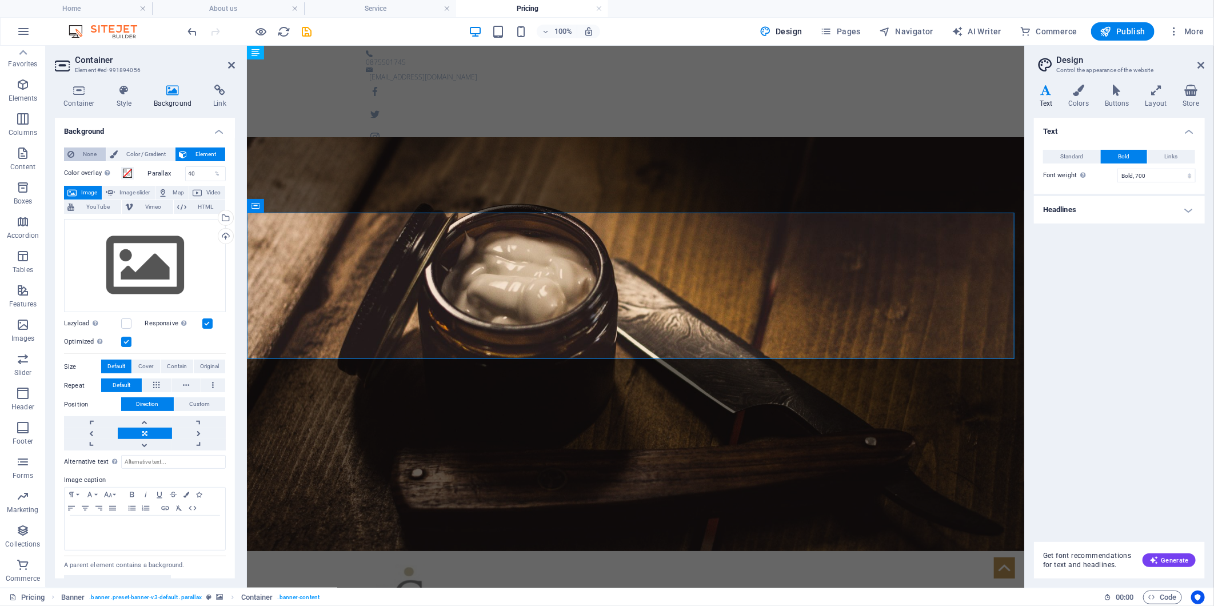
click at [86, 152] on span "None" at bounding box center [90, 154] width 25 height 14
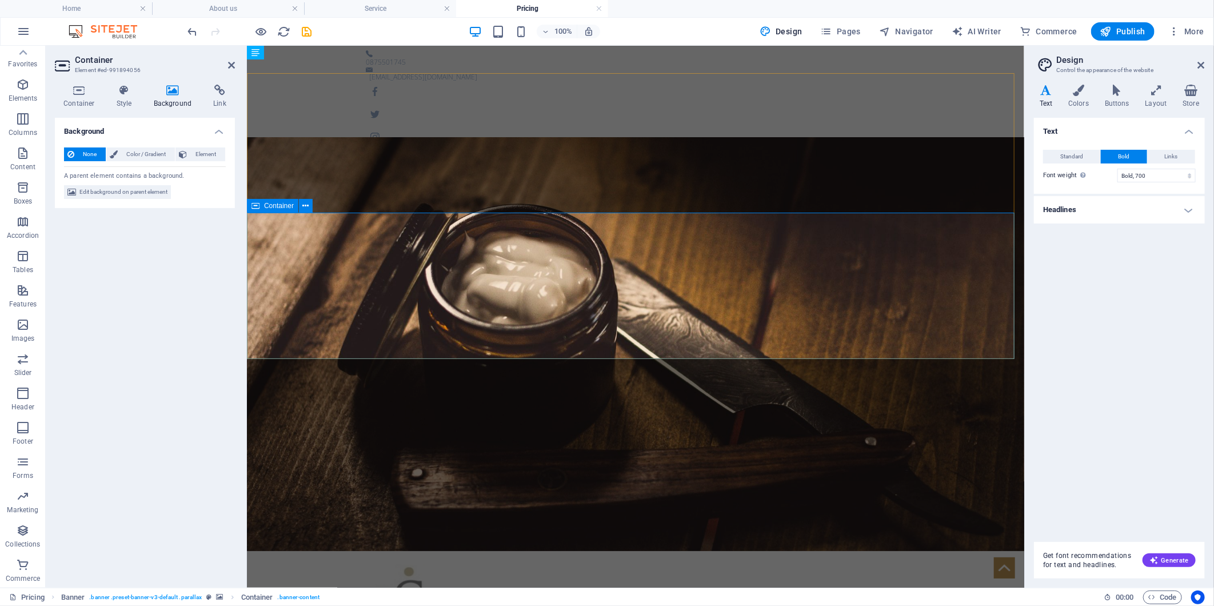
click at [118, 195] on span "Edit background on parent element" at bounding box center [123, 192] width 88 height 14
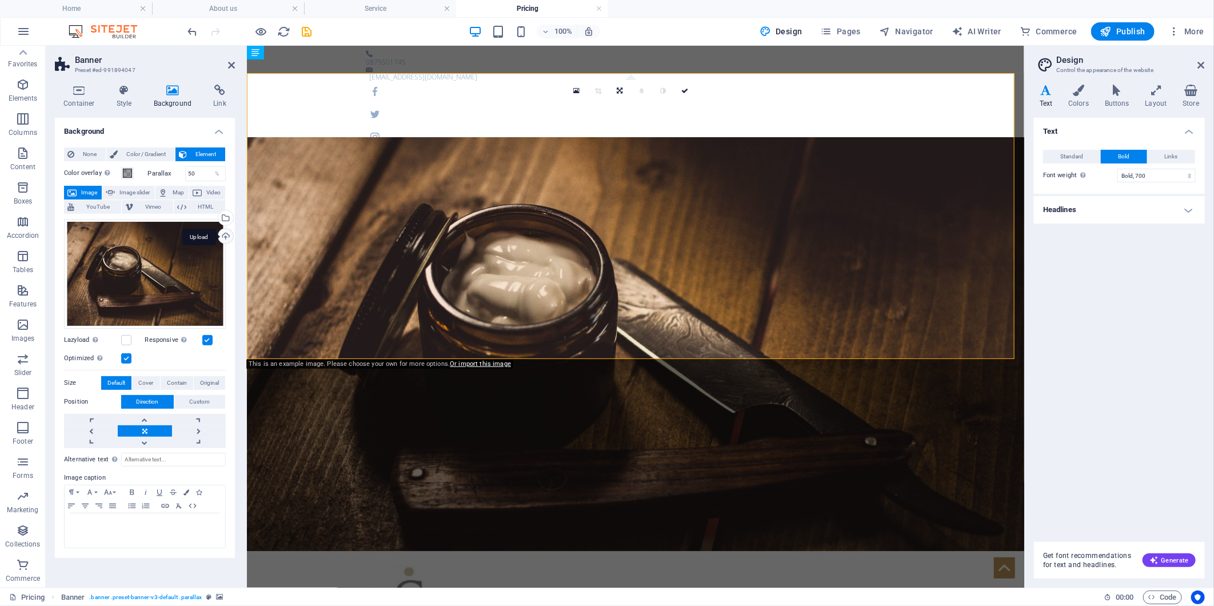
click at [230, 237] on div "Upload" at bounding box center [224, 237] width 17 height 17
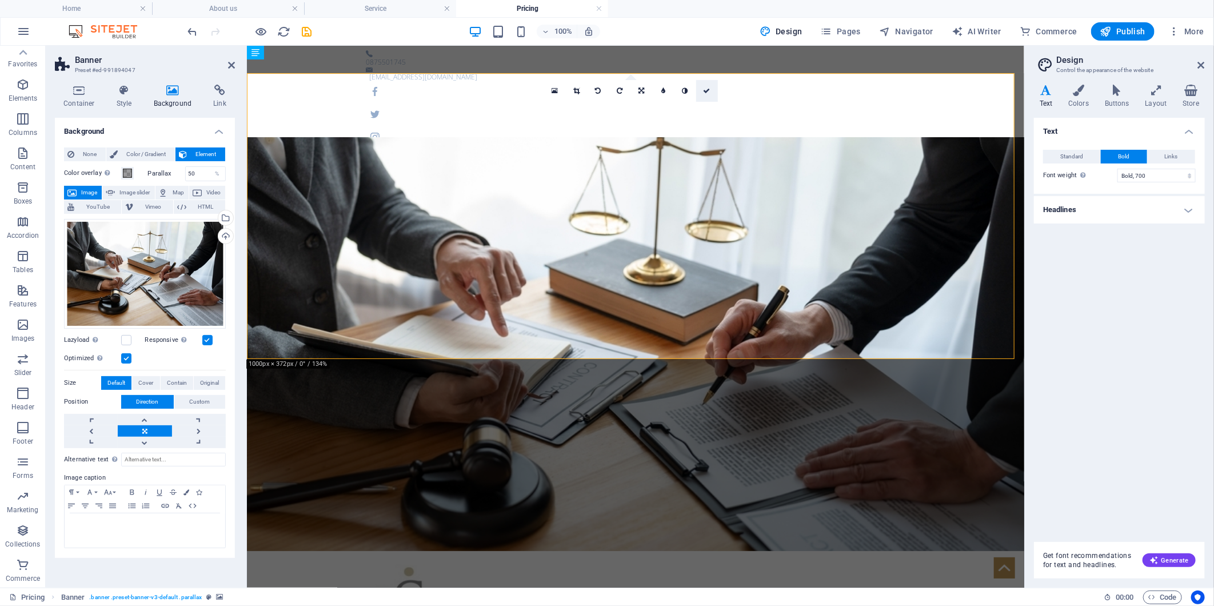
click at [706, 93] on icon at bounding box center [706, 90] width 7 height 7
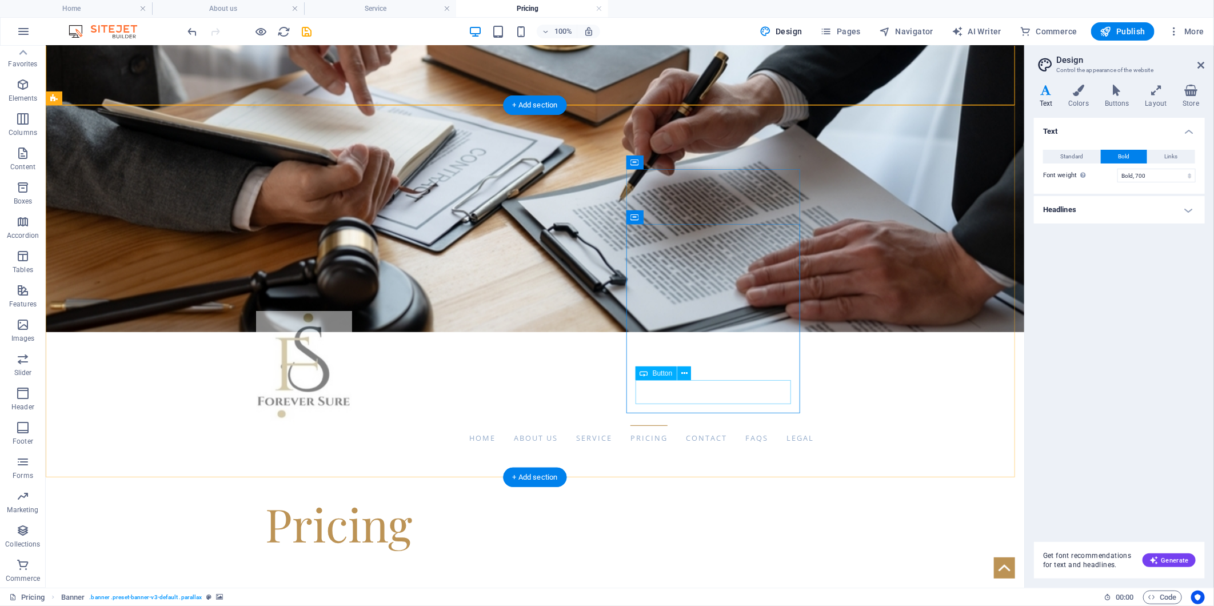
scroll to position [63, 0]
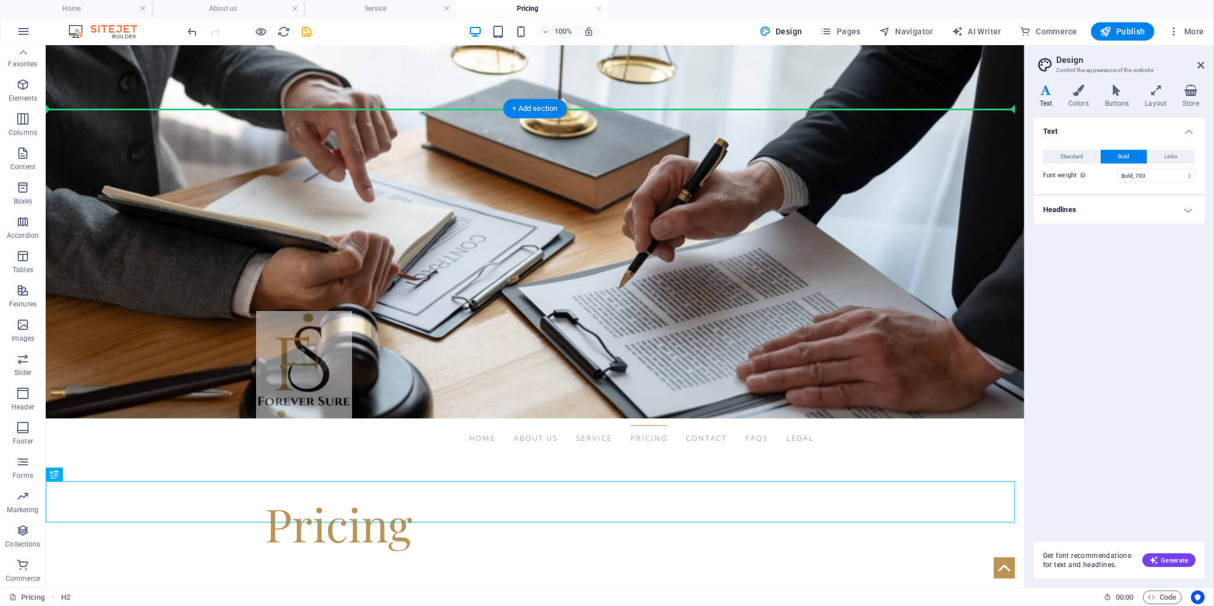
scroll to position [225, 0]
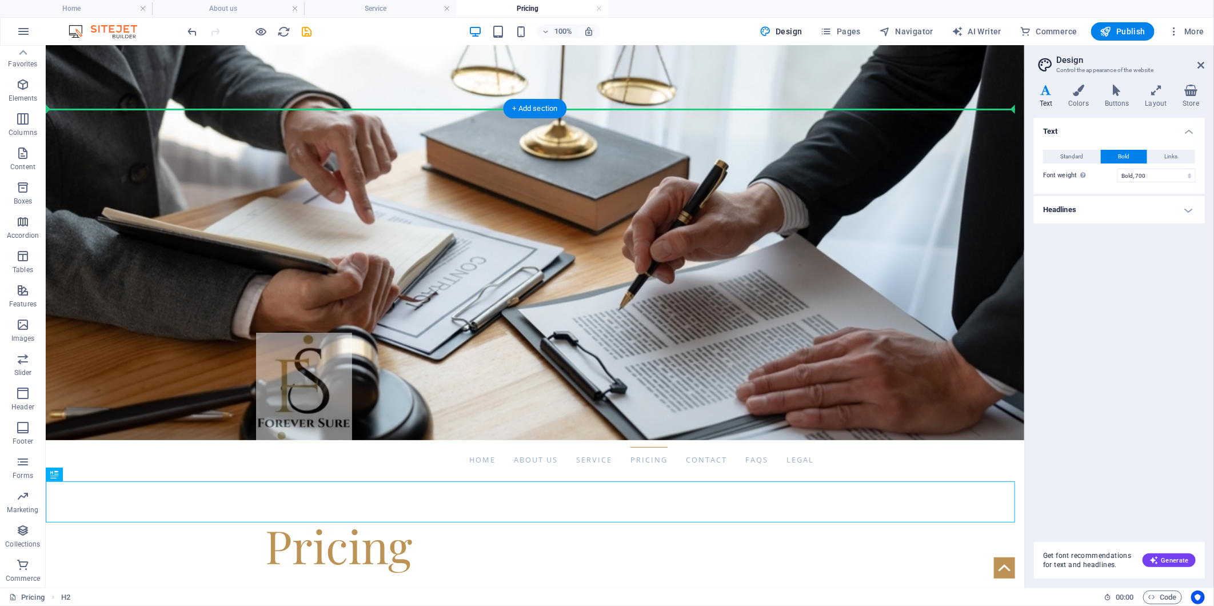
drag, startPoint x: 689, startPoint y: 497, endPoint x: 697, endPoint y: 106, distance: 391.0
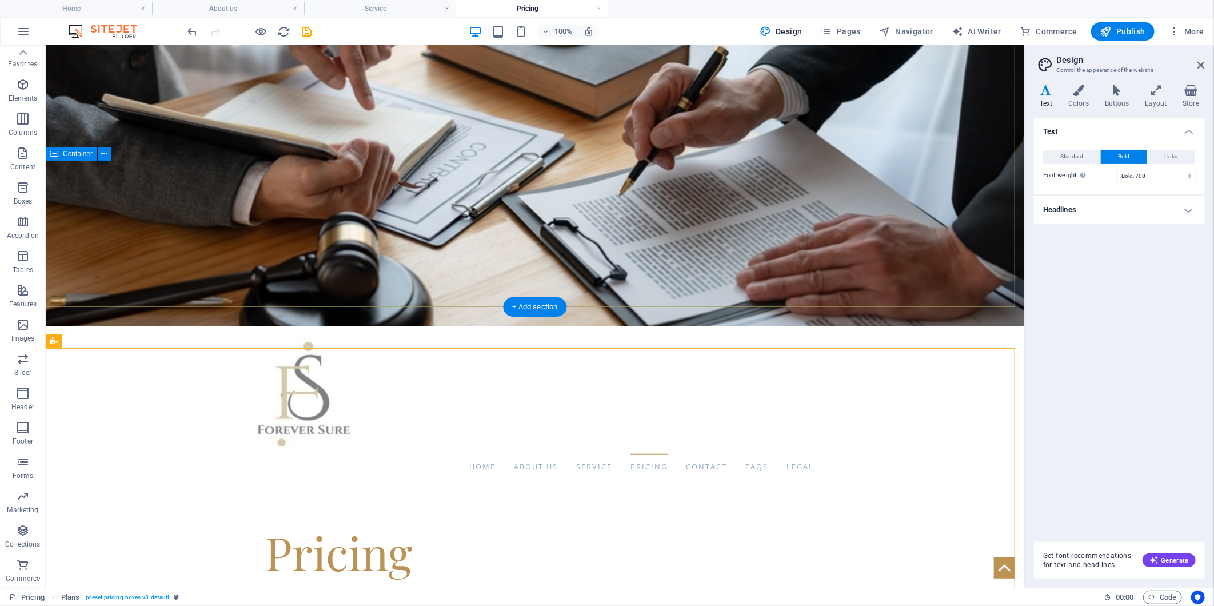
scroll to position [0, 0]
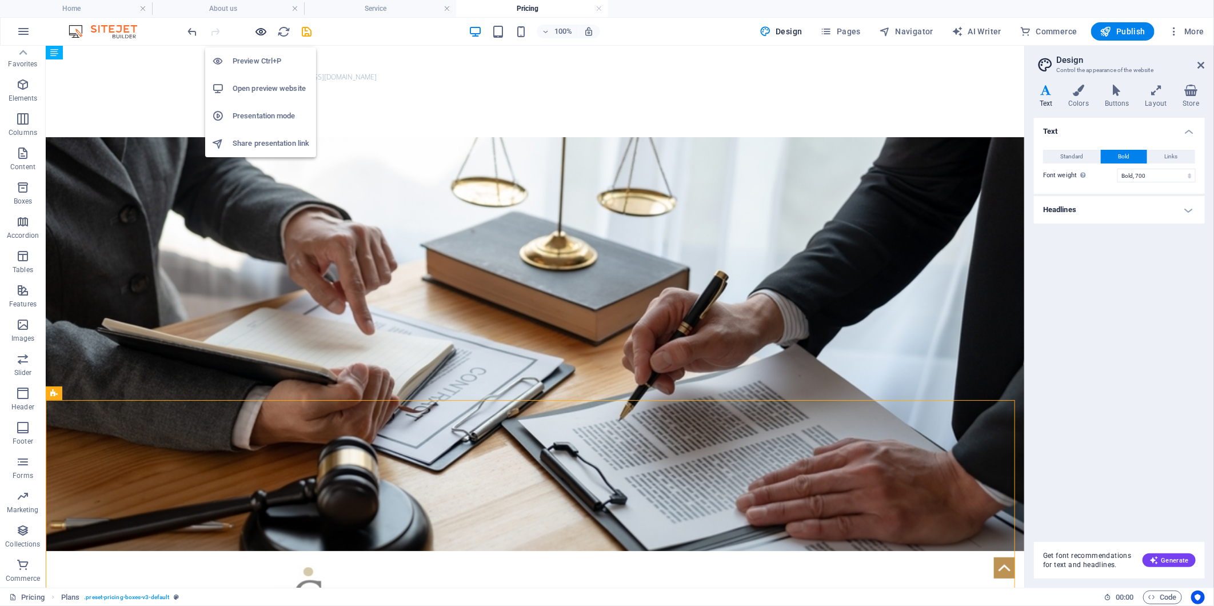
click at [257, 31] on icon "button" at bounding box center [261, 31] width 13 height 13
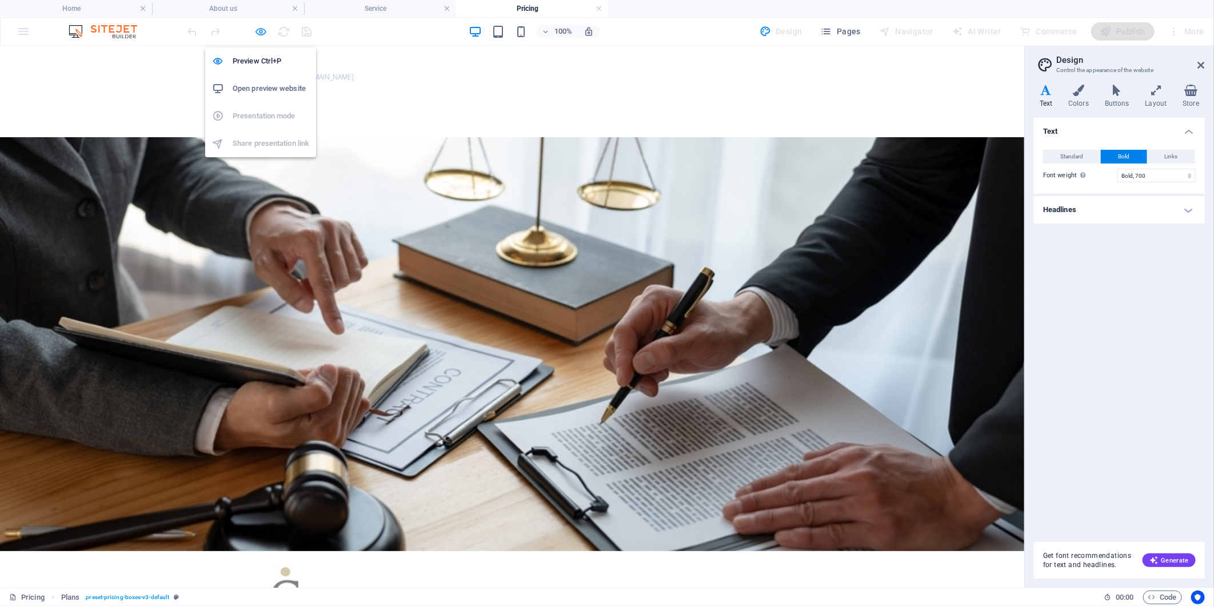
click at [265, 30] on icon "button" at bounding box center [261, 31] width 13 height 13
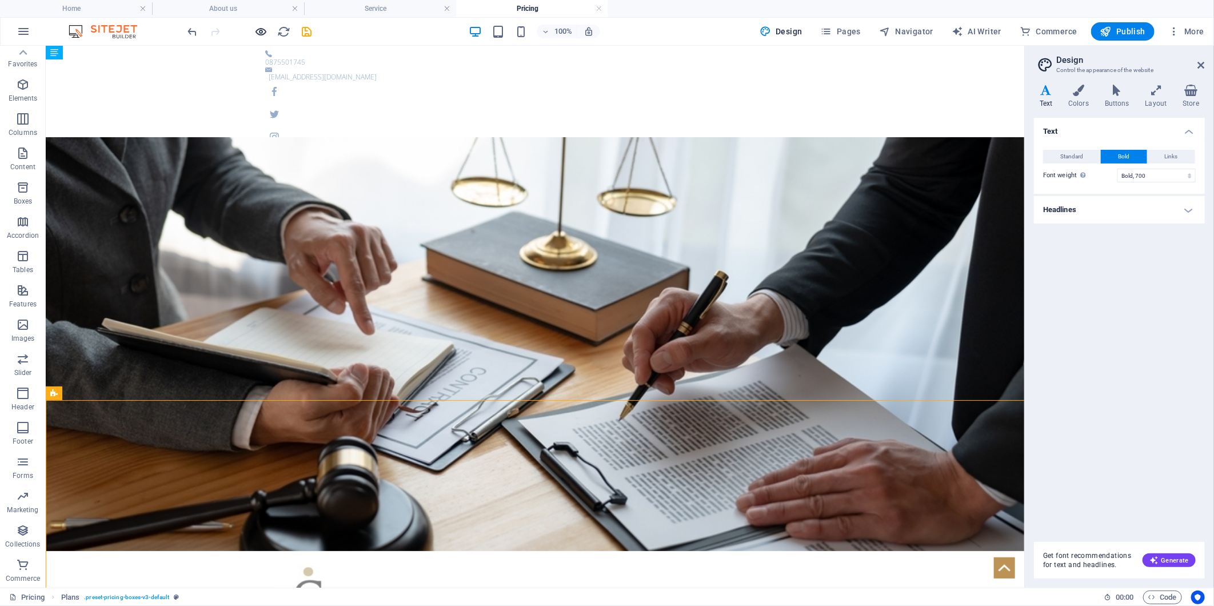
click at [261, 31] on icon "button" at bounding box center [261, 31] width 13 height 13
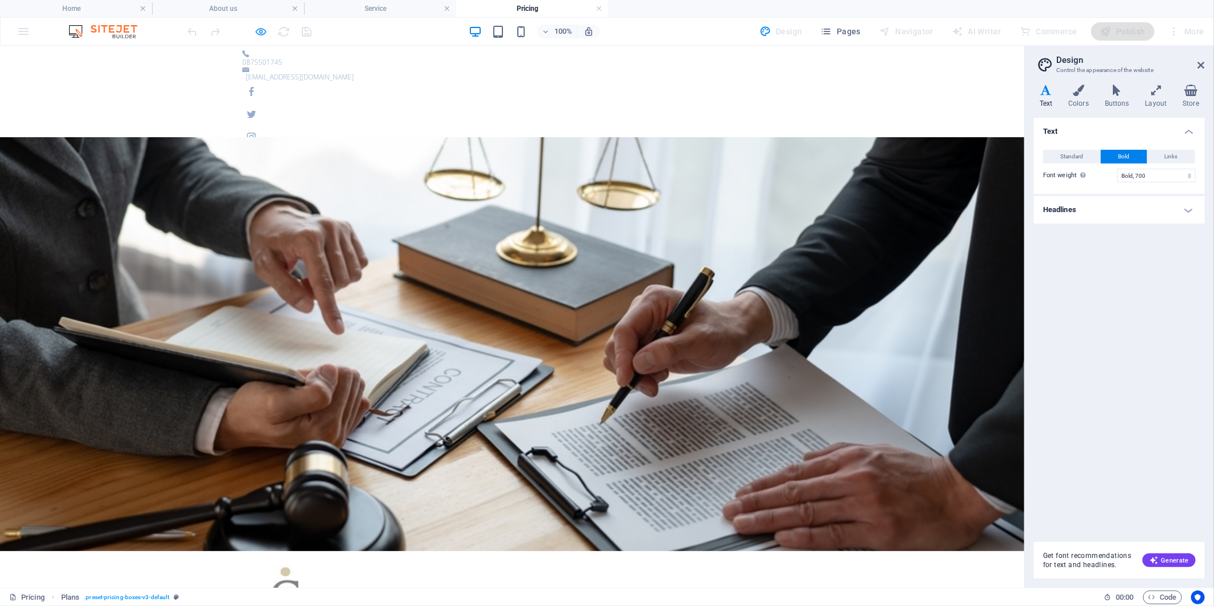
click at [257, 27] on icon "button" at bounding box center [261, 31] width 13 height 13
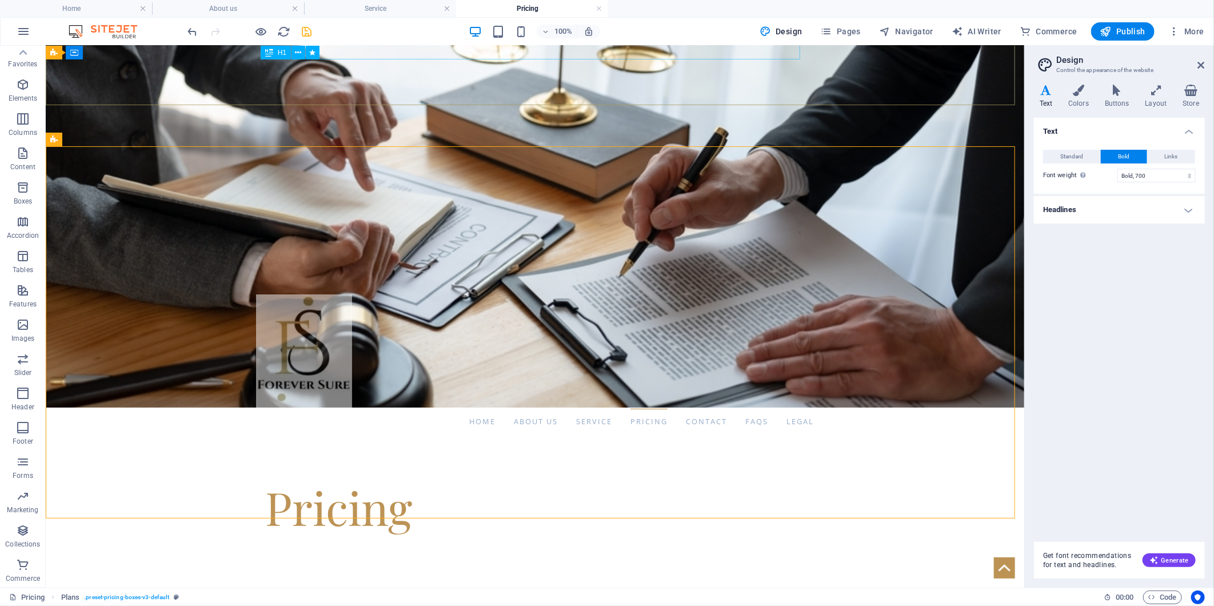
scroll to position [254, 0]
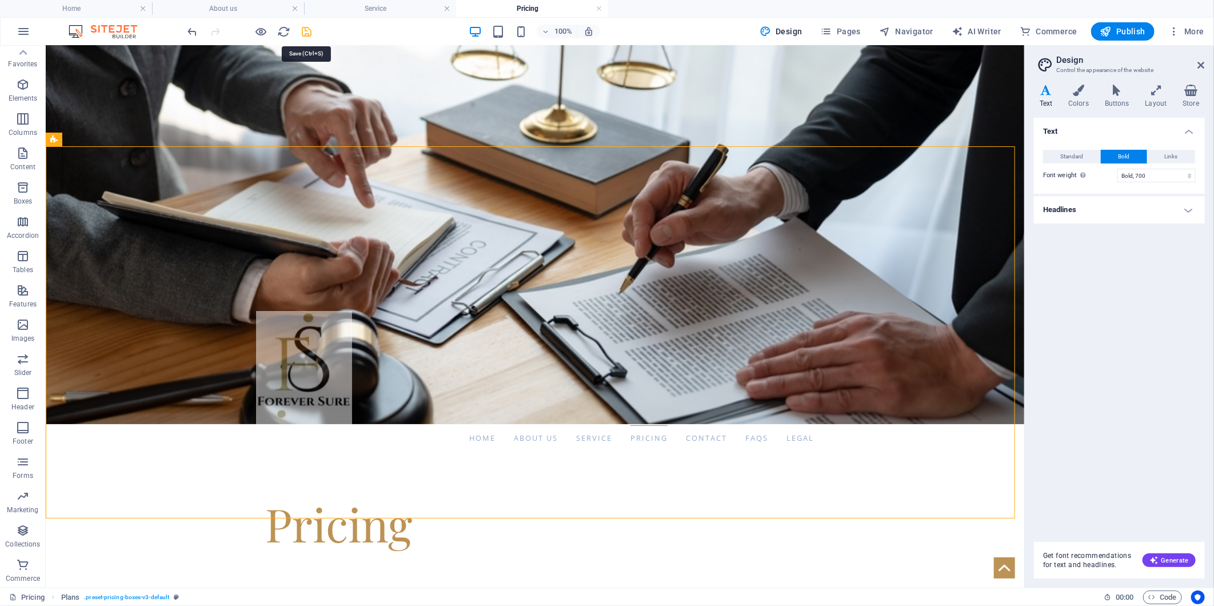
drag, startPoint x: 311, startPoint y: 31, endPoint x: 527, endPoint y: 221, distance: 287.1
click at [311, 31] on icon "save" at bounding box center [307, 31] width 13 height 13
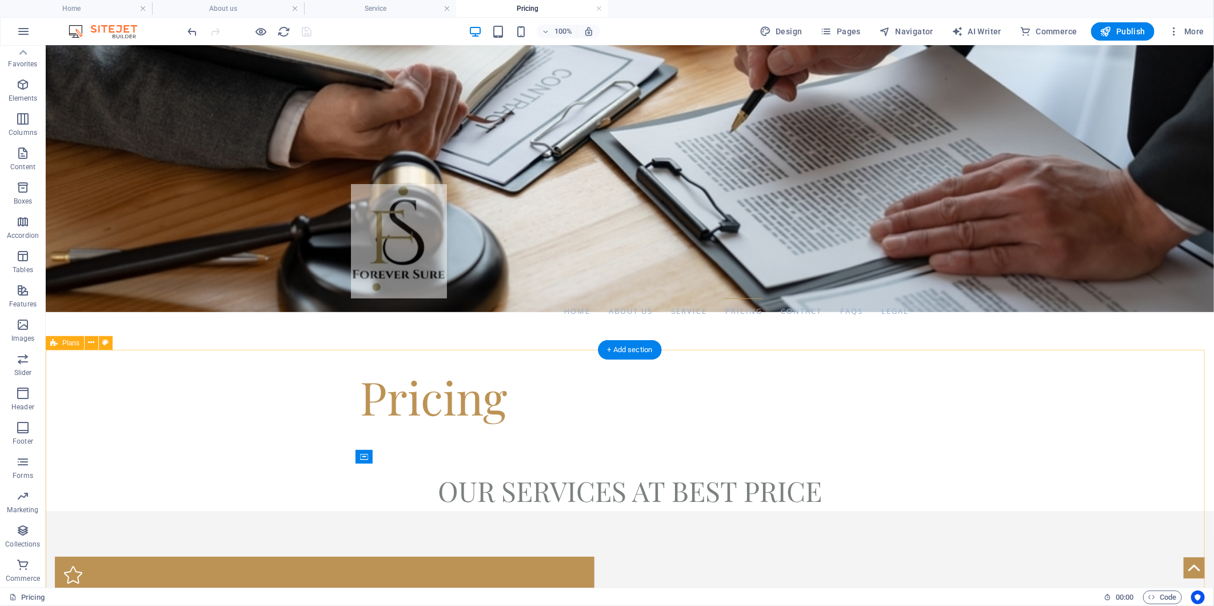
scroll to position [571, 0]
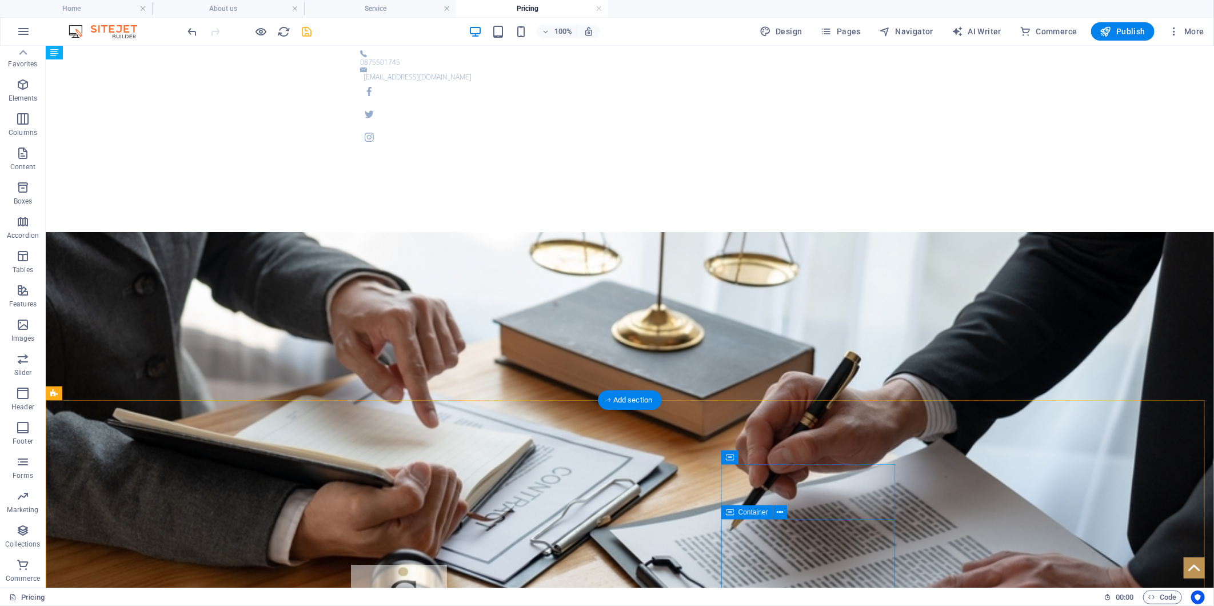
scroll to position [190, 0]
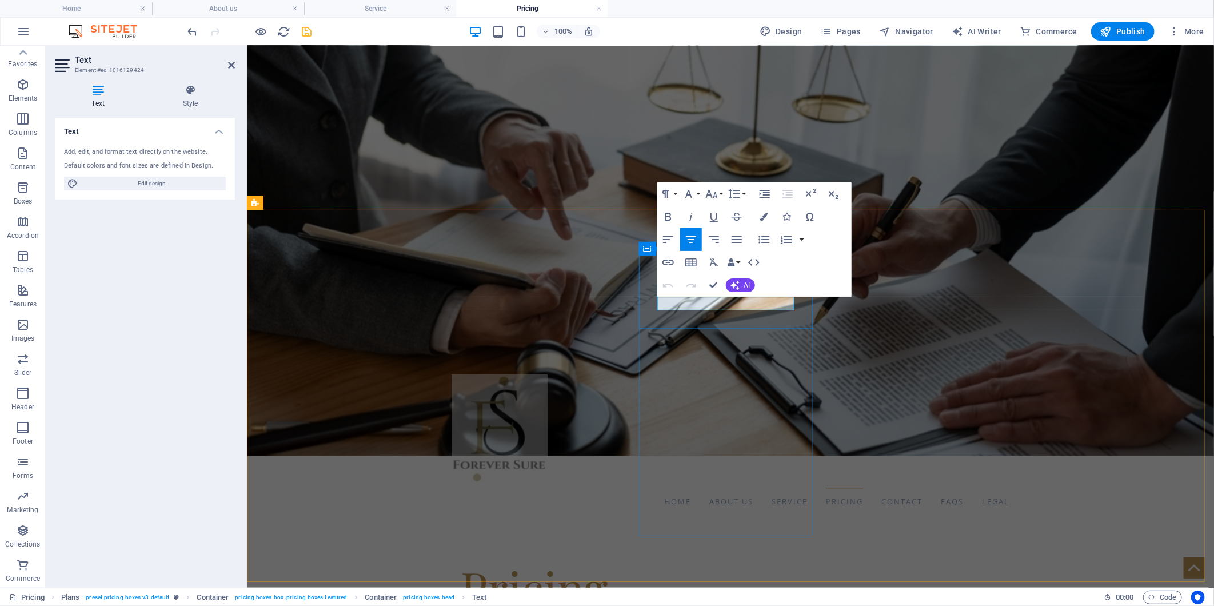
drag, startPoint x: 777, startPoint y: 304, endPoint x: 725, endPoint y: 304, distance: 51.4
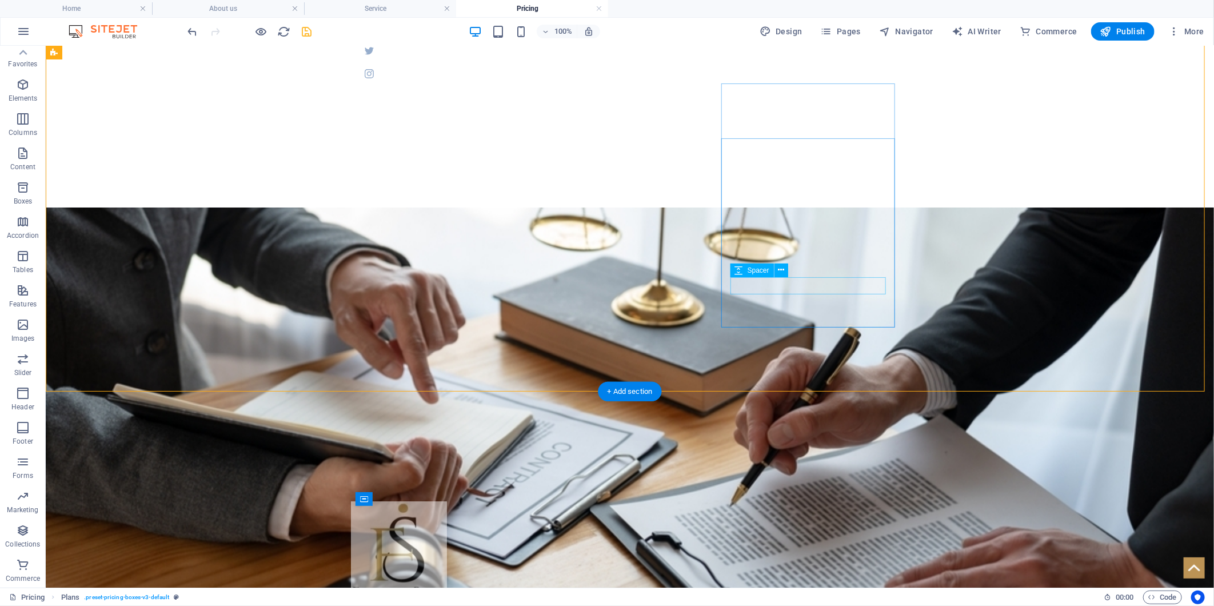
scroll to position [381, 0]
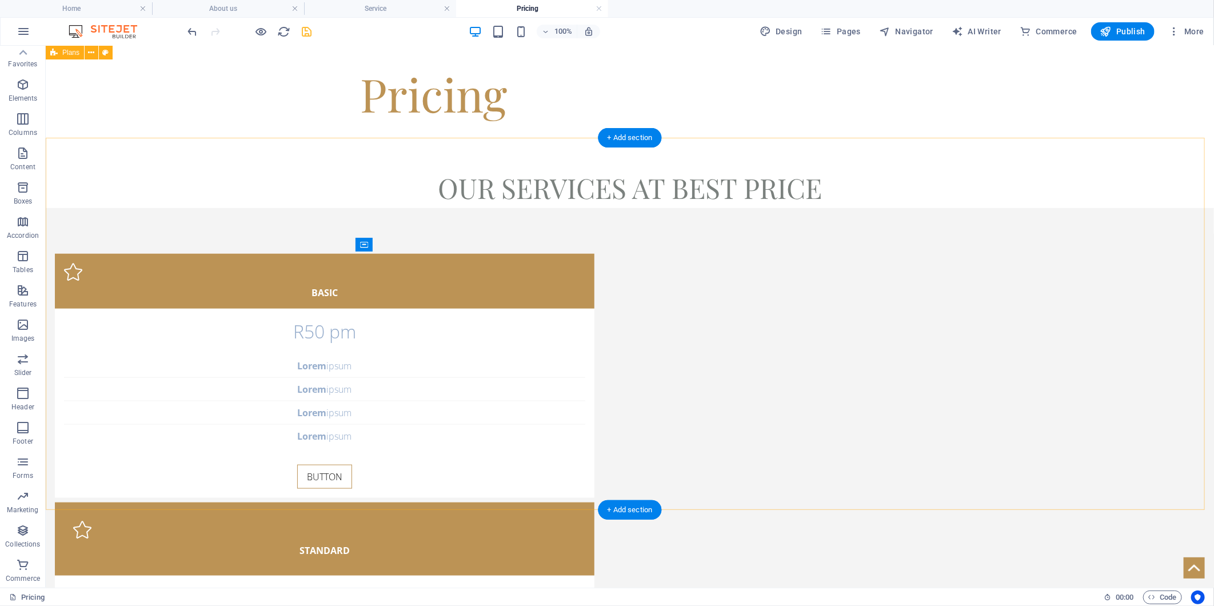
scroll to position [635, 0]
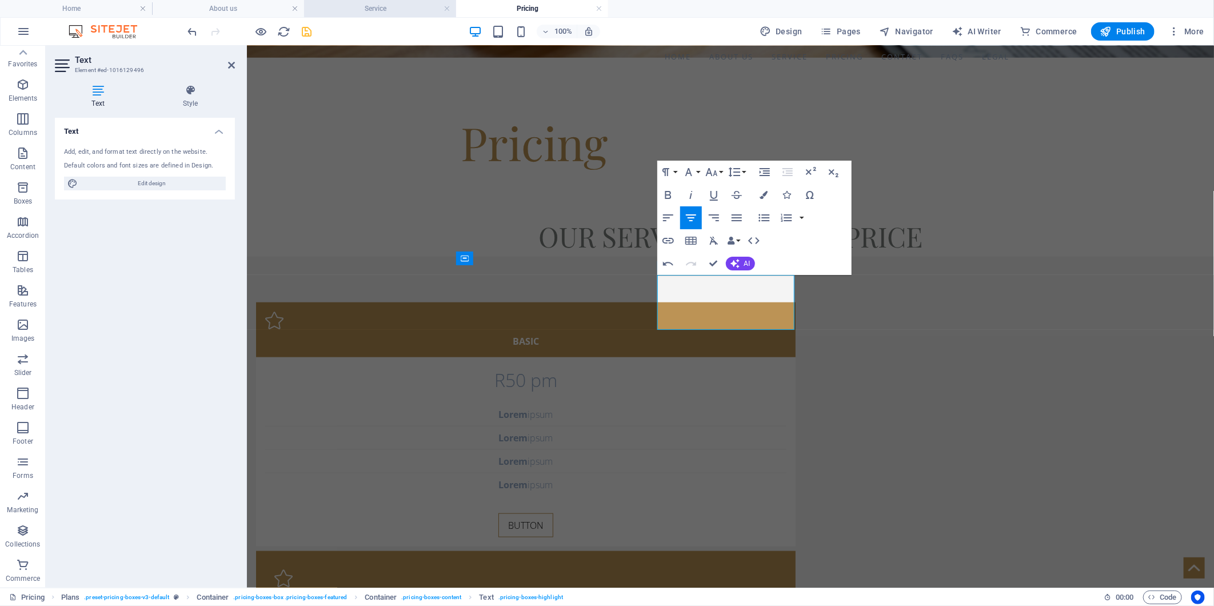
click at [351, 14] on h4 "Service" at bounding box center [380, 8] width 152 height 13
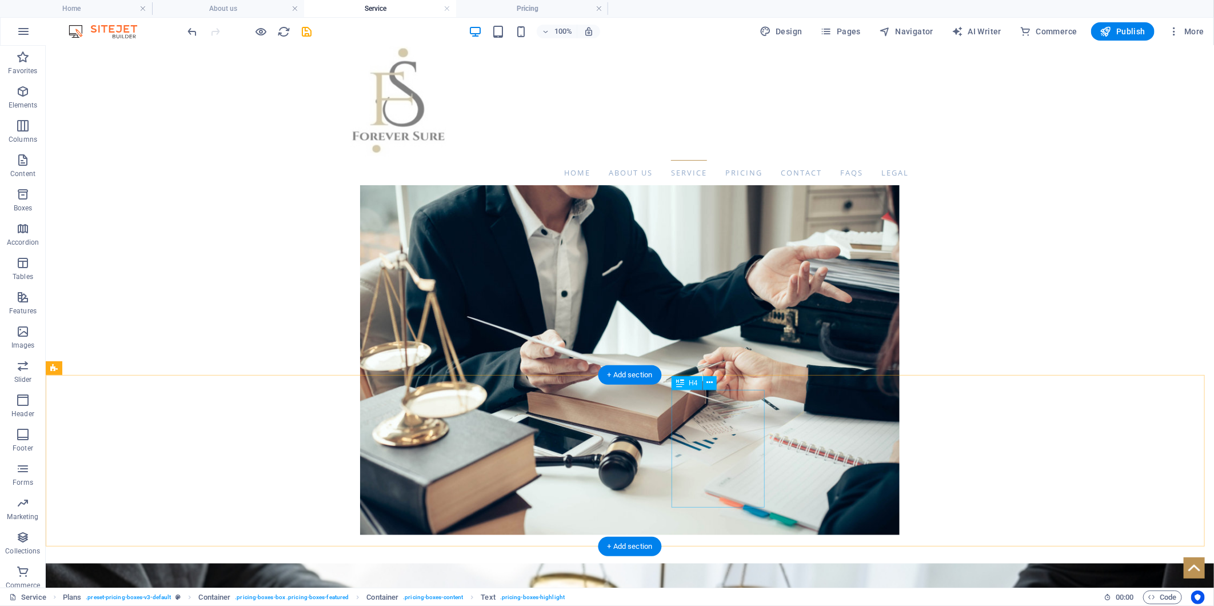
scroll to position [78, 0]
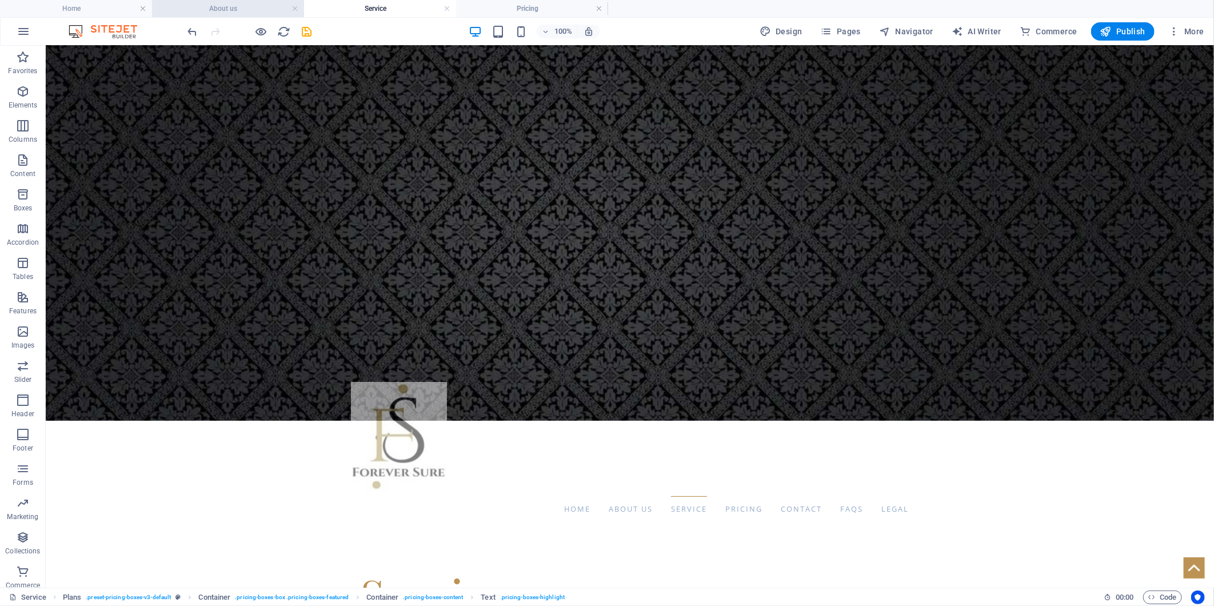
click at [262, 7] on h4 "About us" at bounding box center [228, 8] width 152 height 13
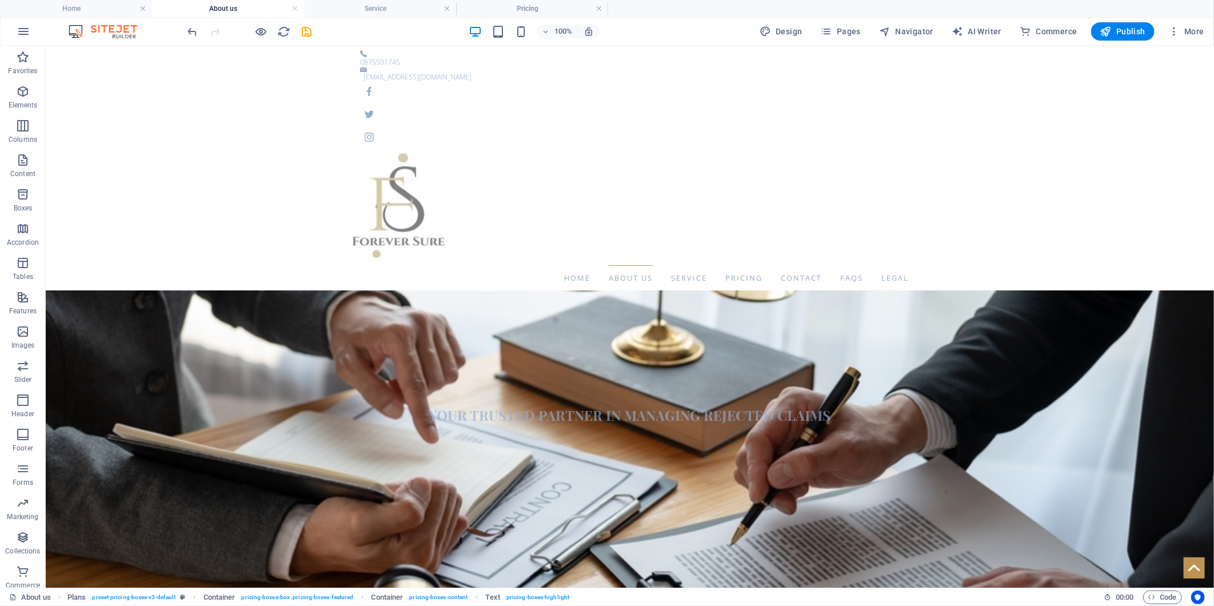
scroll to position [0, 0]
drag, startPoint x: 95, startPoint y: 13, endPoint x: 605, endPoint y: 329, distance: 599.0
click at [95, 13] on h4 "Home" at bounding box center [76, 8] width 152 height 13
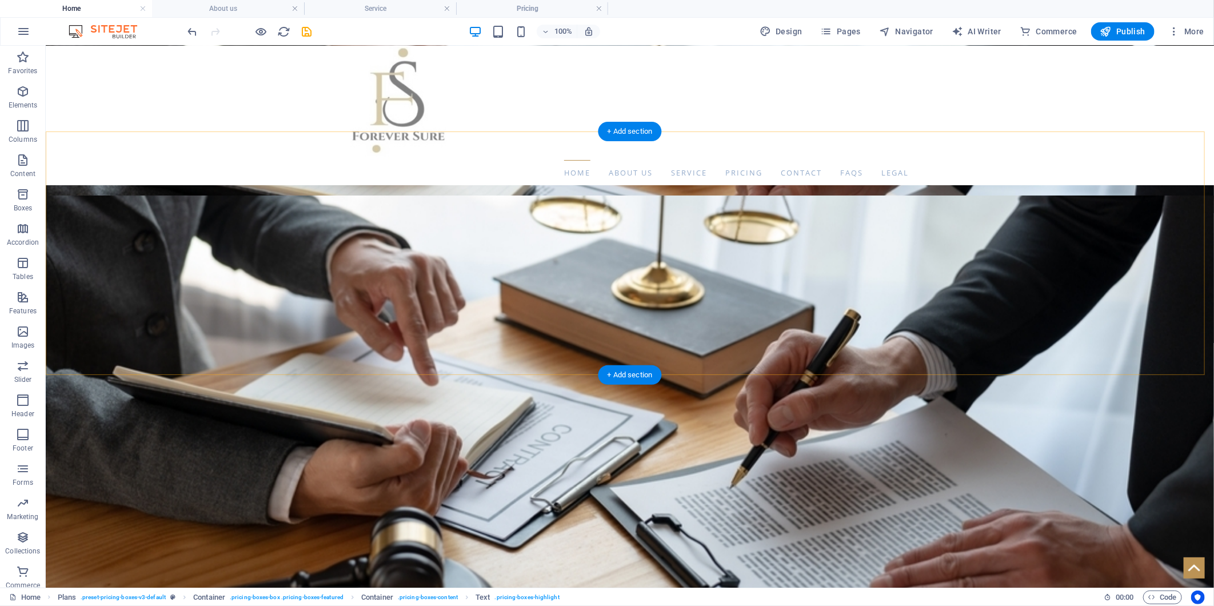
scroll to position [335, 0]
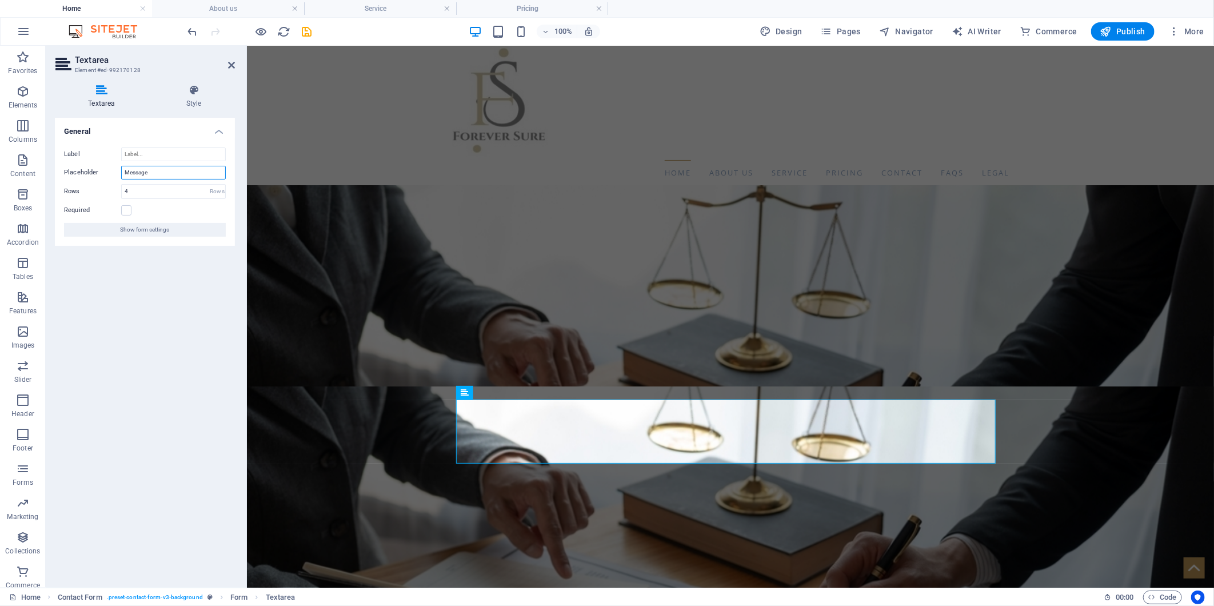
click at [151, 174] on input "Message" at bounding box center [173, 173] width 105 height 14
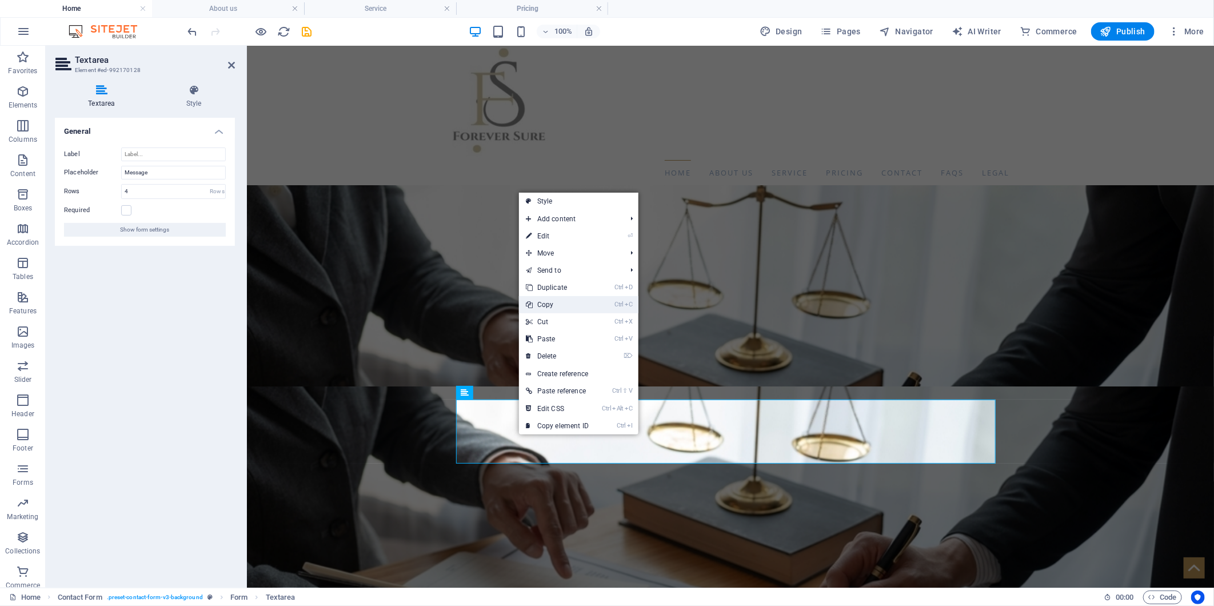
click at [567, 303] on link "Ctrl C Copy" at bounding box center [557, 304] width 77 height 17
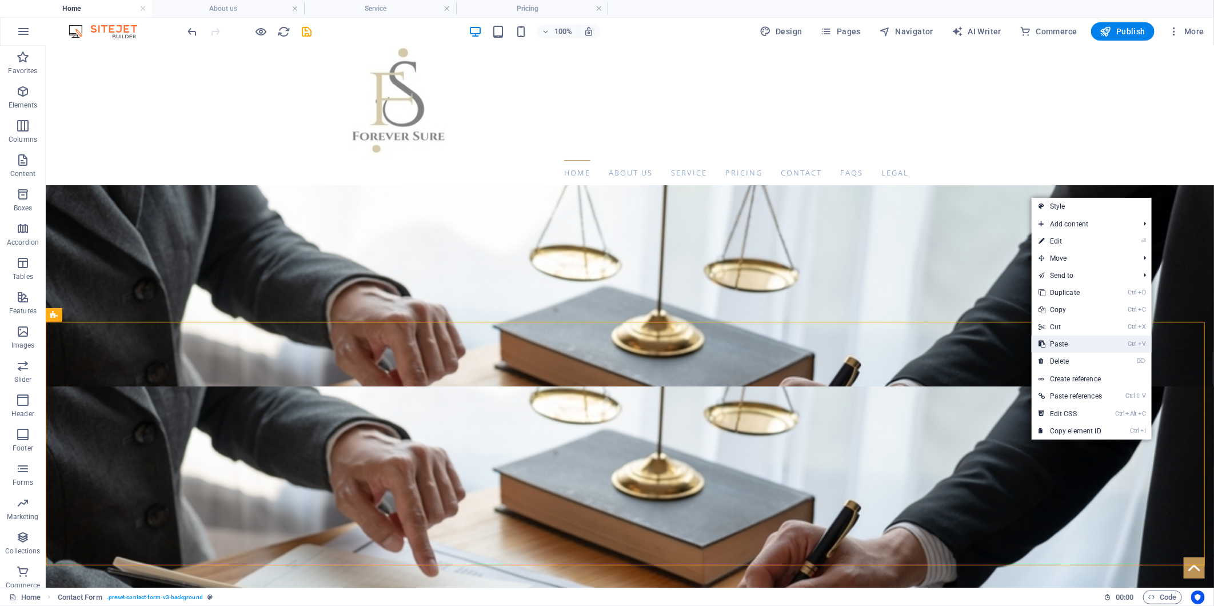
click at [1073, 341] on link "Ctrl V Paste" at bounding box center [1069, 343] width 77 height 17
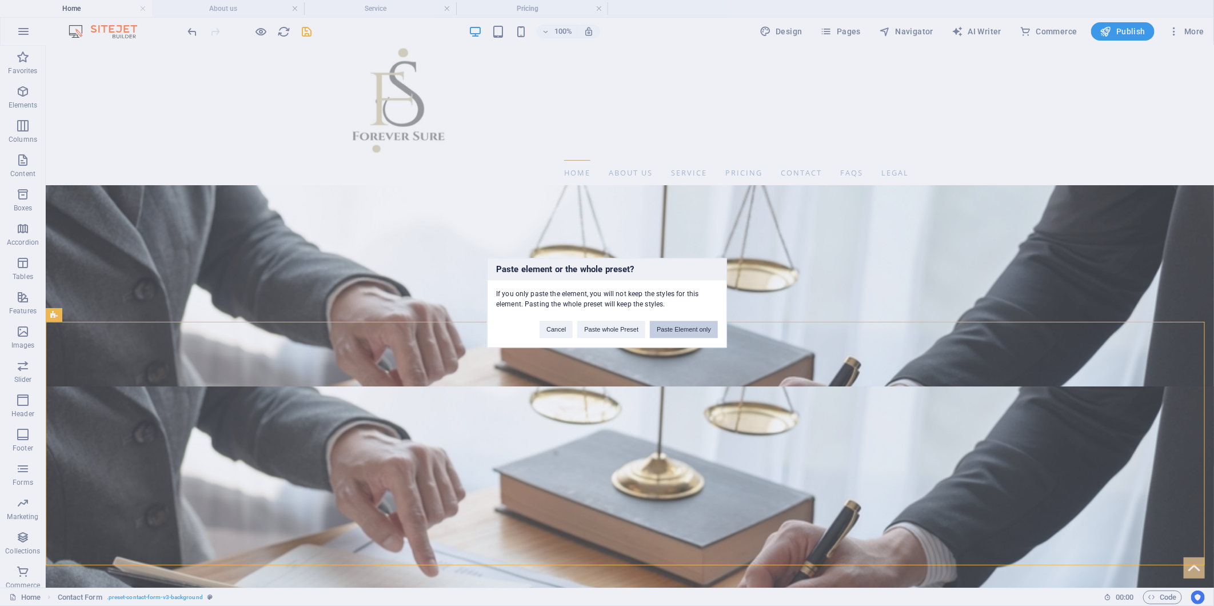
click at [688, 327] on button "Paste Element only" at bounding box center [684, 329] width 68 height 17
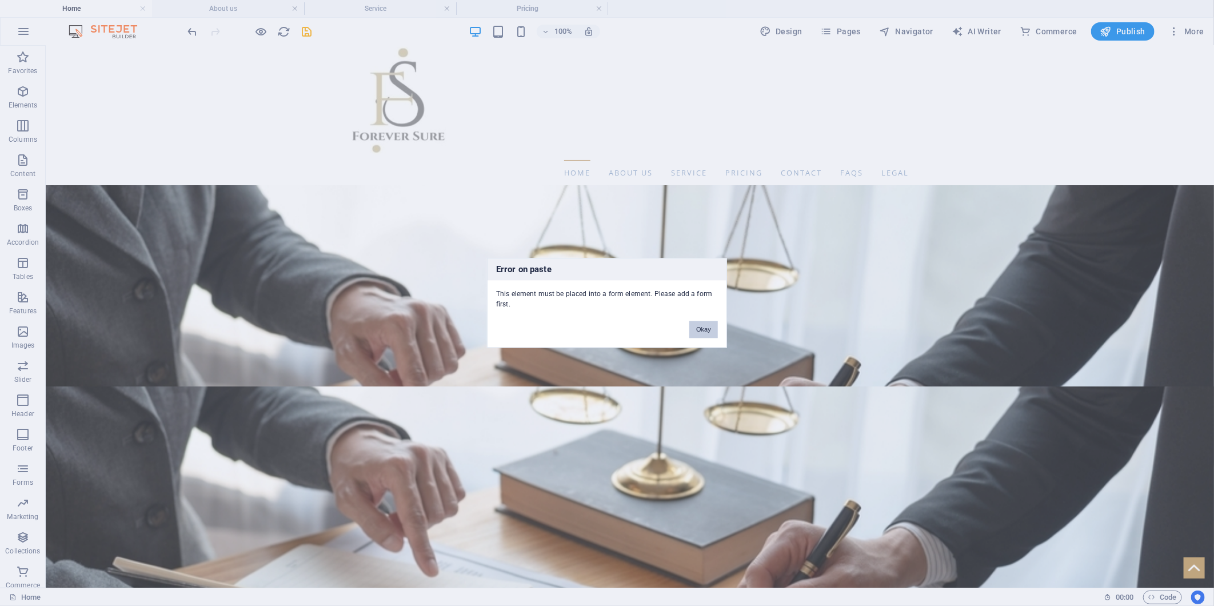
click at [694, 324] on button "Okay" at bounding box center [703, 329] width 29 height 17
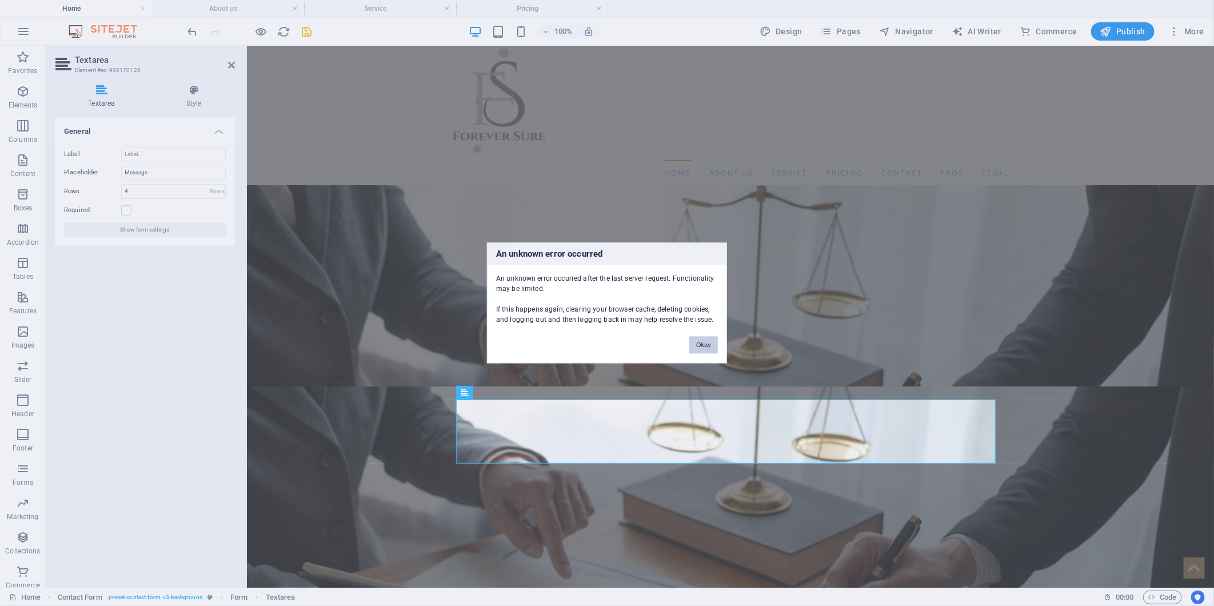
click at [709, 346] on button "Okay" at bounding box center [703, 345] width 29 height 17
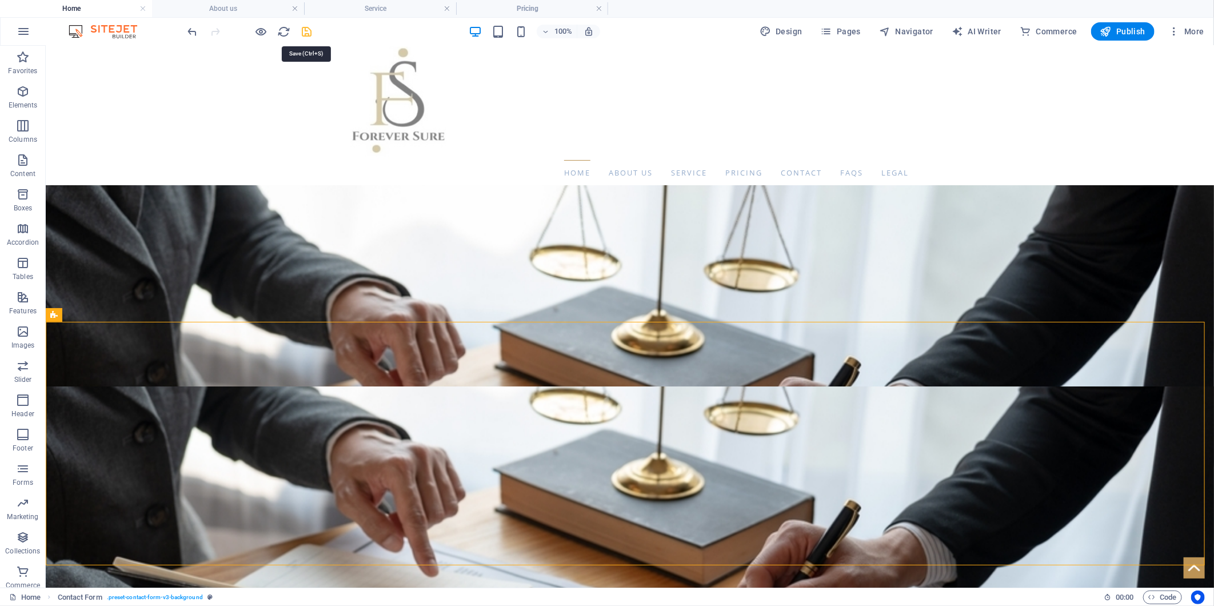
click at [306, 31] on icon "save" at bounding box center [307, 31] width 13 height 13
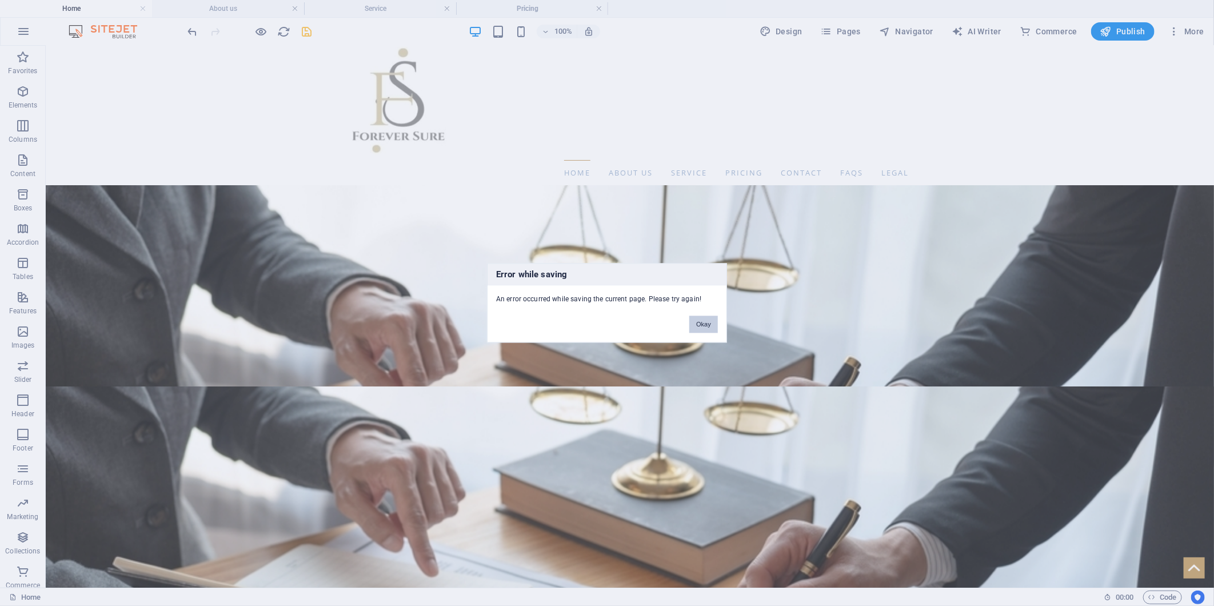
click at [715, 323] on button "Okay" at bounding box center [703, 324] width 29 height 17
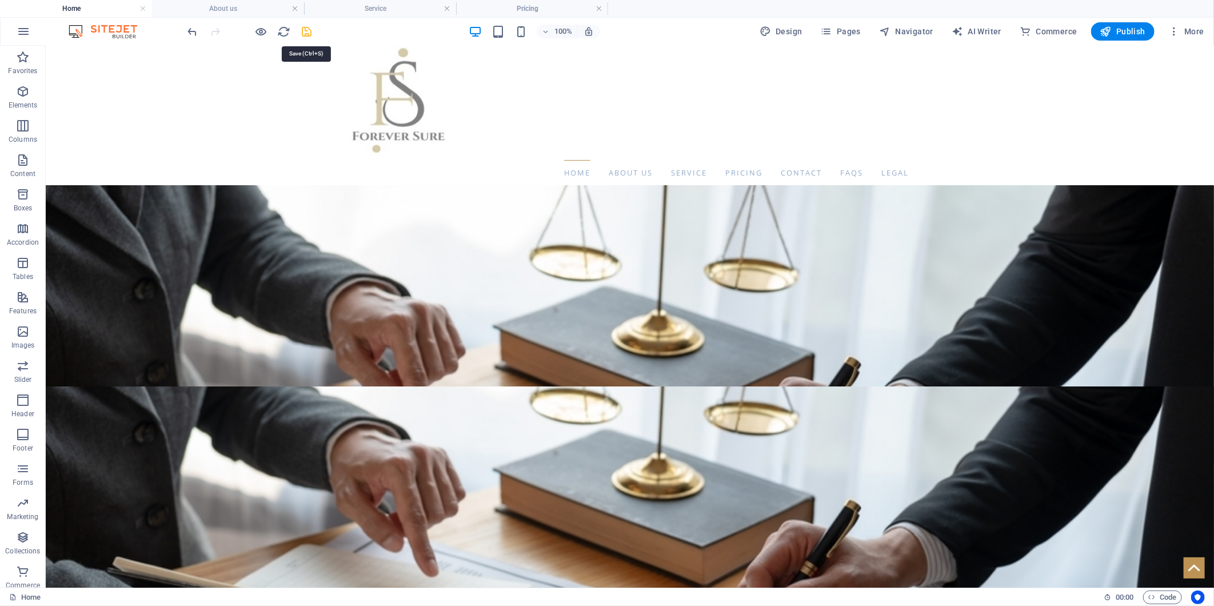
click at [303, 33] on icon "save" at bounding box center [307, 31] width 13 height 13
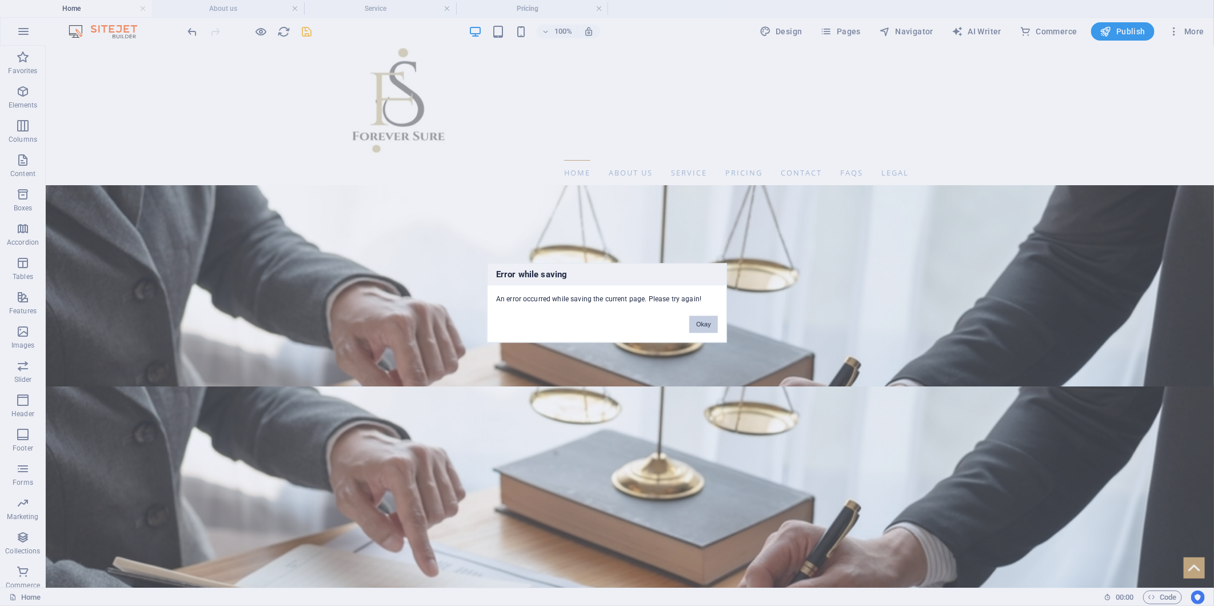
click at [707, 321] on button "Okay" at bounding box center [703, 324] width 29 height 17
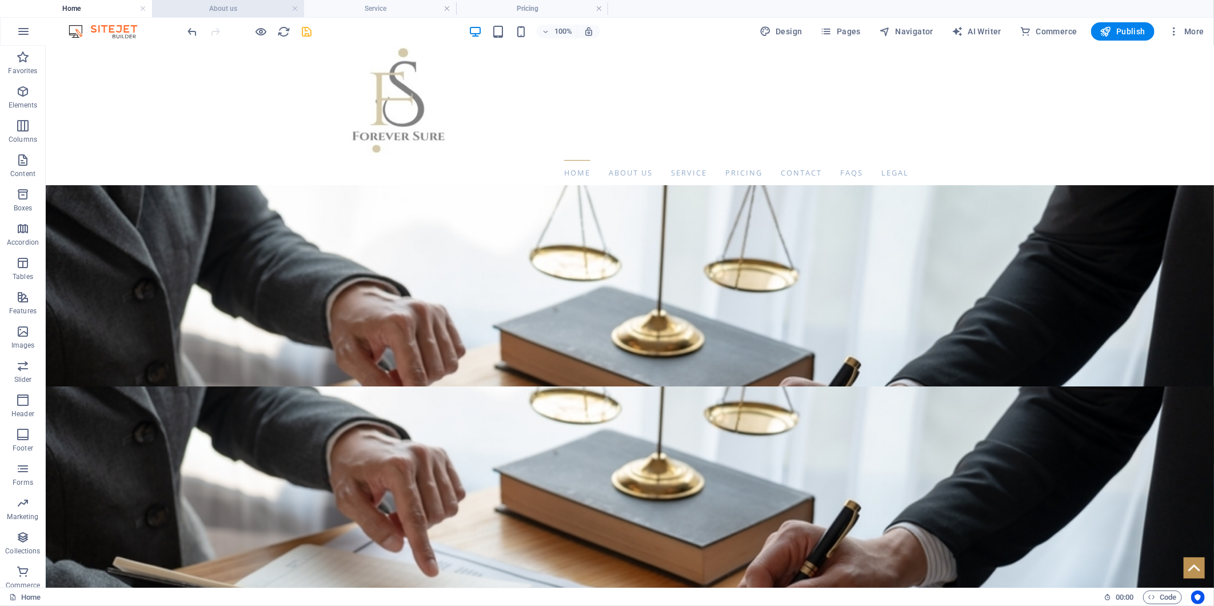
click at [255, 10] on h4 "About us" at bounding box center [228, 8] width 152 height 13
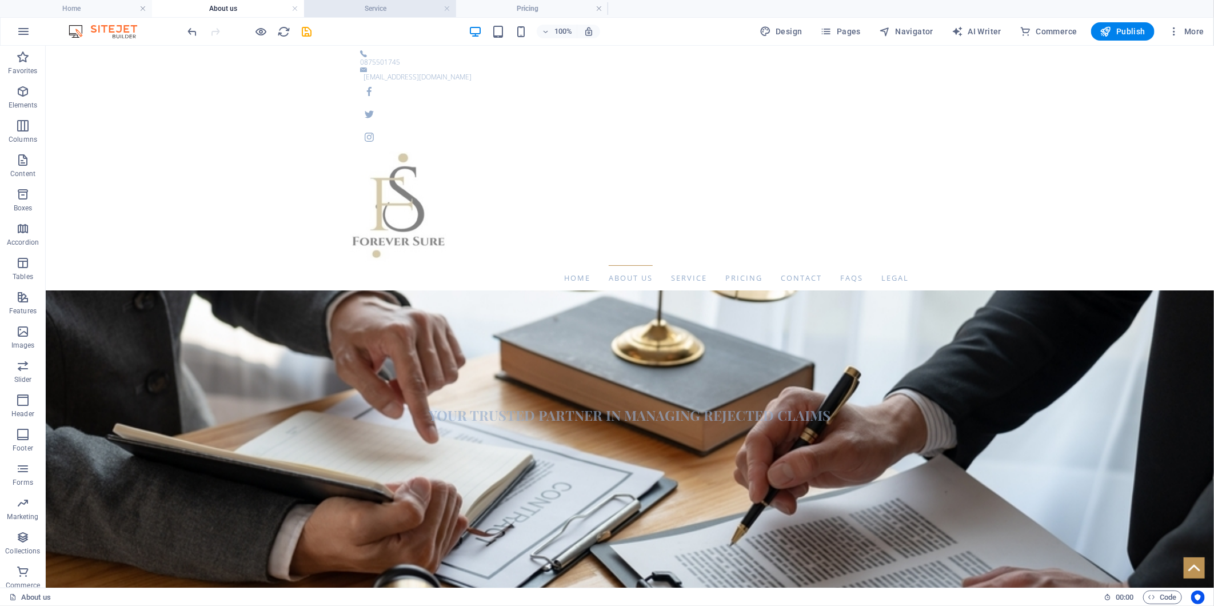
scroll to position [0, 0]
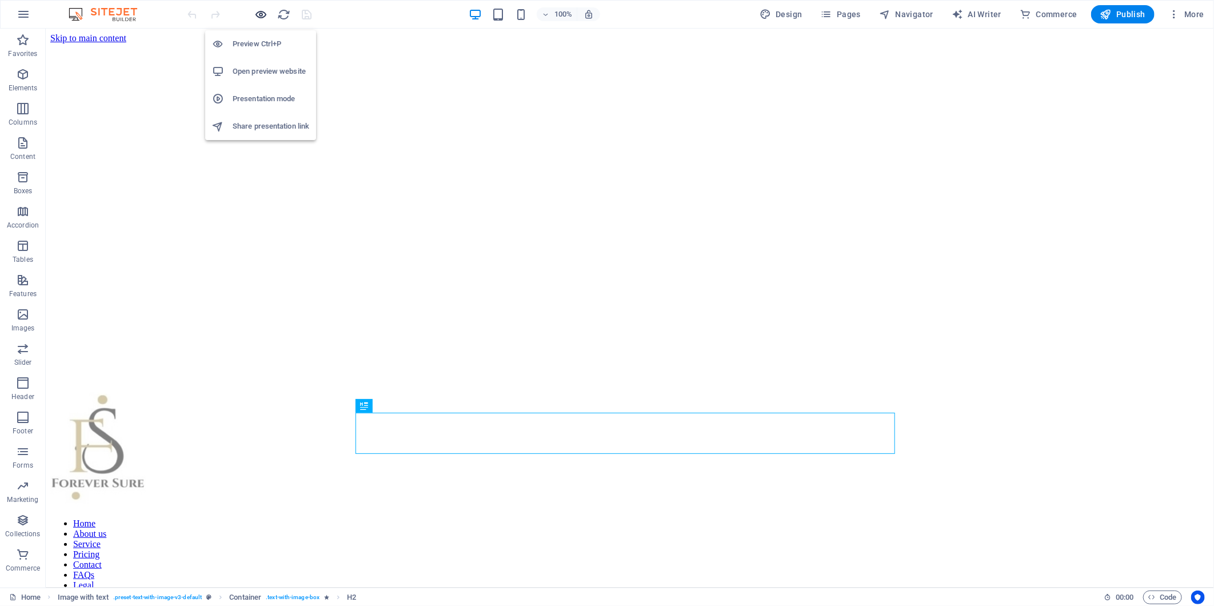
click at [262, 8] on icon "button" at bounding box center [261, 14] width 13 height 13
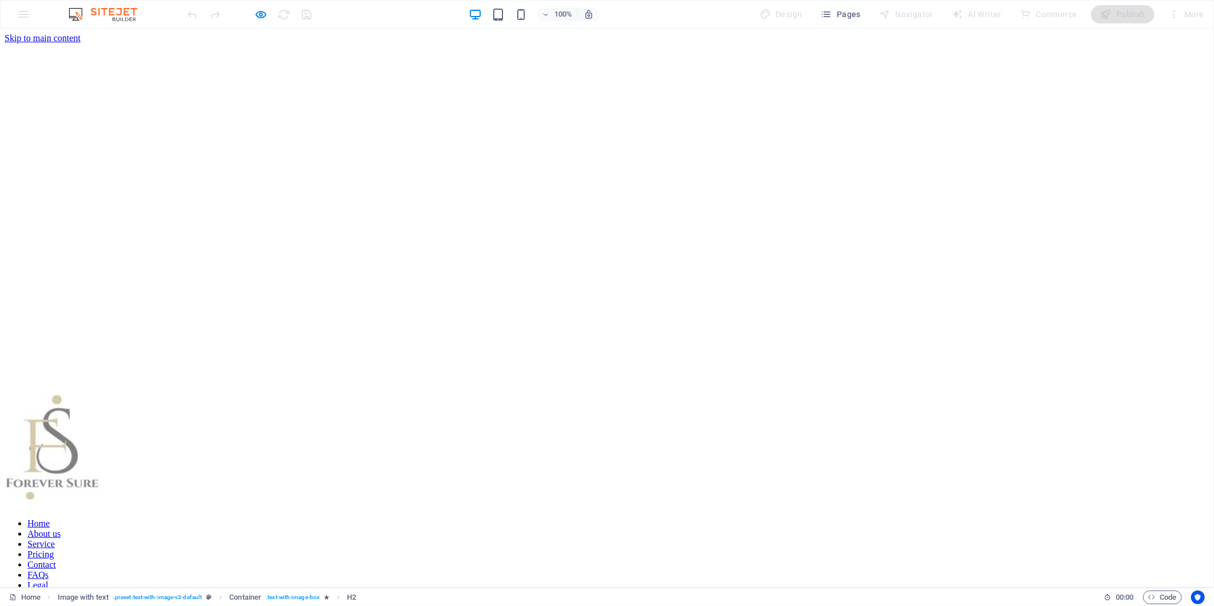
click at [54, 549] on link "Pricing" at bounding box center [40, 554] width 26 height 10
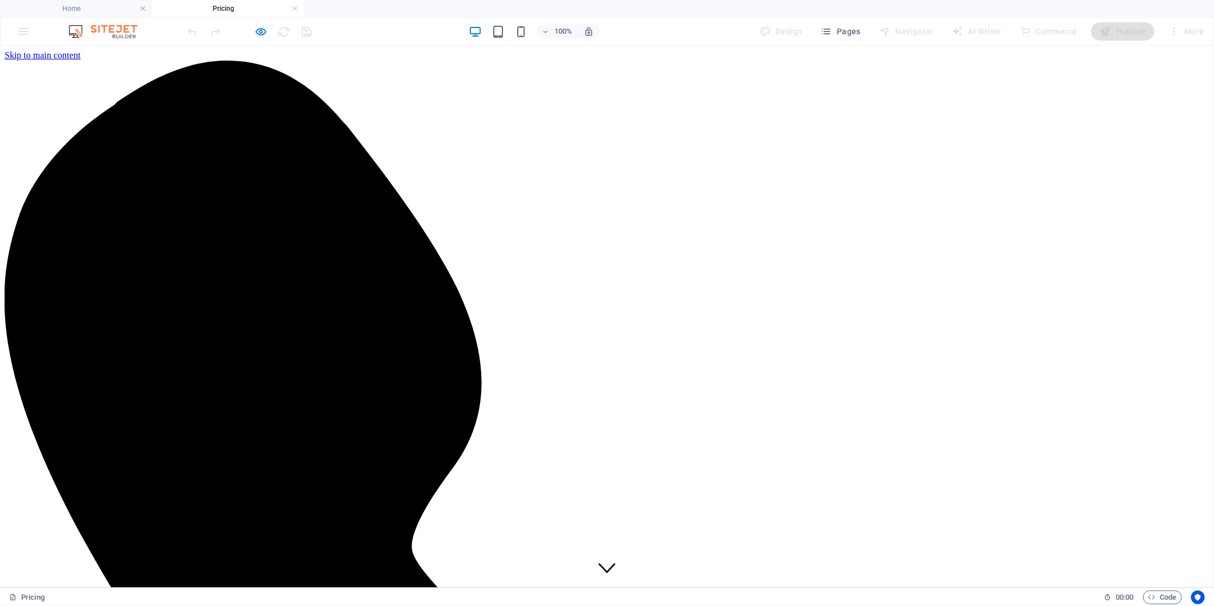
click at [250, 26] on div at bounding box center [250, 31] width 128 height 18
click at [258, 30] on icon "button" at bounding box center [261, 31] width 13 height 13
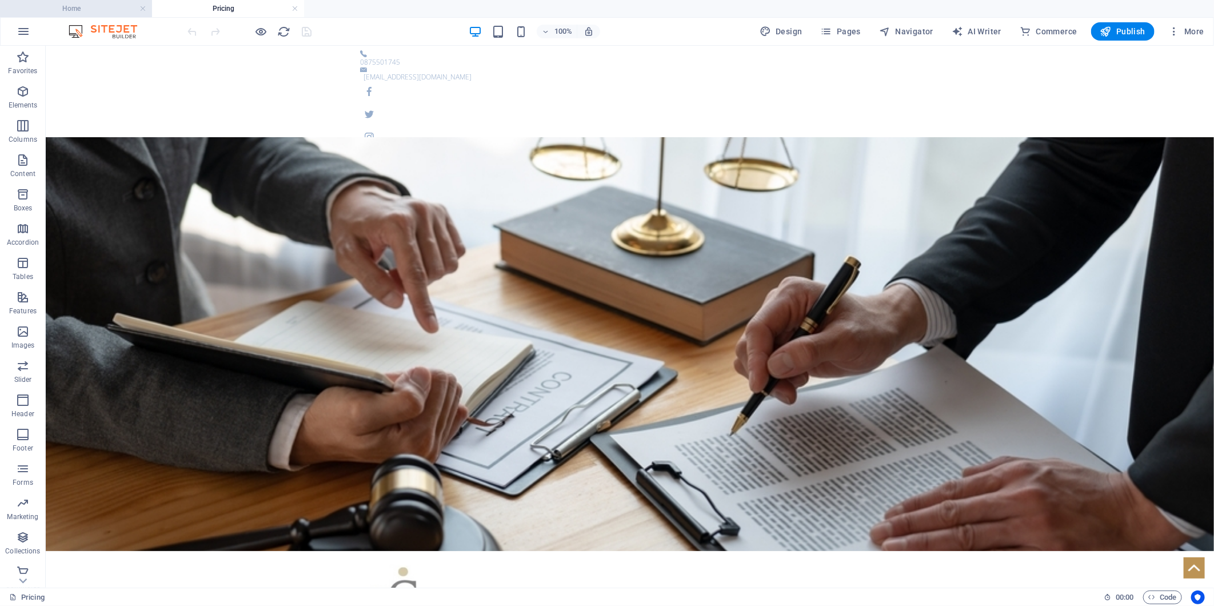
click at [89, 13] on h4 "Home" at bounding box center [76, 8] width 152 height 13
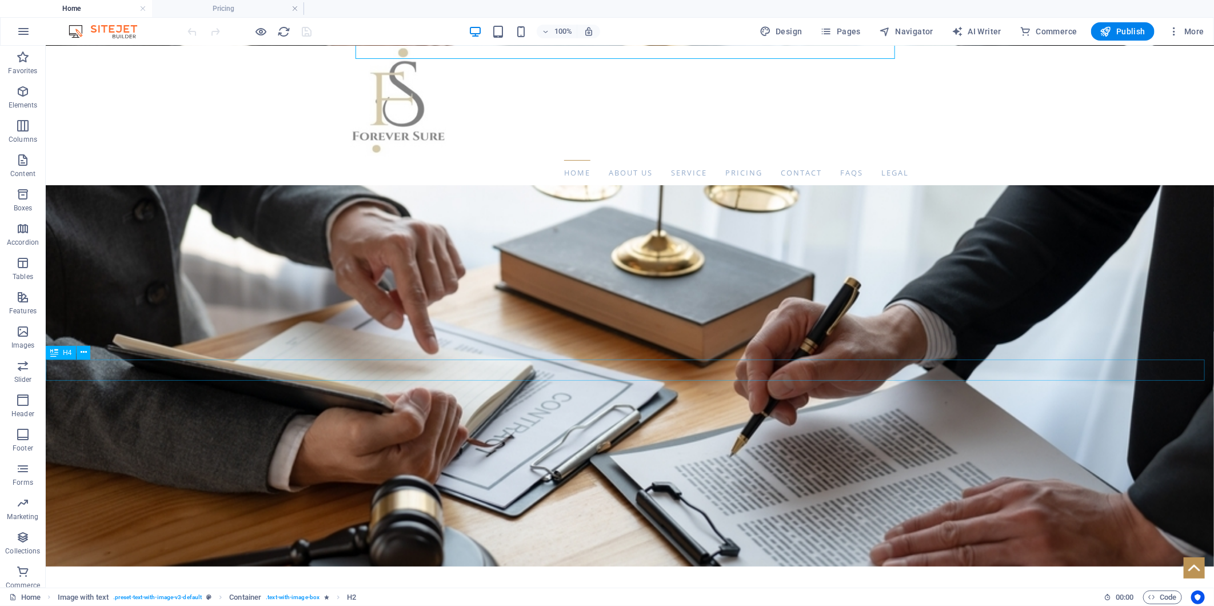
scroll to position [272, 0]
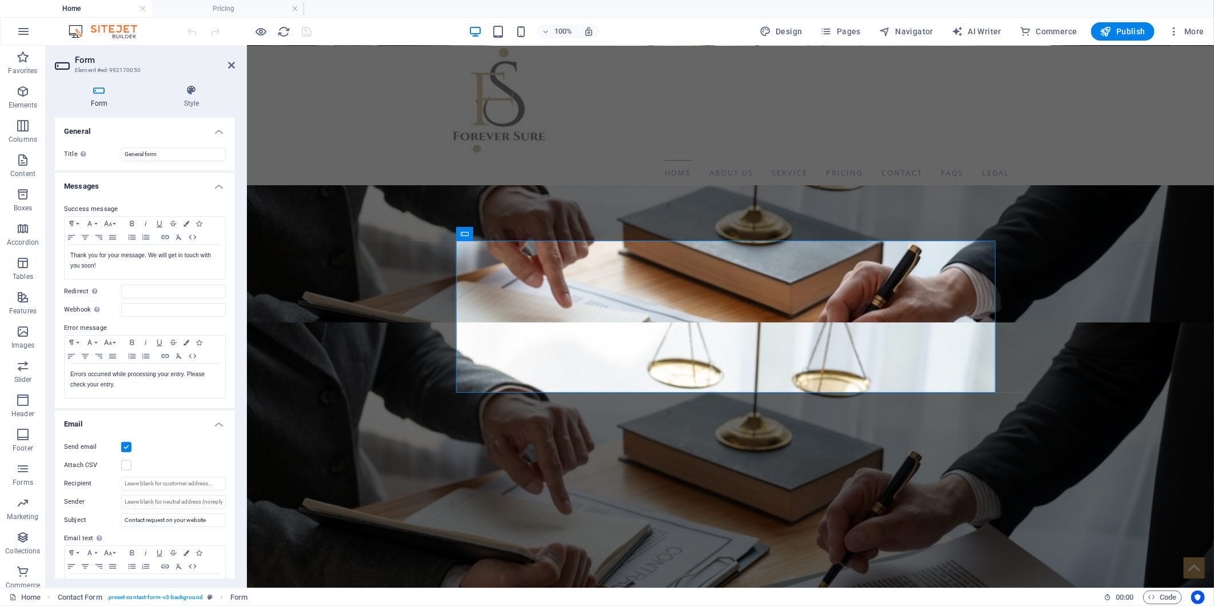
scroll to position [178, 0]
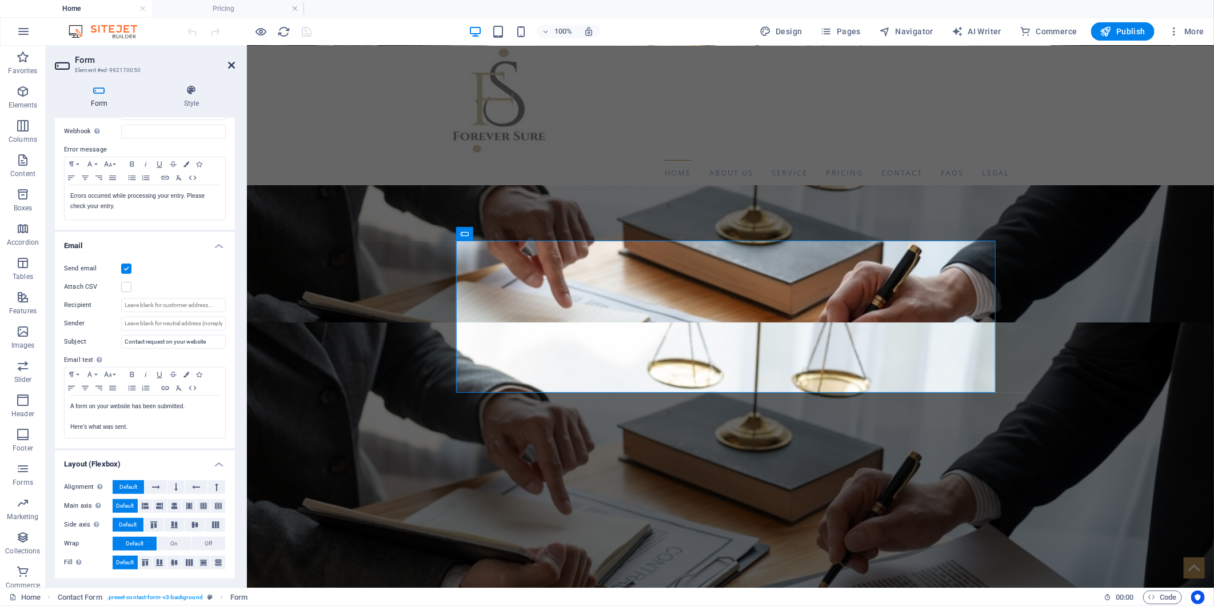
click at [233, 61] on icon at bounding box center [231, 65] width 7 height 9
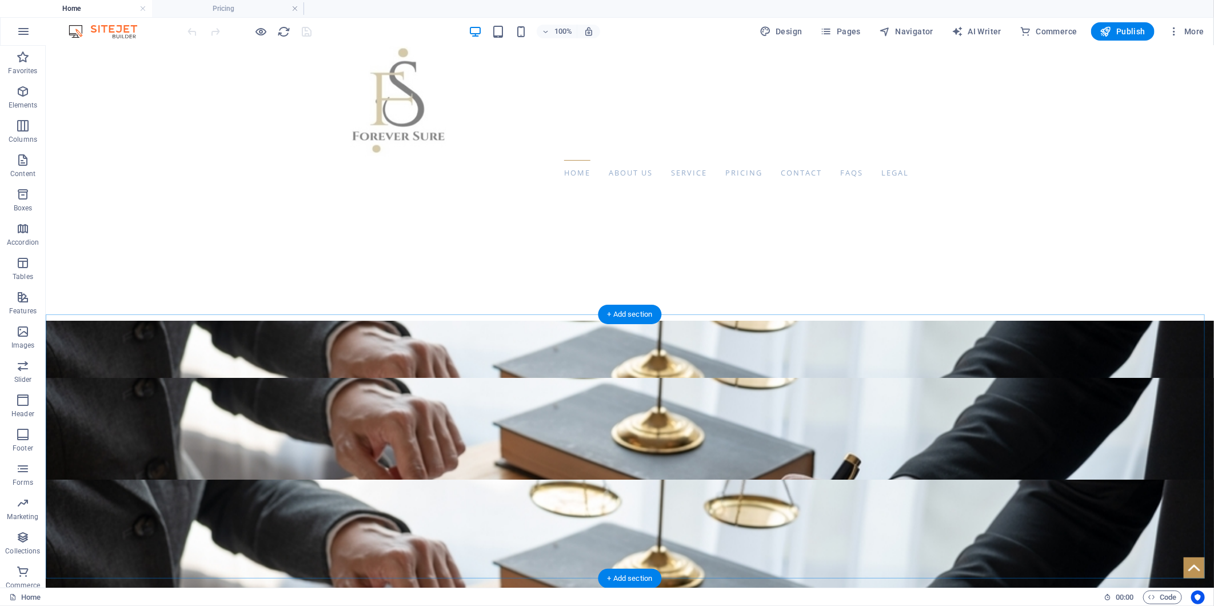
scroll to position [0, 0]
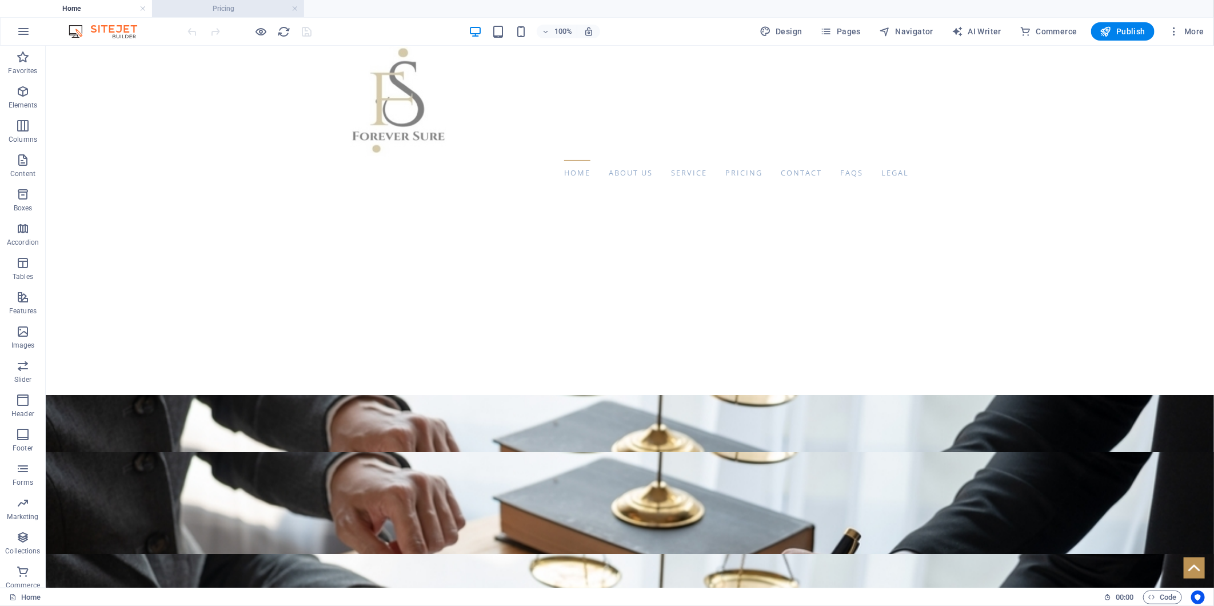
click at [209, 8] on h4 "Pricing" at bounding box center [228, 8] width 152 height 13
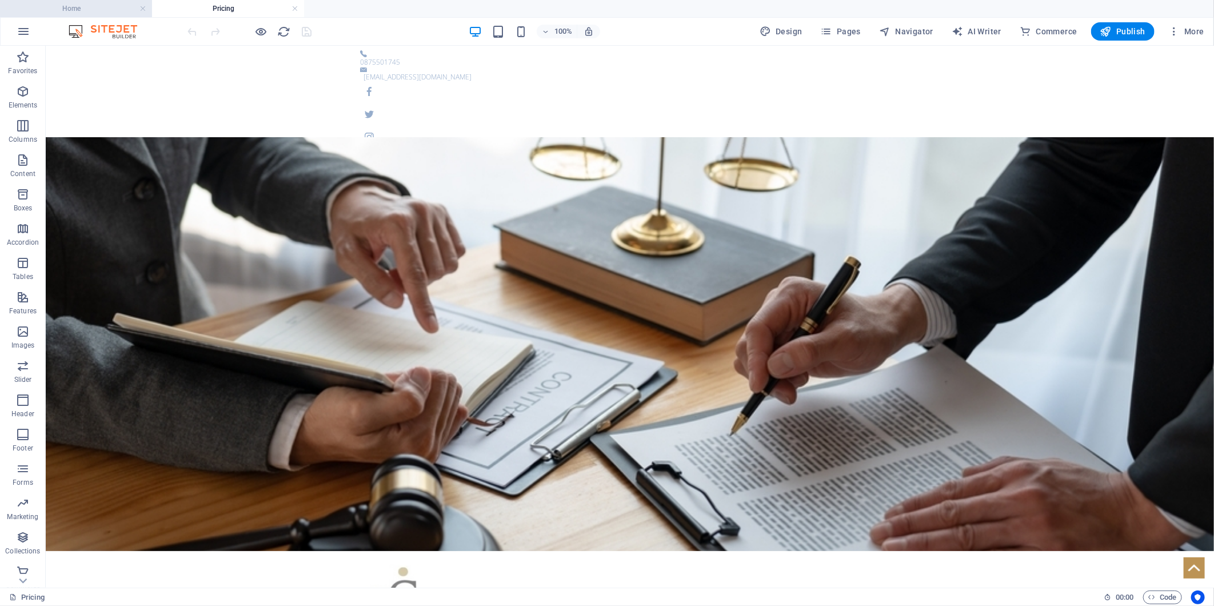
click at [95, 11] on h4 "Home" at bounding box center [76, 8] width 152 height 13
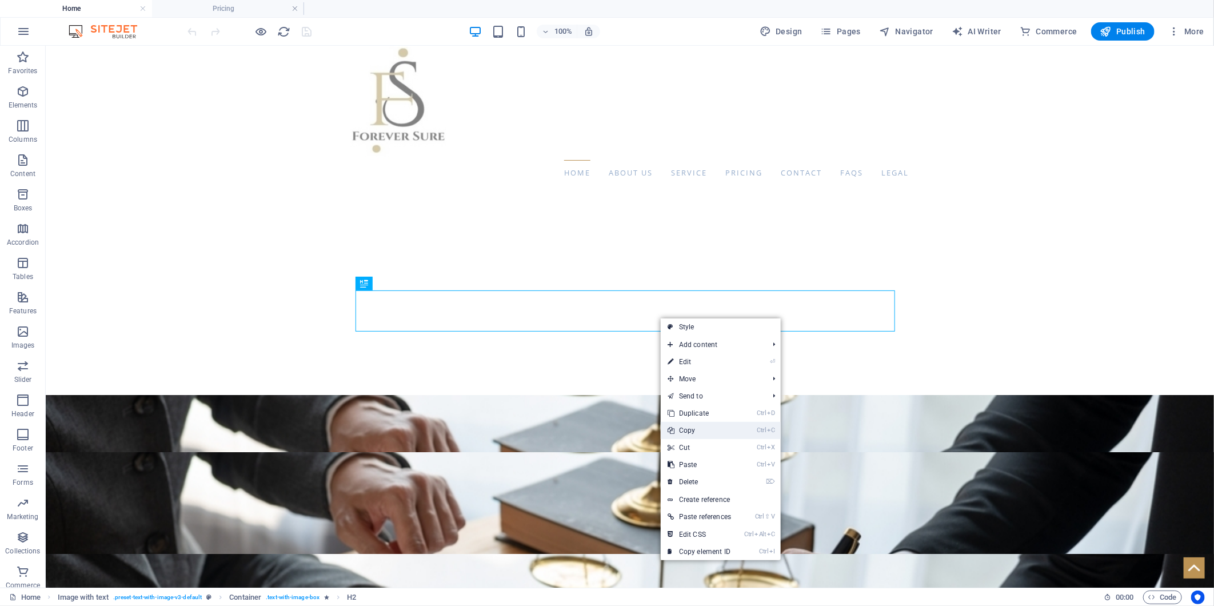
click at [700, 432] on link "Ctrl C Copy" at bounding box center [699, 430] width 77 height 17
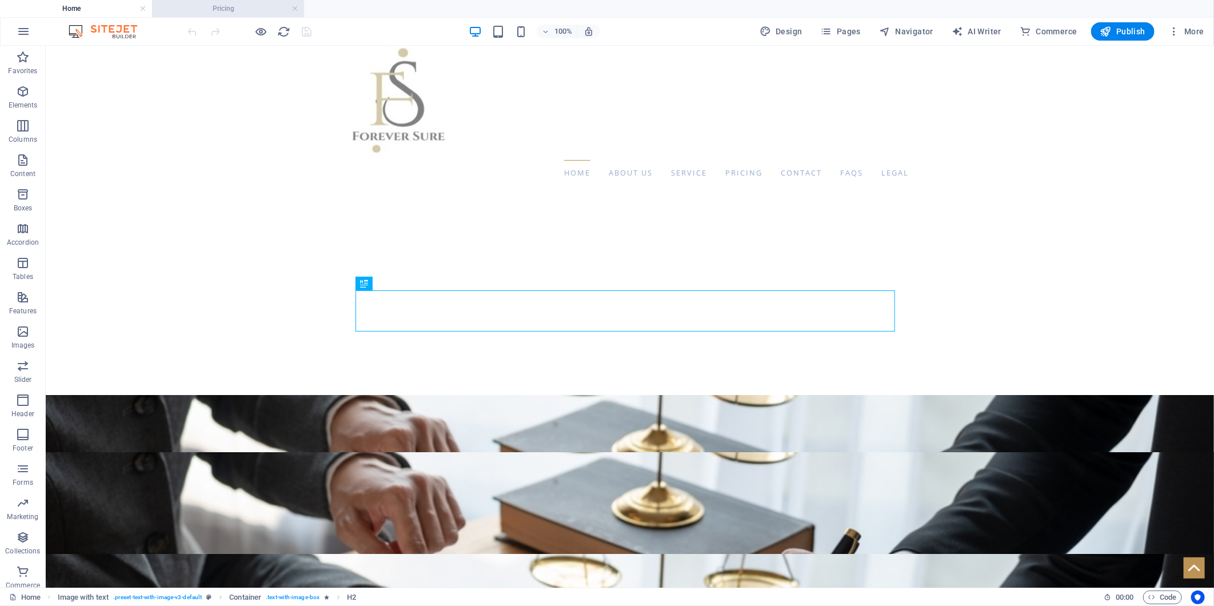
click at [221, 13] on h4 "Pricing" at bounding box center [228, 8] width 152 height 13
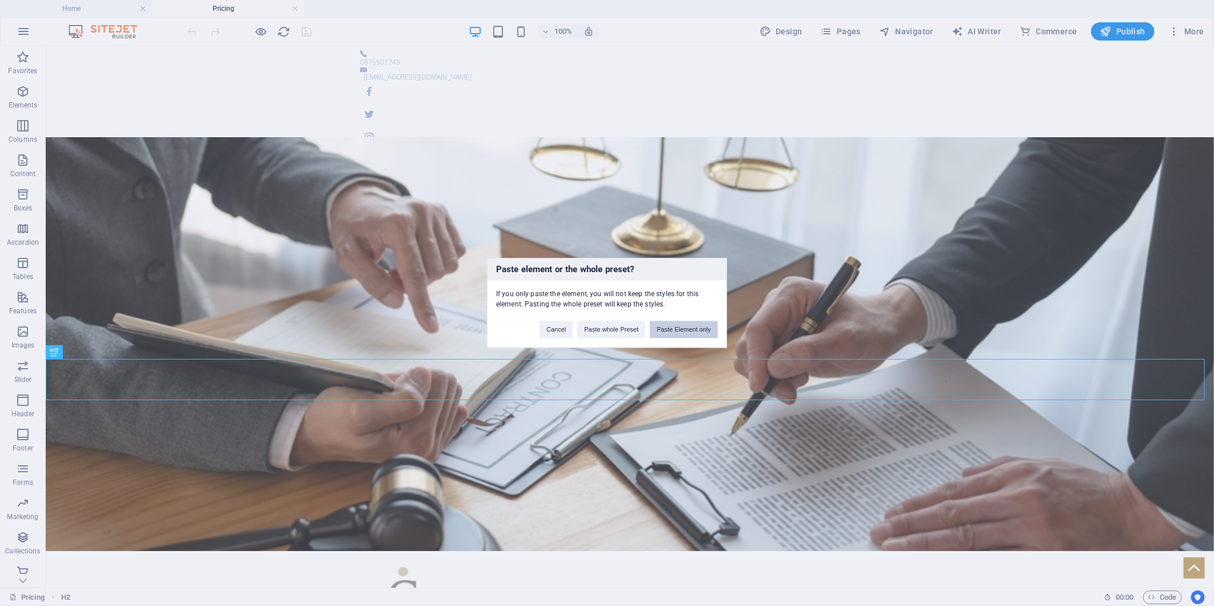
click at [681, 326] on button "Paste Element only" at bounding box center [684, 329] width 68 height 17
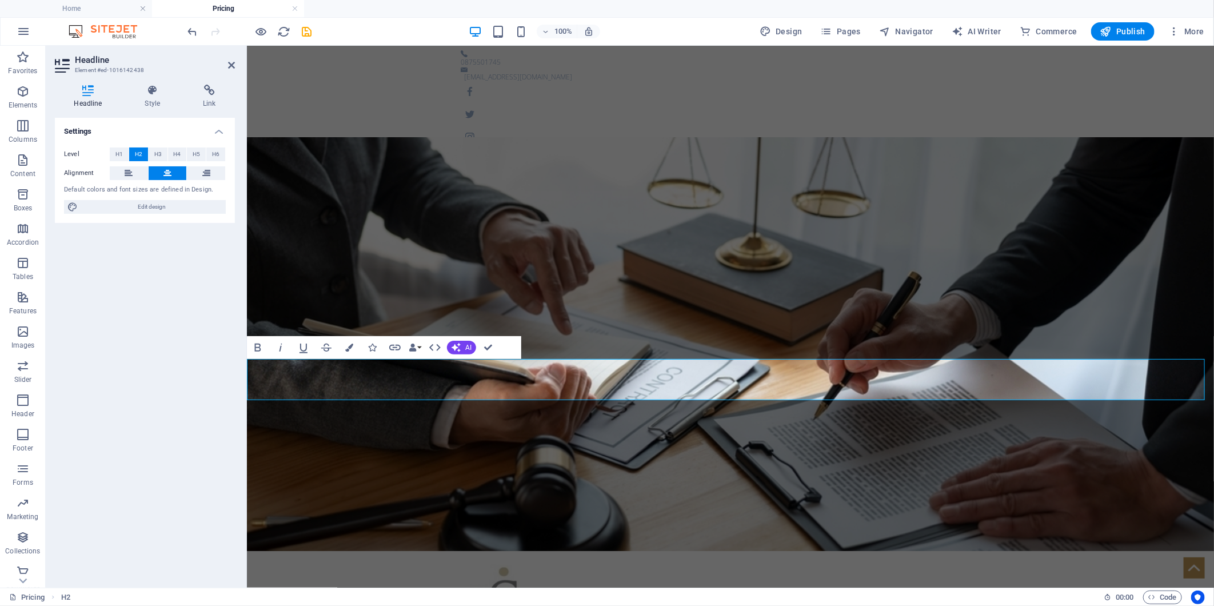
drag, startPoint x: 659, startPoint y: 377, endPoint x: 915, endPoint y: 378, distance: 256.0
drag, startPoint x: 921, startPoint y: 380, endPoint x: 467, endPoint y: 379, distance: 454.3
copy h2 "Our services at best price"
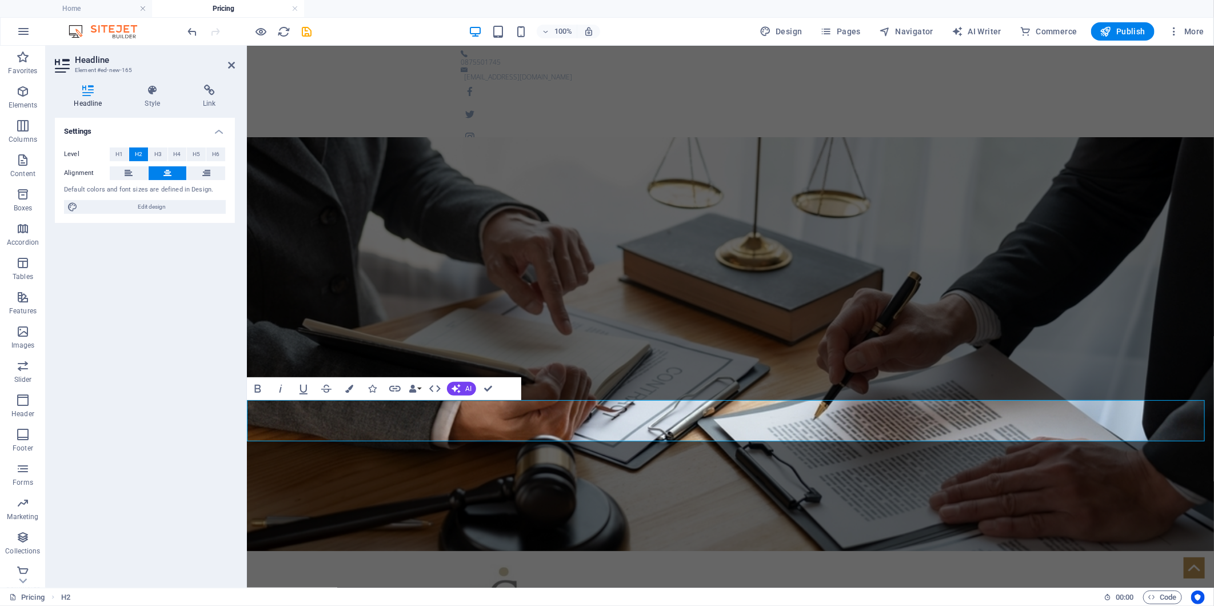
drag, startPoint x: 961, startPoint y: 421, endPoint x: 455, endPoint y: 430, distance: 506.4
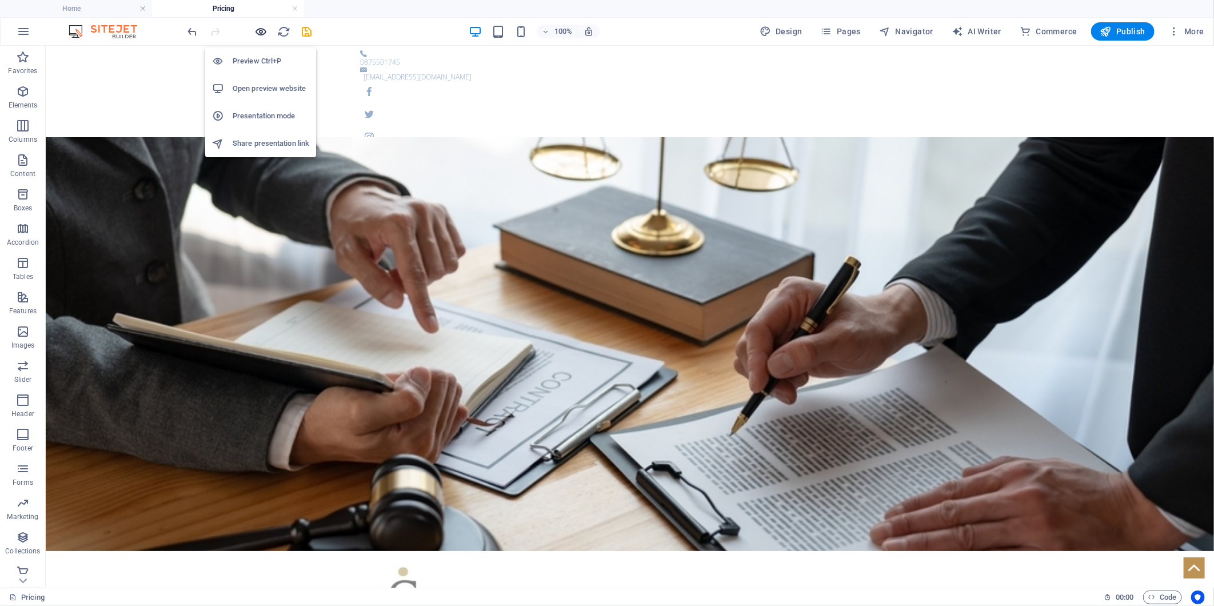
click at [261, 26] on icon "button" at bounding box center [261, 31] width 13 height 13
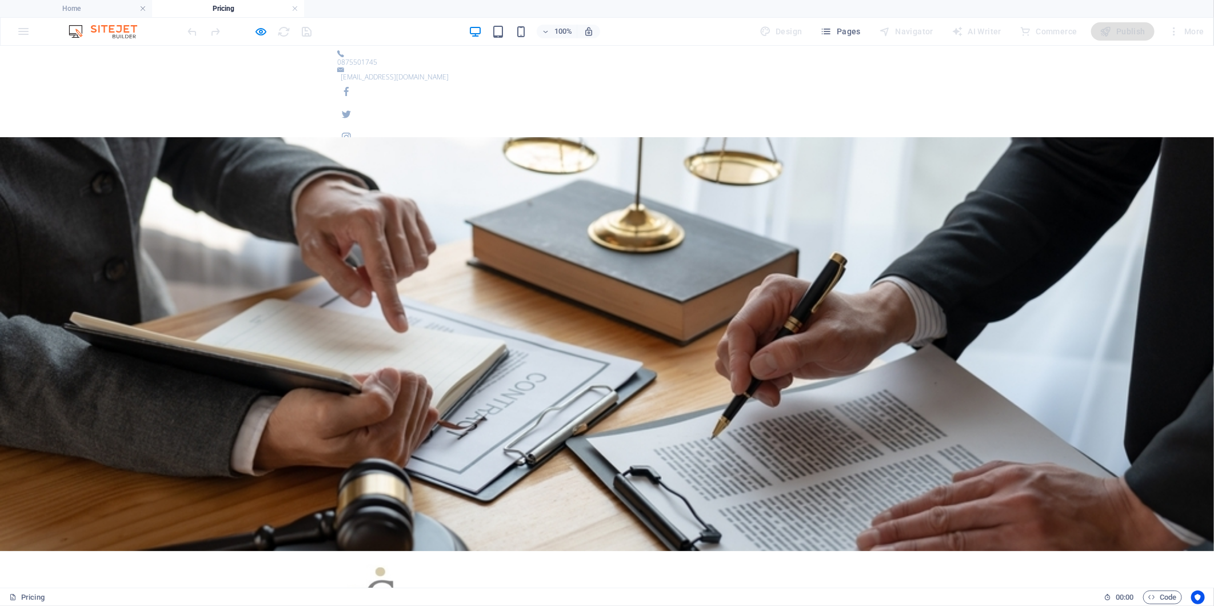
click at [264, 27] on icon "button" at bounding box center [261, 31] width 13 height 13
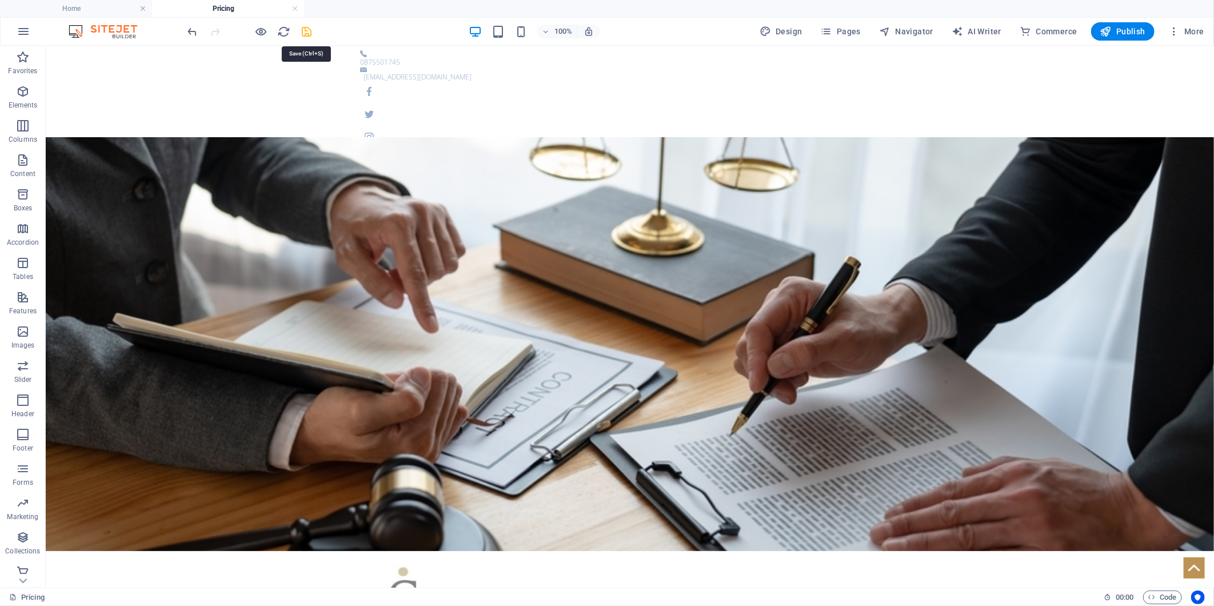
click at [313, 31] on icon "save" at bounding box center [307, 31] width 13 height 13
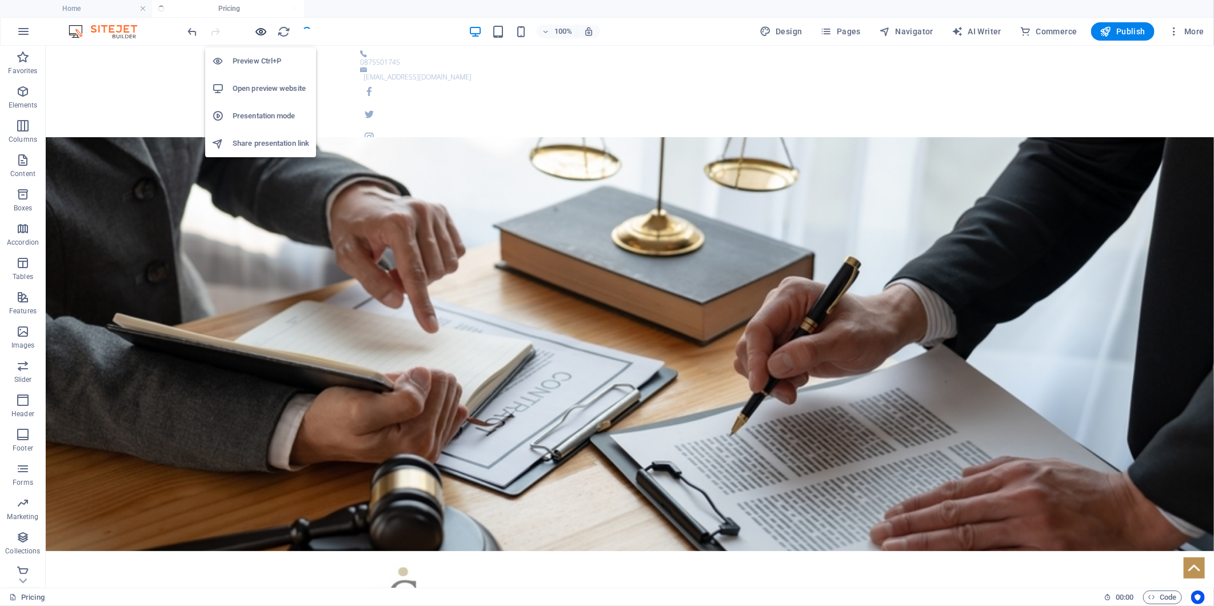
click at [261, 27] on icon "button" at bounding box center [261, 31] width 13 height 13
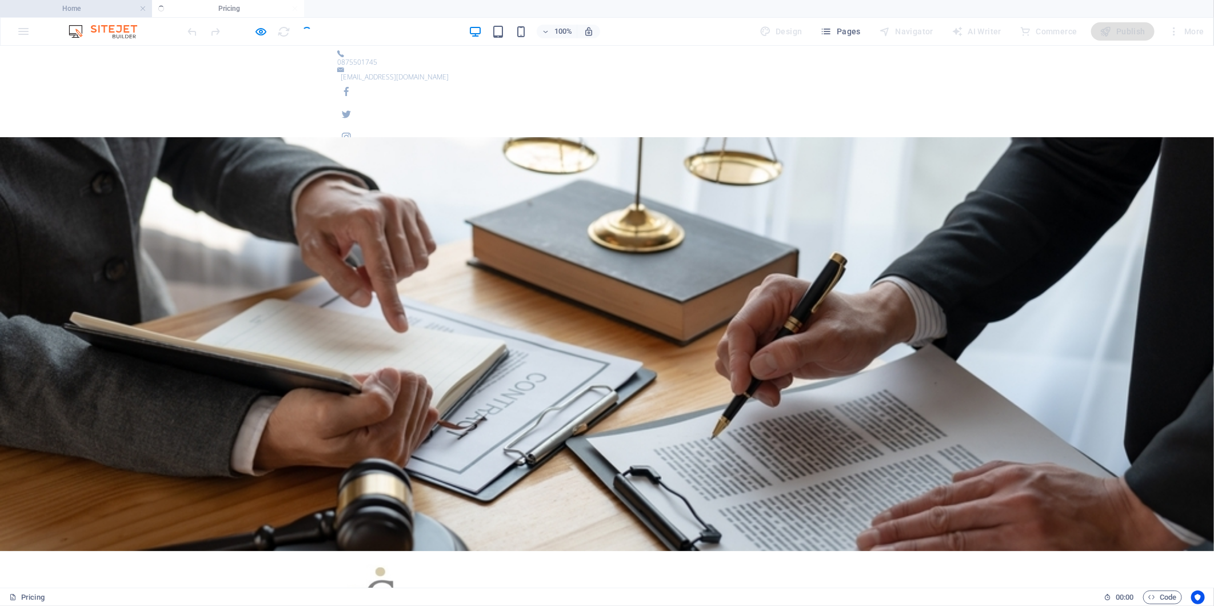
click at [85, 7] on h4 "Home" at bounding box center [76, 8] width 152 height 13
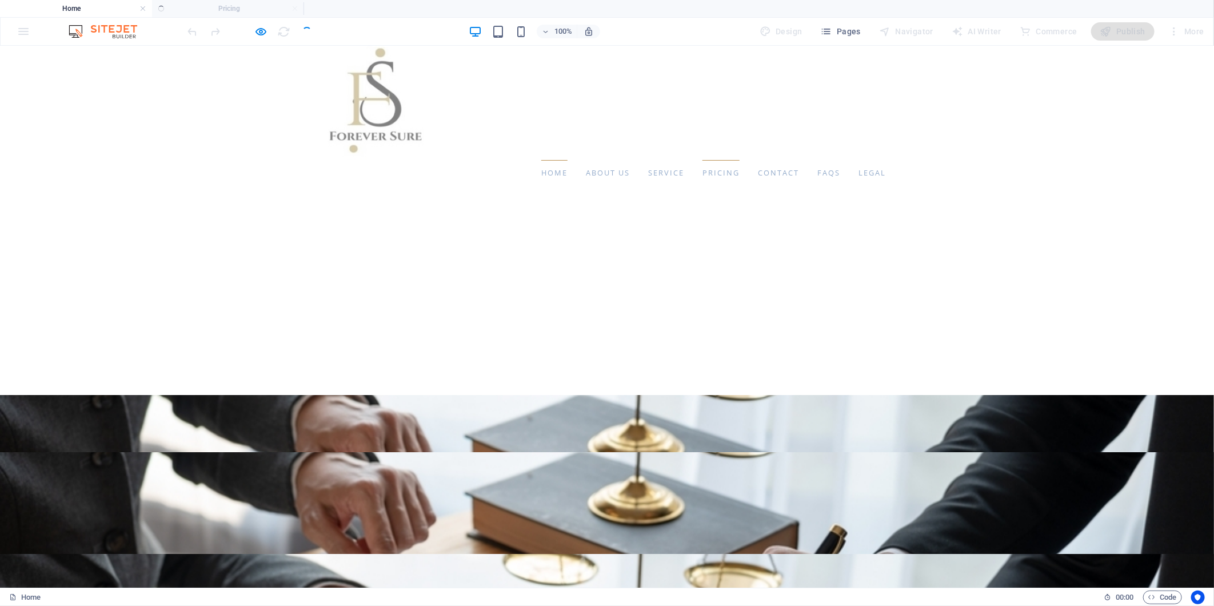
click at [702, 167] on link "Pricing" at bounding box center [720, 172] width 37 height 26
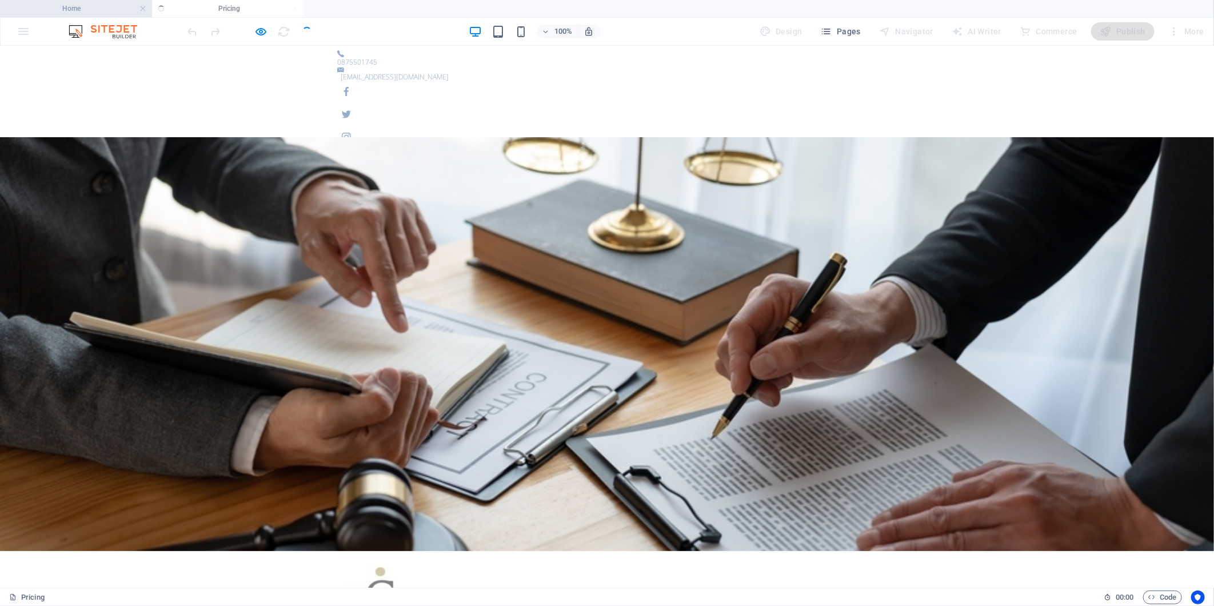
click at [88, 4] on h4 "Home" at bounding box center [76, 8] width 152 height 13
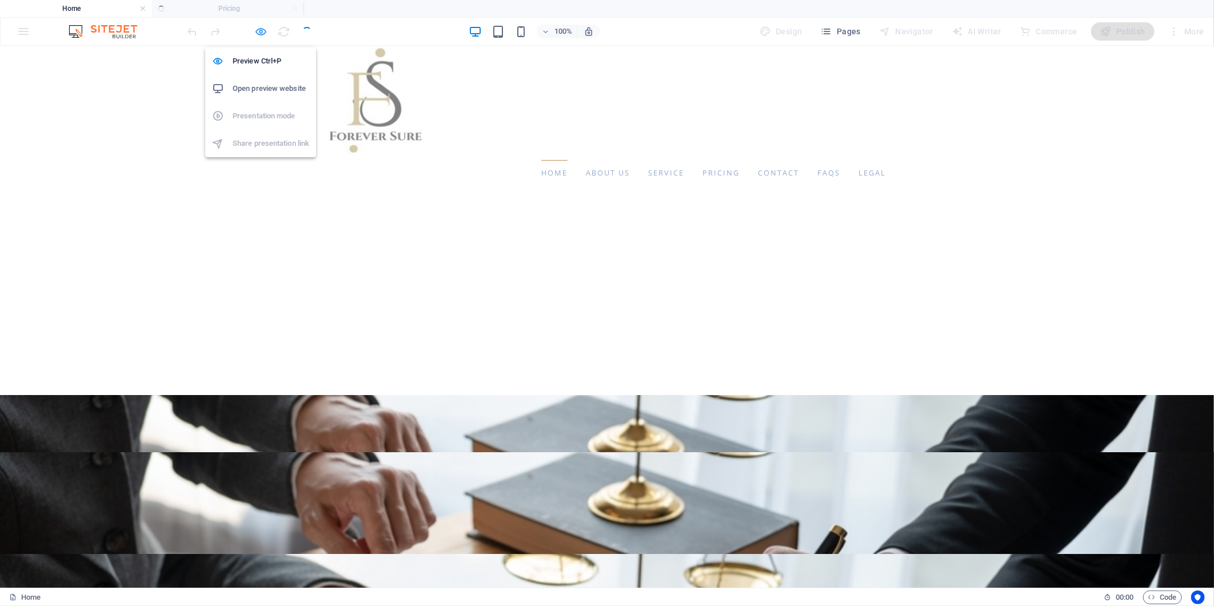
click at [261, 33] on icon "button" at bounding box center [261, 31] width 13 height 13
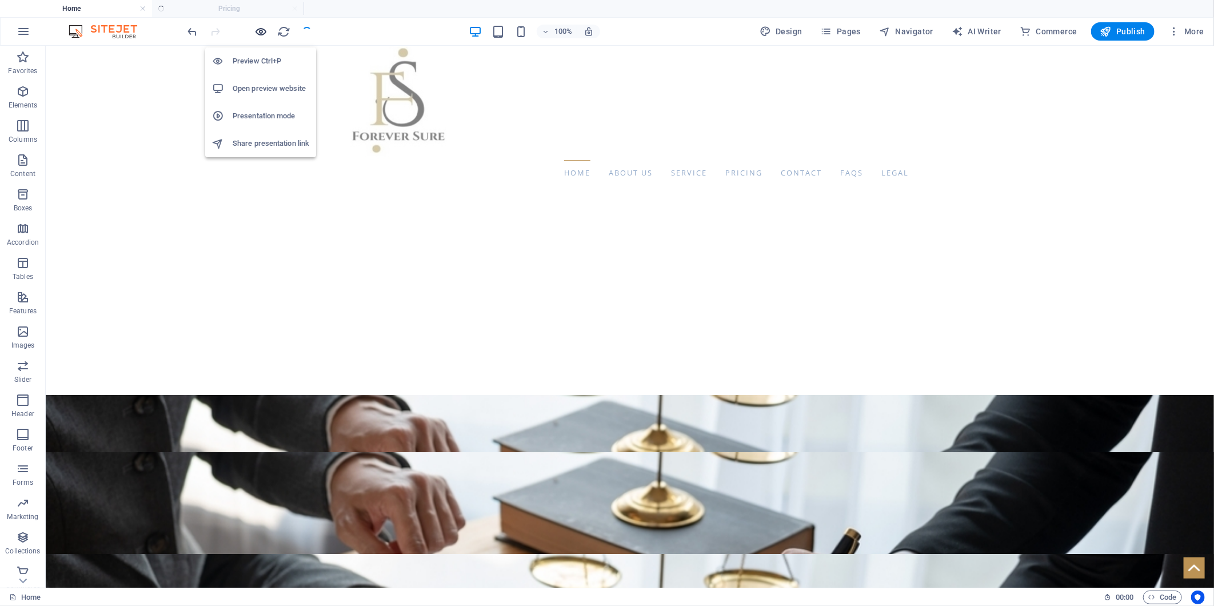
click at [261, 33] on icon "button" at bounding box center [261, 31] width 13 height 13
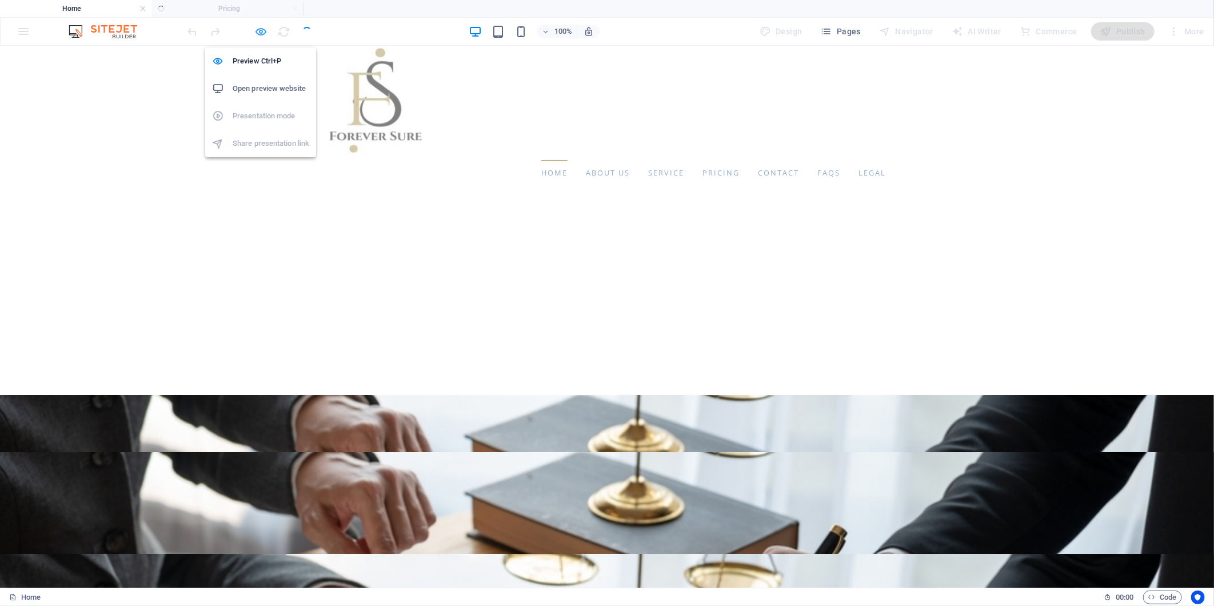
click at [265, 30] on icon "button" at bounding box center [261, 31] width 13 height 13
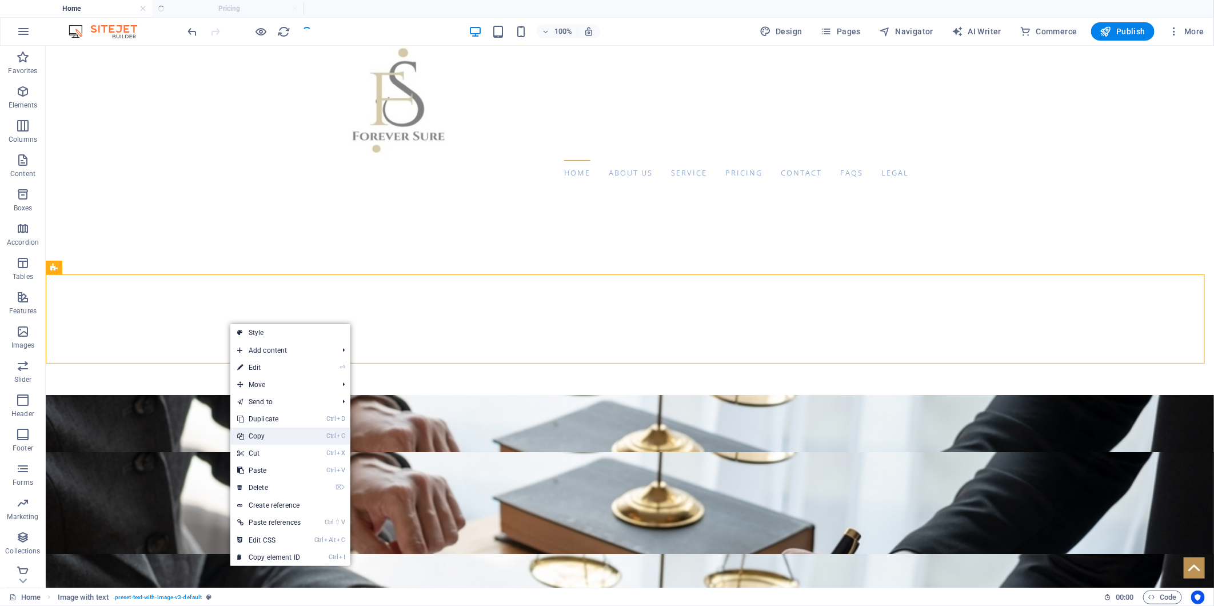
click at [265, 437] on link "Ctrl C Copy" at bounding box center [268, 435] width 77 height 17
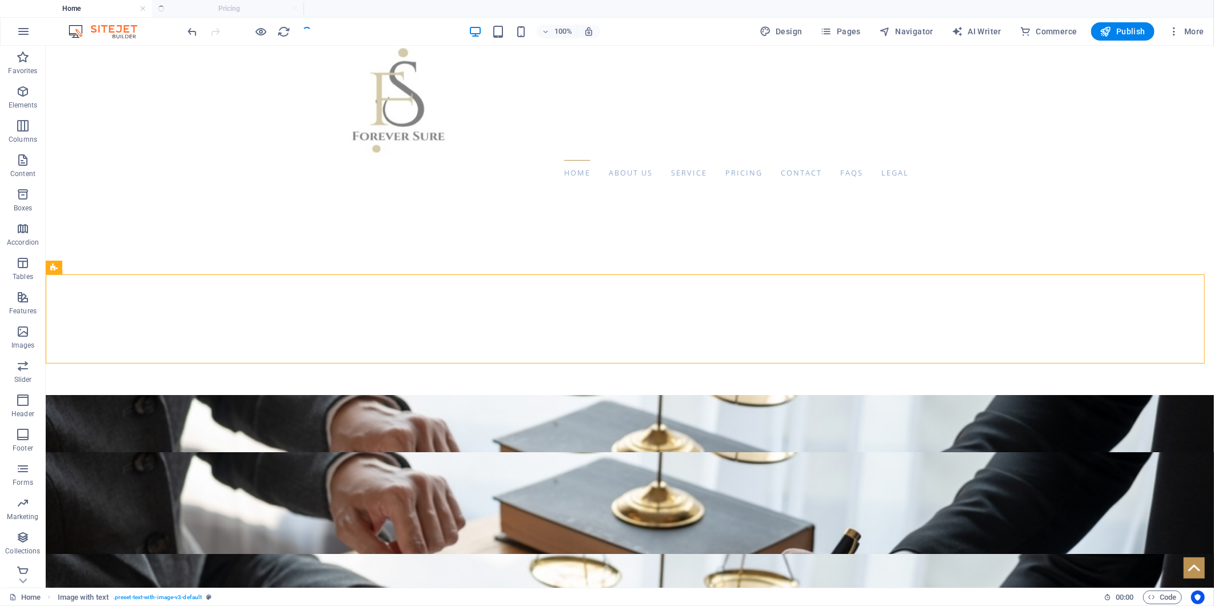
click at [258, 11] on ul "Home Pricing" at bounding box center [607, 8] width 1214 height 17
click at [212, 10] on ul "Home Pricing" at bounding box center [607, 8] width 1214 height 17
click at [263, 26] on icon "button" at bounding box center [261, 31] width 13 height 13
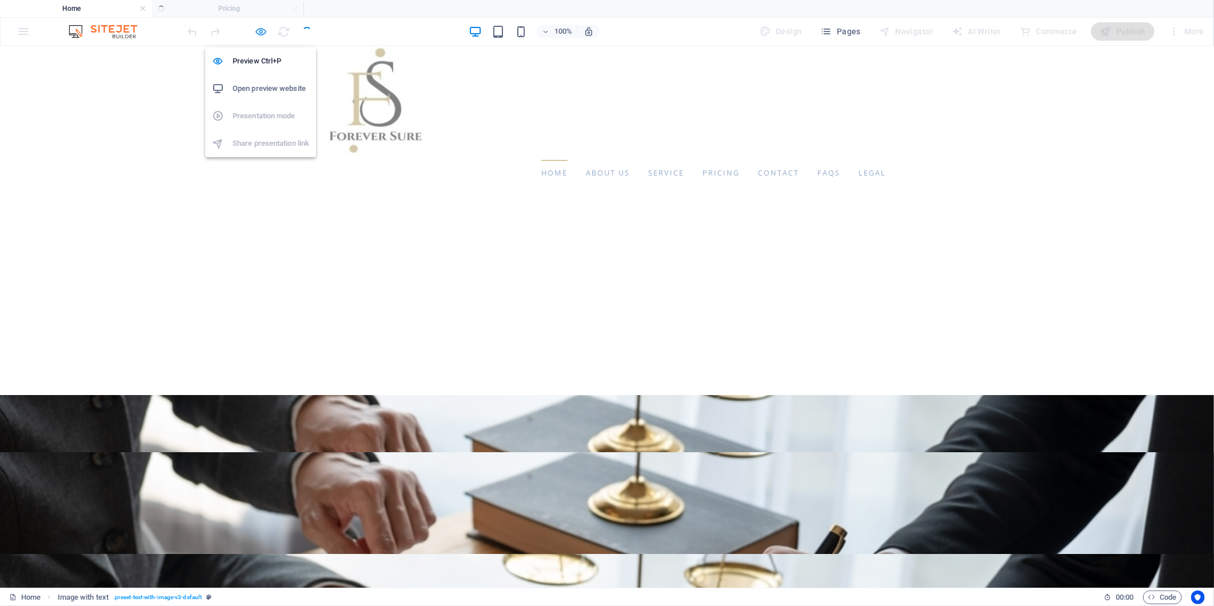
click at [263, 26] on icon "button" at bounding box center [261, 31] width 13 height 13
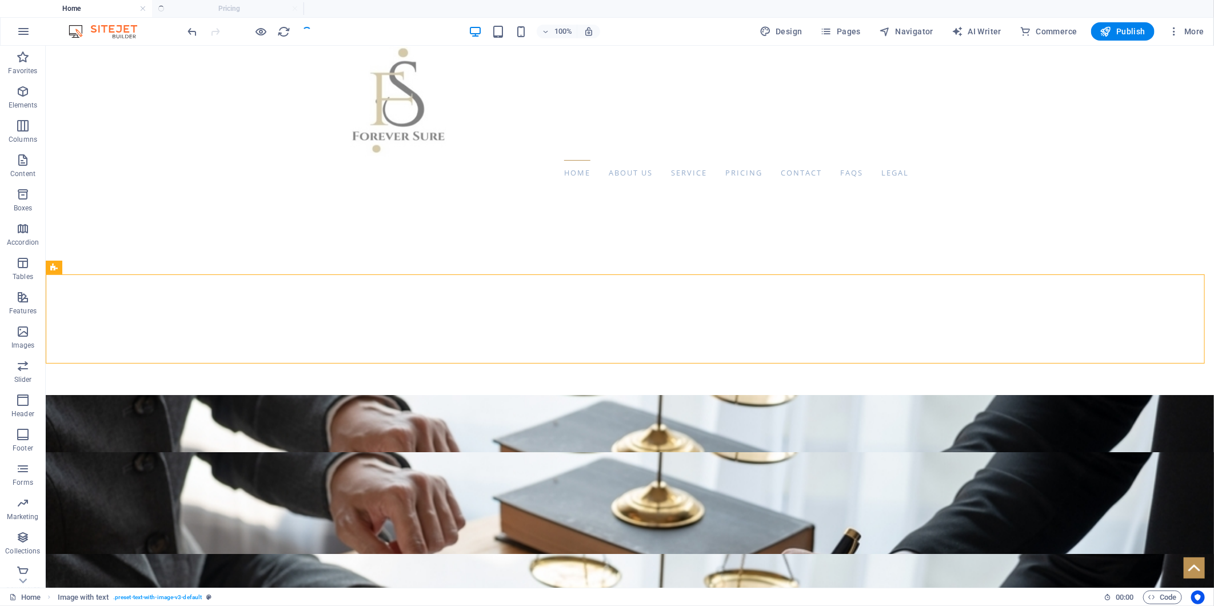
click at [291, 9] on ul "Home Pricing" at bounding box center [607, 8] width 1214 height 17
click at [841, 30] on span "Pages" at bounding box center [841, 31] width 40 height 11
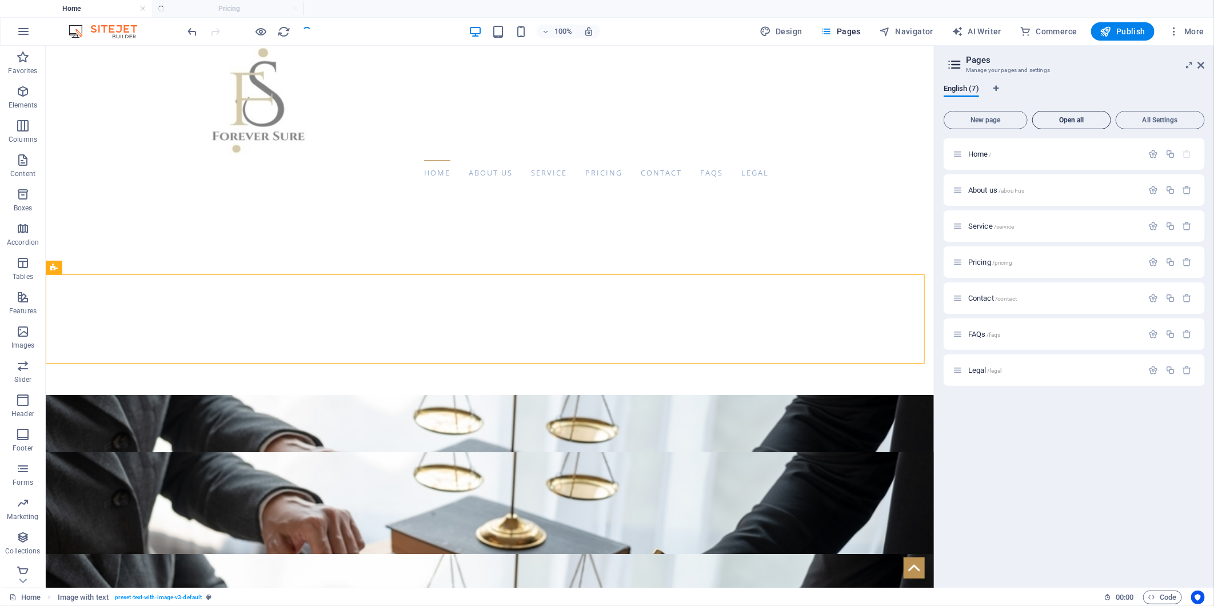
click at [1070, 122] on span "Open all" at bounding box center [1071, 120] width 69 height 7
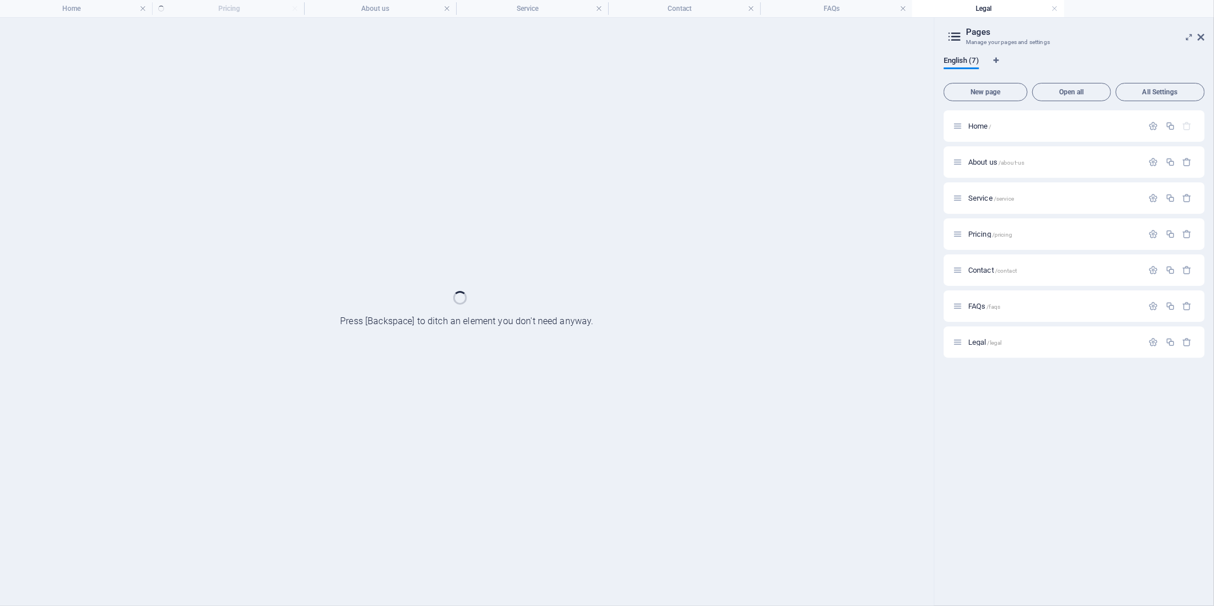
click at [252, 11] on ul "Home Pricing About us Service Contact FAQs Legal" at bounding box center [607, 8] width 1214 height 17
click at [511, 415] on div at bounding box center [467, 312] width 934 height 588
click at [83, 10] on h4 "Home" at bounding box center [76, 8] width 152 height 13
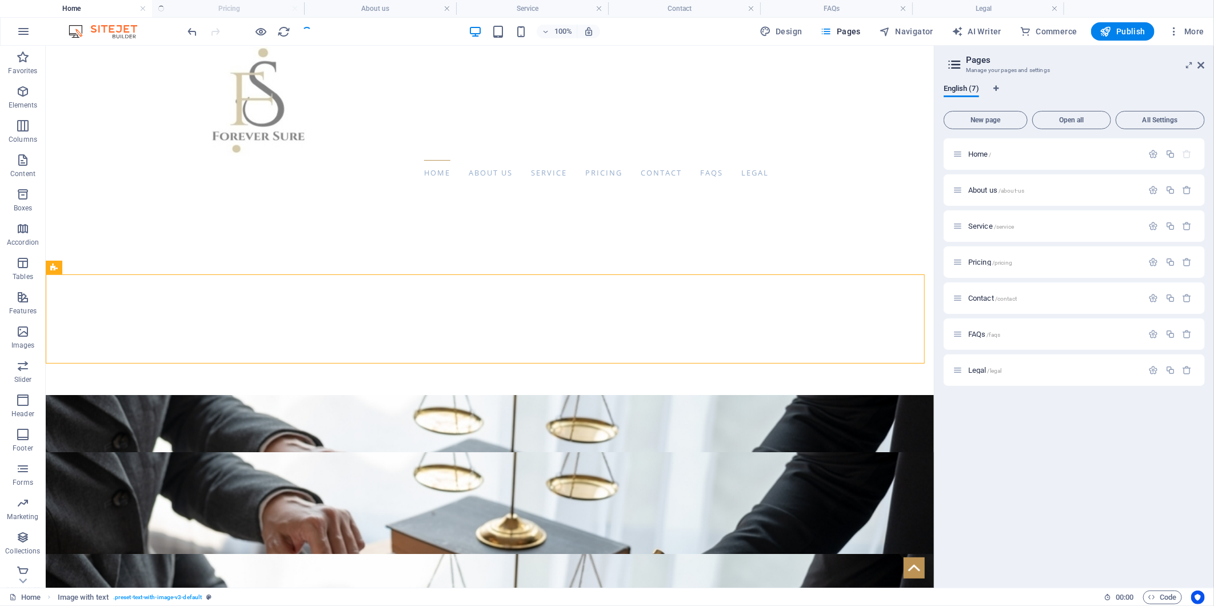
click at [275, 7] on ul "Home Pricing About us Service Contact FAQs Legal" at bounding box center [607, 8] width 1214 height 17
click at [346, 8] on h4 "About us" at bounding box center [380, 8] width 152 height 13
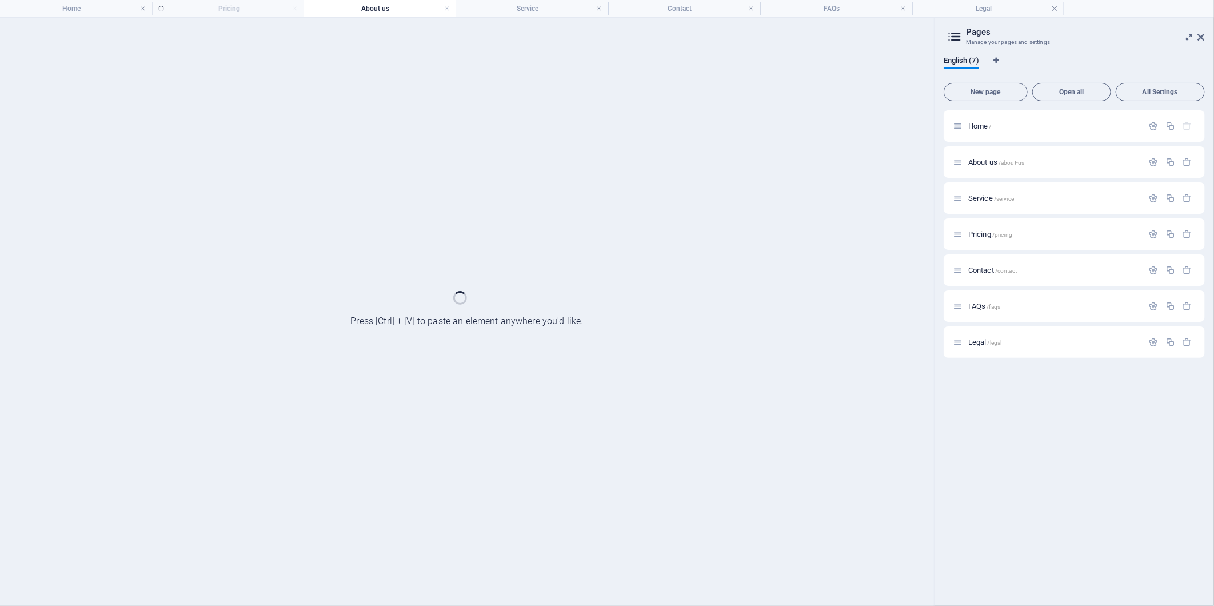
click at [250, 9] on ul "Home Pricing About us Service Contact FAQs Legal" at bounding box center [607, 8] width 1214 height 17
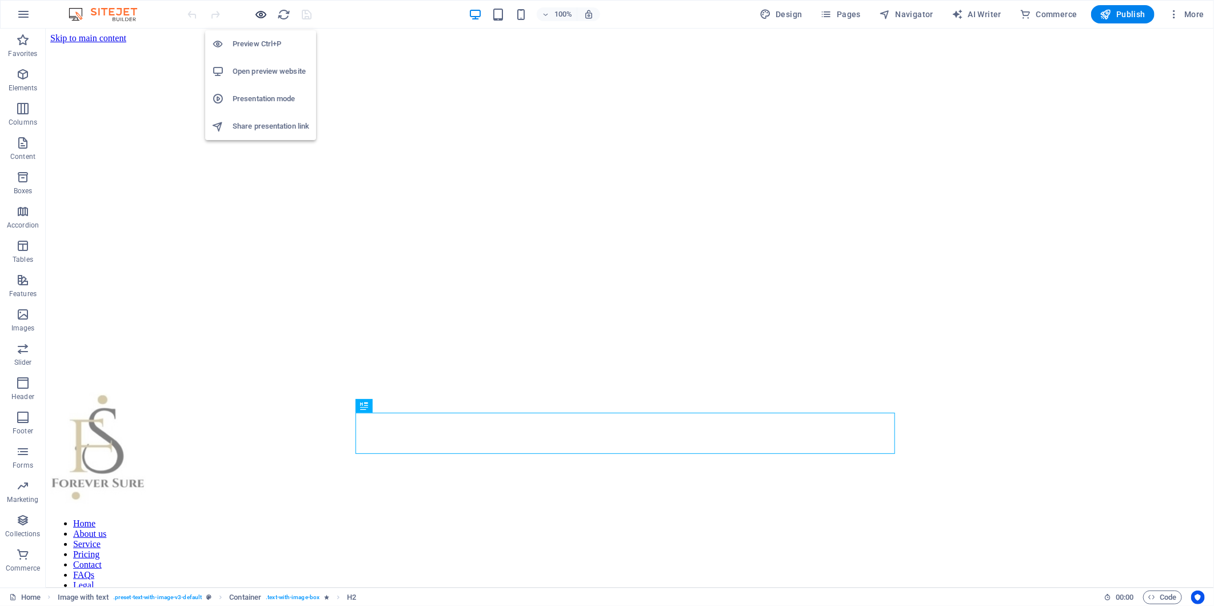
click at [262, 10] on icon "button" at bounding box center [261, 14] width 13 height 13
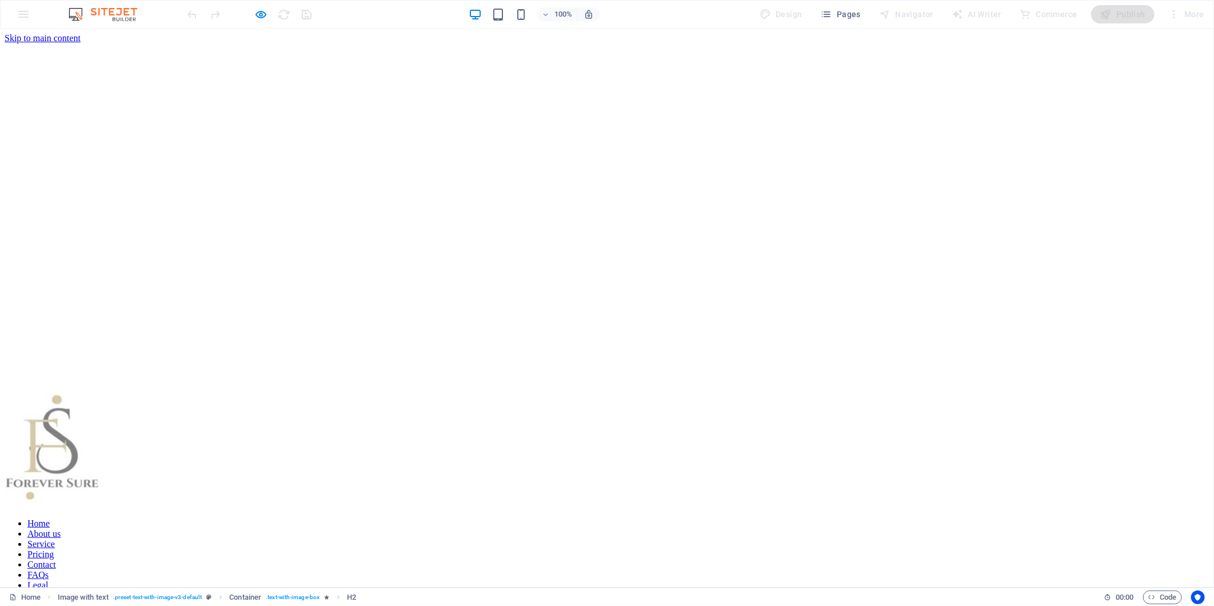
click at [54, 549] on link "Pricing" at bounding box center [40, 554] width 26 height 10
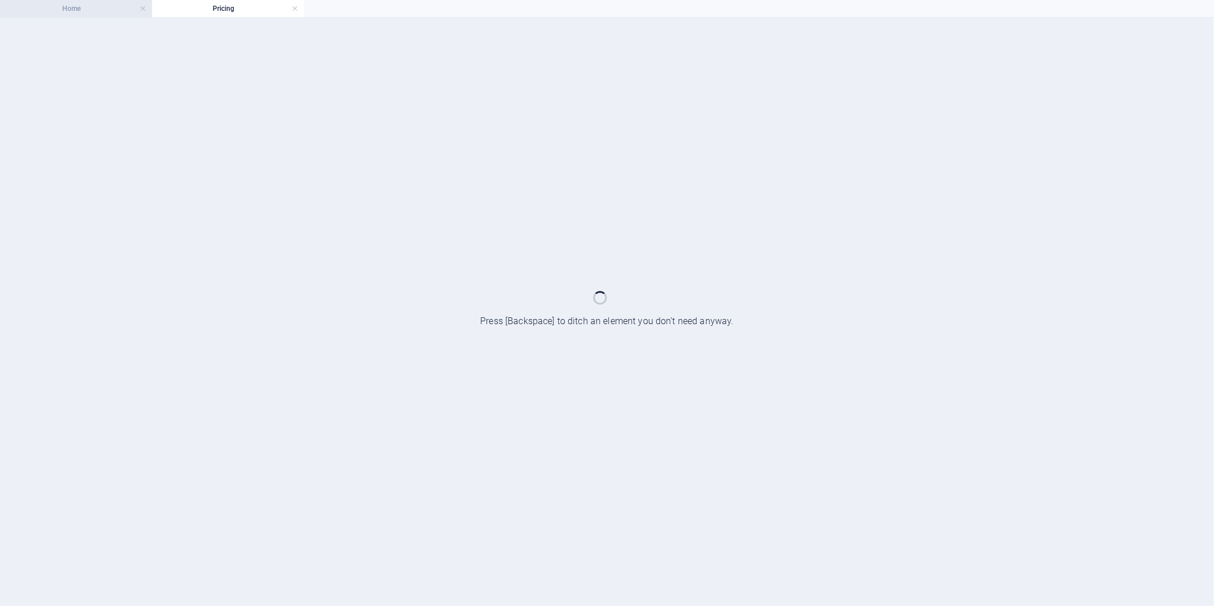
click at [63, 0] on li "Home" at bounding box center [76, 8] width 152 height 17
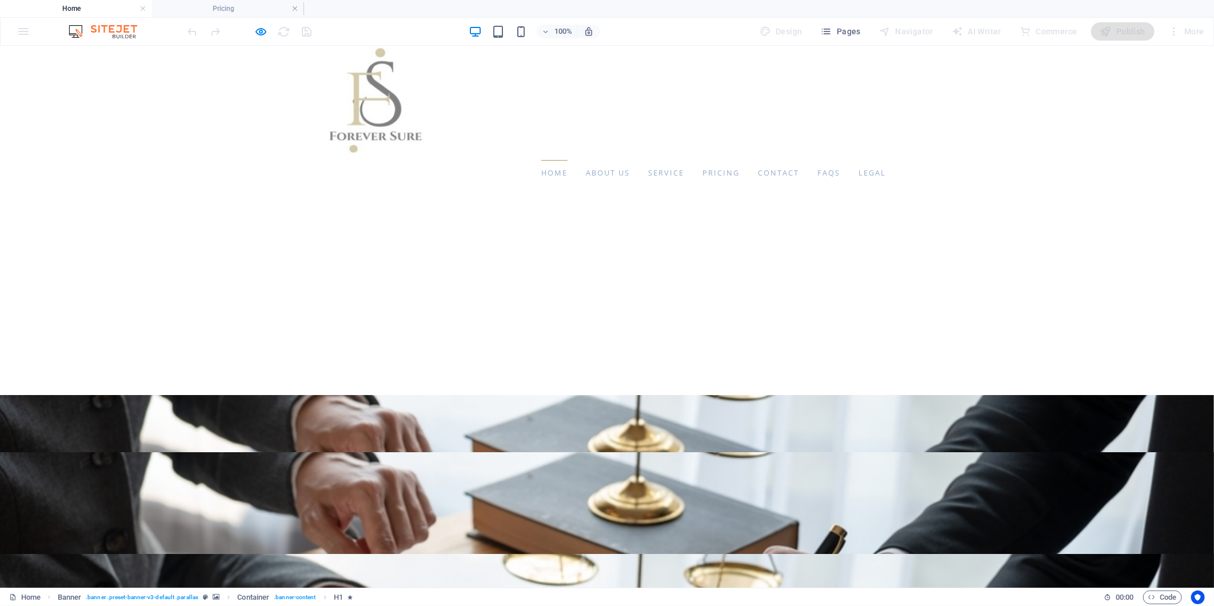
click at [195, 9] on h4 "Pricing" at bounding box center [228, 8] width 152 height 13
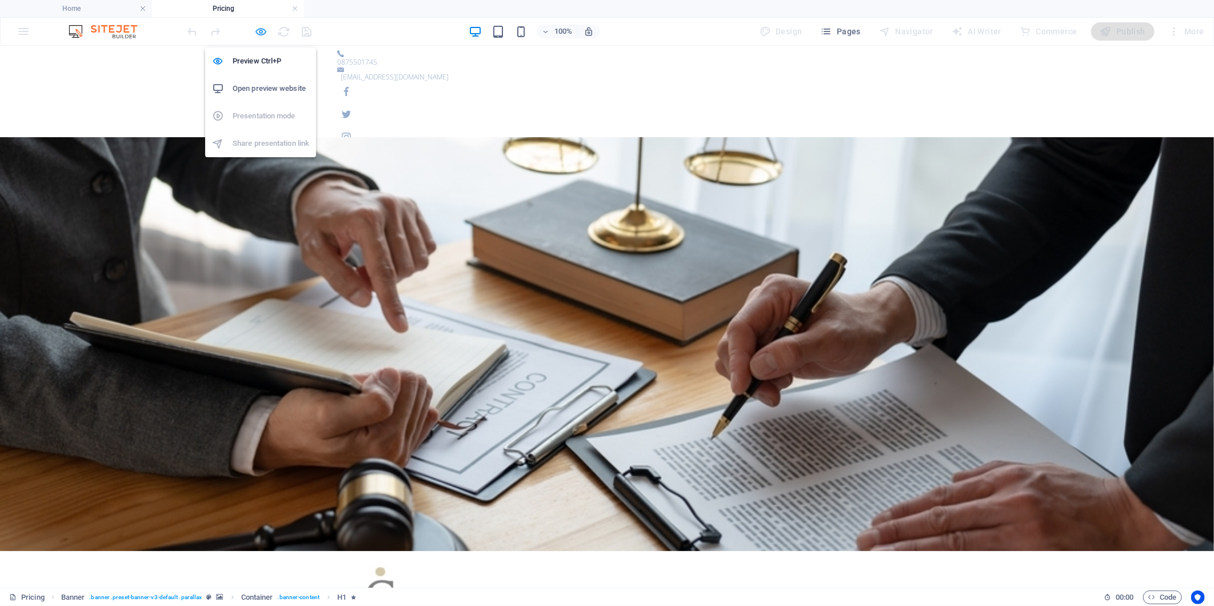
click at [258, 29] on icon "button" at bounding box center [261, 31] width 13 height 13
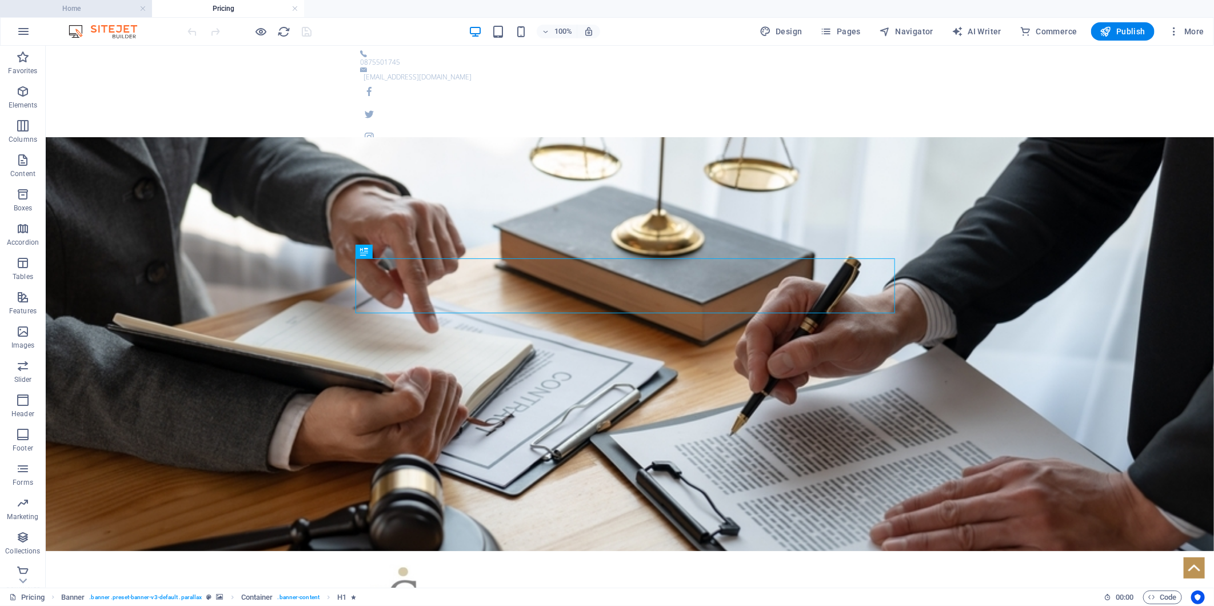
click at [99, 10] on h4 "Home" at bounding box center [76, 8] width 152 height 13
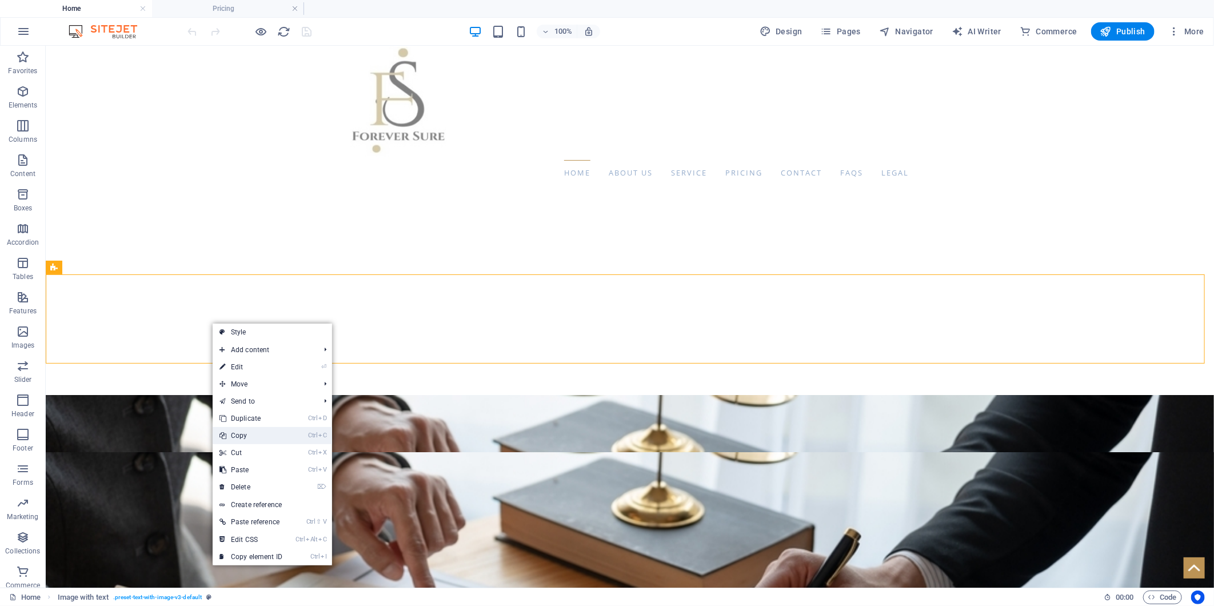
drag, startPoint x: 252, startPoint y: 435, endPoint x: 207, endPoint y: 389, distance: 64.2
click at [253, 435] on link "Ctrl C Copy" at bounding box center [251, 435] width 77 height 17
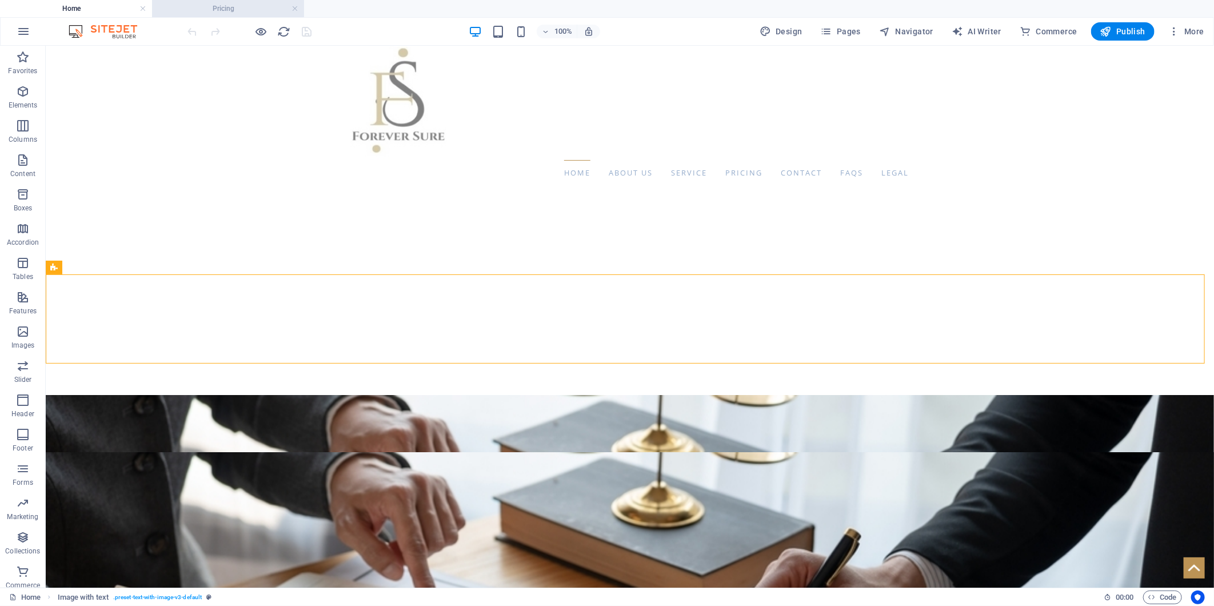
click at [246, 13] on h4 "Pricing" at bounding box center [228, 8] width 152 height 13
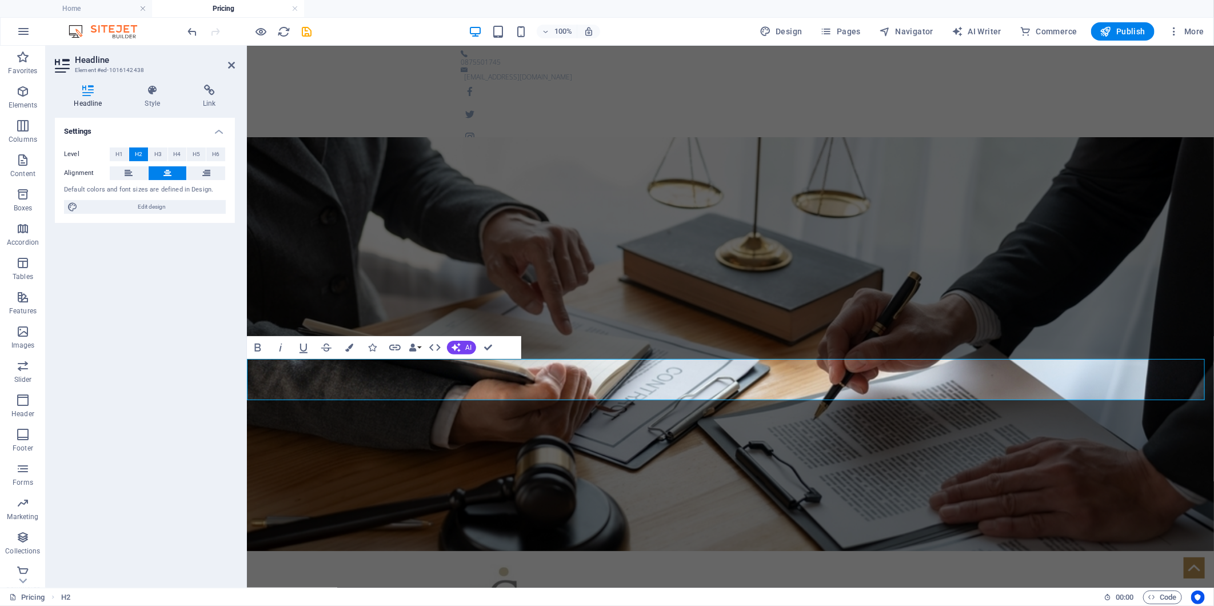
copy h2 "Our services at best price"
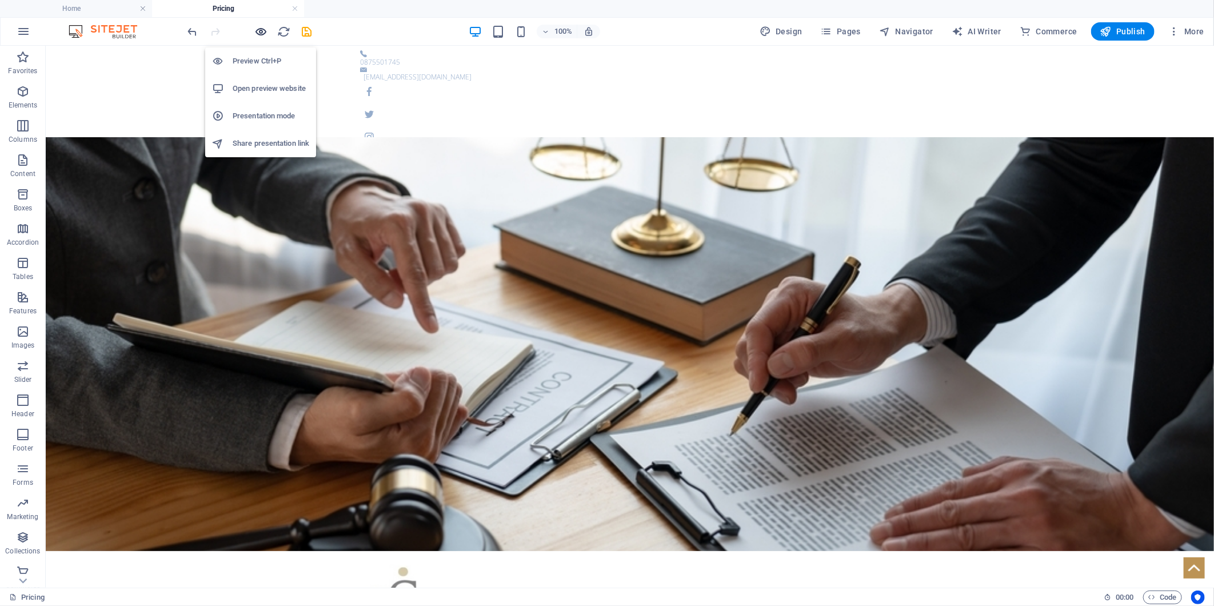
click at [264, 31] on icon "button" at bounding box center [261, 31] width 13 height 13
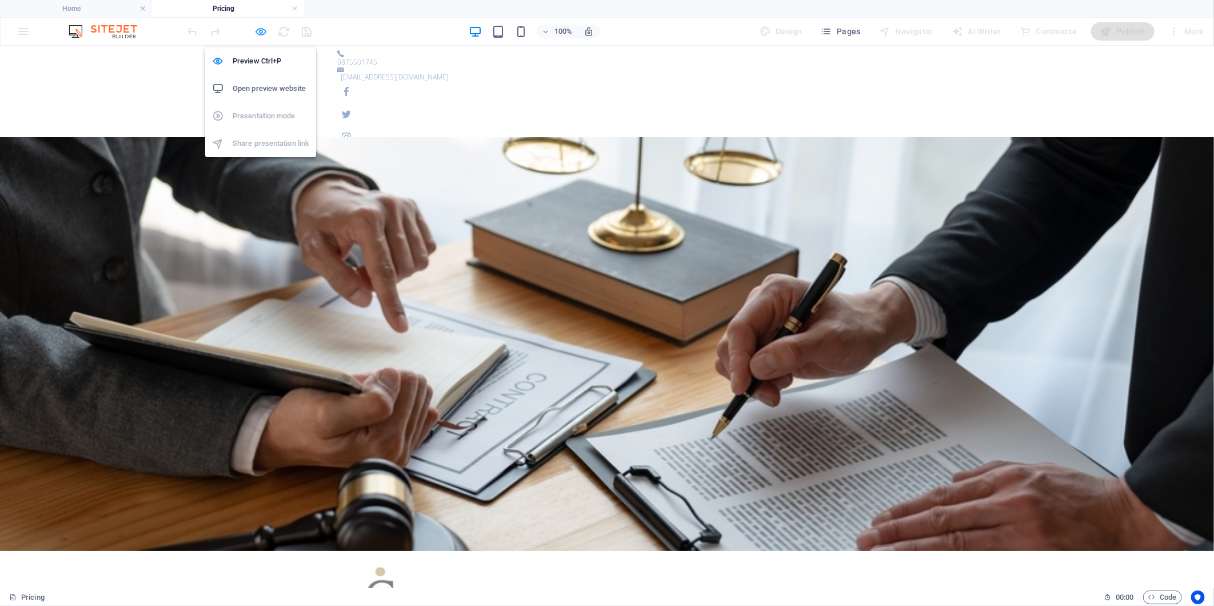
click at [265, 34] on icon "button" at bounding box center [261, 31] width 13 height 13
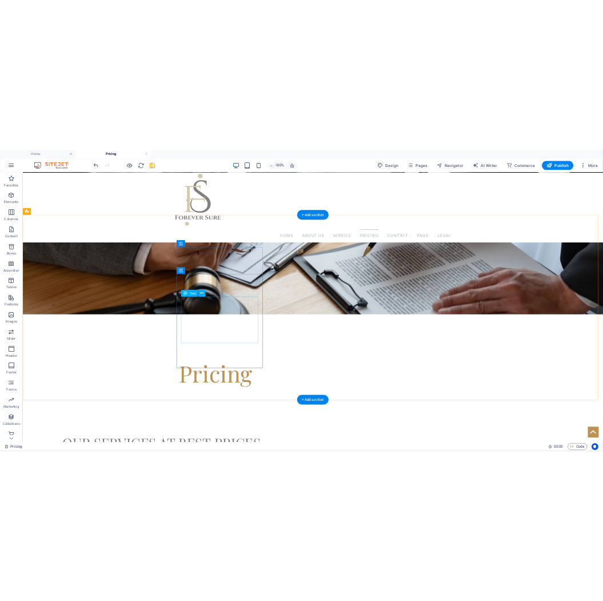
scroll to position [317, 0]
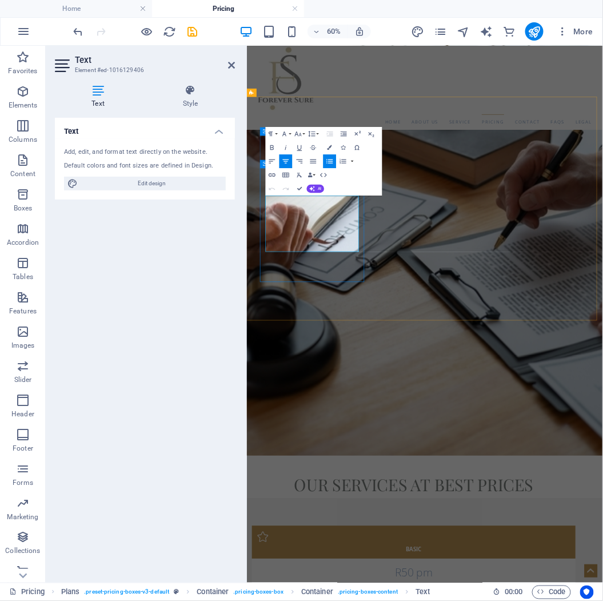
drag, startPoint x: 392, startPoint y: 310, endPoint x: 333, endPoint y: 310, distance: 58.9
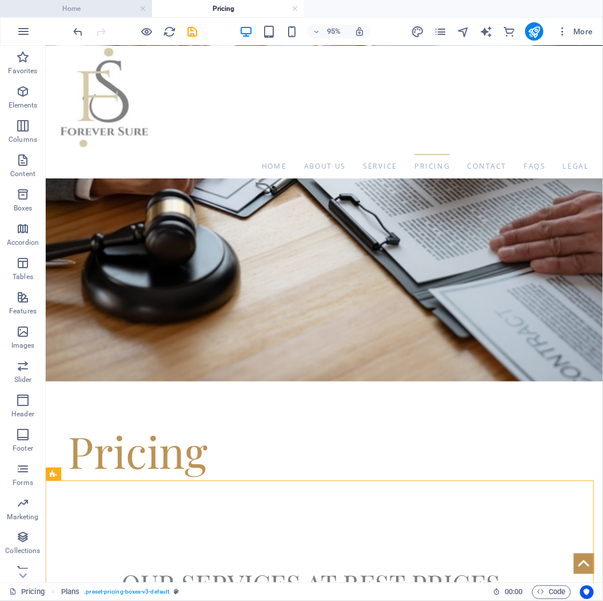
drag, startPoint x: 80, startPoint y: 12, endPoint x: 292, endPoint y: 97, distance: 228.3
click at [80, 12] on h4 "Home" at bounding box center [76, 8] width 152 height 13
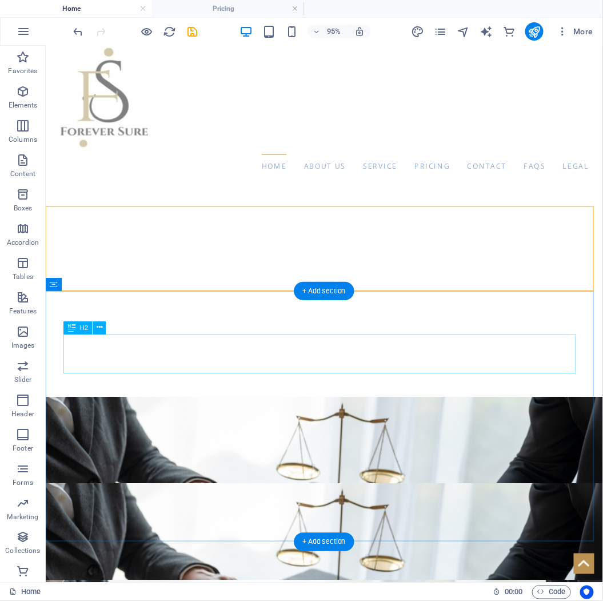
scroll to position [127, 0]
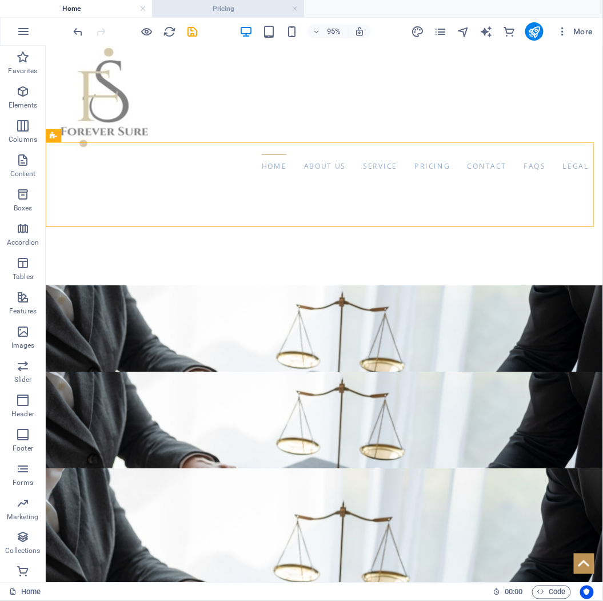
click at [187, 7] on h4 "Pricing" at bounding box center [228, 8] width 152 height 13
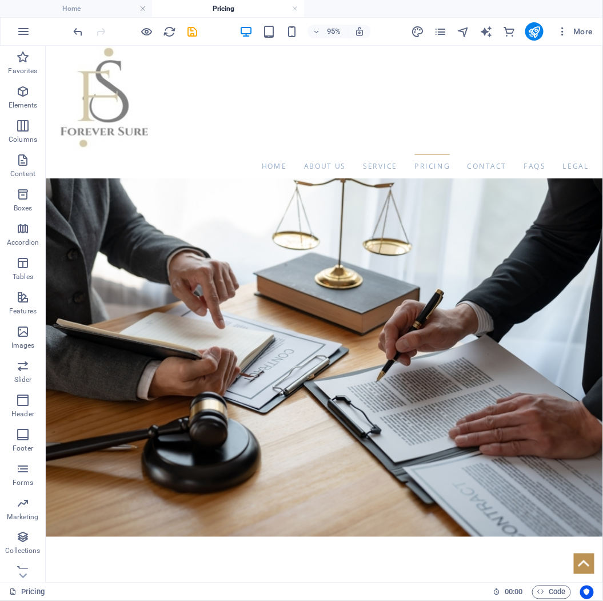
scroll to position [0, 0]
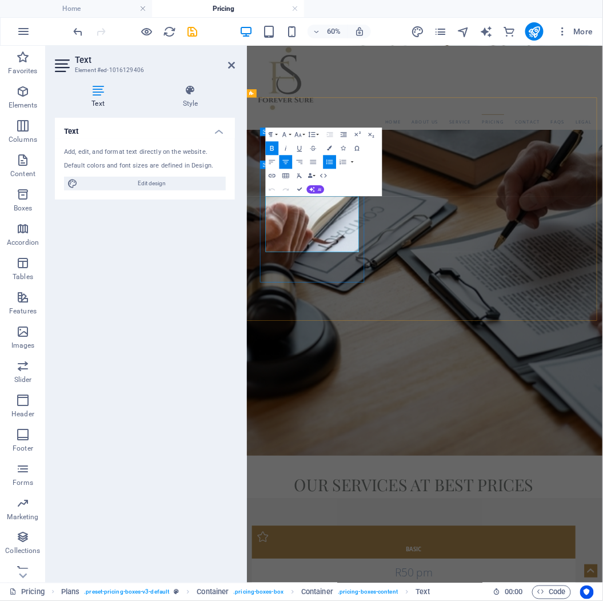
drag, startPoint x: 411, startPoint y: 329, endPoint x: 305, endPoint y: 329, distance: 106.9
copy strong "Preventive Assistance"
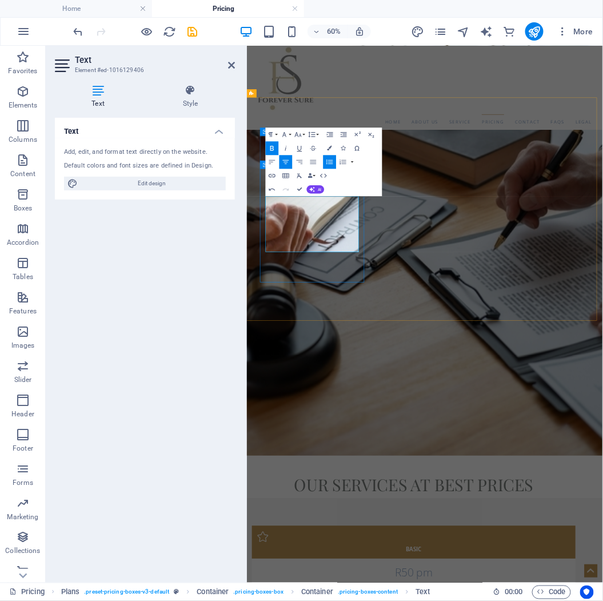
drag, startPoint x: 355, startPoint y: 351, endPoint x: 298, endPoint y: 351, distance: 57.1
click at [328, 146] on icon "button" at bounding box center [329, 148] width 5 height 5
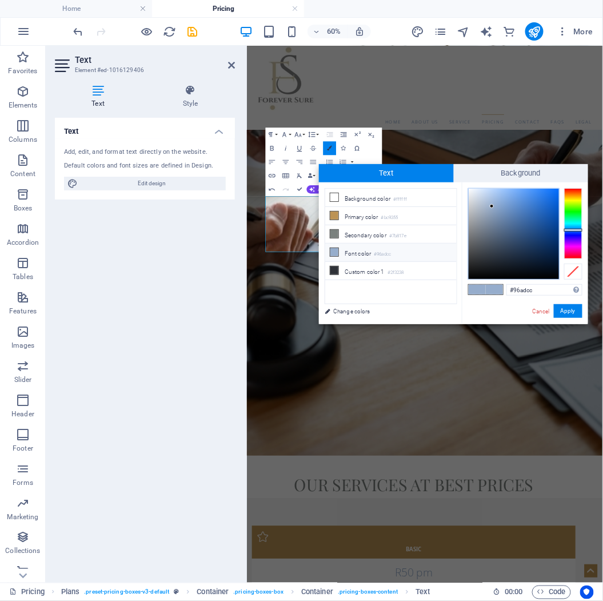
click at [328, 146] on icon "button" at bounding box center [329, 148] width 5 height 5
click at [318, 134] on button "Line Height" at bounding box center [313, 134] width 13 height 14
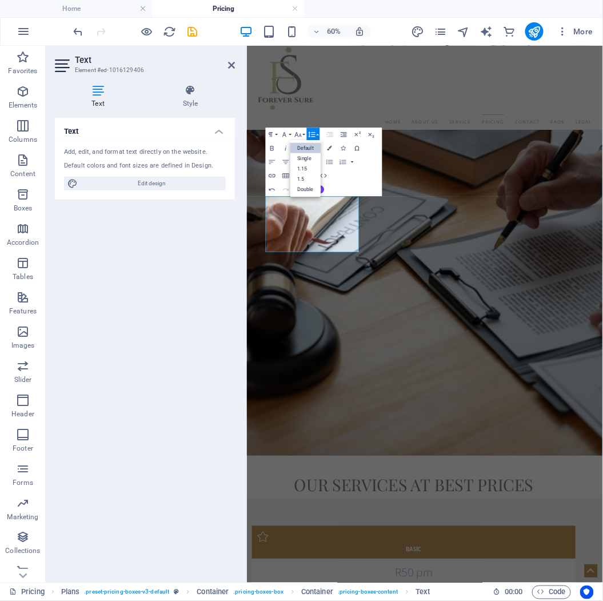
click at [318, 134] on button "Line Height" at bounding box center [313, 134] width 13 height 14
click at [283, 146] on icon "button" at bounding box center [286, 148] width 8 height 8
click at [283, 158] on icon "button" at bounding box center [286, 162] width 8 height 8
click at [268, 149] on icon "button" at bounding box center [272, 148] width 8 height 8
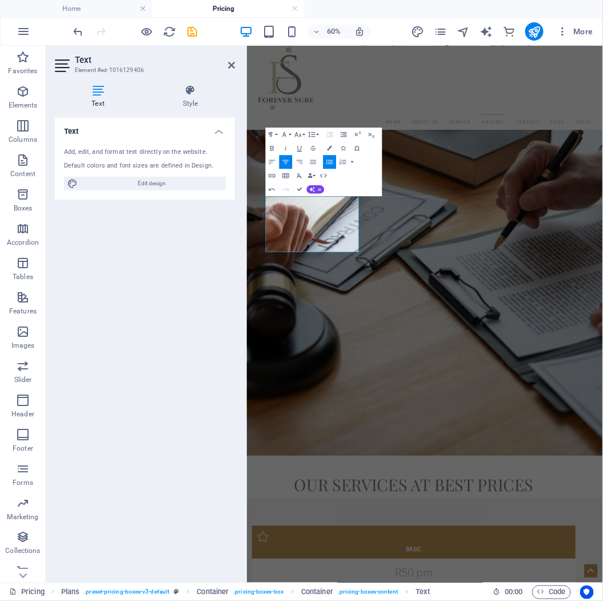
click at [326, 161] on button "Unordered List" at bounding box center [329, 162] width 13 height 14
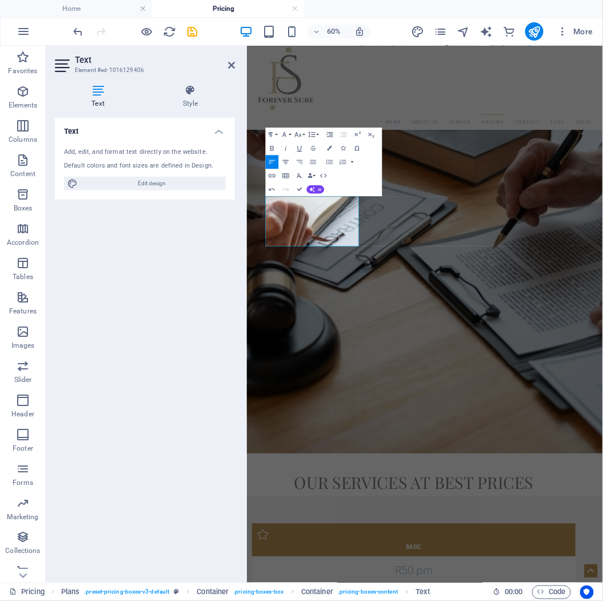
click at [285, 163] on icon "button" at bounding box center [286, 162] width 8 height 8
click at [333, 163] on icon "button" at bounding box center [330, 162] width 8 height 8
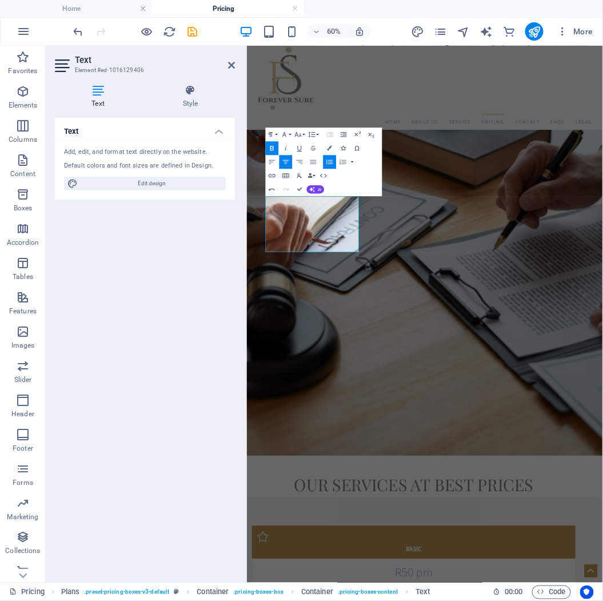
click at [347, 147] on button "Icons" at bounding box center [343, 148] width 13 height 14
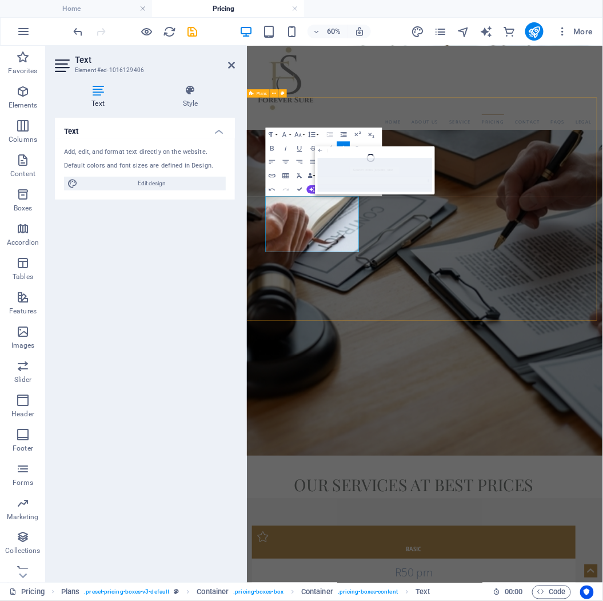
drag, startPoint x: 669, startPoint y: 537, endPoint x: 725, endPoint y: 355, distance: 190.3
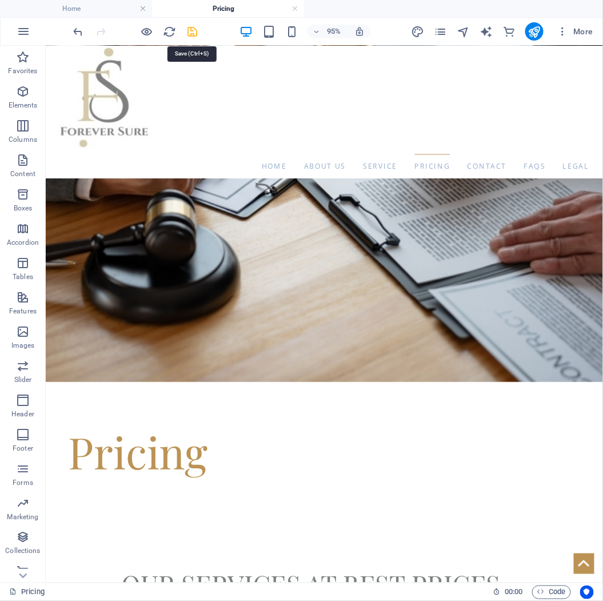
click at [191, 33] on icon "save" at bounding box center [192, 31] width 13 height 13
click at [83, 10] on h4 "Home" at bounding box center [76, 8] width 152 height 13
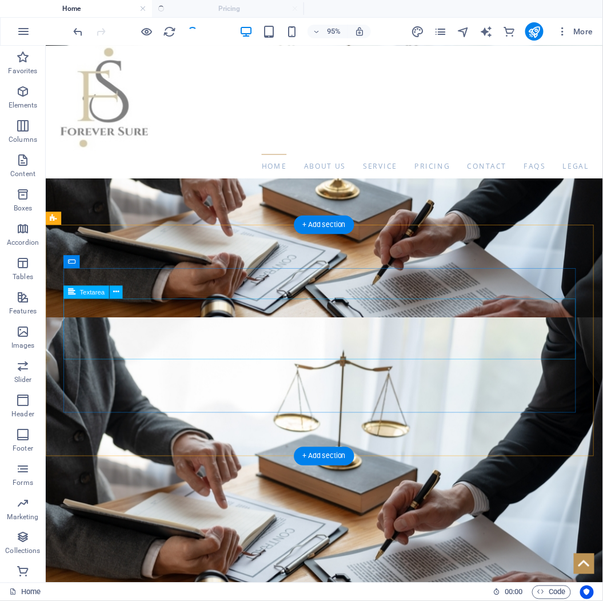
scroll to position [0, 0]
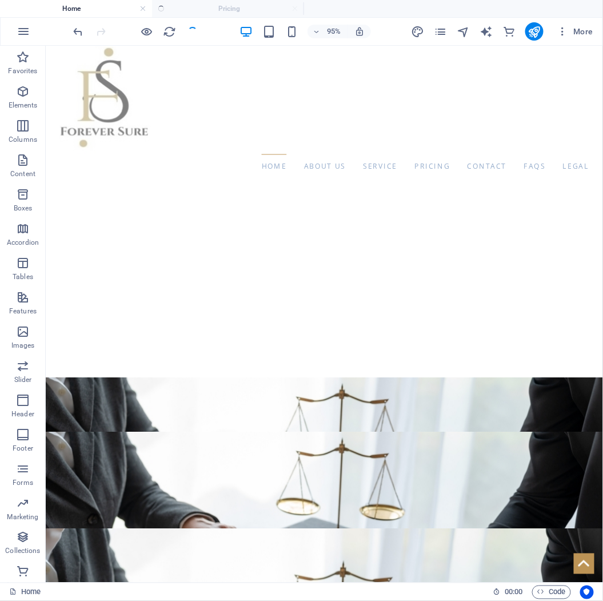
click at [201, 7] on ul "Home Pricing" at bounding box center [301, 8] width 603 height 17
click at [290, 10] on ul "Home Pricing" at bounding box center [301, 8] width 603 height 17
click at [292, 9] on ul "Home Pricing" at bounding box center [301, 8] width 603 height 17
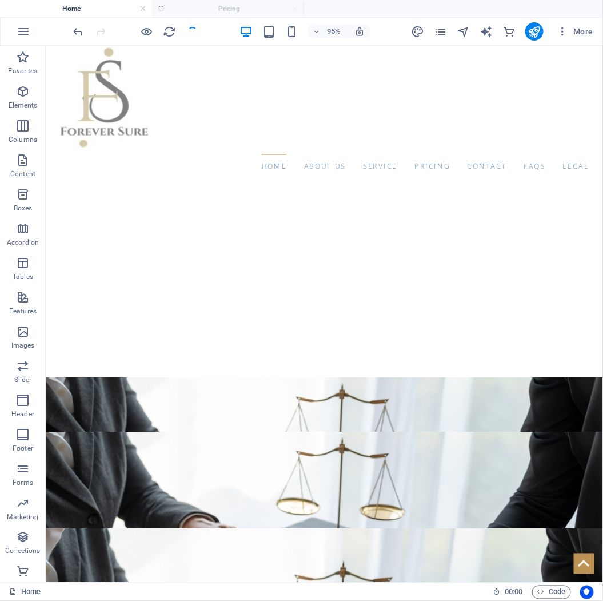
drag, startPoint x: 292, startPoint y: 9, endPoint x: 242, endPoint y: 9, distance: 49.7
click at [242, 9] on ul "Home Pricing" at bounding box center [301, 8] width 603 height 17
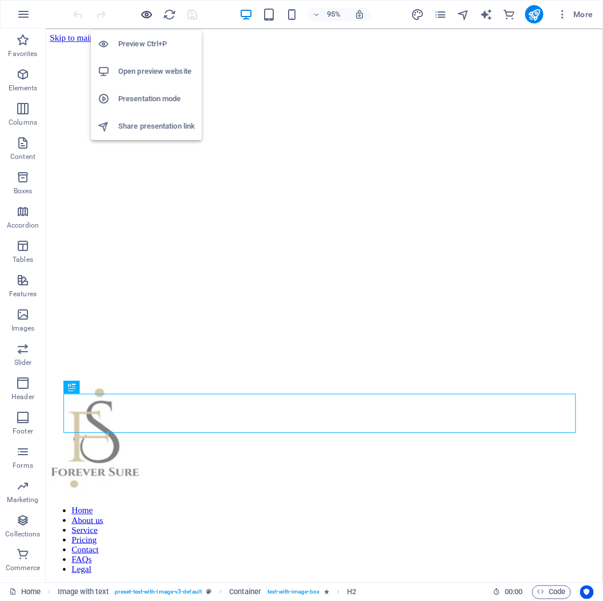
click at [143, 17] on icon "button" at bounding box center [147, 14] width 13 height 13
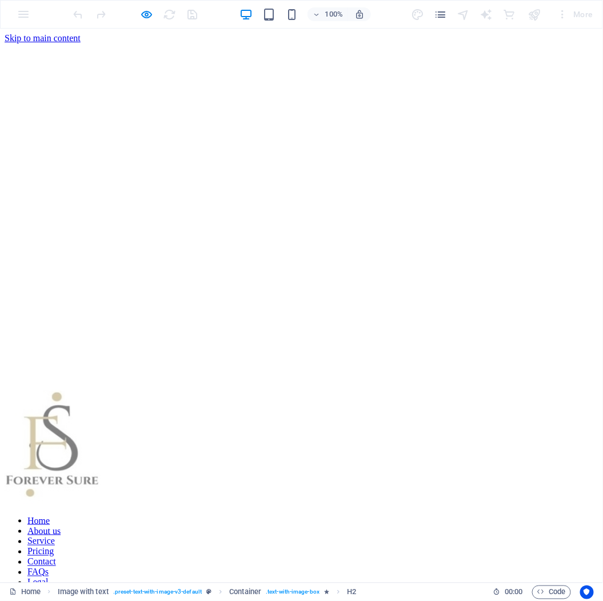
click at [54, 546] on link "Pricing" at bounding box center [40, 551] width 26 height 10
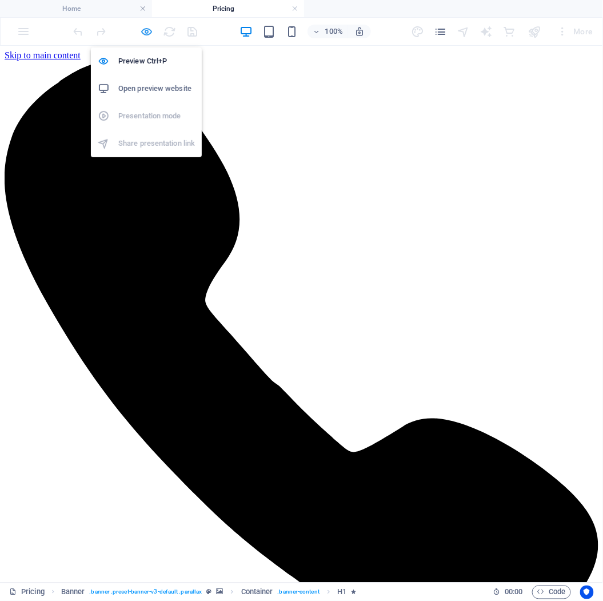
click at [146, 31] on icon "button" at bounding box center [147, 31] width 13 height 13
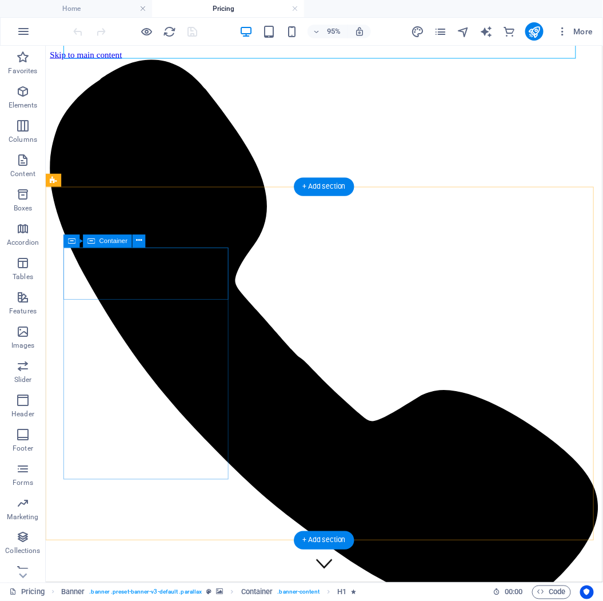
scroll to position [254, 0]
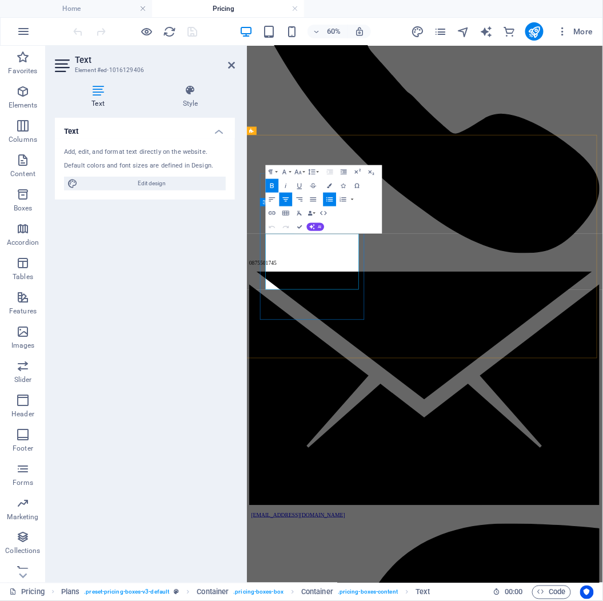
drag, startPoint x: 407, startPoint y: 414, endPoint x: 294, endPoint y: 414, distance: 113.1
copy strong "Claim Assistance"
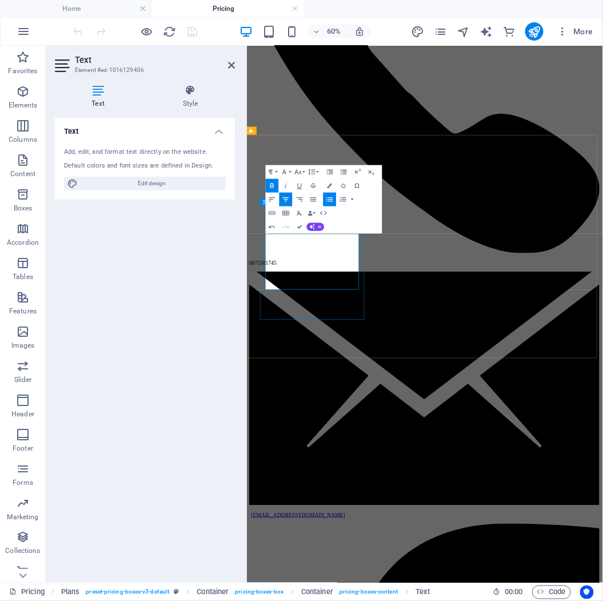
drag, startPoint x: 391, startPoint y: 441, endPoint x: 270, endPoint y: 438, distance: 121.2
drag, startPoint x: 342, startPoint y: 443, endPoint x: 314, endPoint y: 439, distance: 28.2
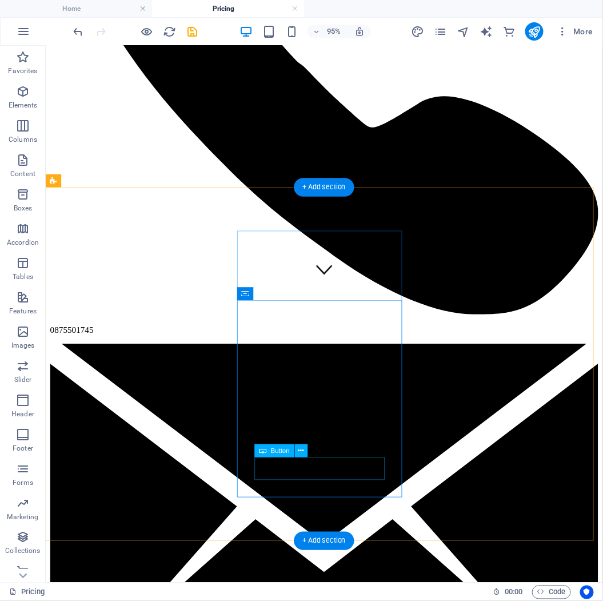
scroll to position [253, 0]
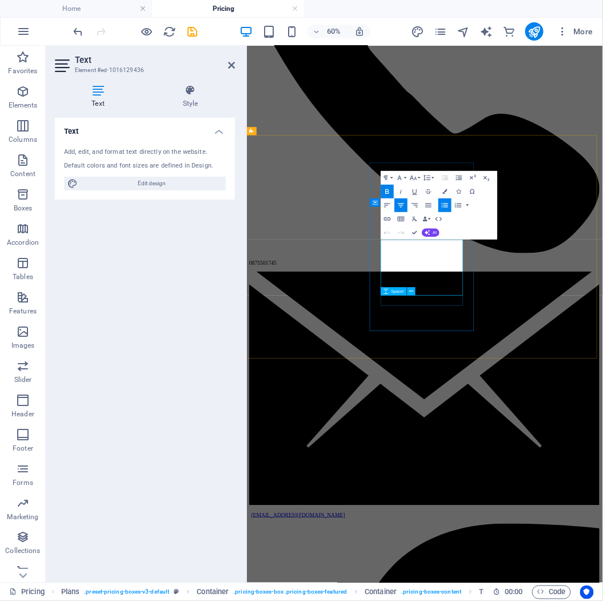
drag, startPoint x: 505, startPoint y: 375, endPoint x: 581, endPoint y: 465, distance: 118.0
copy ul "Lorem ipsum Lorem ipsum Lorem ipsum Lorem ipsum"
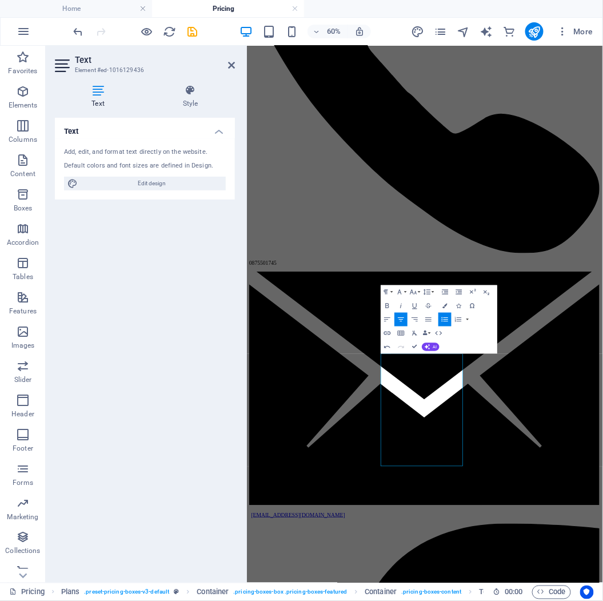
scroll to position [63, 0]
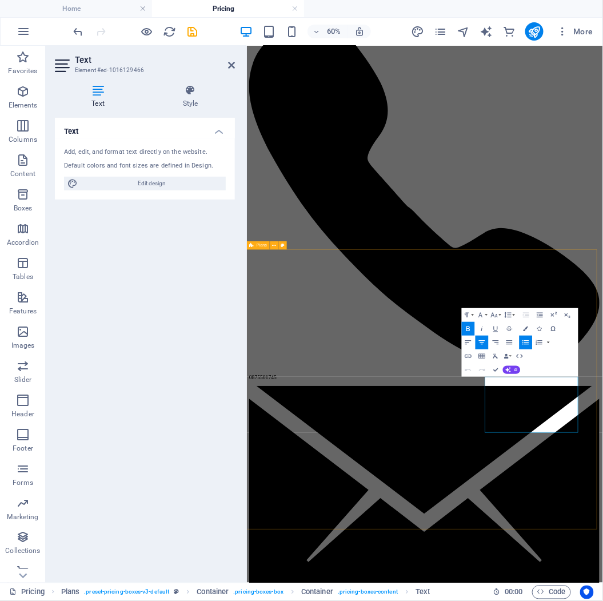
drag, startPoint x: 687, startPoint y: 608, endPoint x: 810, endPoint y: 747, distance: 185.8
copy ul "Lorem ipsum Lorem ipsum Lorem ipsum Lorem ipsum"
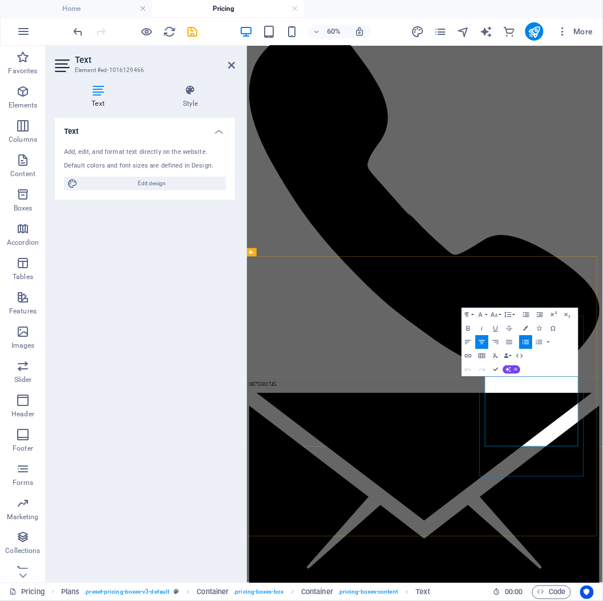
scroll to position [15, 0]
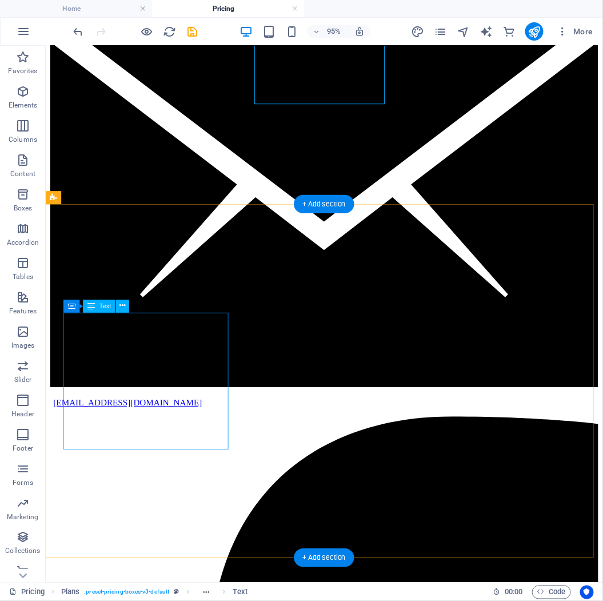
scroll to position [713, 0]
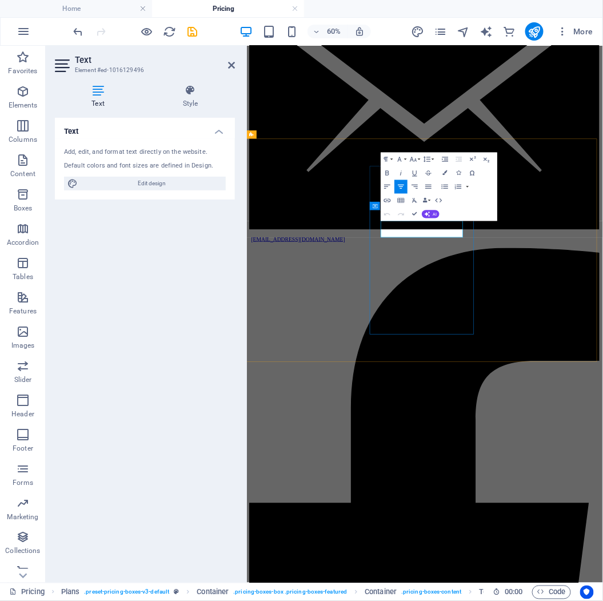
drag, startPoint x: 578, startPoint y: 355, endPoint x: 525, endPoint y: 355, distance: 53.1
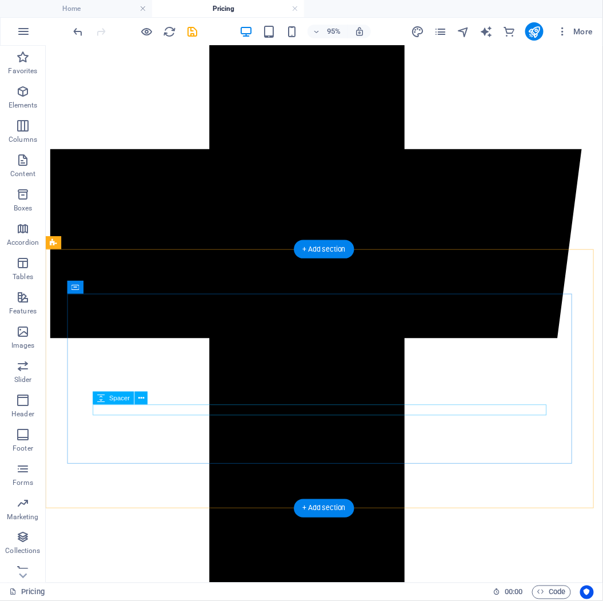
scroll to position [1483, 0]
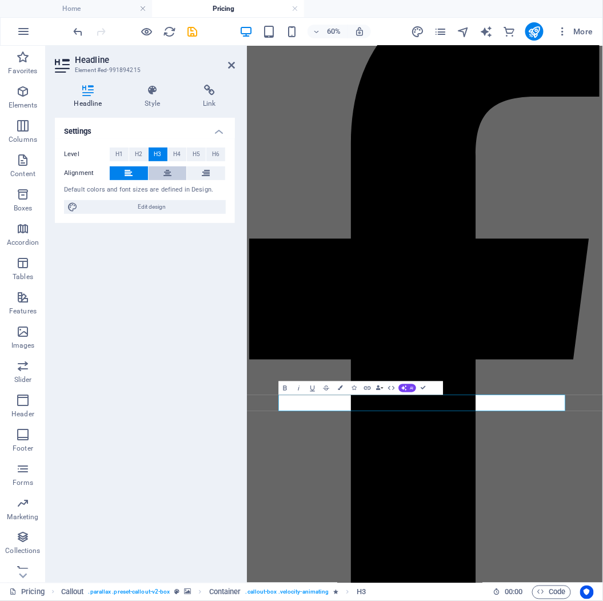
click at [160, 170] on button at bounding box center [168, 173] width 38 height 14
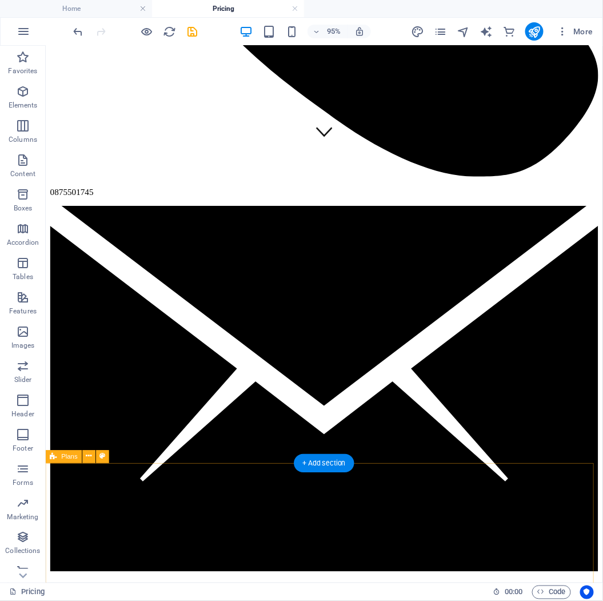
scroll to position [264, 0]
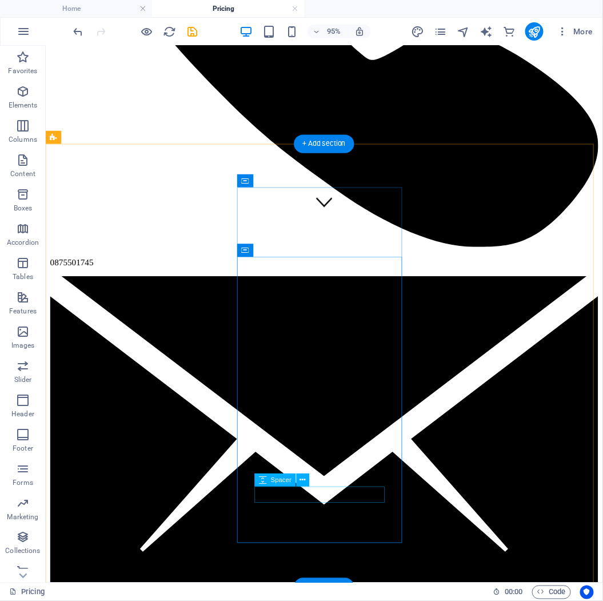
scroll to position [253, 0]
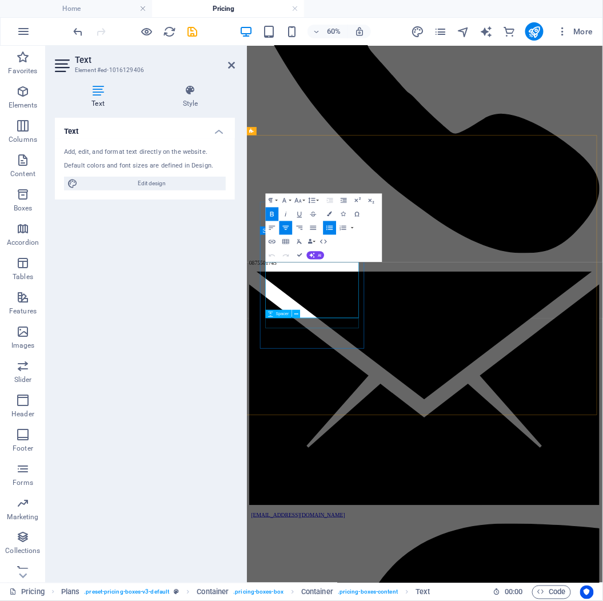
drag, startPoint x: 406, startPoint y: 417, endPoint x: 296, endPoint y: 510, distance: 144.4
drag, startPoint x: 302, startPoint y: 419, endPoint x: 424, endPoint y: 489, distance: 140.3
copy ul "Personal Consultant Preventive Assistance Claim Assistance Ombudsman Assistance"
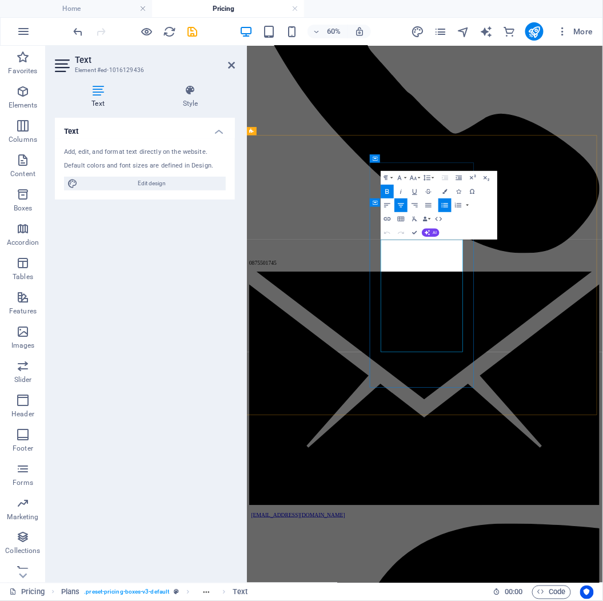
drag, startPoint x: 502, startPoint y: 377, endPoint x: 572, endPoint y: 455, distance: 104.8
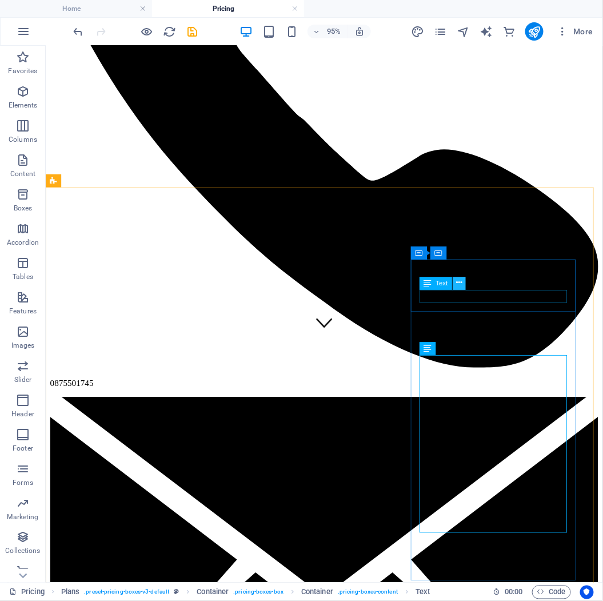
click at [465, 286] on button at bounding box center [459, 283] width 13 height 13
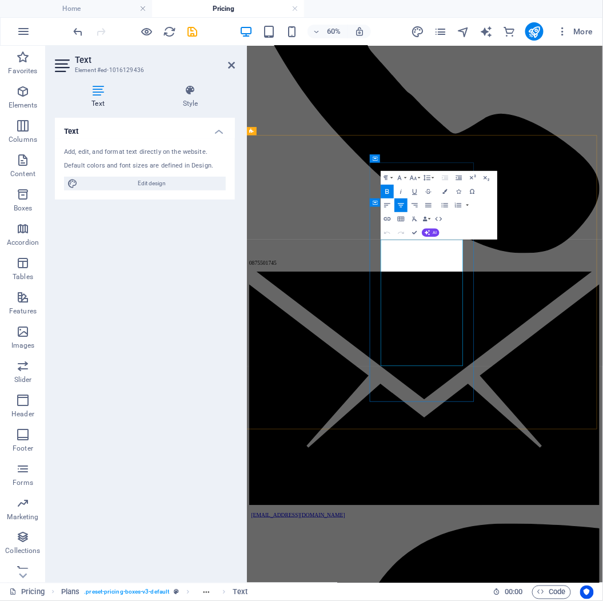
drag, startPoint x: 486, startPoint y: 382, endPoint x: 719, endPoint y: 283, distance: 253.2
drag, startPoint x: 382, startPoint y: 449, endPoint x: 544, endPoint y: 300, distance: 220.4
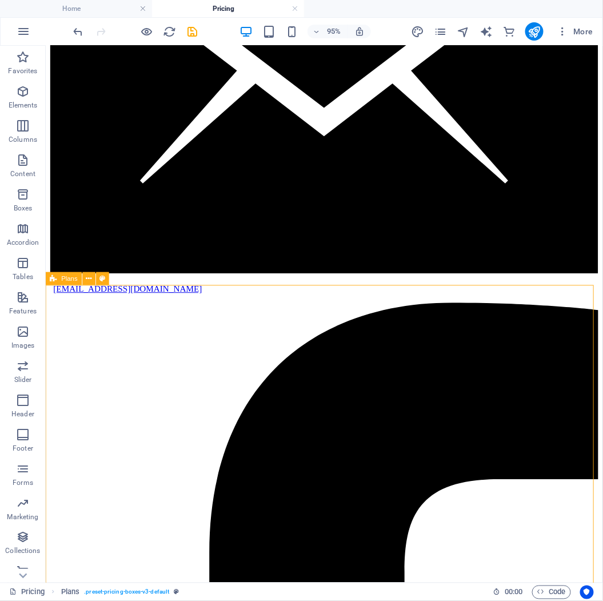
scroll to position [391, 0]
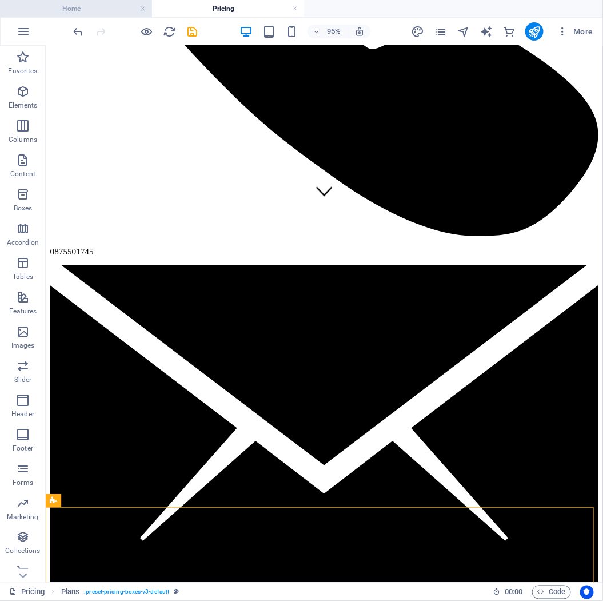
drag, startPoint x: 115, startPoint y: 11, endPoint x: 91, endPoint y: 1, distance: 25.8
click at [115, 11] on h4 "Home" at bounding box center [76, 8] width 152 height 13
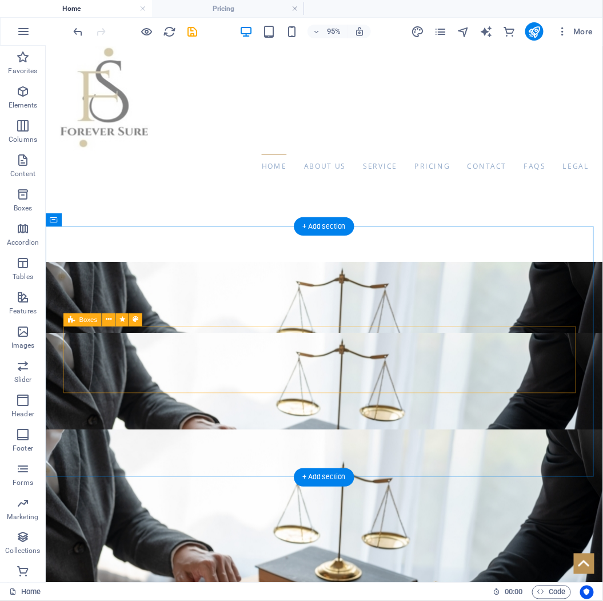
scroll to position [127, 0]
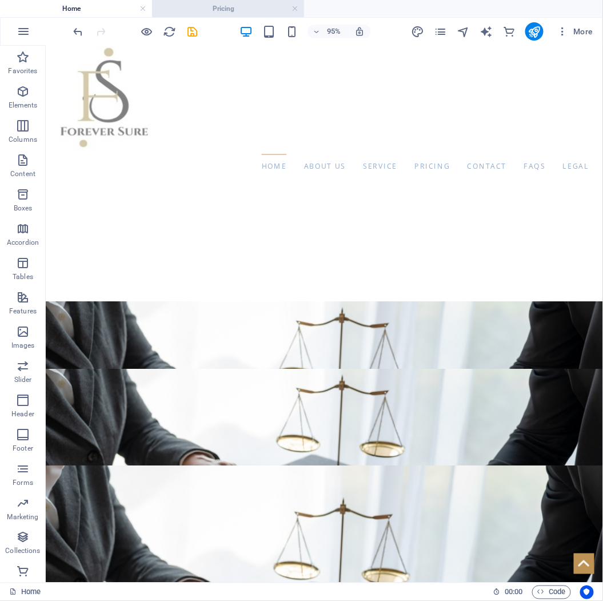
click at [247, 10] on h4 "Pricing" at bounding box center [228, 8] width 152 height 13
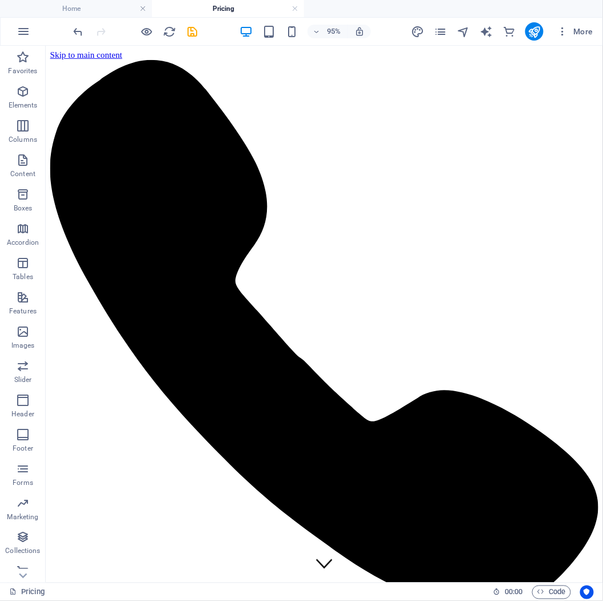
scroll to position [391, 0]
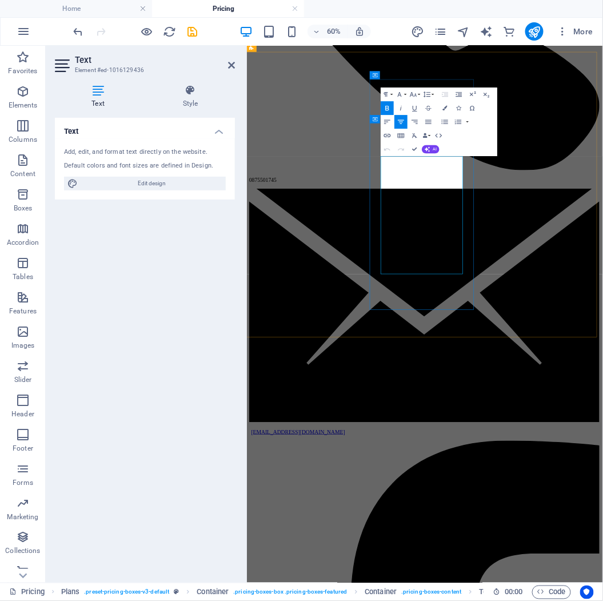
drag, startPoint x: 598, startPoint y: 309, endPoint x: 489, endPoint y: 325, distance: 110.4
drag, startPoint x: 595, startPoint y: 315, endPoint x: 458, endPoint y: 313, distance: 137.7
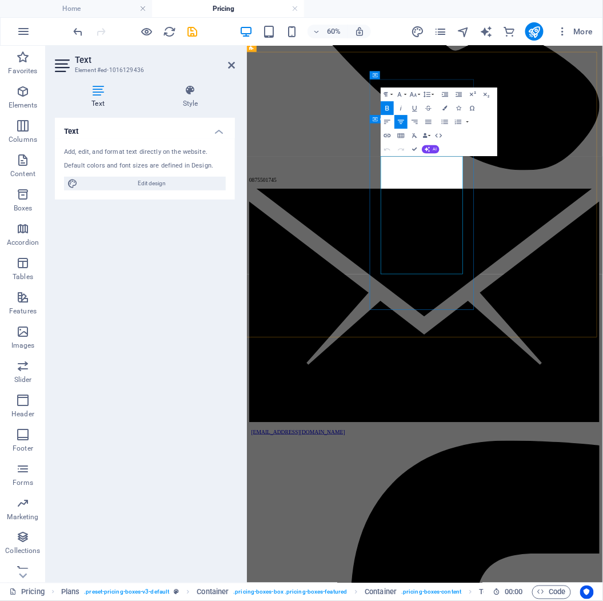
copy strong "Ombudsman Assistance"
drag, startPoint x: 571, startPoint y: 350, endPoint x: 450, endPoint y: 341, distance: 120.9
drag, startPoint x: 543, startPoint y: 345, endPoint x: 485, endPoint y: 343, distance: 58.9
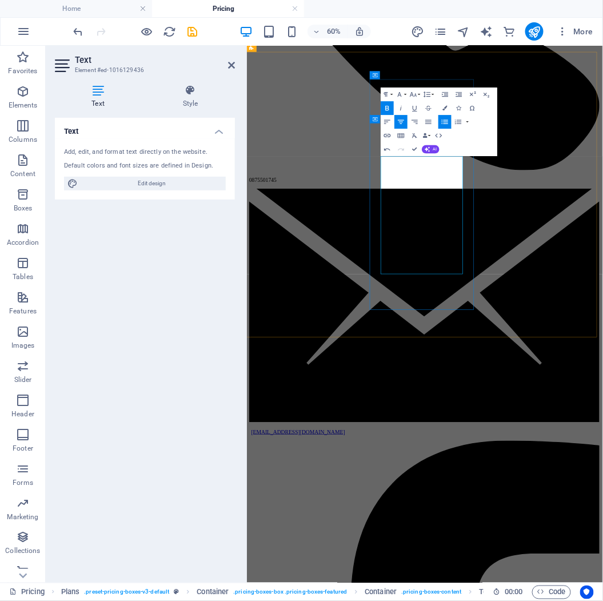
drag, startPoint x: 567, startPoint y: 367, endPoint x: 503, endPoint y: 367, distance: 63.4
click at [190, 31] on icon "save" at bounding box center [192, 31] width 13 height 13
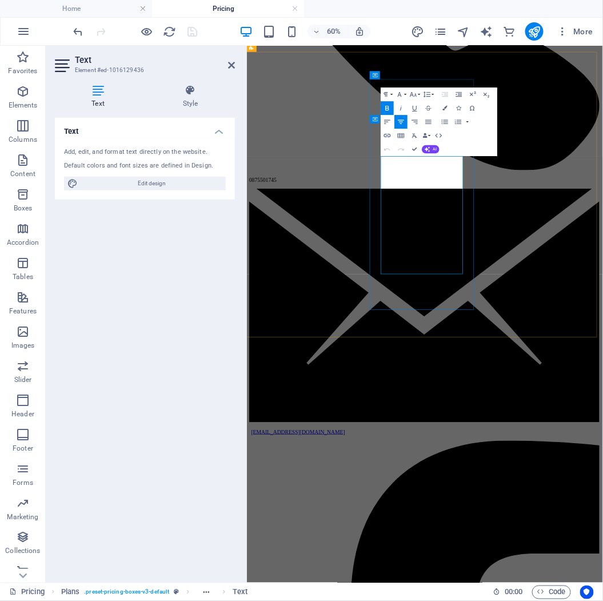
drag, startPoint x: 588, startPoint y: 339, endPoint x: 482, endPoint y: 339, distance: 105.7
copy strong "Legal Assistance"
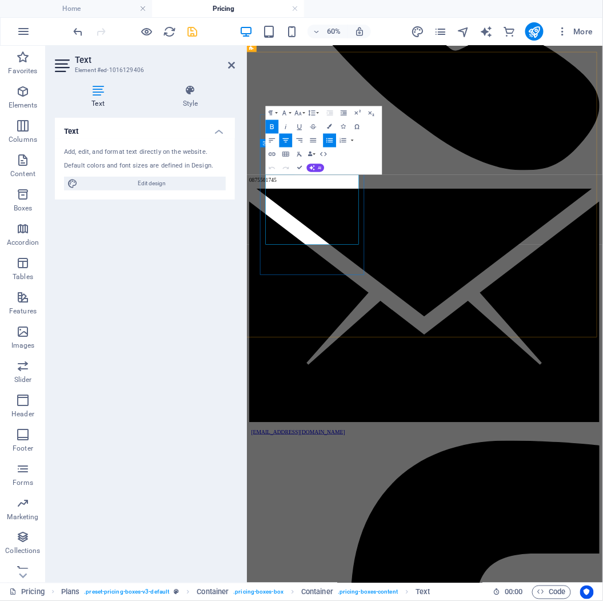
drag, startPoint x: 397, startPoint y: 369, endPoint x: 205, endPoint y: 371, distance: 191.4
copy strong "Up to 2 policies"
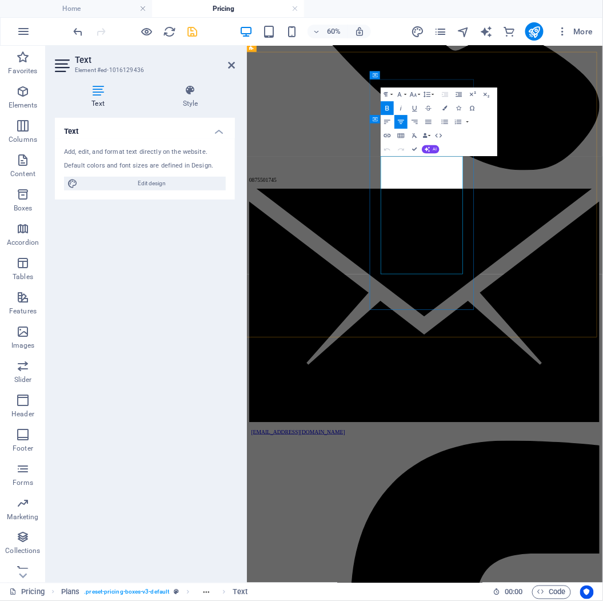
drag, startPoint x: 570, startPoint y: 367, endPoint x: 543, endPoint y: 367, distance: 26.9
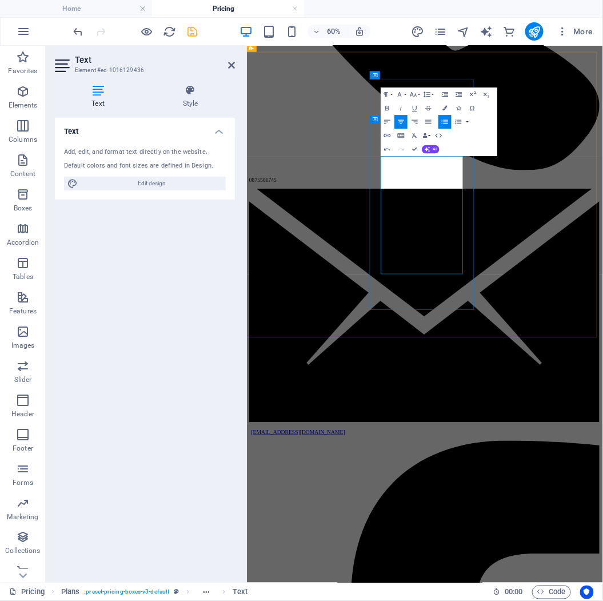
drag, startPoint x: 570, startPoint y: 397, endPoint x: 509, endPoint y: 387, distance: 62.6
drag, startPoint x: 573, startPoint y: 398, endPoint x: 527, endPoint y: 398, distance: 46.3
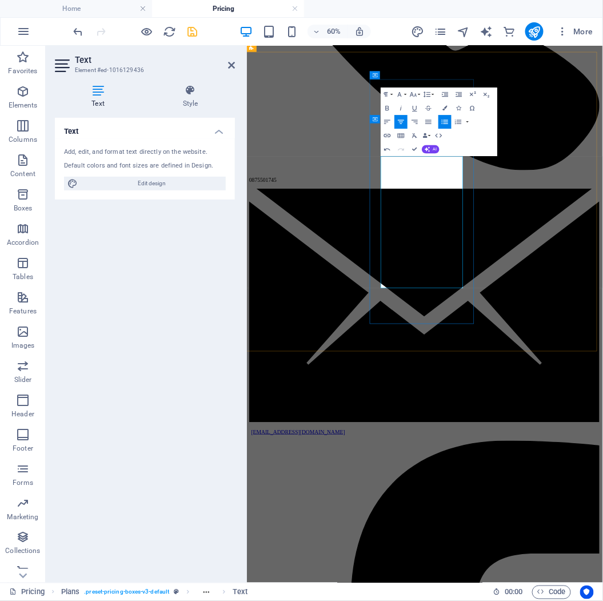
drag, startPoint x: 583, startPoint y: 388, endPoint x: 480, endPoint y: 386, distance: 102.9
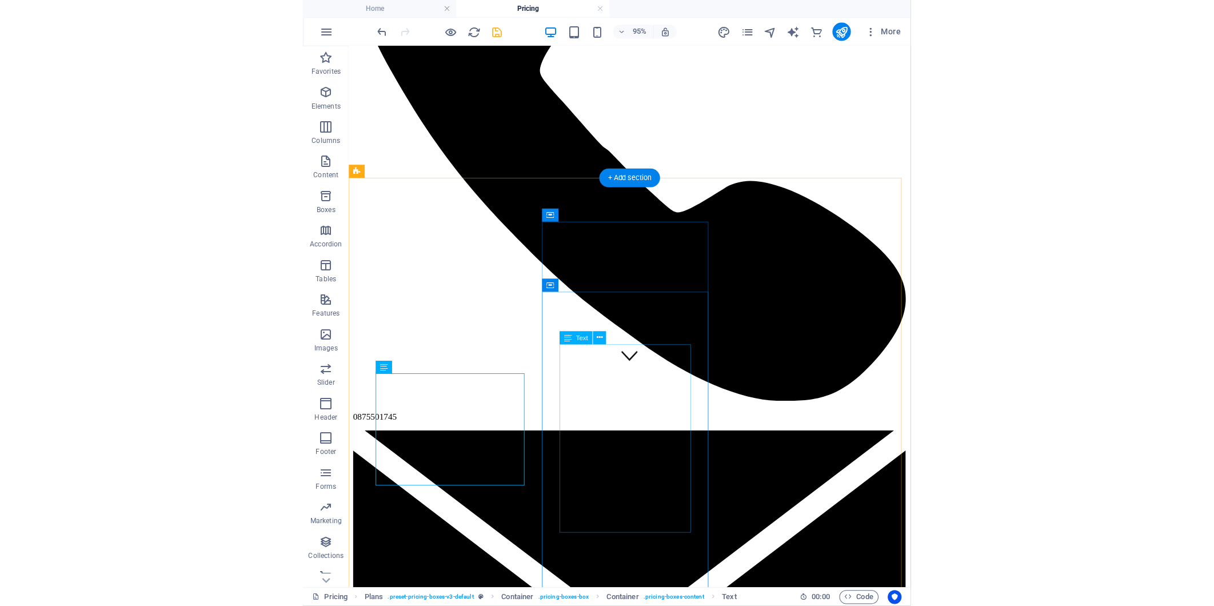
scroll to position [265, 0]
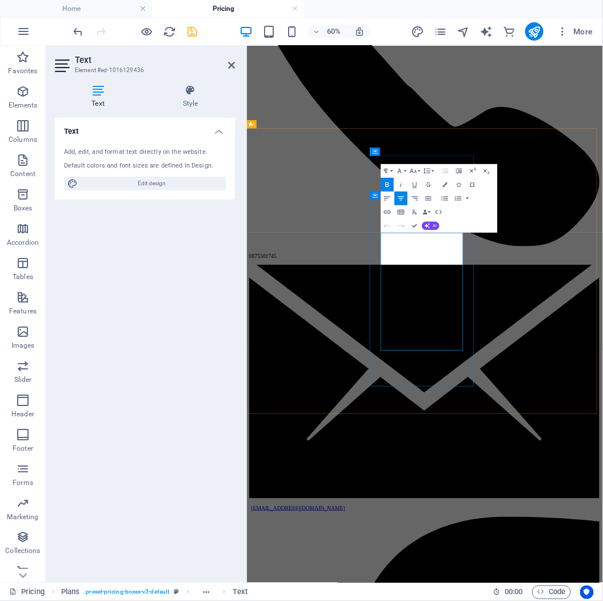
drag, startPoint x: 577, startPoint y: 517, endPoint x: 511, endPoint y: 522, distance: 66.0
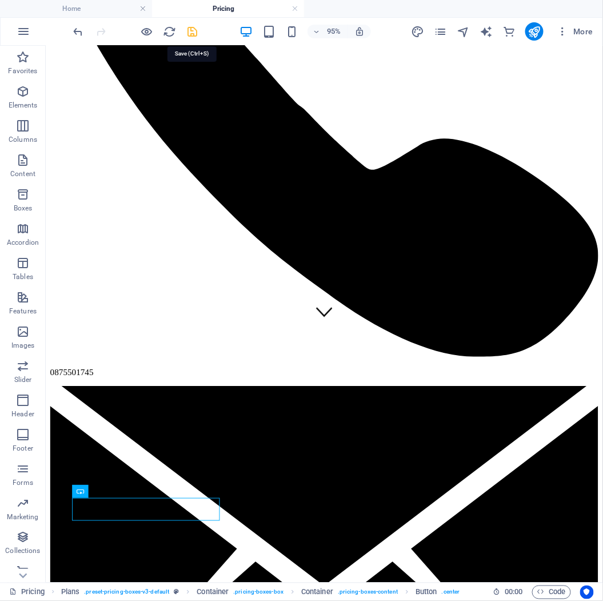
click at [195, 33] on icon "save" at bounding box center [192, 31] width 13 height 13
